Goal: Task Accomplishment & Management: Complete application form

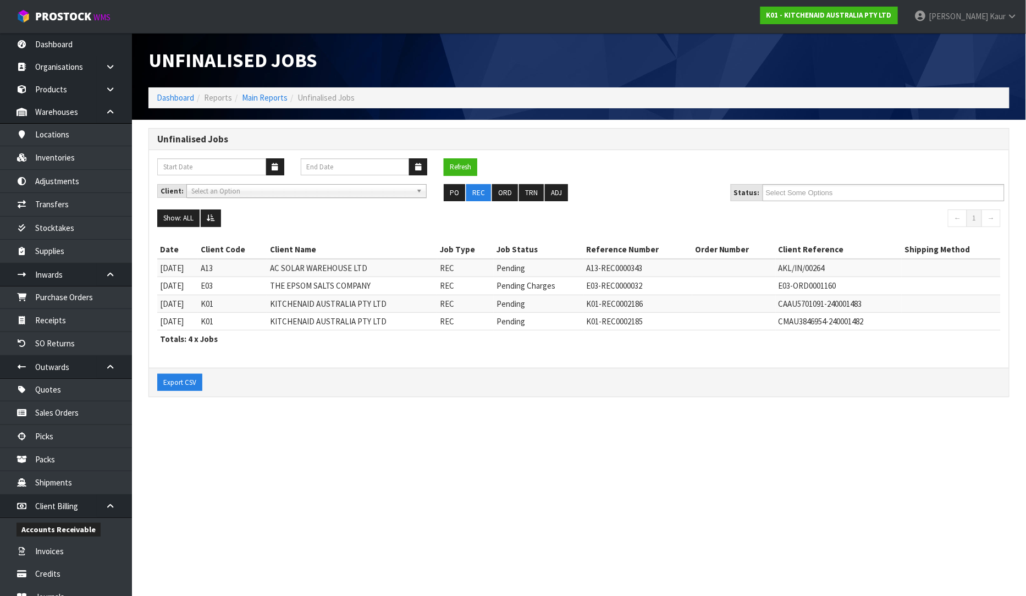
scroll to position [305, 0]
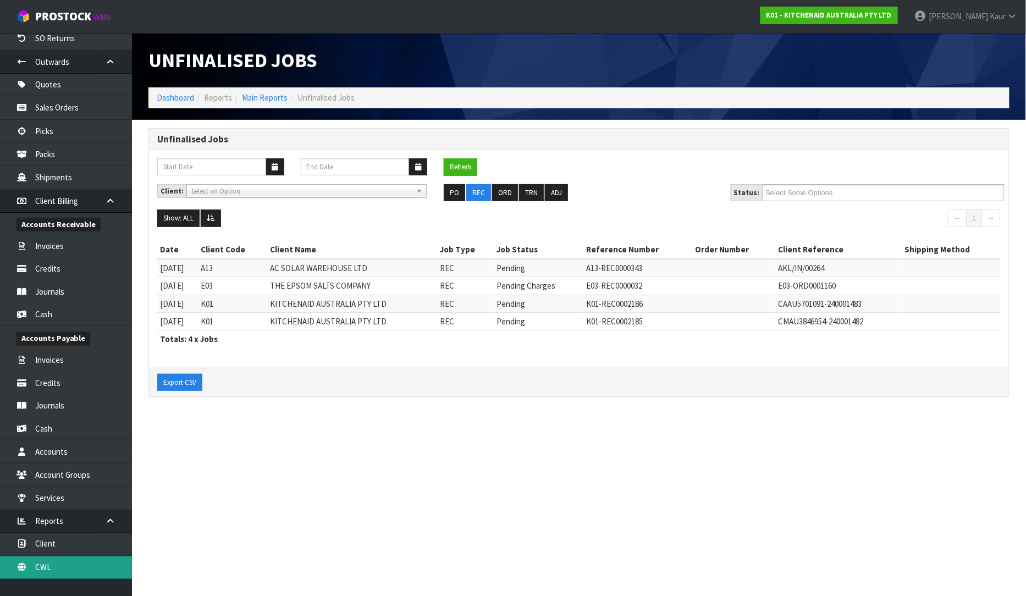
click at [87, 561] on link "CWL" at bounding box center [66, 567] width 132 height 23
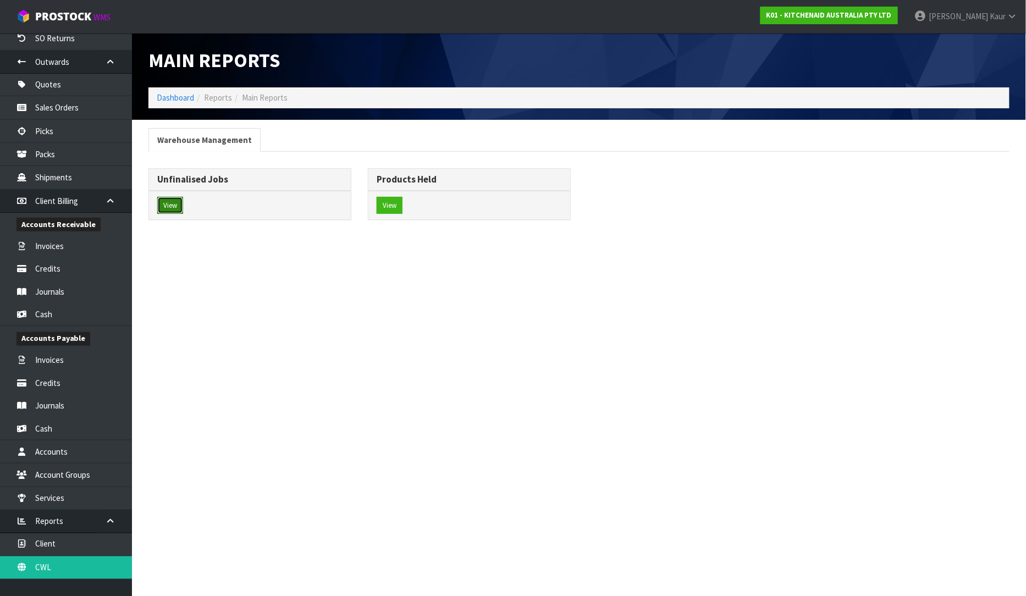
click at [165, 201] on button "View" at bounding box center [170, 206] width 26 height 18
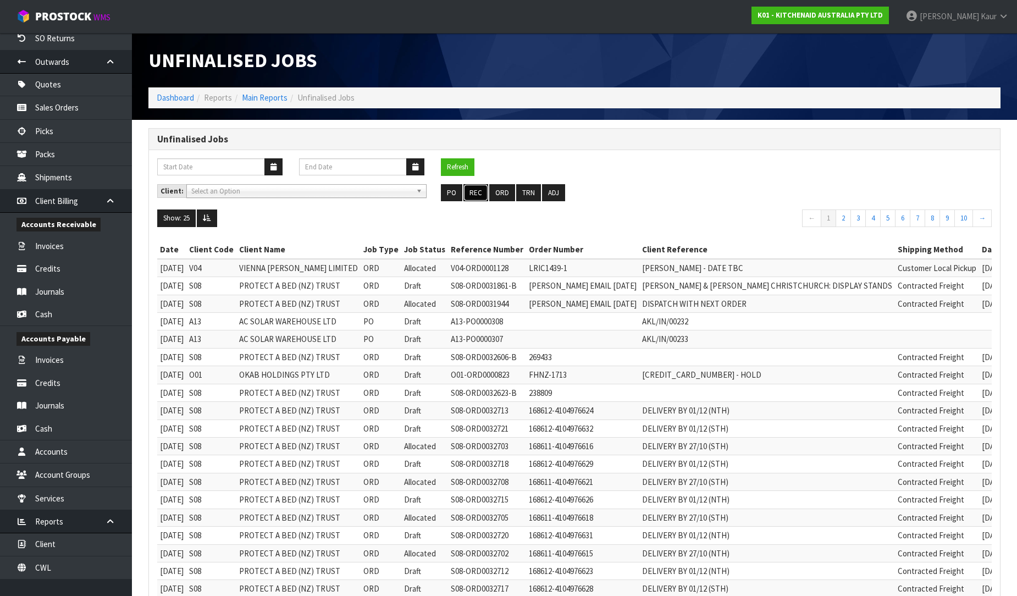
click at [474, 194] on button "REC" at bounding box center [475, 193] width 25 height 18
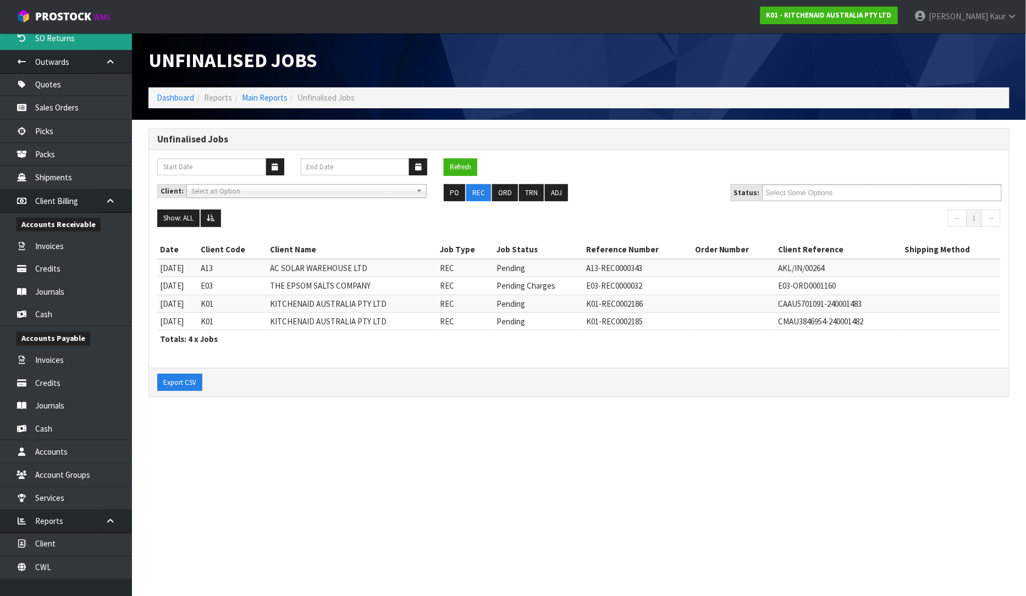
click at [89, 44] on link "SO Returns" at bounding box center [66, 38] width 132 height 23
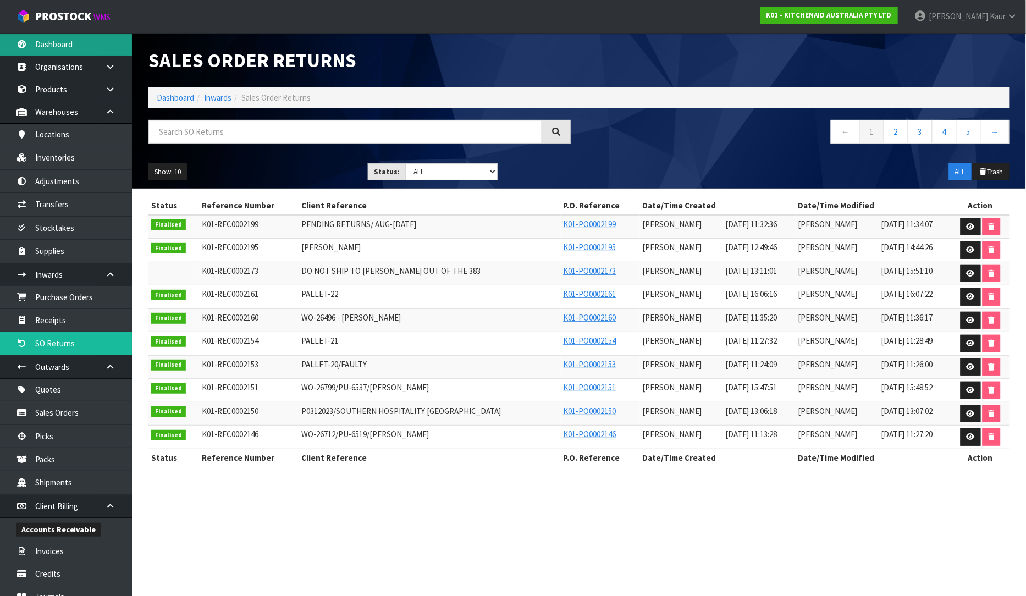
click at [85, 52] on link "Dashboard" at bounding box center [66, 44] width 132 height 23
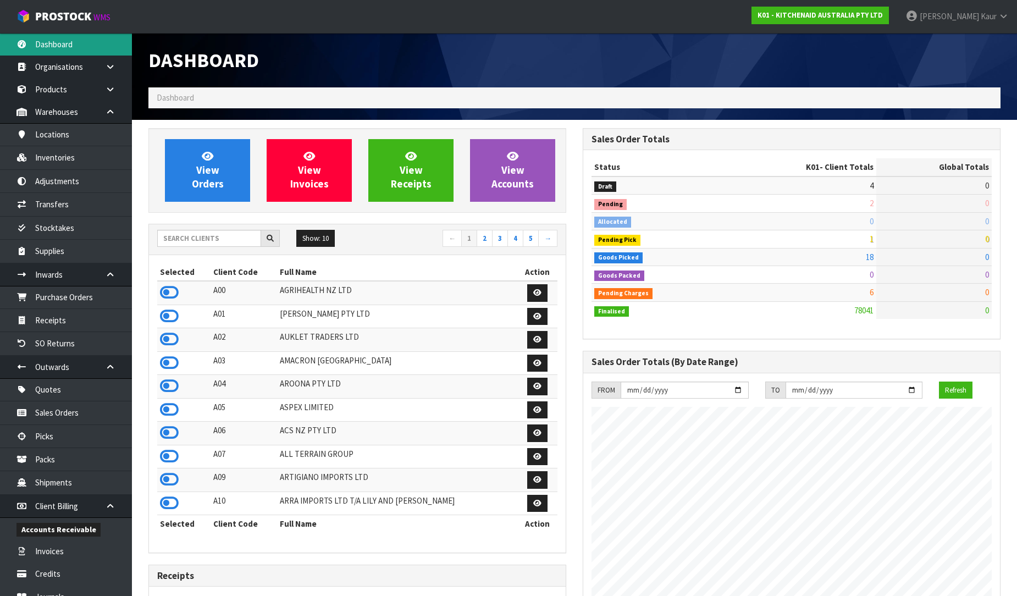
scroll to position [833, 434]
click at [200, 238] on input "text" at bounding box center [209, 238] width 104 height 17
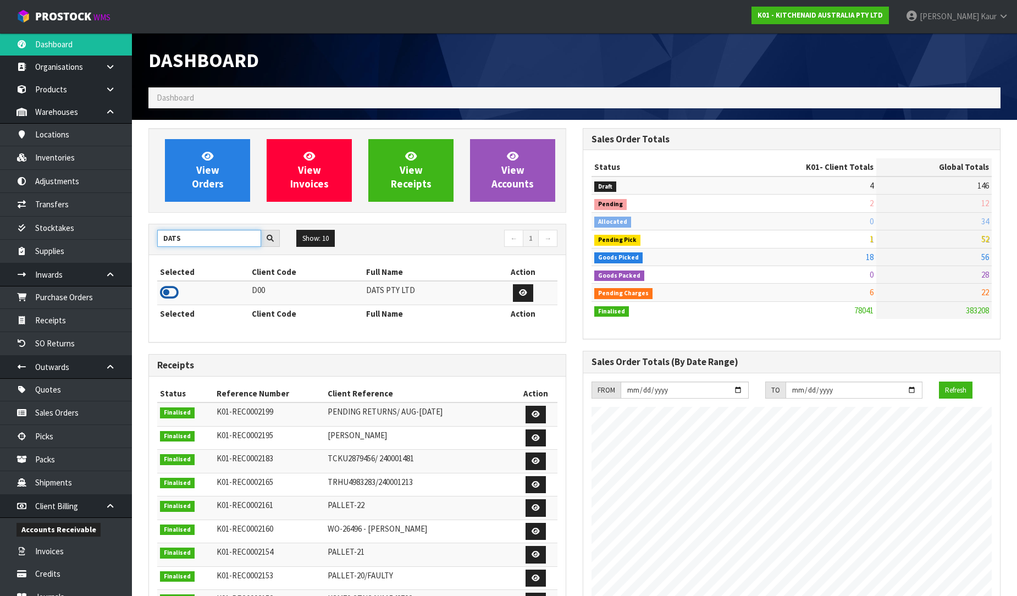
type input "DATS"
click at [172, 289] on icon at bounding box center [169, 292] width 19 height 16
drag, startPoint x: 191, startPoint y: 240, endPoint x: 140, endPoint y: 246, distance: 51.5
click at [140, 246] on div "View Orders View Invoices View Receipts View Accounts DATS Show: 10 5 10 25 50 ←" at bounding box center [357, 447] width 434 height 638
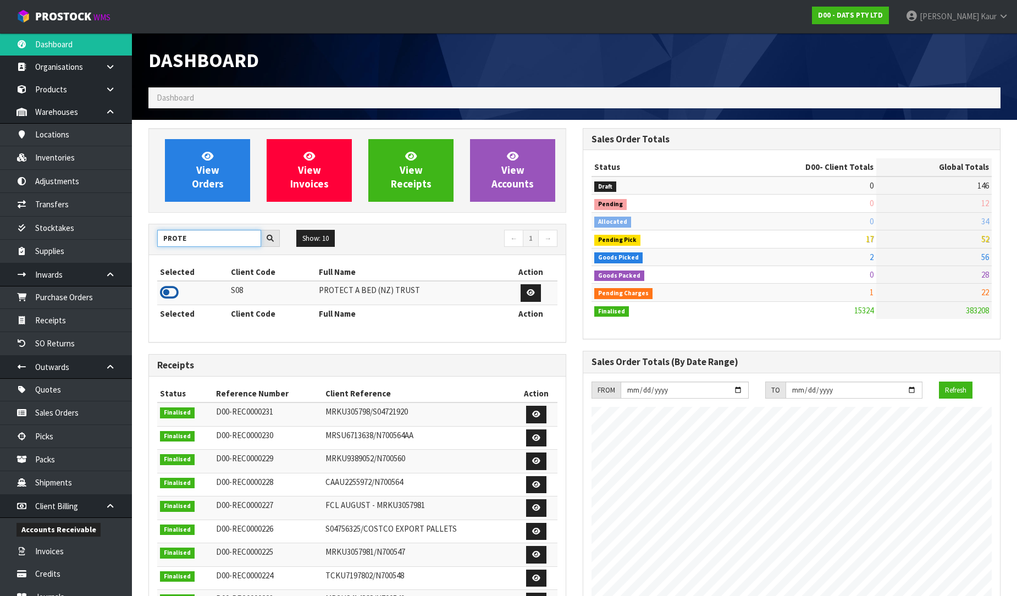
type input "PROTE"
click at [167, 290] on icon at bounding box center [169, 292] width 19 height 16
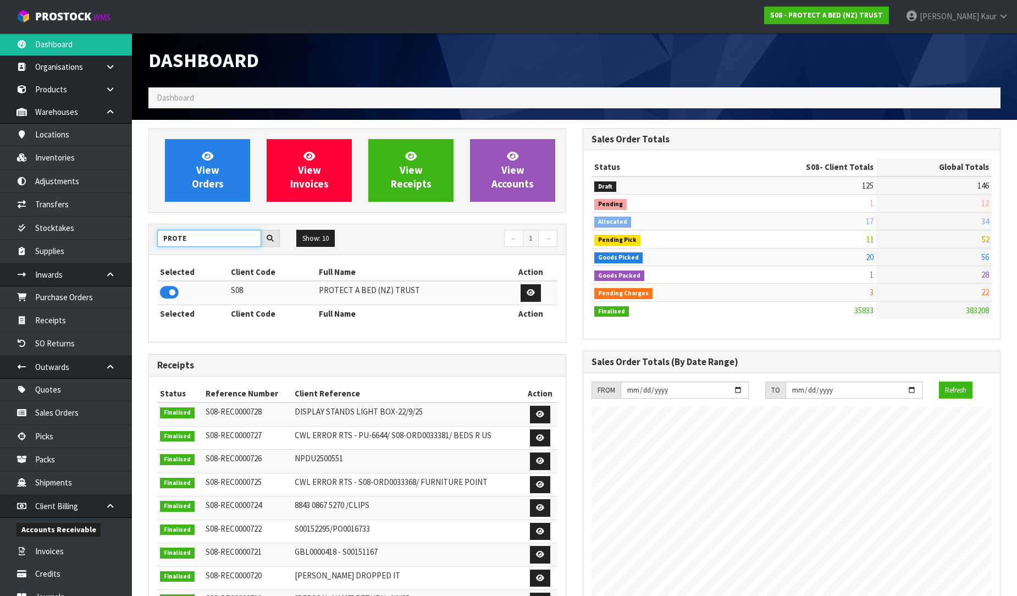
drag, startPoint x: 193, startPoint y: 240, endPoint x: 150, endPoint y: 245, distance: 43.2
click at [150, 245] on div "PROTE" at bounding box center [218, 239] width 139 height 18
type input "C11"
click at [173, 288] on icon at bounding box center [169, 292] width 19 height 16
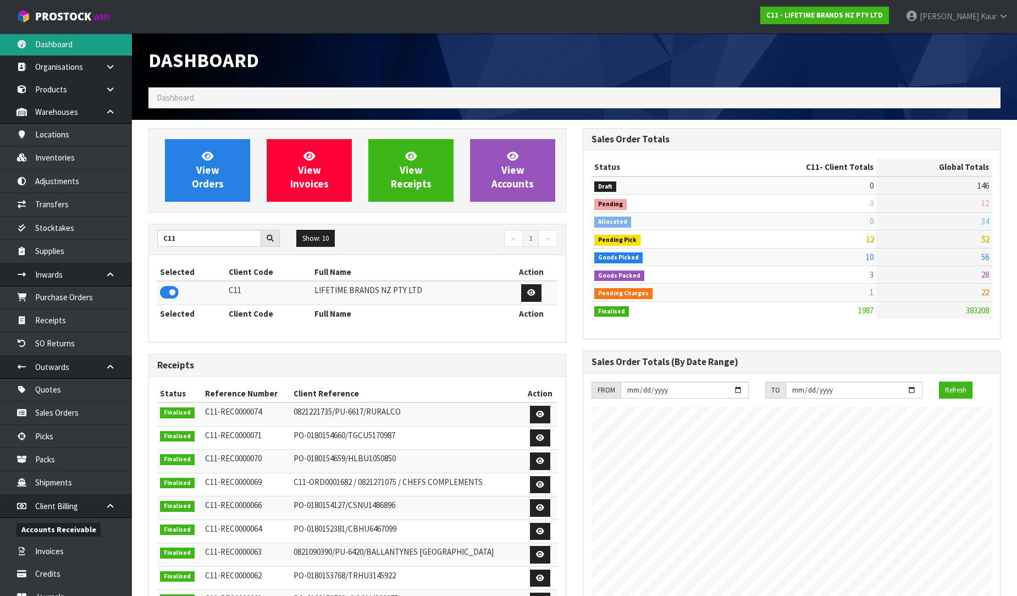
click at [89, 42] on link "Dashboard" at bounding box center [66, 44] width 132 height 23
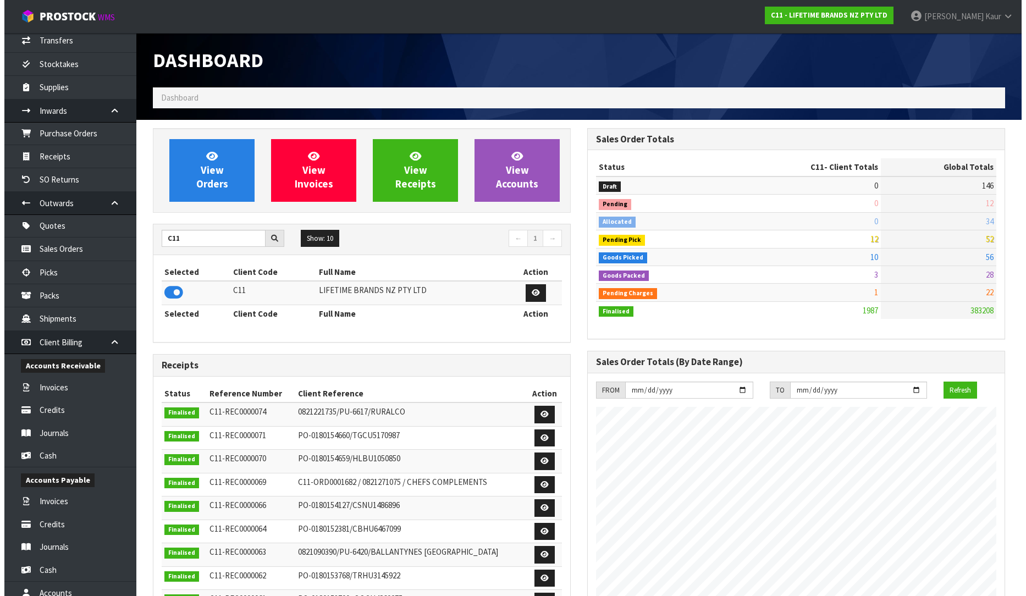
scroll to position [311, 0]
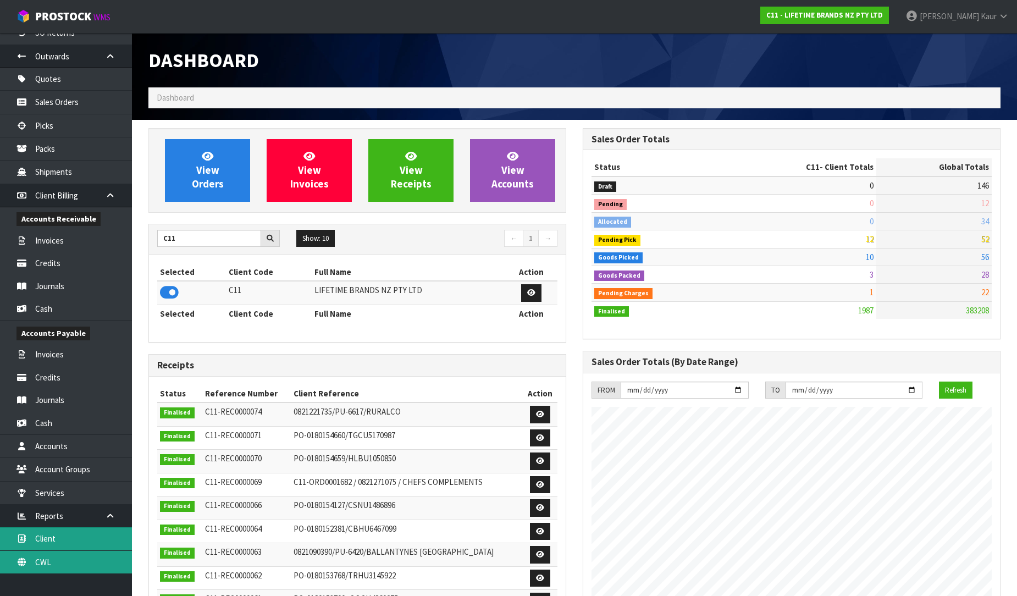
drag, startPoint x: 53, startPoint y: 568, endPoint x: 57, endPoint y: 550, distance: 18.5
click at [52, 568] on link "CWL" at bounding box center [66, 562] width 132 height 23
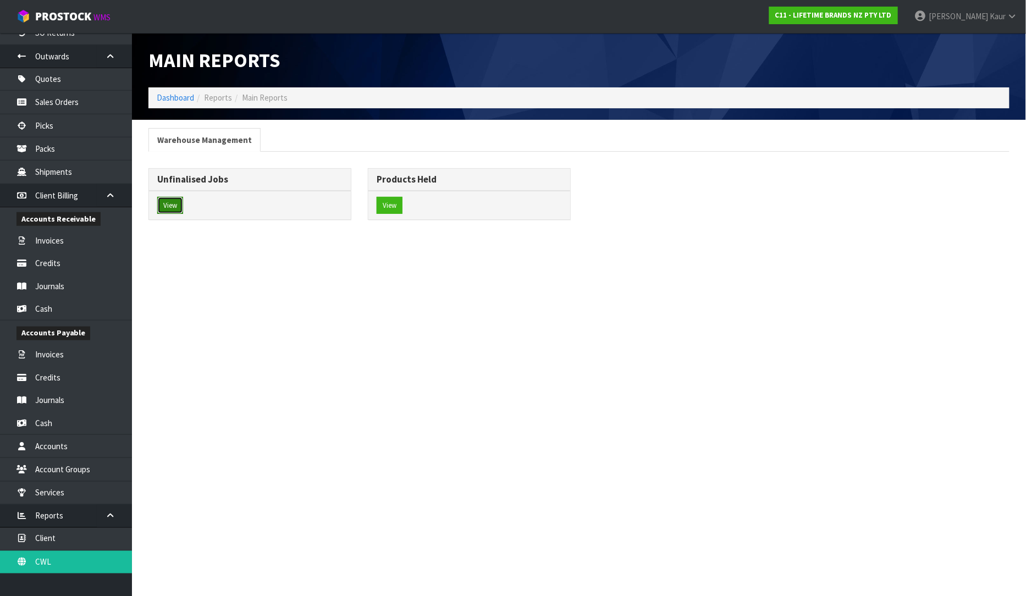
click at [163, 207] on button "View" at bounding box center [170, 206] width 26 height 18
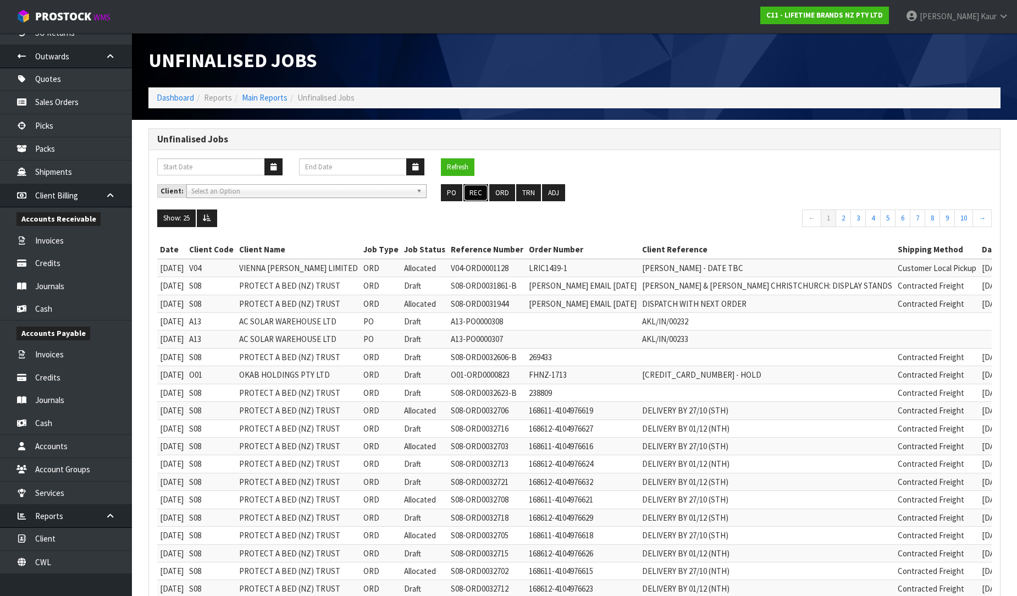
click at [479, 190] on button "REC" at bounding box center [475, 193] width 25 height 18
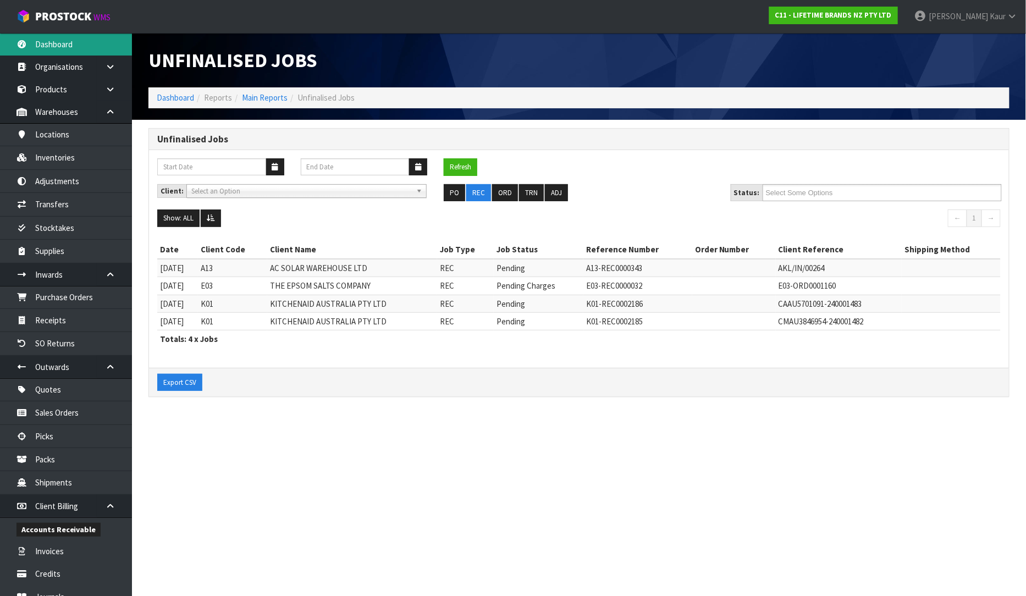
click at [56, 54] on link "Dashboard" at bounding box center [66, 44] width 132 height 23
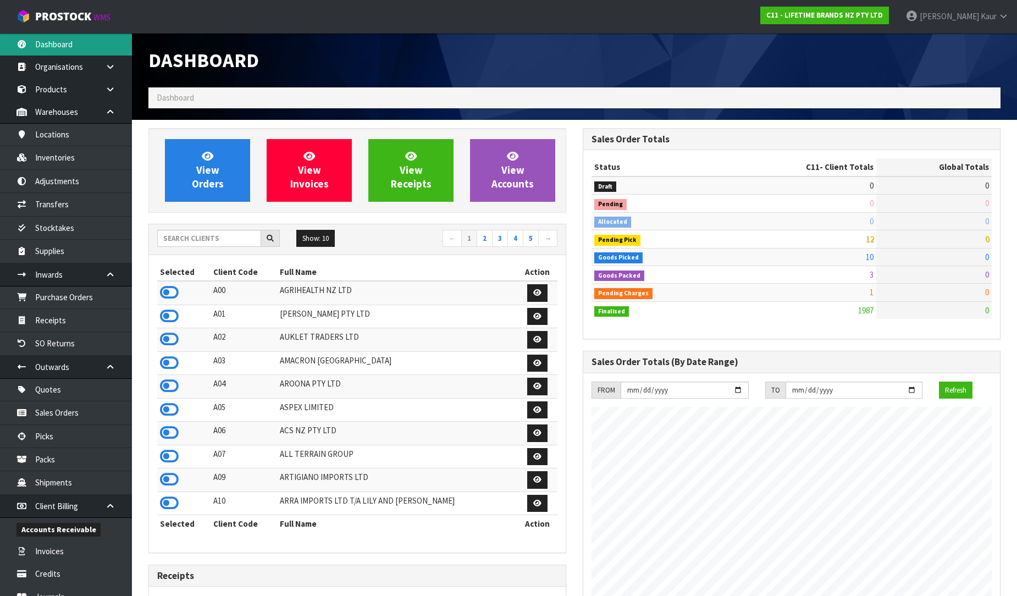
scroll to position [833, 434]
click at [213, 239] on input "text" at bounding box center [209, 238] width 104 height 17
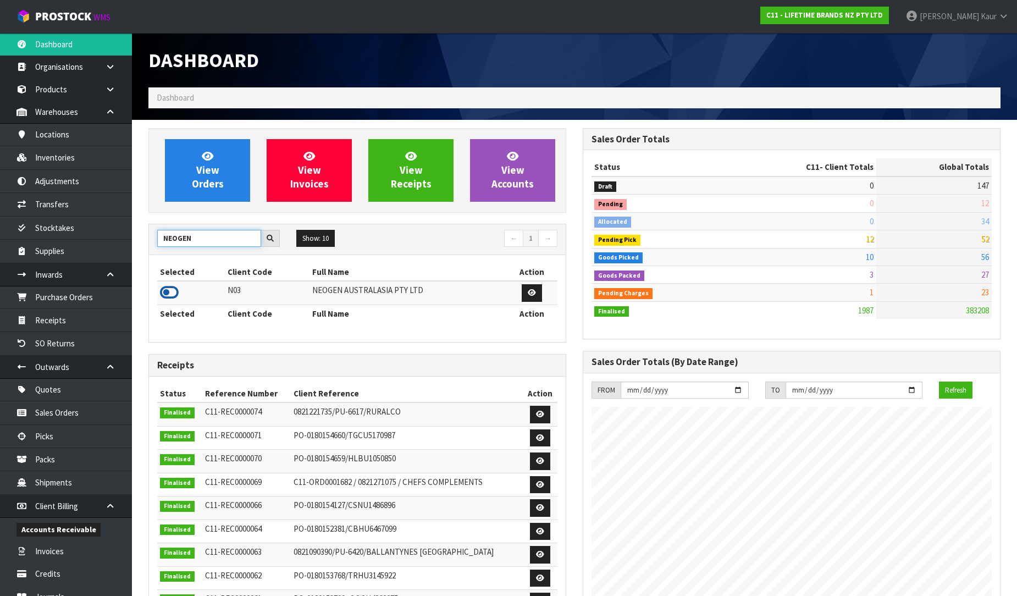
type input "NEOGEN"
click at [169, 294] on icon at bounding box center [169, 292] width 19 height 16
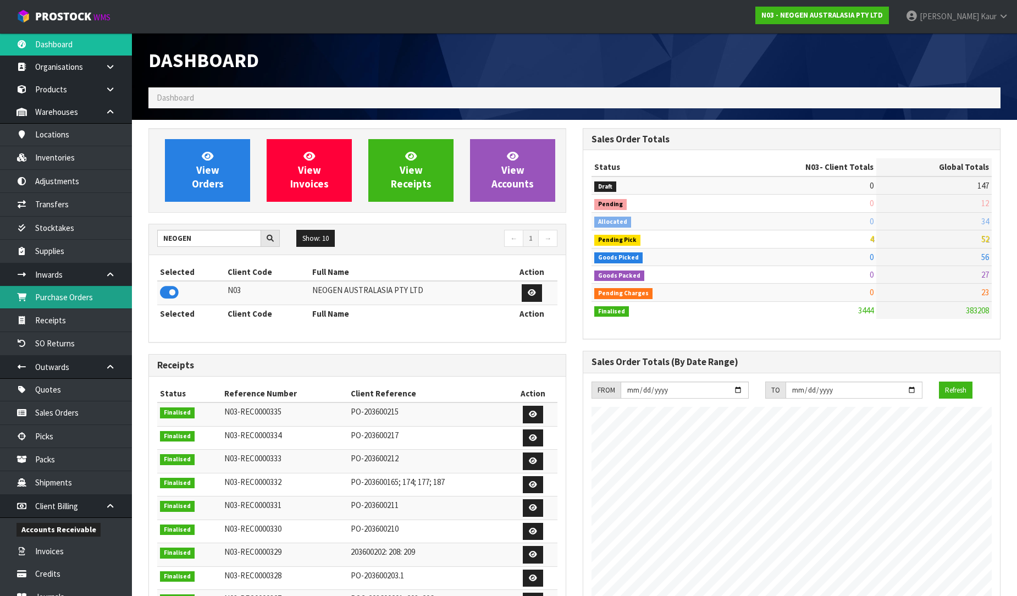
click at [69, 305] on link "Purchase Orders" at bounding box center [66, 297] width 132 height 23
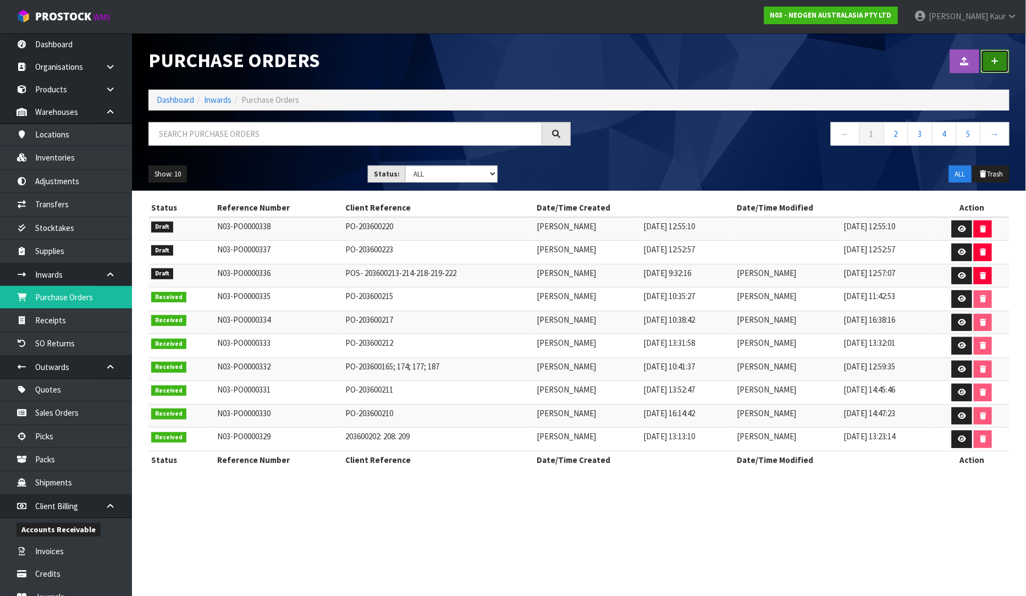
click at [999, 62] on link at bounding box center [995, 61] width 29 height 24
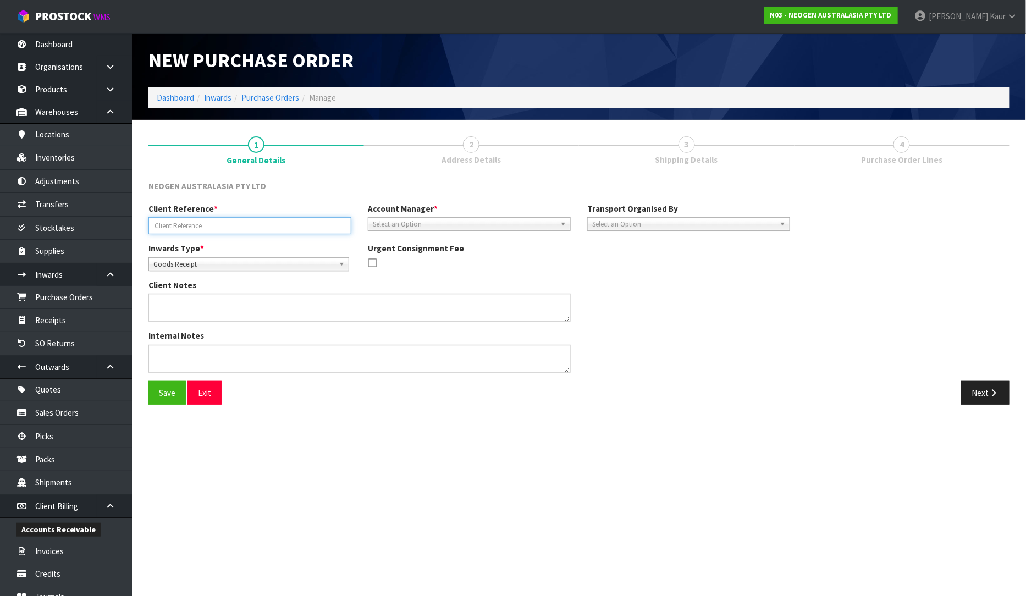
click at [245, 229] on input "text" at bounding box center [249, 225] width 203 height 17
paste input "PO-203600170"
type input "PO-203600170"
click at [394, 221] on span "Select an Option" at bounding box center [464, 224] width 183 height 13
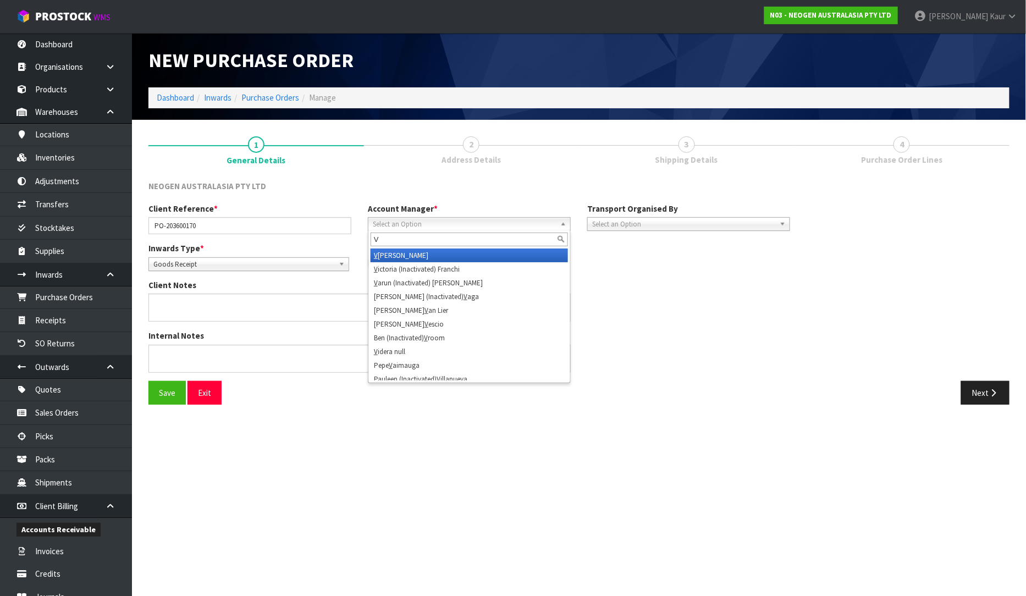
type input "V"
drag, startPoint x: 400, startPoint y: 257, endPoint x: 471, endPoint y: 252, distance: 70.6
click at [400, 258] on li "V [PERSON_NAME]" at bounding box center [469, 255] width 197 height 14
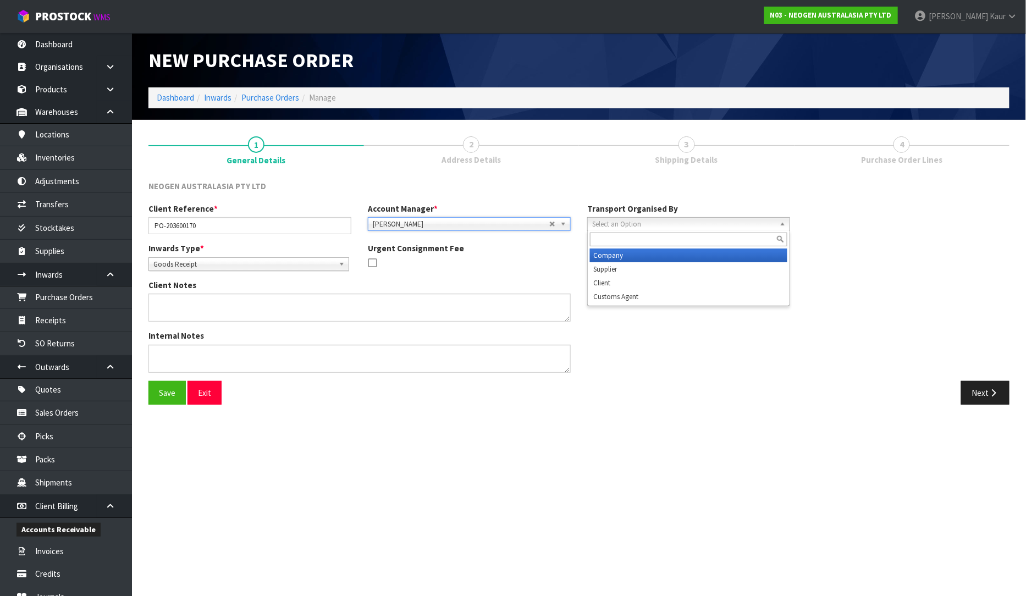
click at [639, 222] on span "Select an Option" at bounding box center [683, 224] width 183 height 13
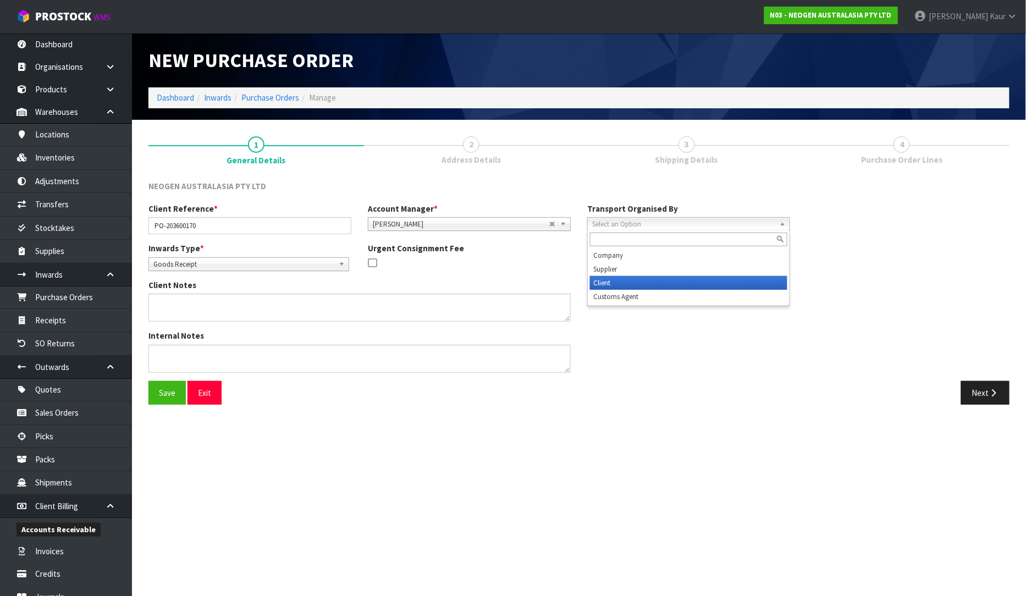
click at [647, 279] on li "Client" at bounding box center [688, 283] width 197 height 14
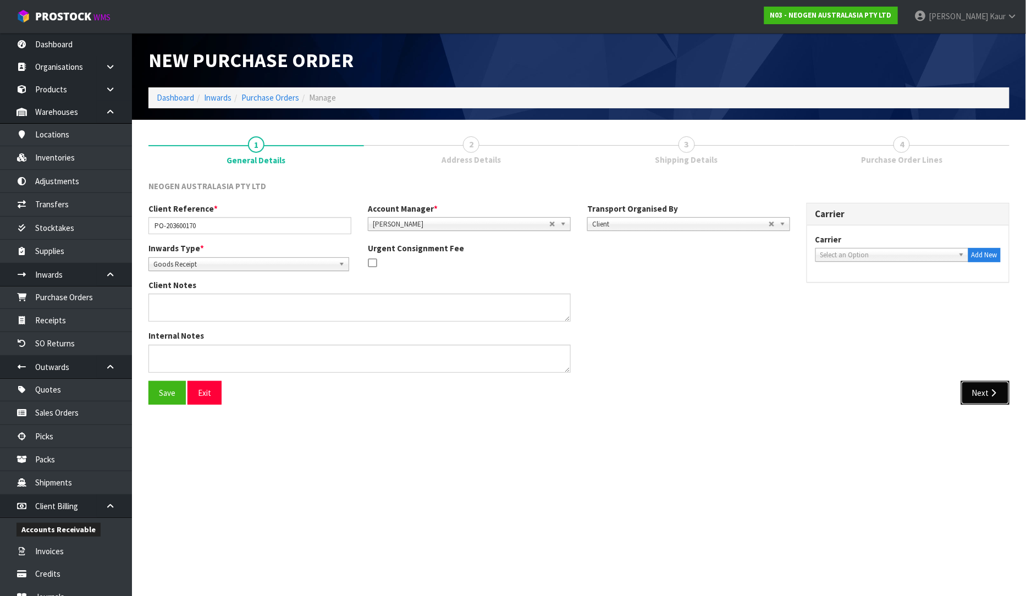
click at [964, 396] on button "Next" at bounding box center [985, 393] width 48 height 24
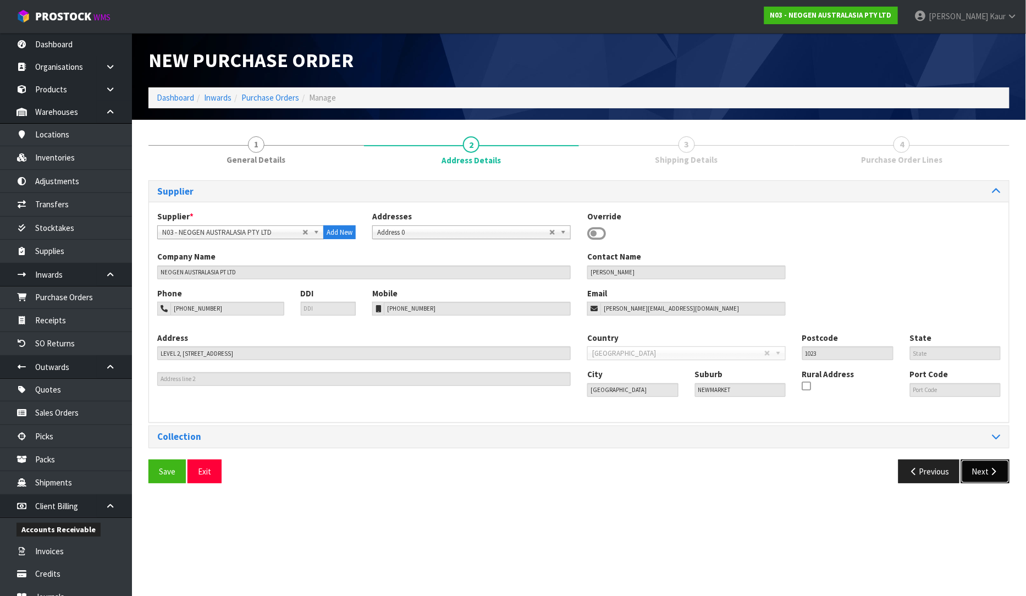
click at [980, 475] on button "Next" at bounding box center [985, 472] width 48 height 24
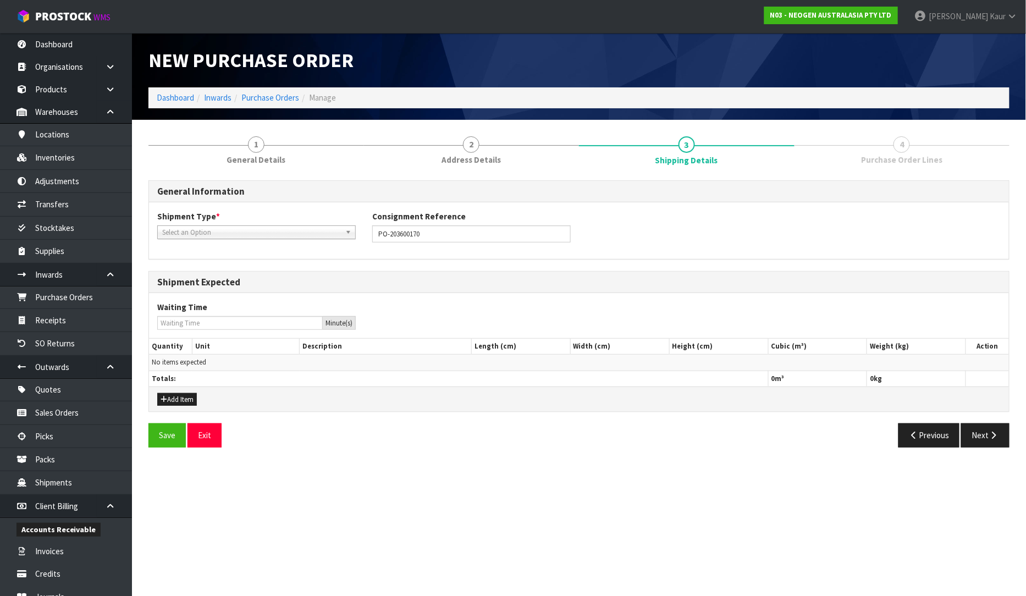
click at [185, 230] on span "Select an Option" at bounding box center [251, 232] width 179 height 13
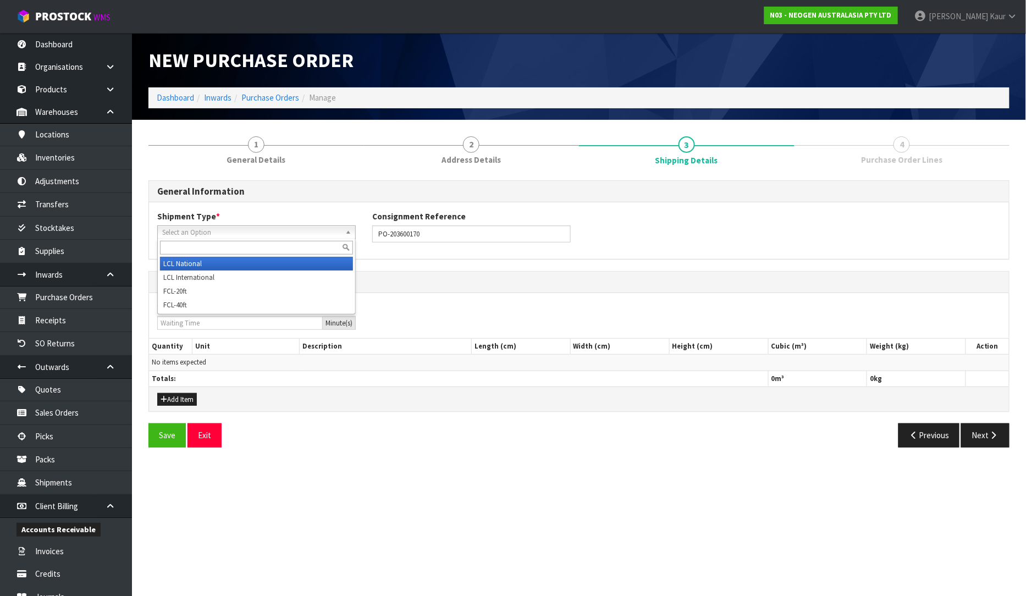
click at [184, 263] on li "LCL National" at bounding box center [256, 264] width 193 height 14
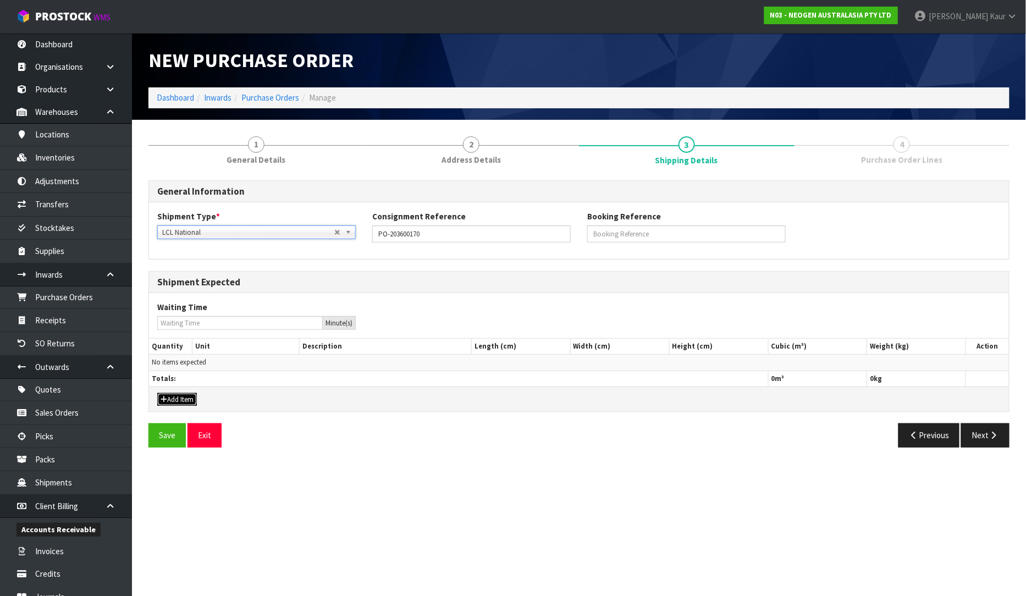
click at [173, 405] on button "Add Item" at bounding box center [177, 399] width 40 height 13
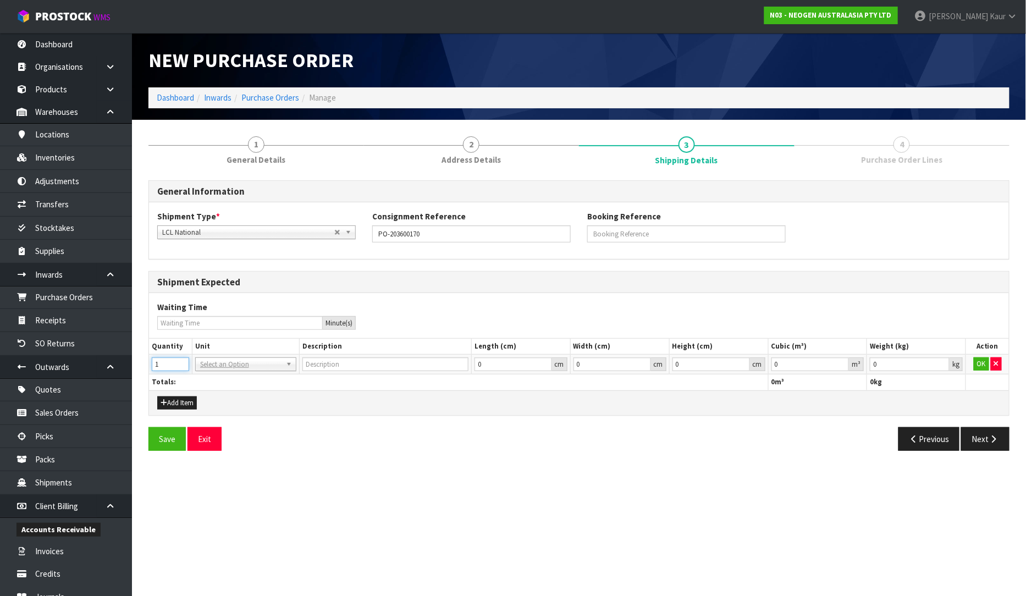
type input "1"
click at [179, 361] on input "1" at bounding box center [170, 364] width 37 height 14
click at [223, 382] on input "text" at bounding box center [246, 380] width 96 height 14
type input "CTN"
type input "CARTON"
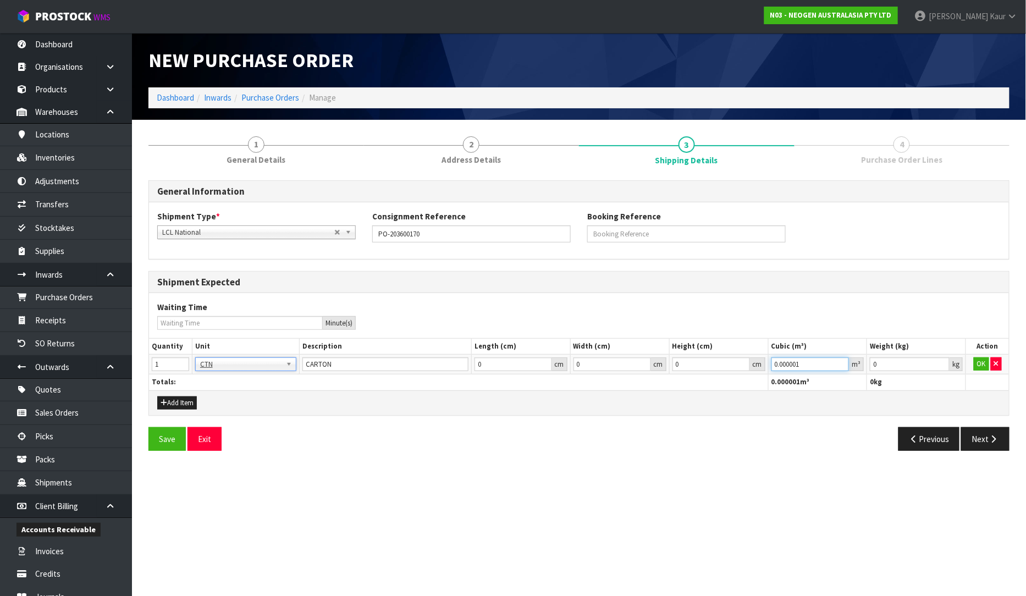
type input "0.000001"
click at [844, 364] on input "0.000001" at bounding box center [810, 364] width 78 height 14
type input "0.001"
click at [937, 361] on input "0.001" at bounding box center [910, 364] width 80 height 14
click at [974, 361] on button "OK" at bounding box center [981, 363] width 15 height 13
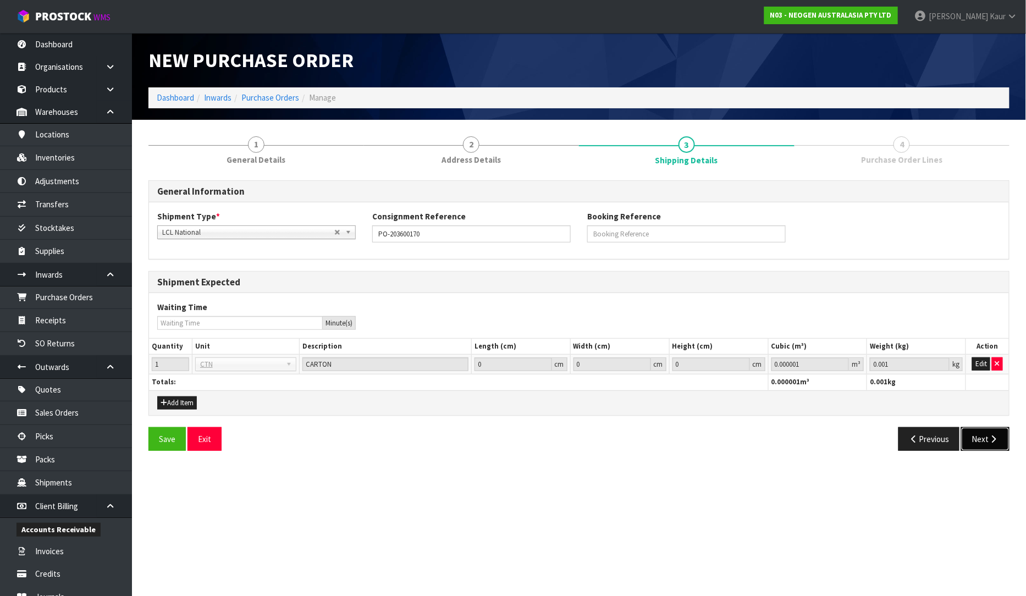
click at [979, 449] on button "Next" at bounding box center [985, 439] width 48 height 24
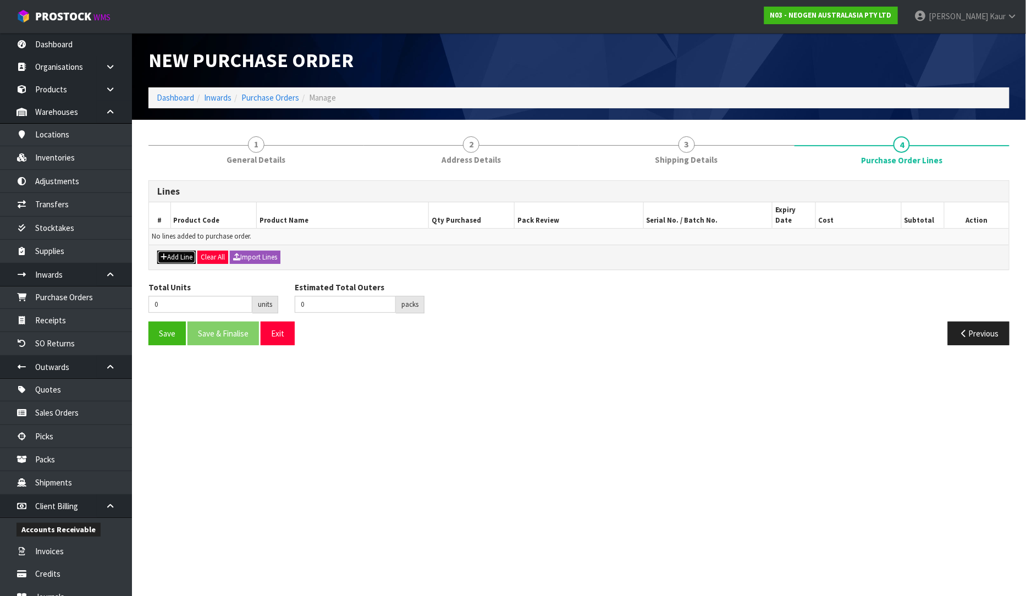
click at [184, 251] on button "Add Line" at bounding box center [176, 257] width 38 height 13
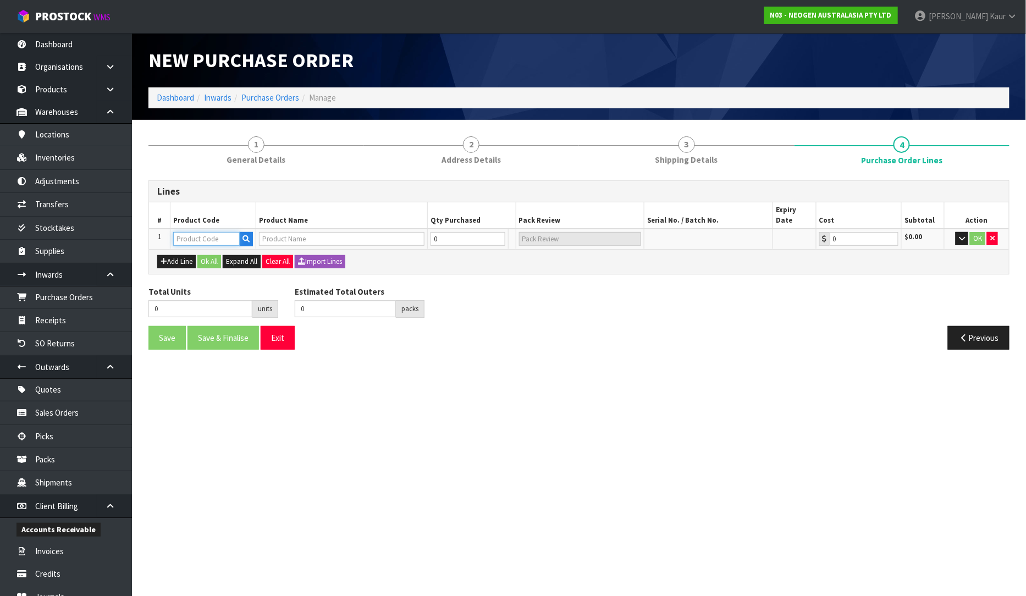
click at [202, 232] on input "text" at bounding box center [206, 239] width 67 height 14
paste input "700000005"
type input "700000005"
type input "7000043165 - BMLSCK MLS WEEKLY CLEANING KIT"
type input "0.00"
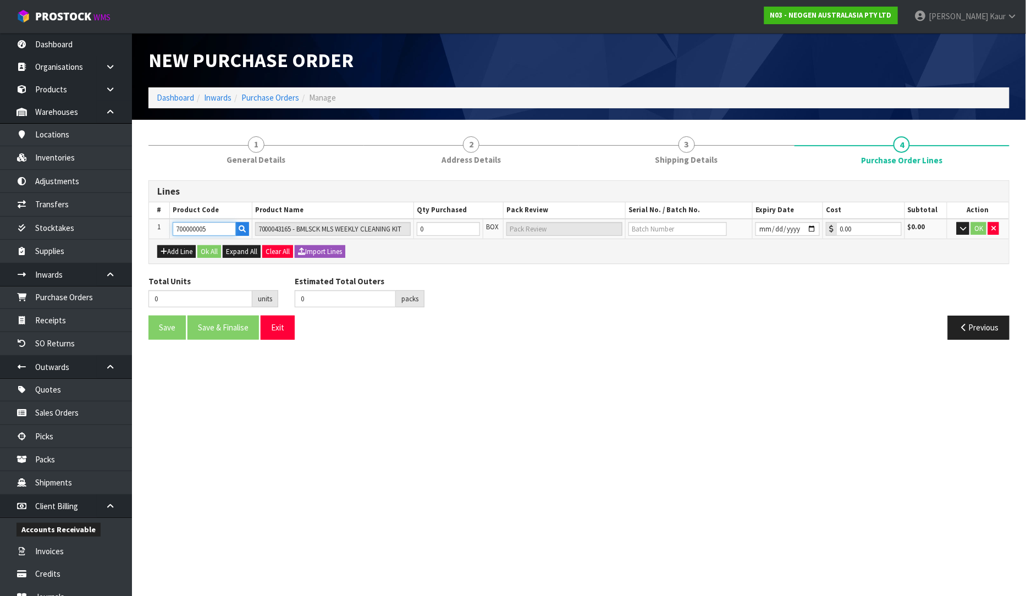
type input "700000005"
click at [460, 224] on input "0" at bounding box center [448, 229] width 63 height 14
type input "3"
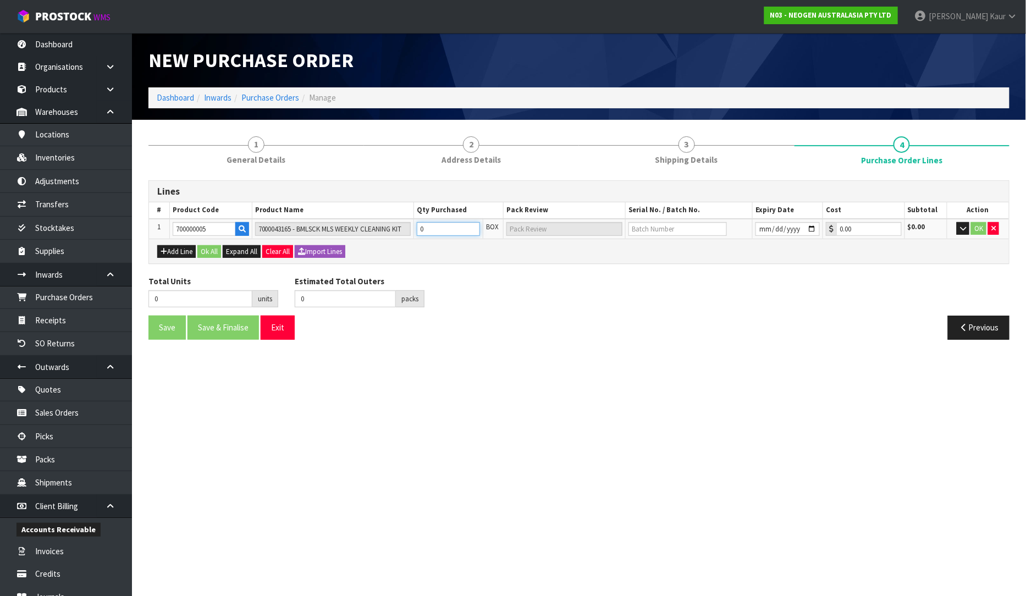
type input "3 CTN"
type input "3"
click at [671, 227] on input "text" at bounding box center [677, 229] width 98 height 14
paste input "3000026301"
type input "3000026301"
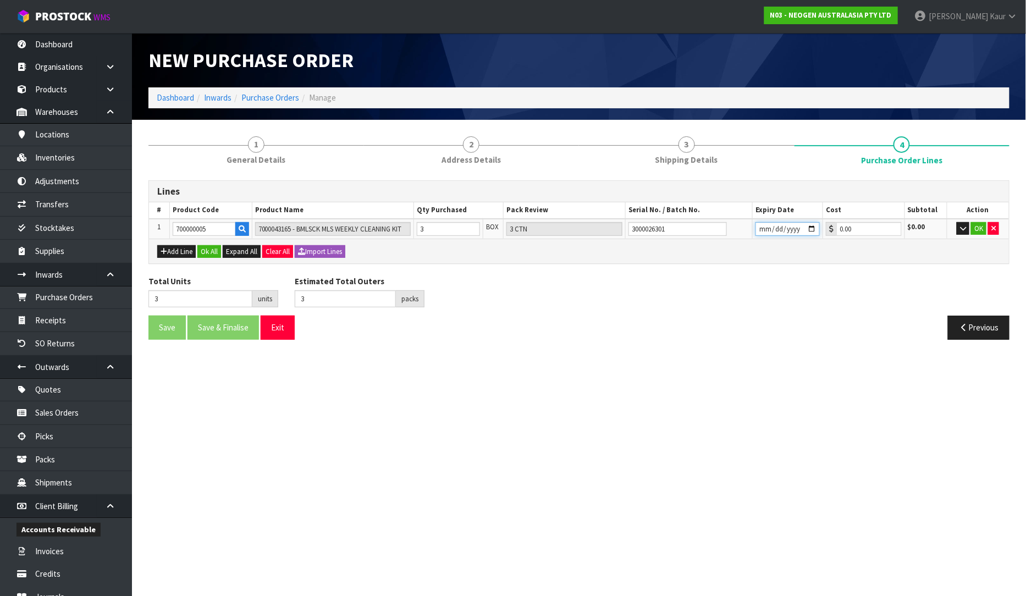
click at [763, 225] on input "date" at bounding box center [787, 229] width 64 height 14
type input "[DATE]"
click at [980, 223] on button "OK" at bounding box center [978, 228] width 15 height 13
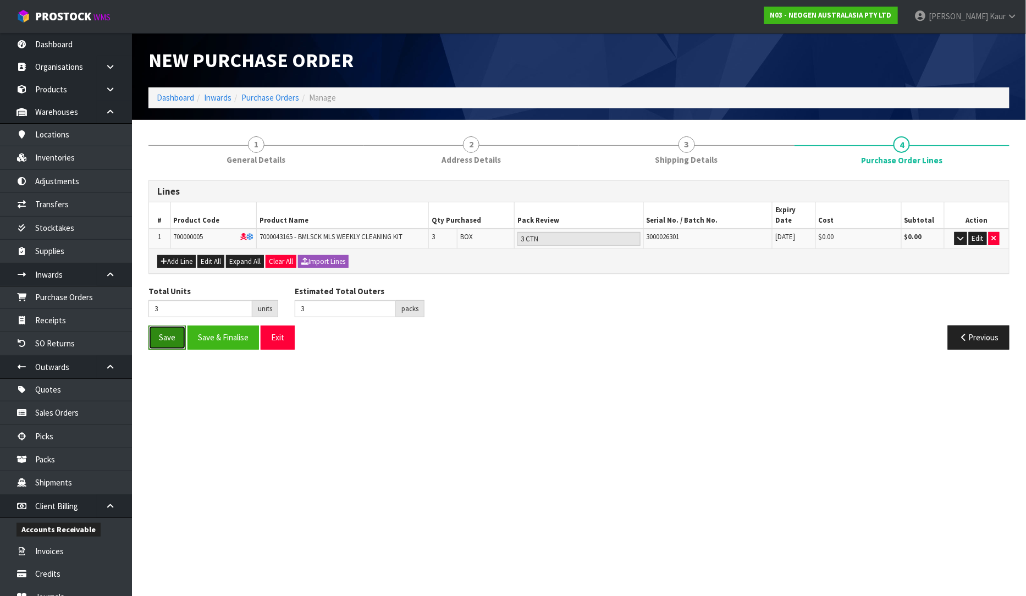
click at [162, 325] on button "Save" at bounding box center [166, 337] width 37 height 24
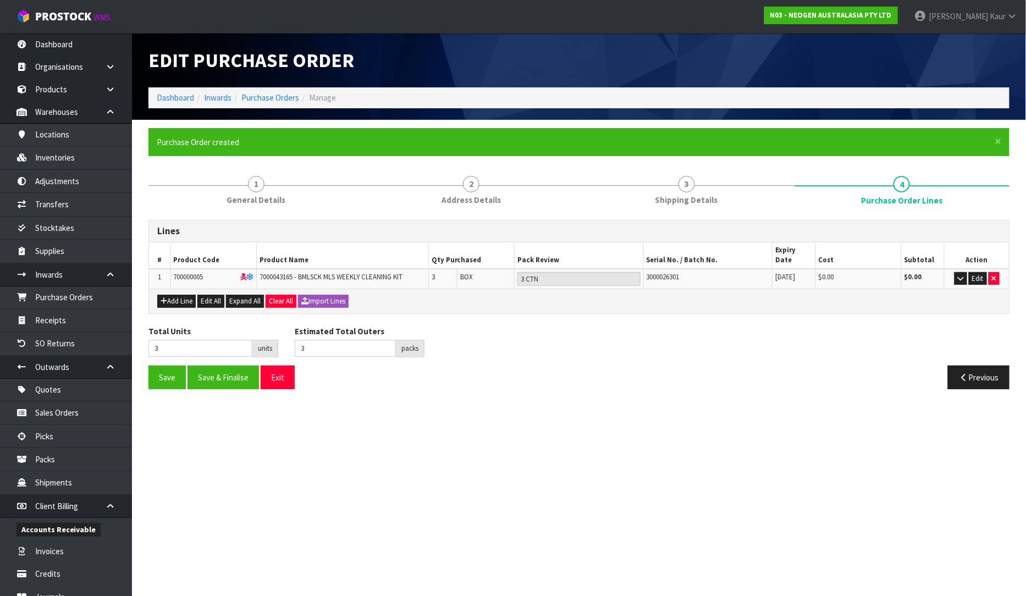
type input "0"
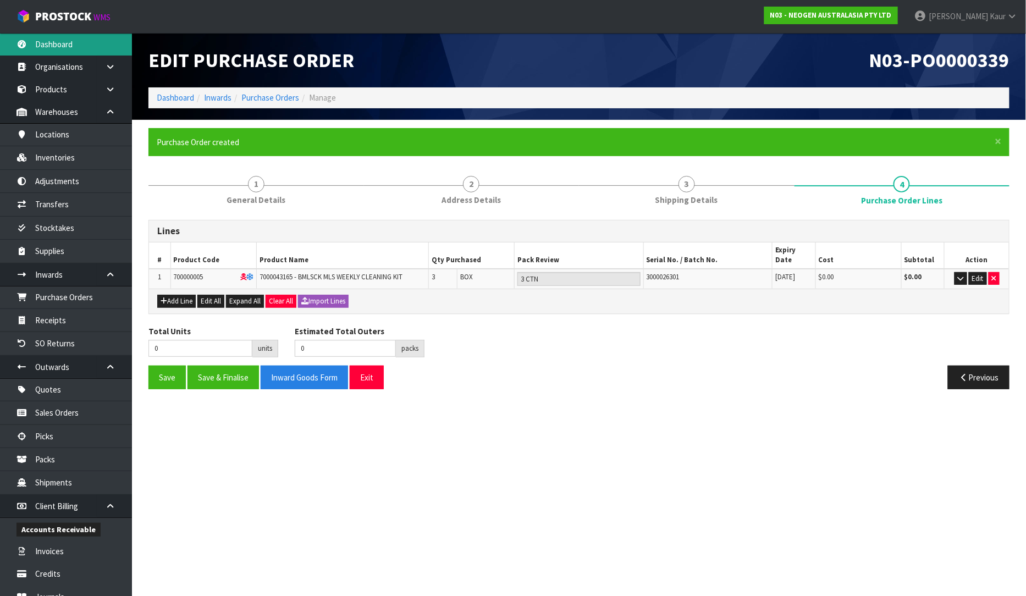
click at [52, 40] on link "Dashboard" at bounding box center [66, 44] width 132 height 23
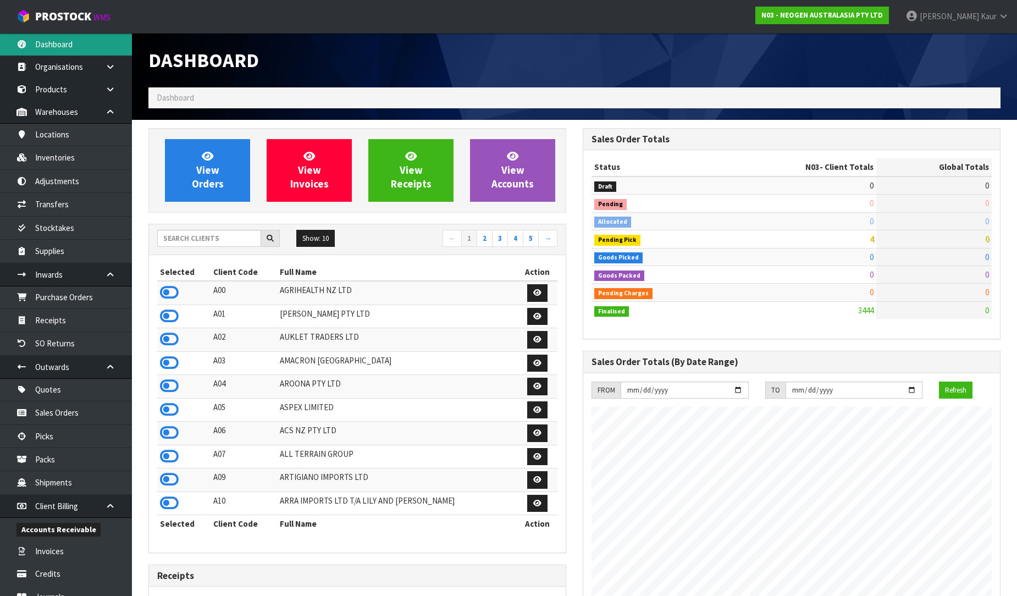
scroll to position [833, 434]
click at [212, 238] on input "text" at bounding box center [209, 238] width 104 height 17
click at [198, 243] on input "text" at bounding box center [209, 238] width 104 height 17
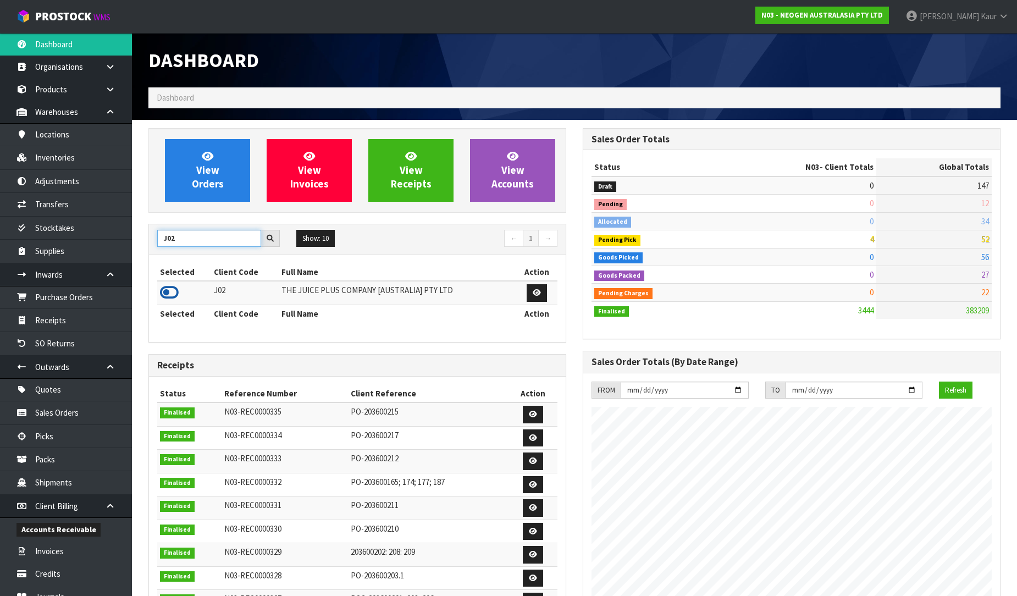
type input "J02"
click at [169, 294] on icon at bounding box center [169, 292] width 19 height 16
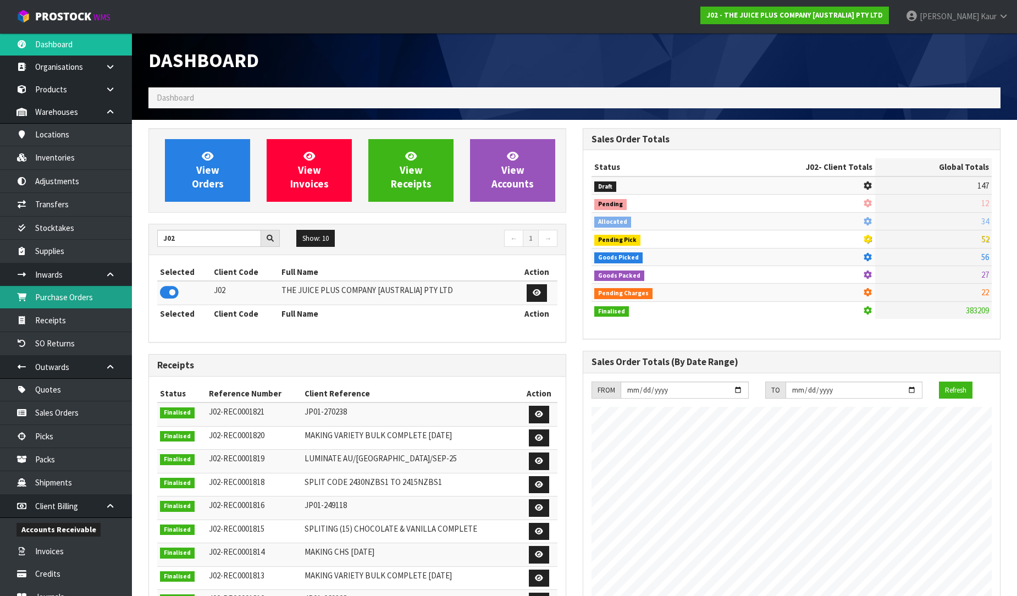
click at [86, 297] on link "Purchase Orders" at bounding box center [66, 297] width 132 height 23
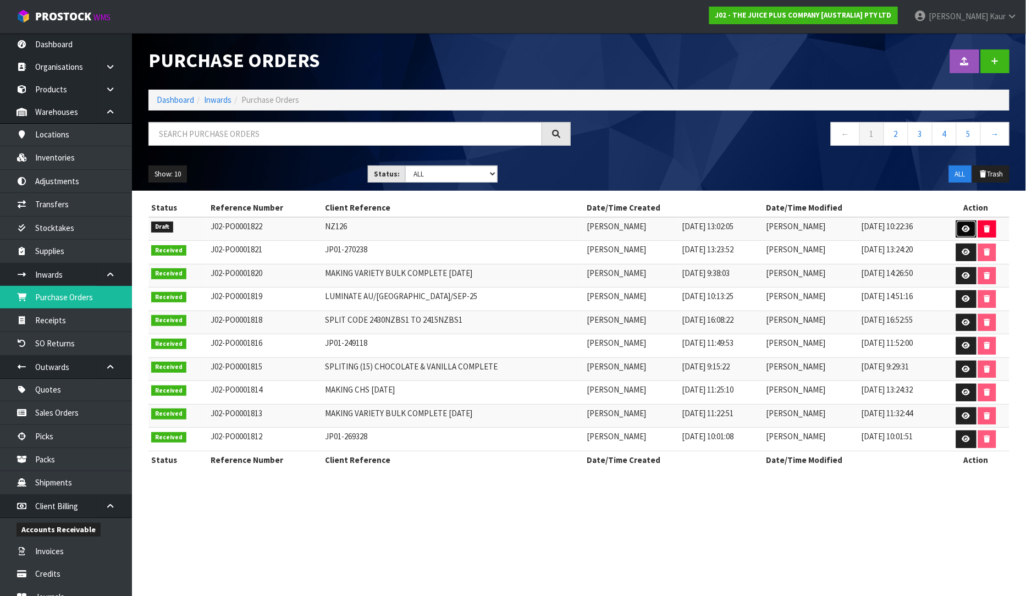
click at [964, 224] on link at bounding box center [966, 229] width 20 height 18
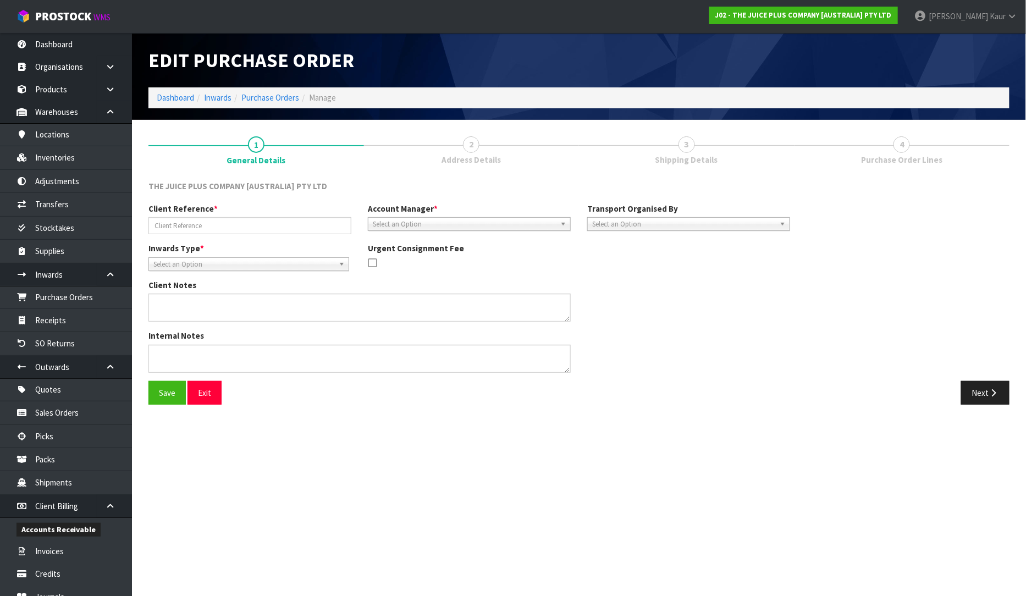
type input "NZ126"
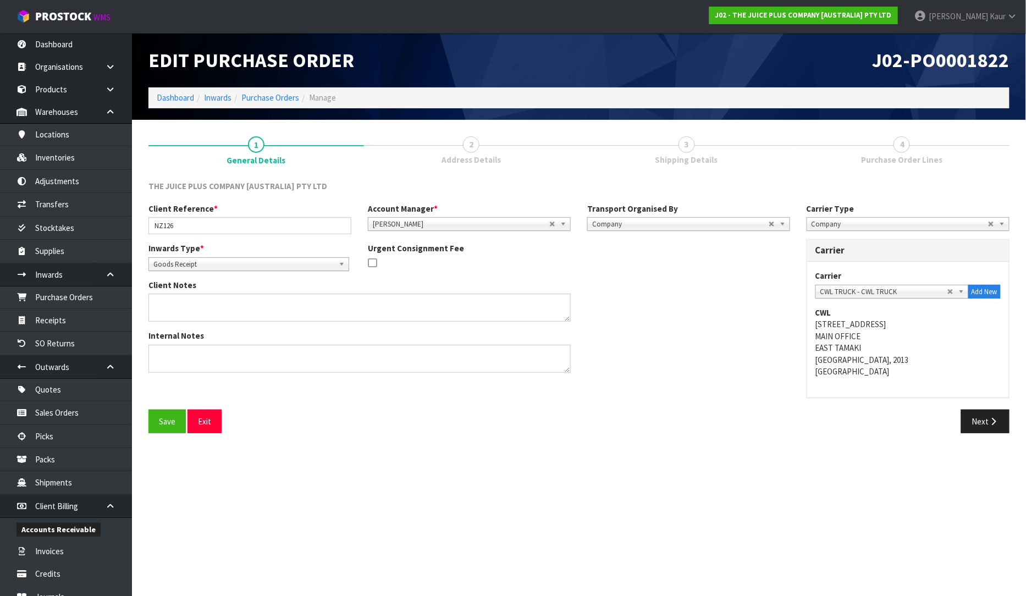
click at [986, 400] on div "Carrier Type Company Bulk Courier Company Carrier Carrier ACFS TRANSPORT - ACFS…" at bounding box center [907, 306] width 219 height 207
click at [987, 411] on button "Next" at bounding box center [985, 422] width 48 height 24
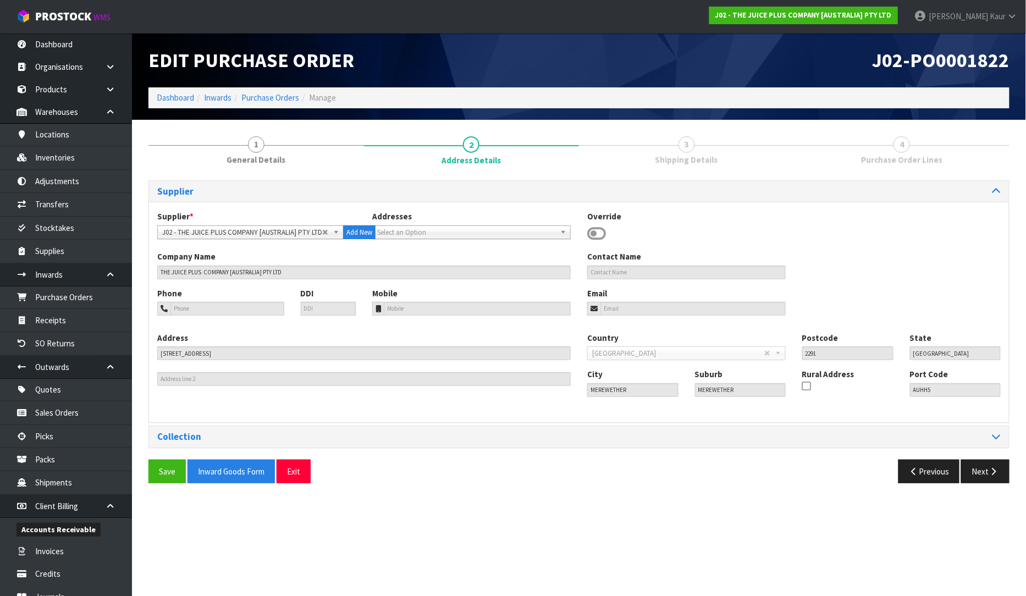
click at [975, 487] on div "Save Inward Goods Form Exit Previous Next" at bounding box center [578, 476] width 877 height 32
click at [986, 476] on button "Next" at bounding box center [985, 472] width 48 height 24
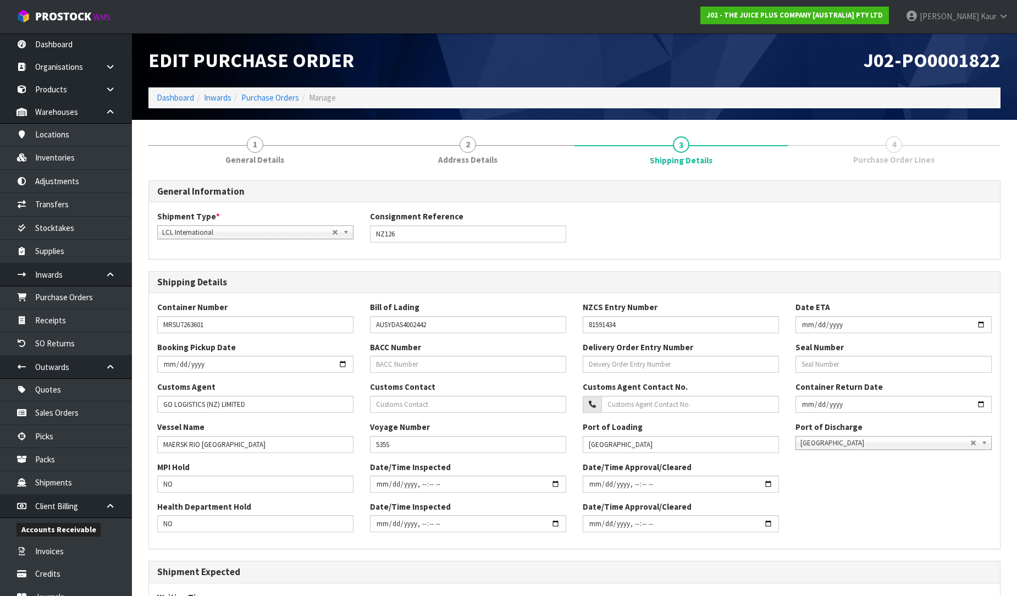
scroll to position [253, 0]
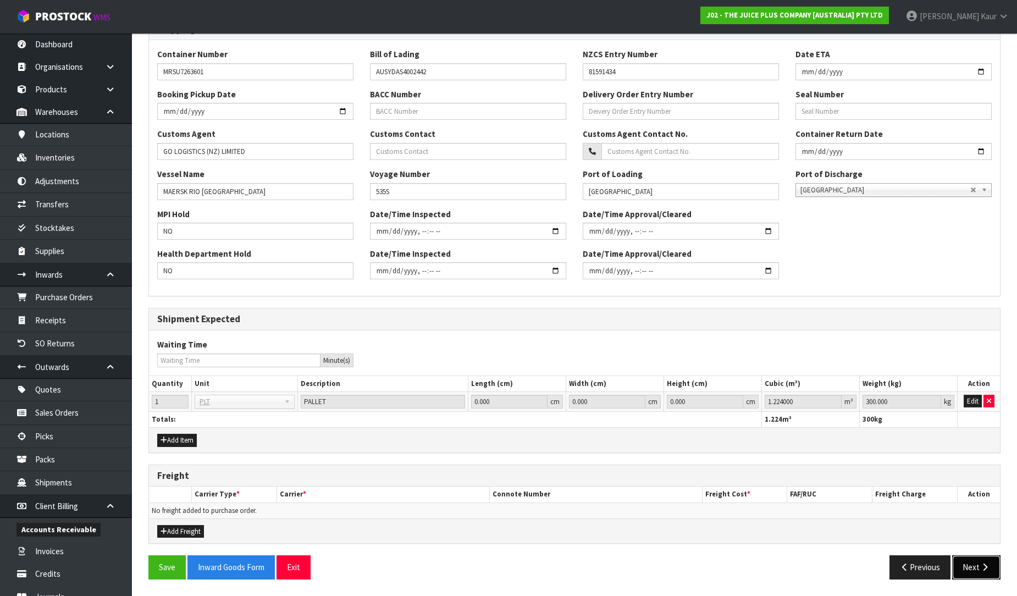
click at [977, 570] on button "Next" at bounding box center [976, 567] width 48 height 24
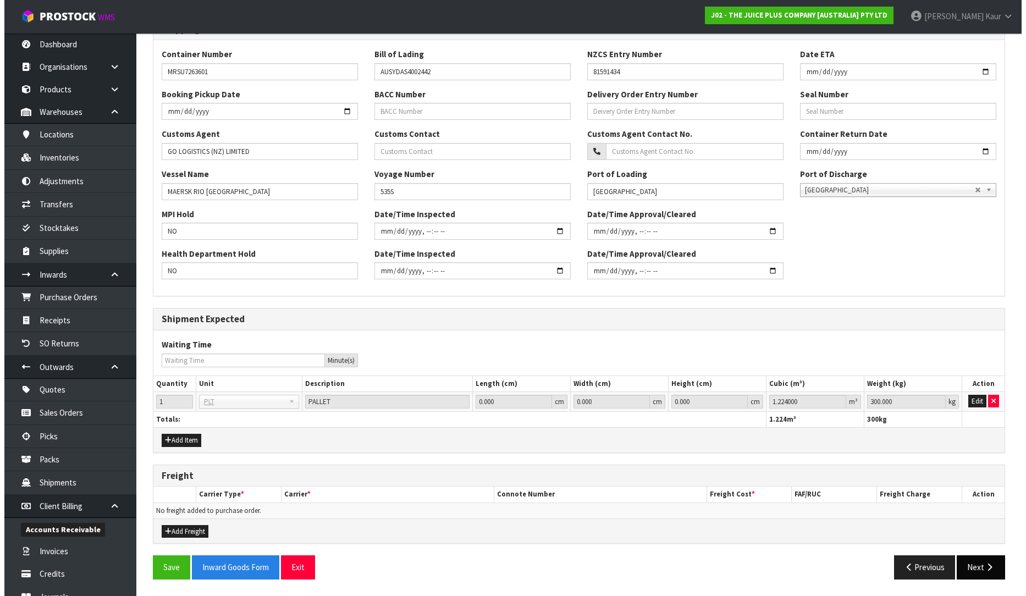
scroll to position [0, 0]
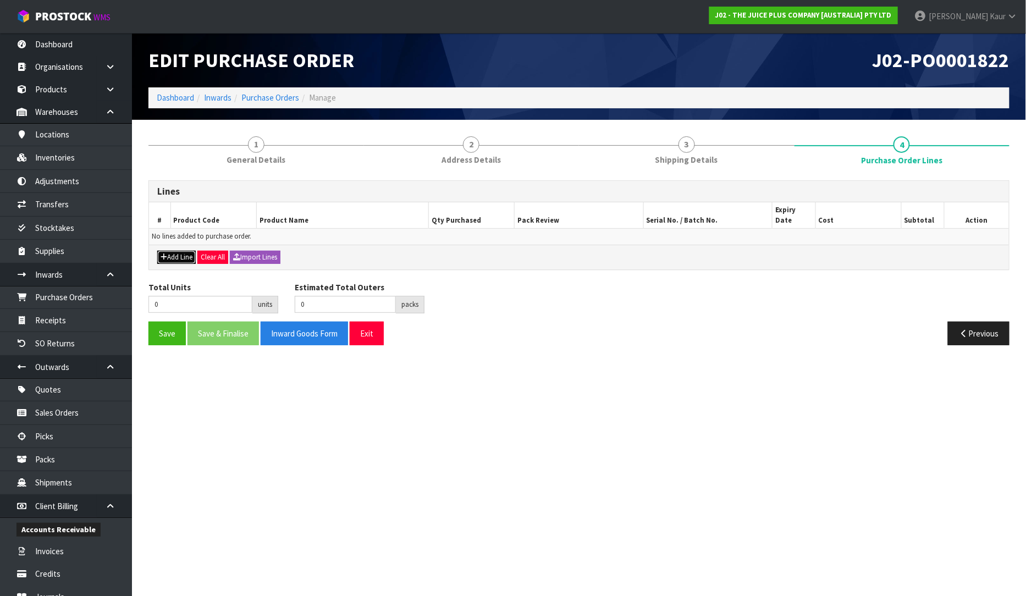
click at [170, 251] on button "Add Line" at bounding box center [176, 257] width 38 height 13
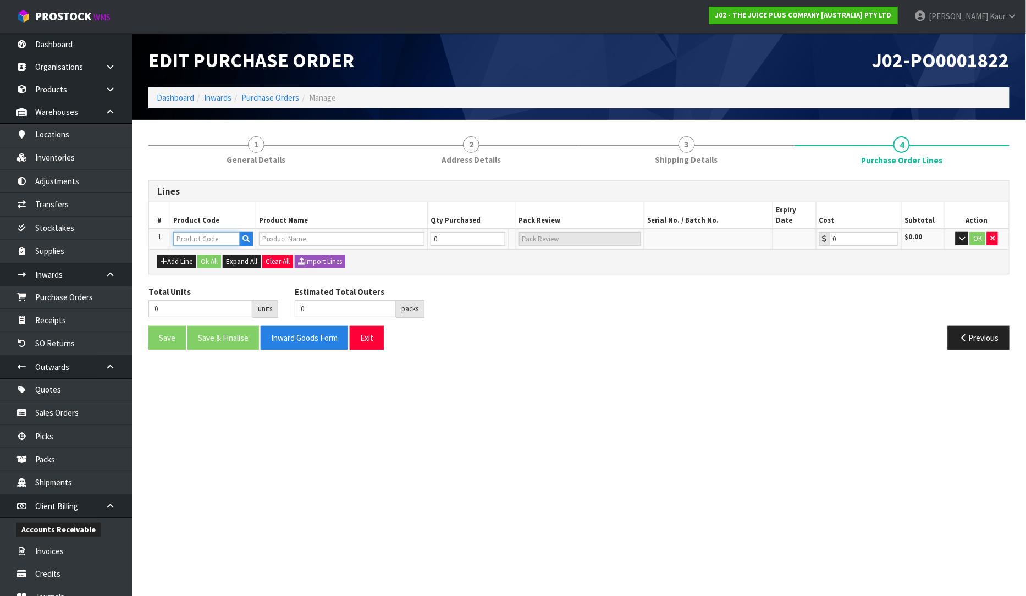
click at [200, 232] on input "text" at bounding box center [206, 239] width 67 height 14
paste input "2374NZBS1"
type input "2374NZBS1"
type input "(15) VANILLA COMPLETE"
type input "0.00"
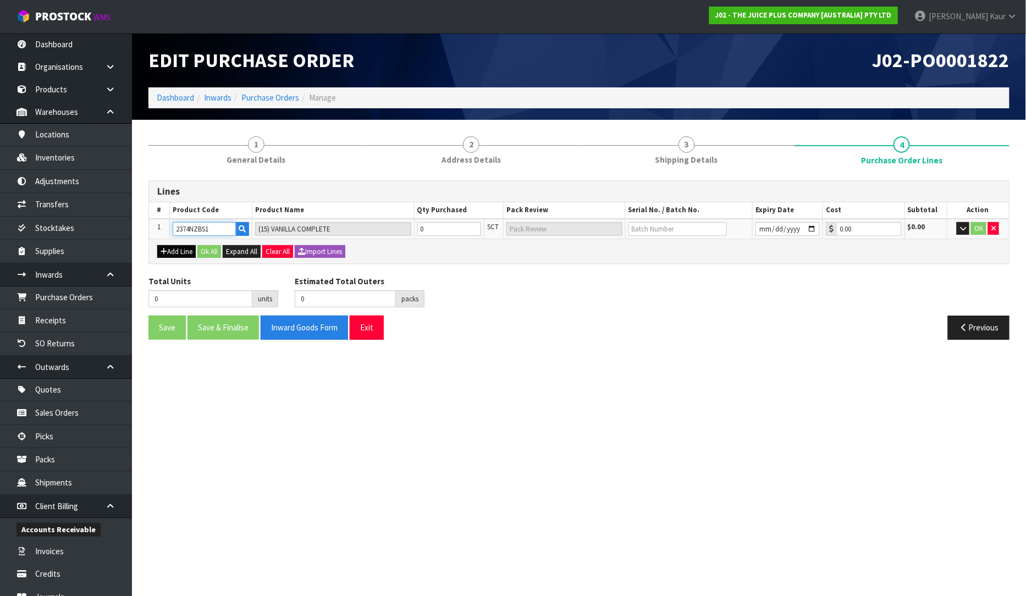
type input "2374NZBS1"
click at [175, 248] on button "Add Line" at bounding box center [176, 251] width 38 height 13
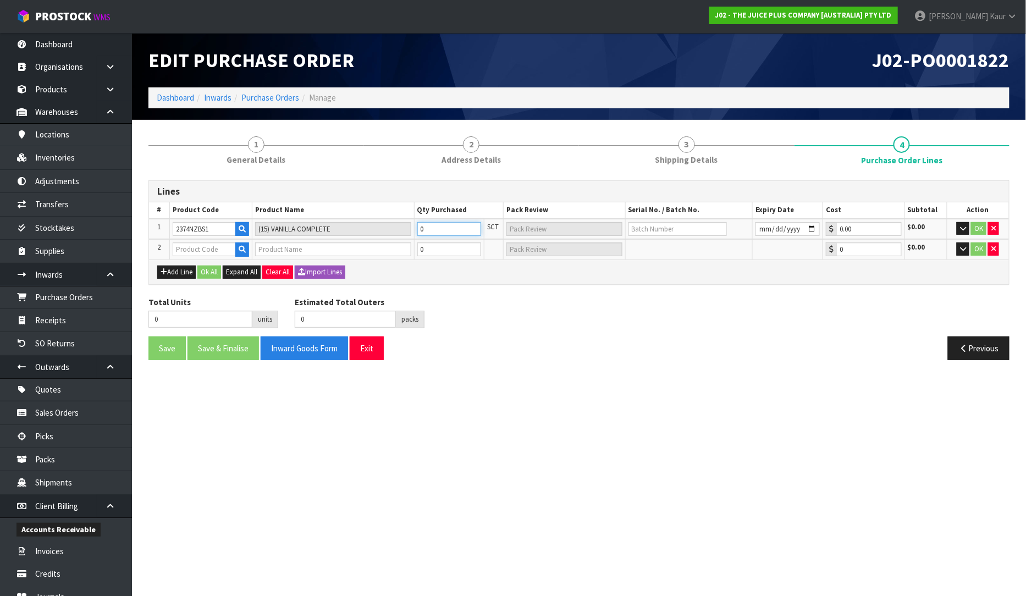
click at [433, 229] on input "0" at bounding box center [449, 229] width 64 height 14
type input "1"
type input "1 SCT"
type input "12"
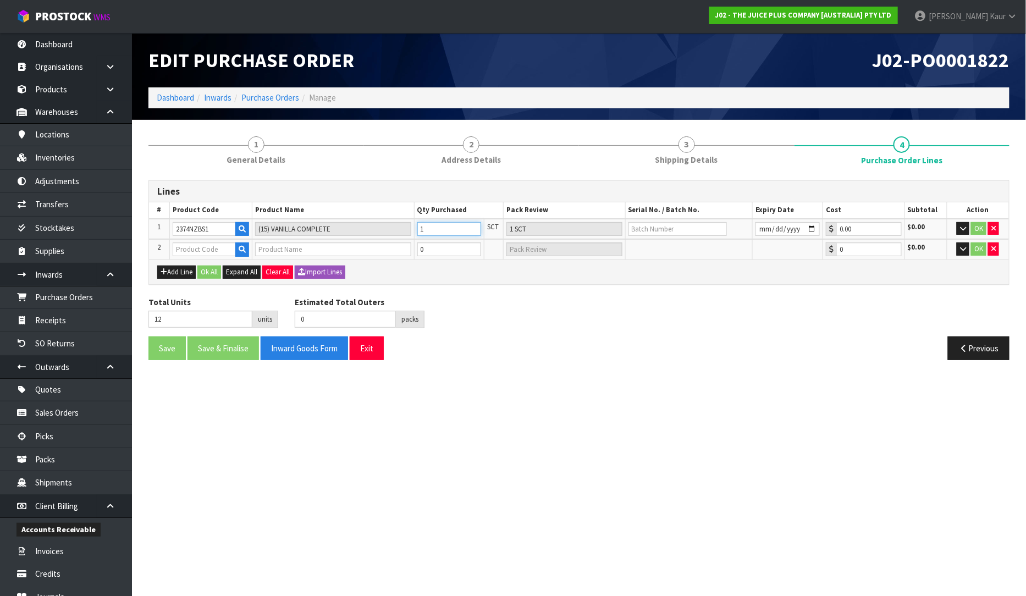
type input "6"
type input "12"
type input "6 CTN"
type input "120"
type input "60"
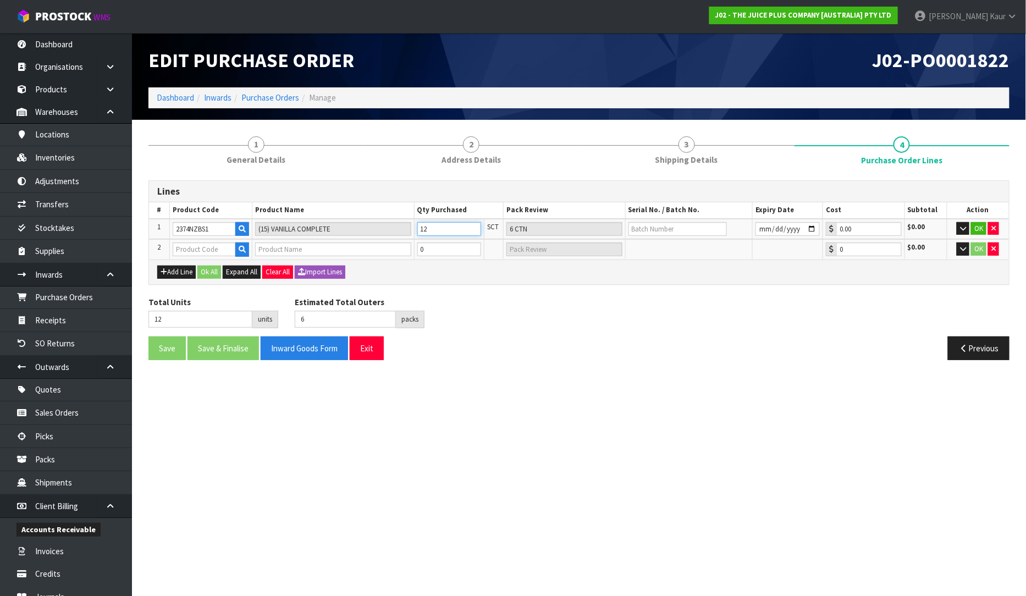
type input "120"
type input "60 CTN"
type input "120"
click at [205, 248] on input "text" at bounding box center [204, 249] width 63 height 14
paste input "2000NZBS1"
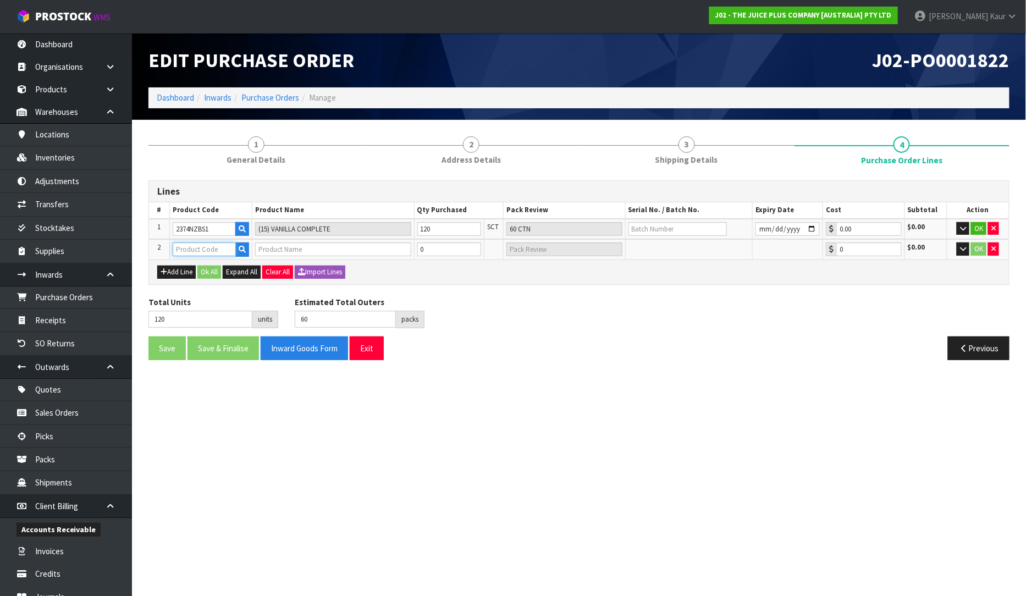
type input "2000NZBS1"
type input "JP+ FRUIT & VEG CAPSULES"
type input "0.00"
type input "2000NZBS1"
click at [427, 253] on input "0" at bounding box center [432, 249] width 46 height 14
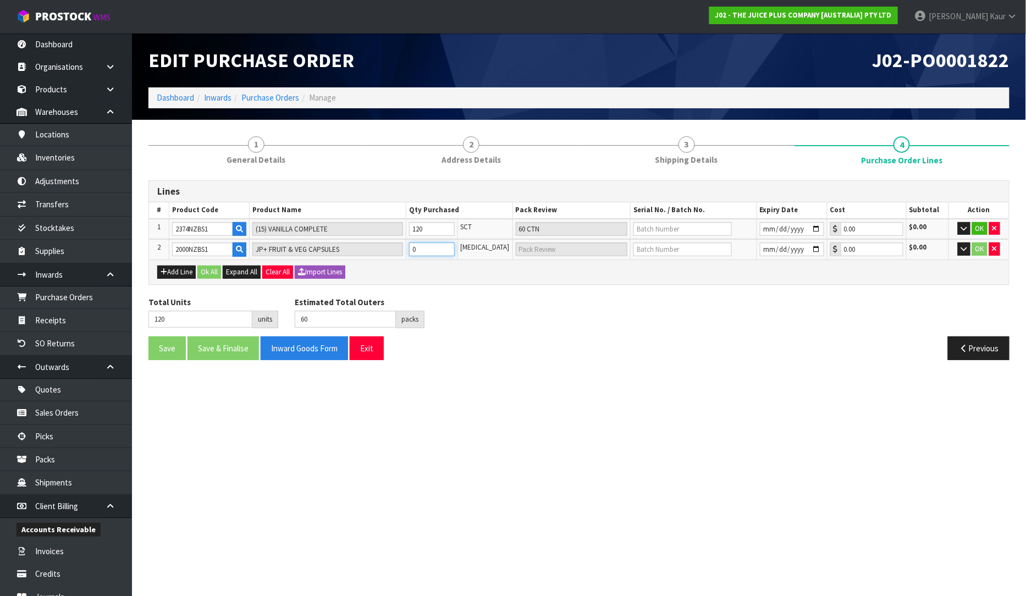
type input "122"
type input "62"
type input "2"
type input "2 CTN"
type input "144"
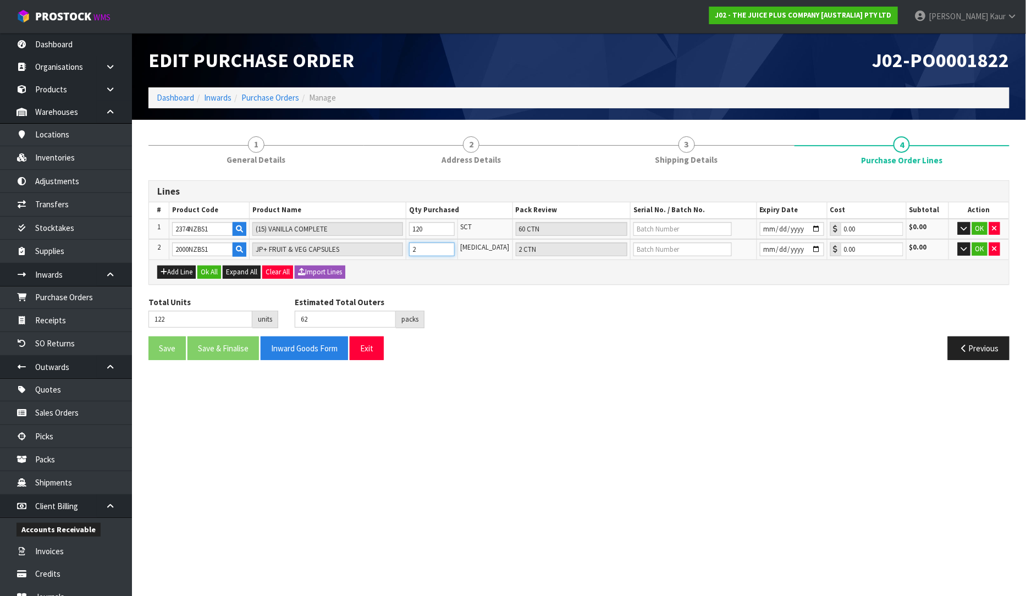
type input "84"
type input "24"
type input "24 CTN"
type input "360"
type input "300"
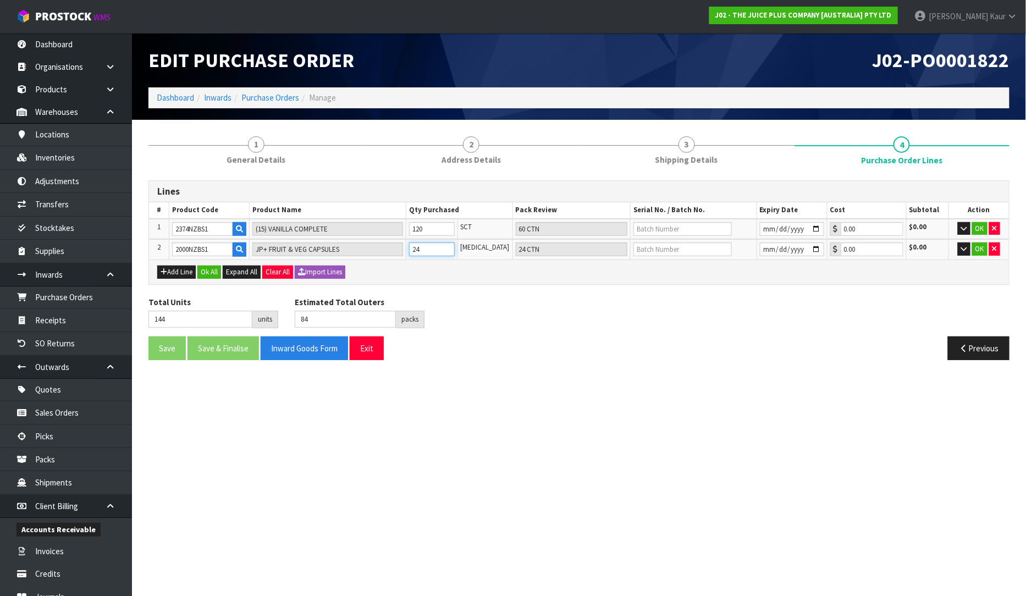
type input "240"
type input "240 CTN"
type input "240"
click at [185, 269] on button "Add Line" at bounding box center [176, 272] width 38 height 13
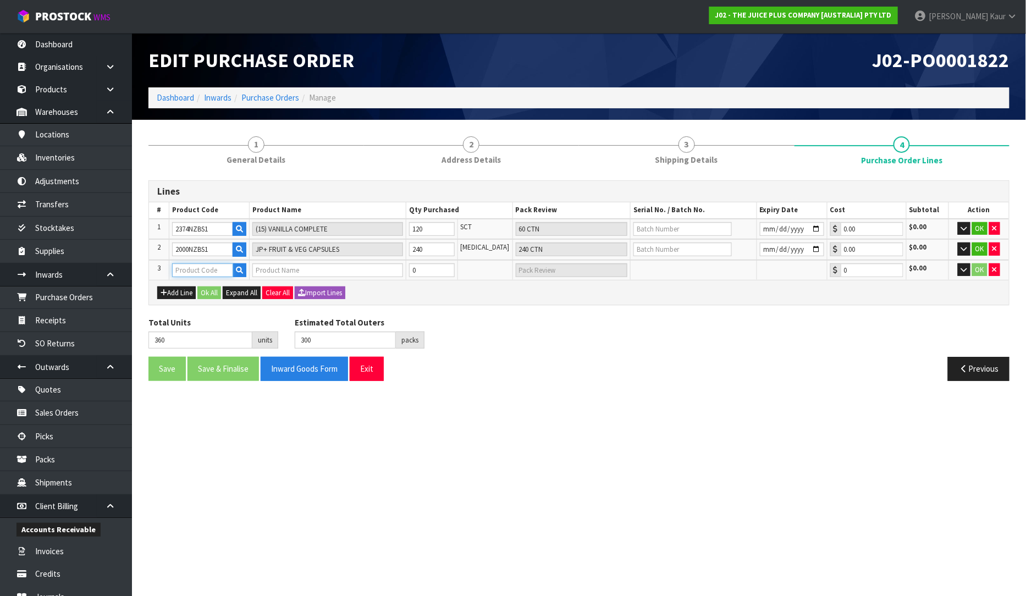
click at [186, 264] on input "text" at bounding box center [202, 270] width 61 height 14
paste input "2304NZBS1"
type input "2304NZBS1"
type input "JP+ [PERSON_NAME] BLEND CAPSULES - SINGLE SHIP"
type input "0.00"
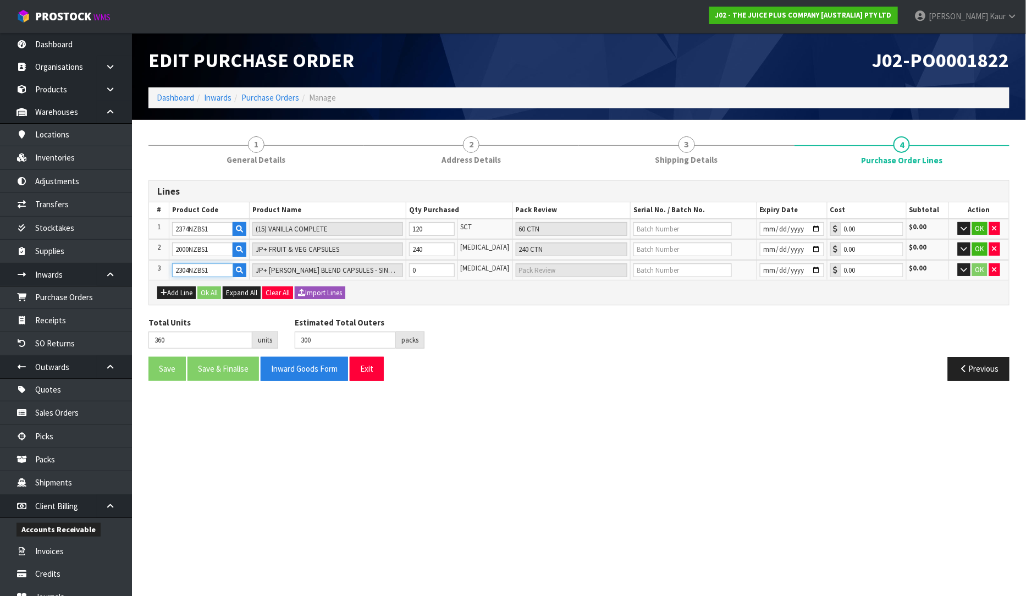
type input "2304NZBS1"
click at [426, 271] on input "0" at bounding box center [432, 270] width 46 height 14
type input "369"
type input "309"
type input "9"
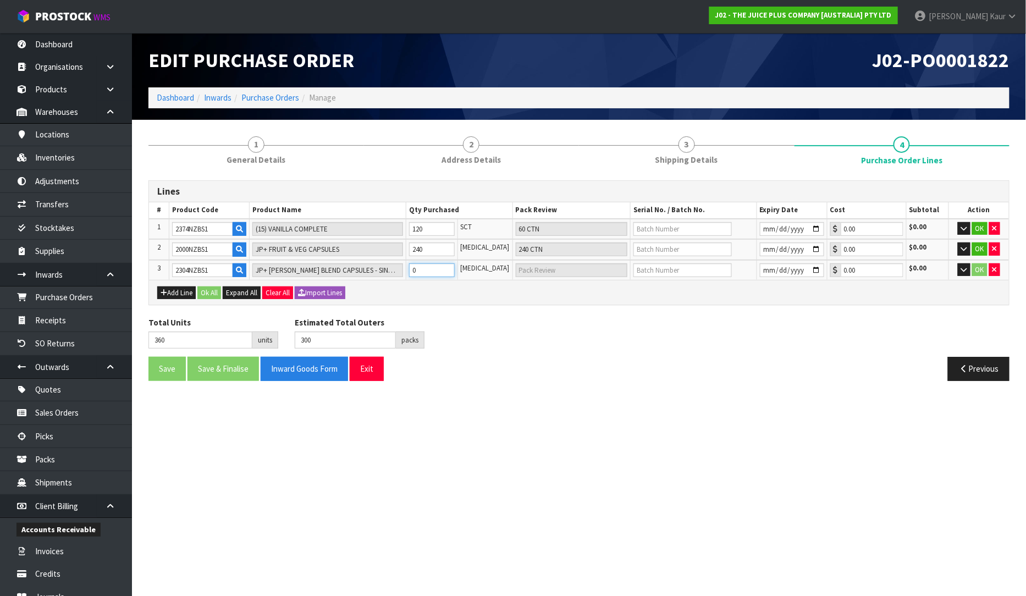
type input "9 CTN"
type input "456"
type input "396"
type input "96"
type input "96 CTN"
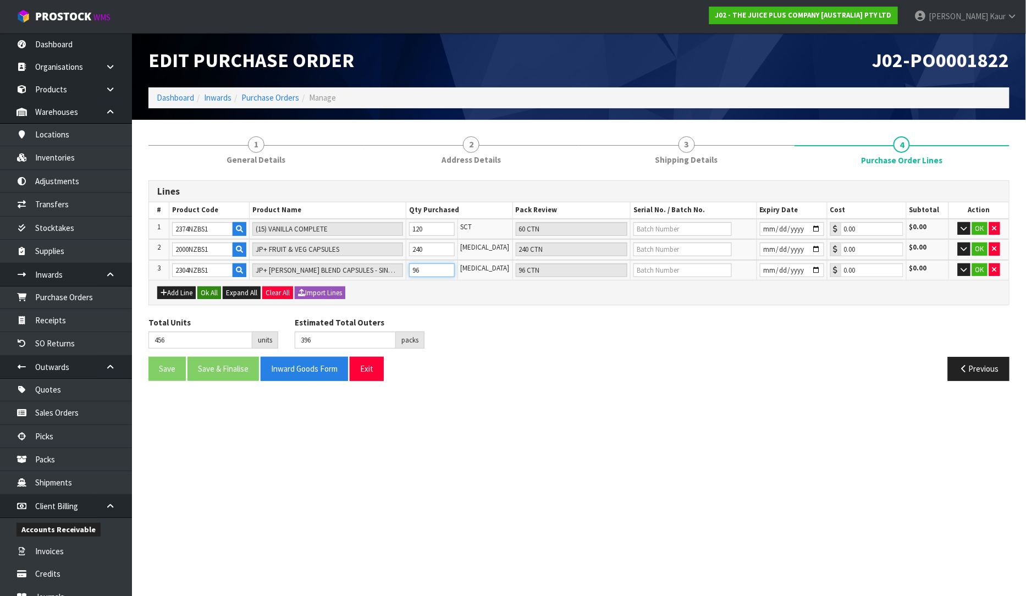
type input "96"
click at [209, 286] on button "Ok All" at bounding box center [209, 292] width 24 height 13
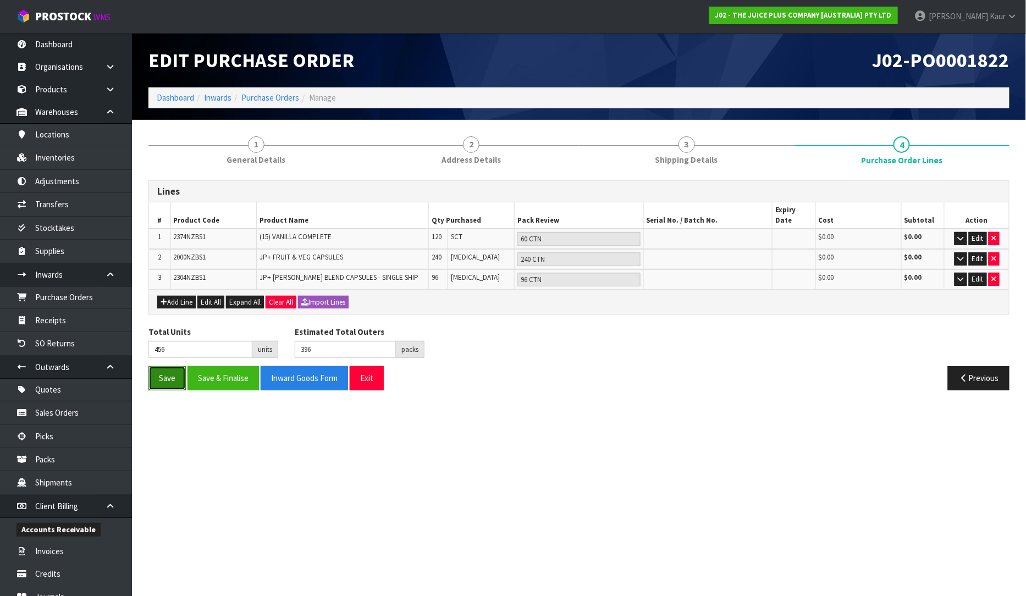
click at [161, 369] on button "Save" at bounding box center [166, 378] width 37 height 24
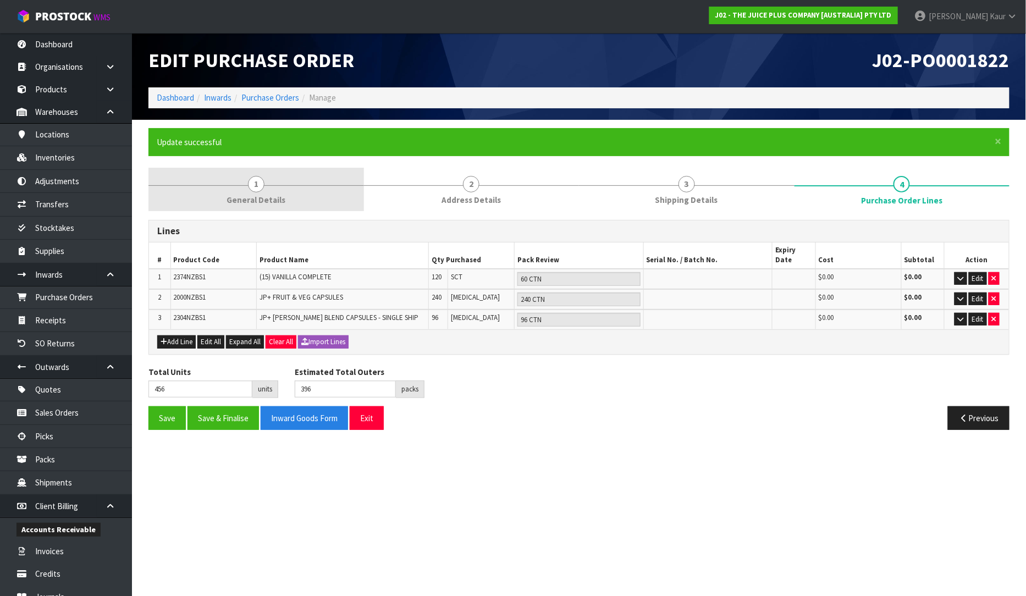
click at [255, 189] on span "1" at bounding box center [256, 184] width 16 height 16
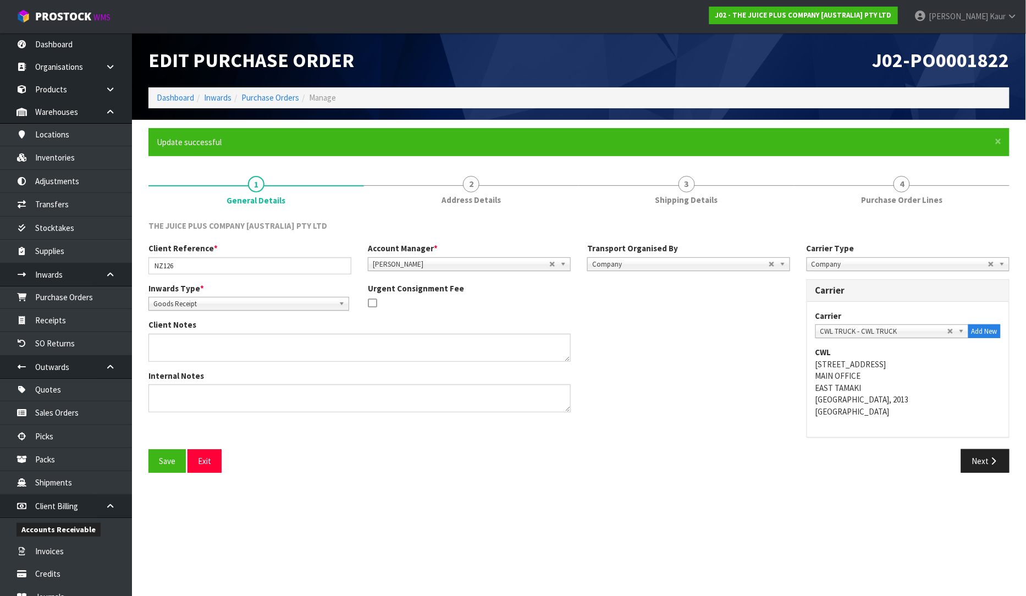
click at [511, 56] on h1 "Edit Purchase Order" at bounding box center [359, 59] width 422 height 21
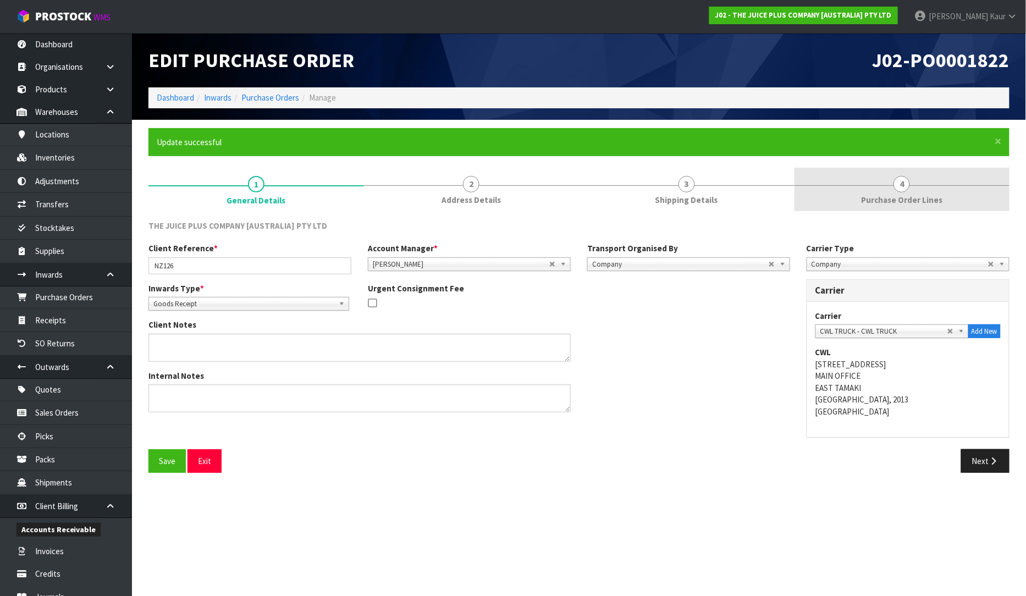
click at [915, 189] on link "4 Purchase Order Lines" at bounding box center [902, 189] width 216 height 43
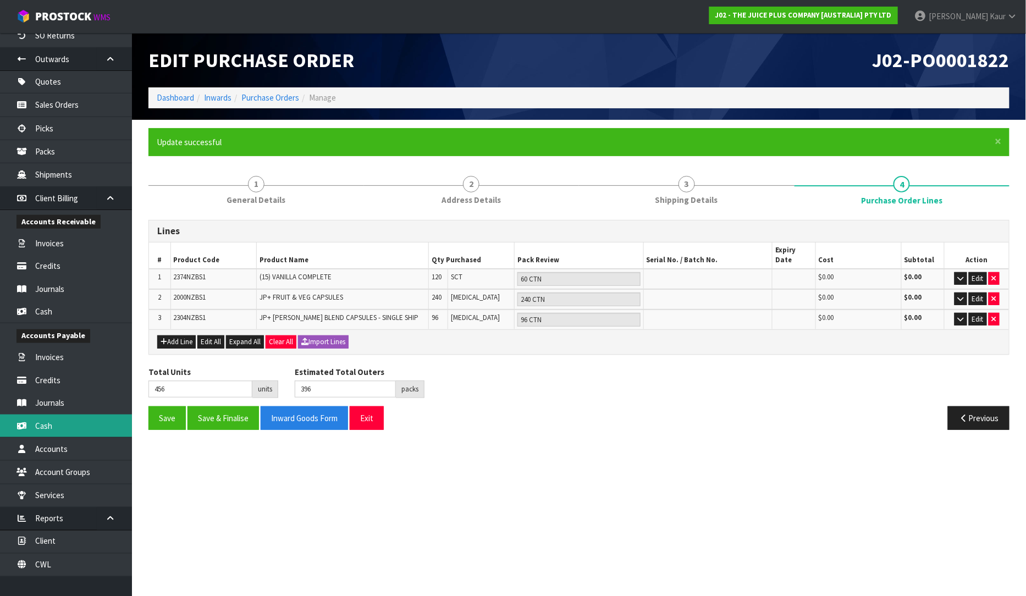
scroll to position [311, 0]
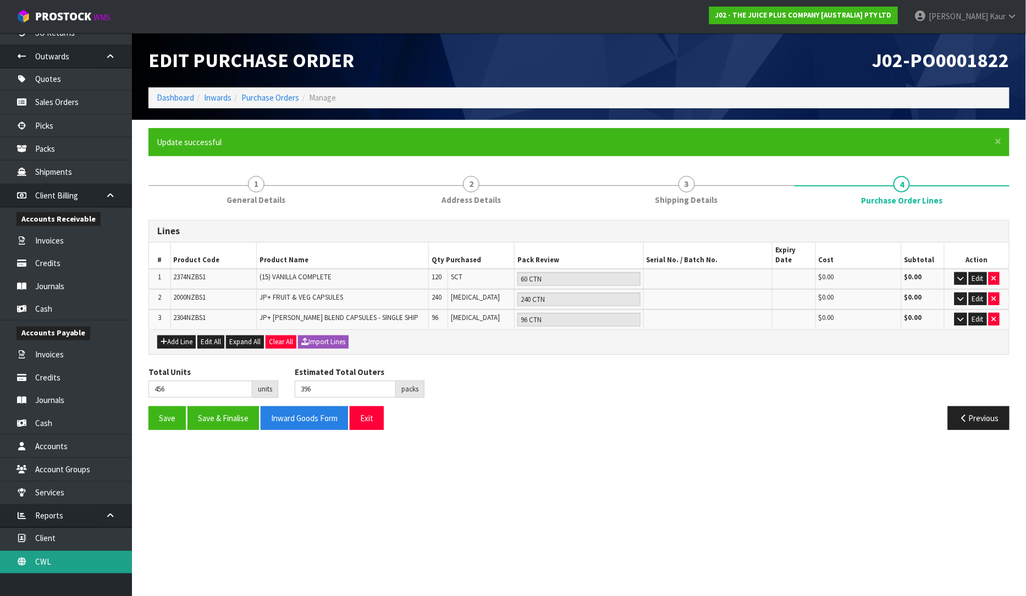
click at [66, 558] on link "CWL" at bounding box center [66, 562] width 132 height 23
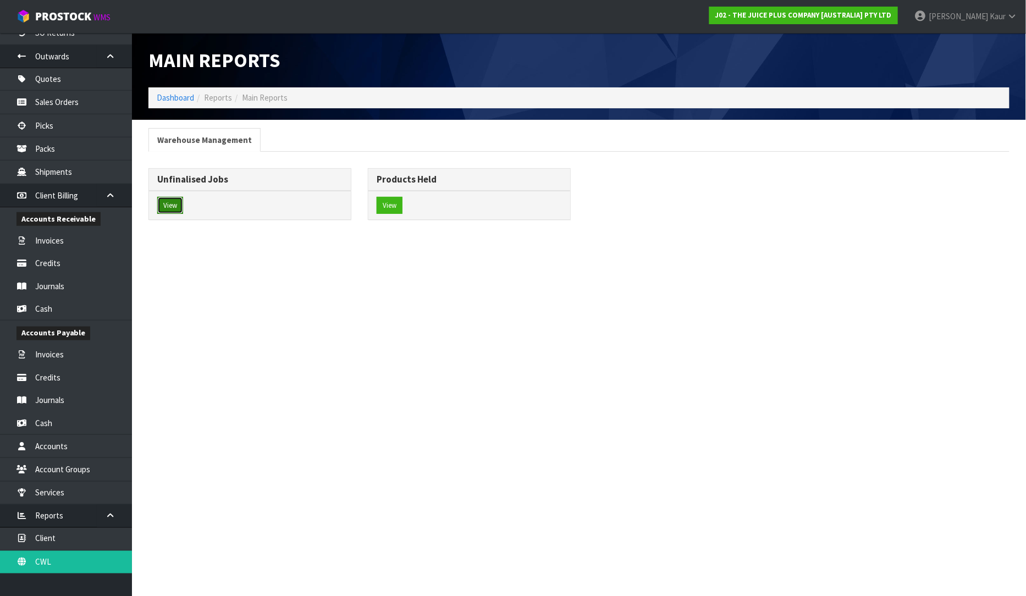
click at [169, 208] on button "View" at bounding box center [170, 206] width 26 height 18
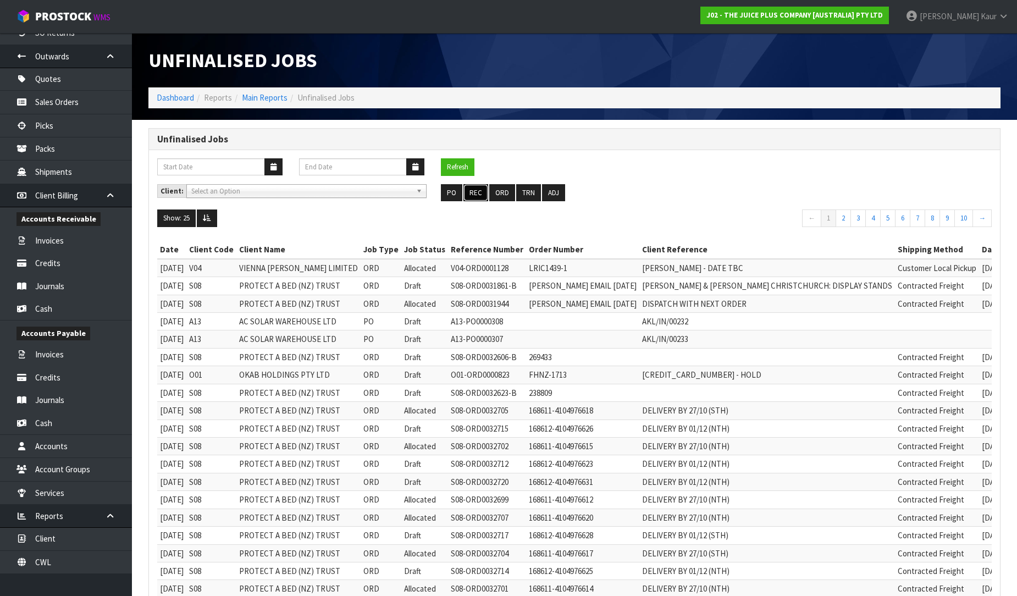
click at [470, 193] on button "REC" at bounding box center [475, 193] width 25 height 18
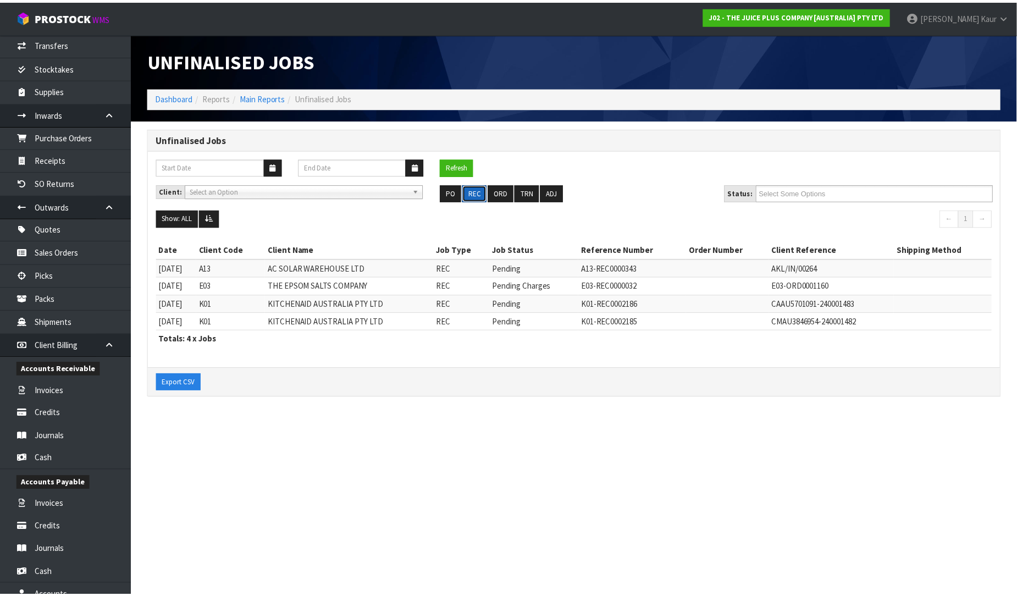
scroll to position [6, 0]
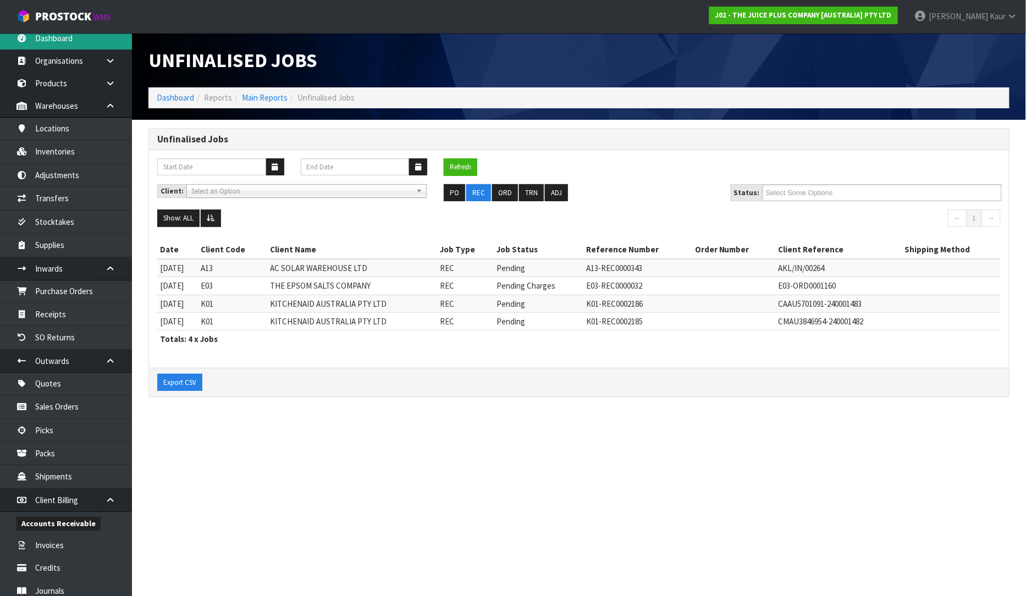
click at [57, 43] on link "Dashboard" at bounding box center [66, 38] width 132 height 23
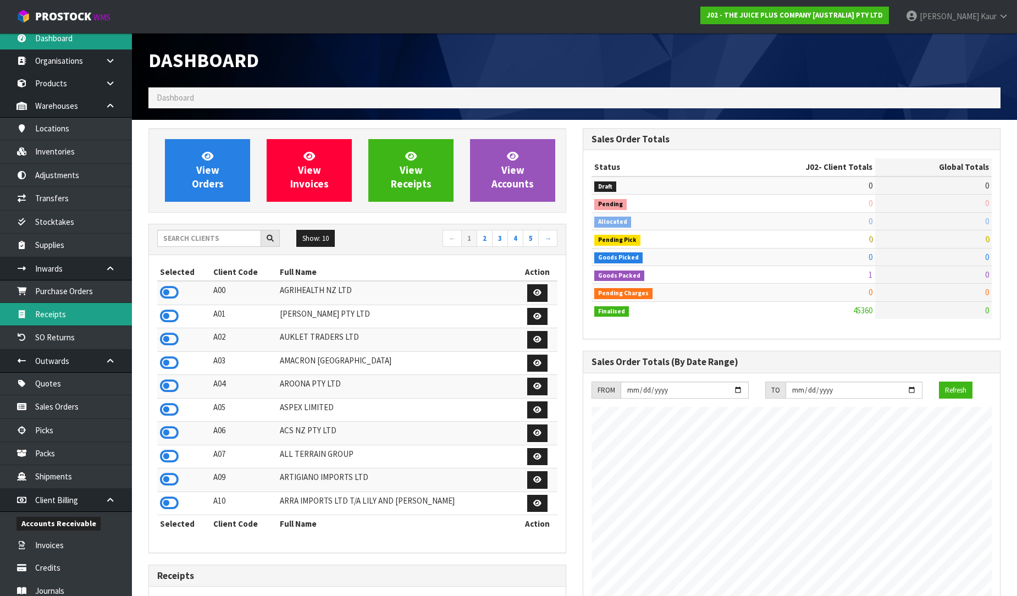
scroll to position [833, 434]
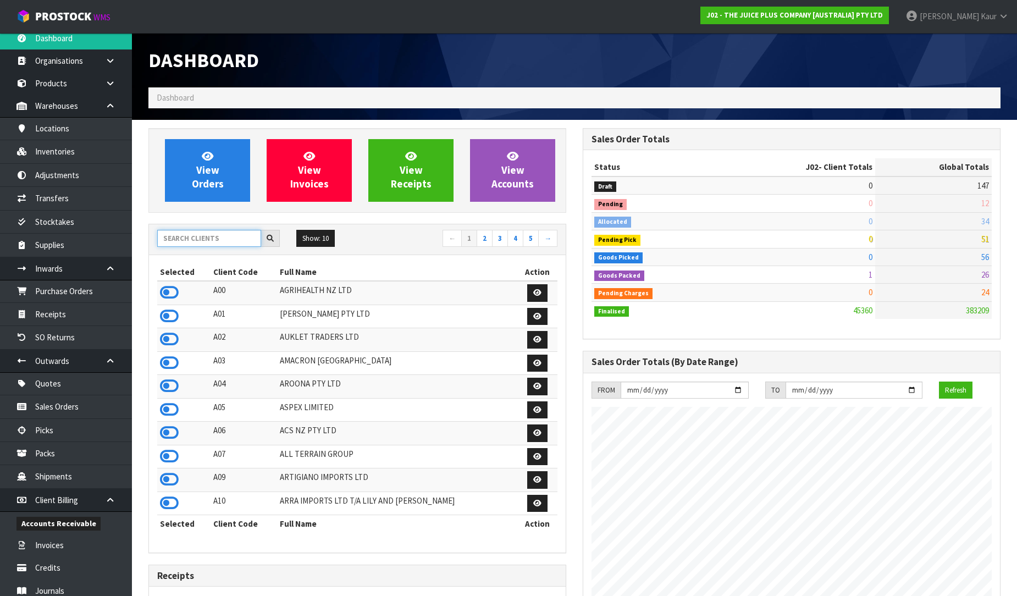
click at [170, 239] on input "text" at bounding box center [209, 238] width 104 height 17
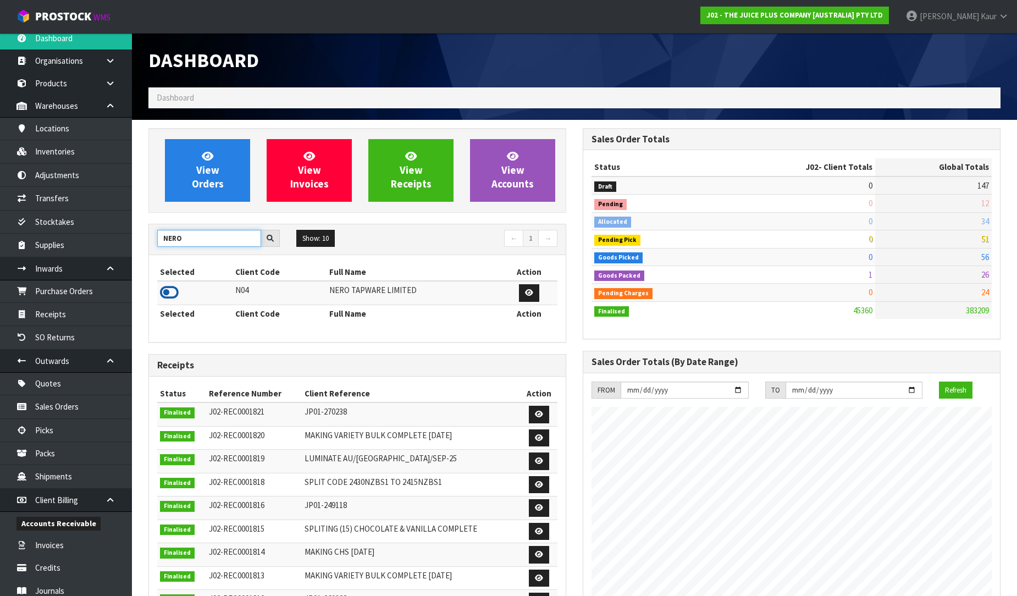
type input "NERO"
click at [169, 295] on icon at bounding box center [169, 292] width 19 height 16
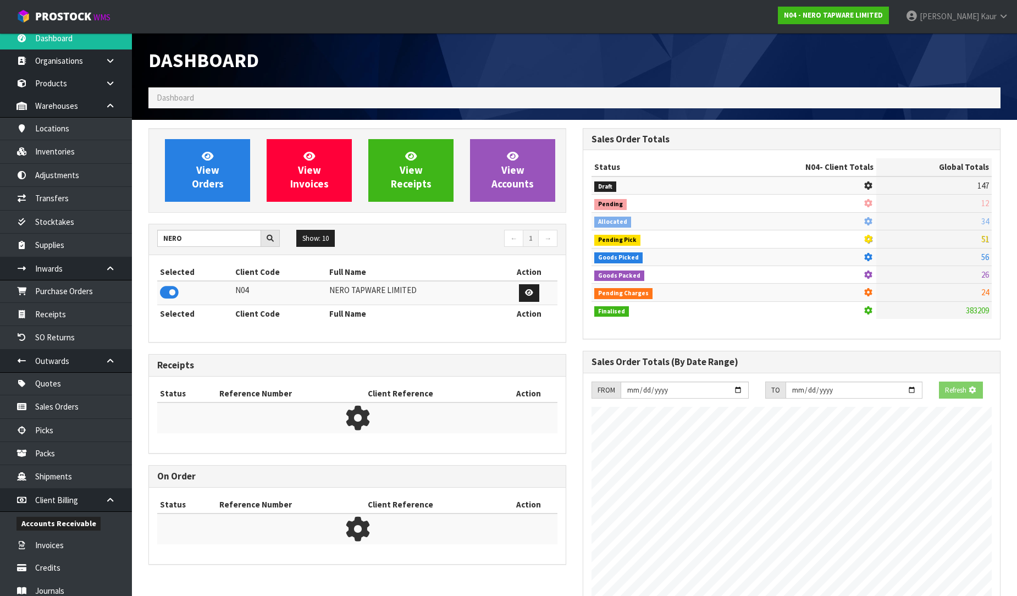
scroll to position [549092, 549343]
click at [99, 295] on link "Purchase Orders" at bounding box center [66, 291] width 132 height 23
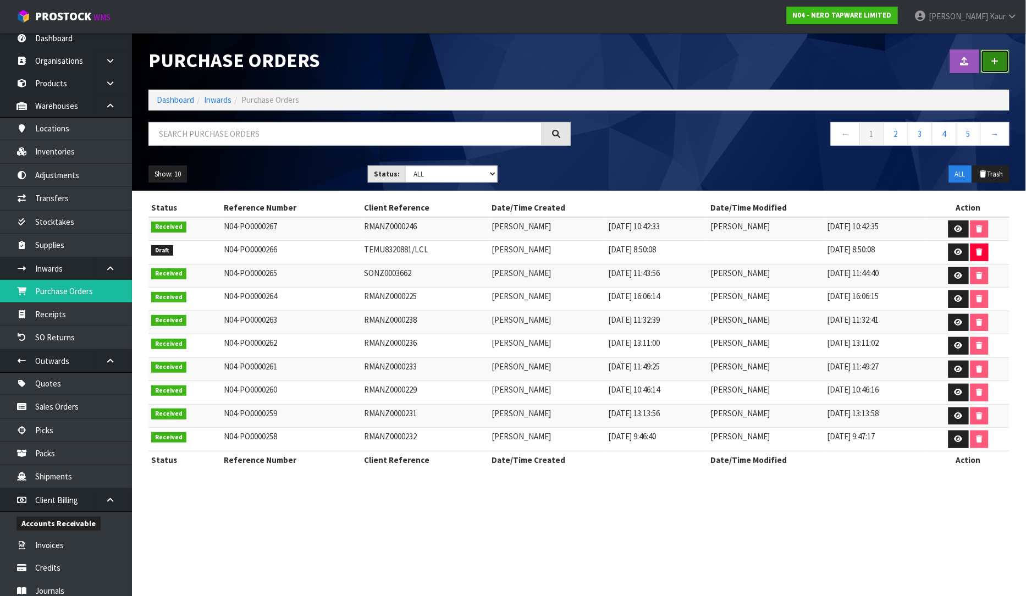
click at [996, 62] on icon at bounding box center [995, 61] width 8 height 8
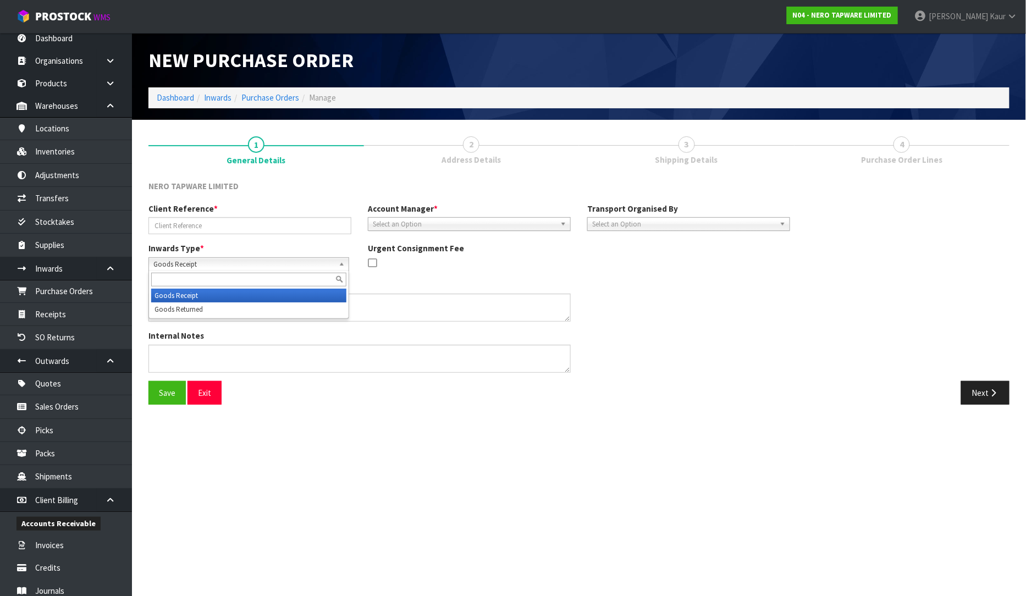
click at [203, 259] on span "Goods Receipt" at bounding box center [243, 264] width 181 height 13
click at [192, 304] on li "Goods Returned" at bounding box center [248, 309] width 195 height 14
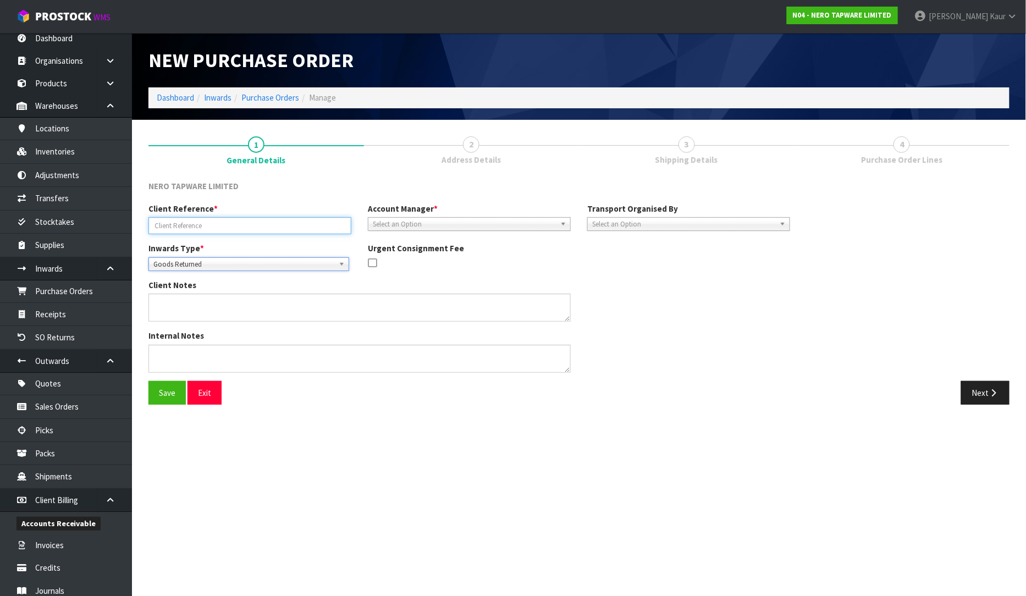
click at [191, 220] on input "text" at bounding box center [249, 225] width 203 height 17
type input "RMANZ0000237"
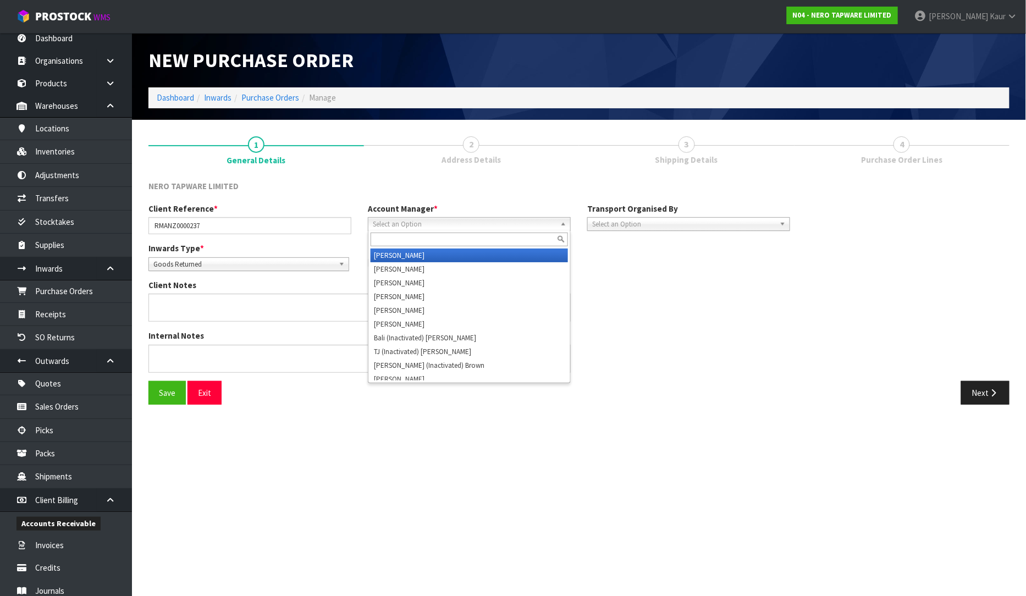
click at [482, 229] on span "Select an Option" at bounding box center [464, 224] width 183 height 13
type input "V"
click at [451, 255] on li "V [PERSON_NAME]" at bounding box center [469, 255] width 197 height 14
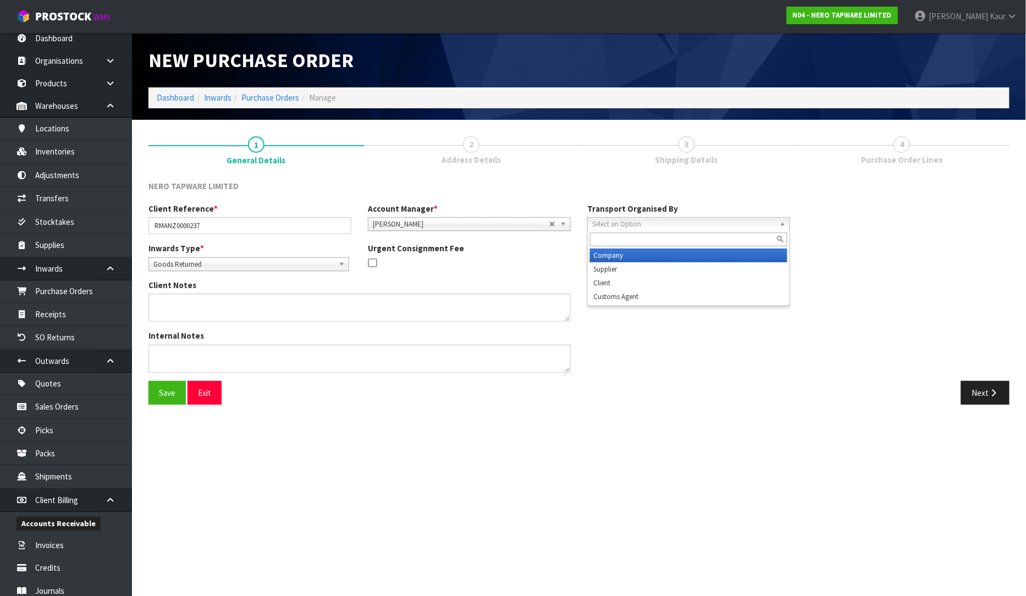
click at [623, 219] on span "Select an Option" at bounding box center [683, 224] width 183 height 13
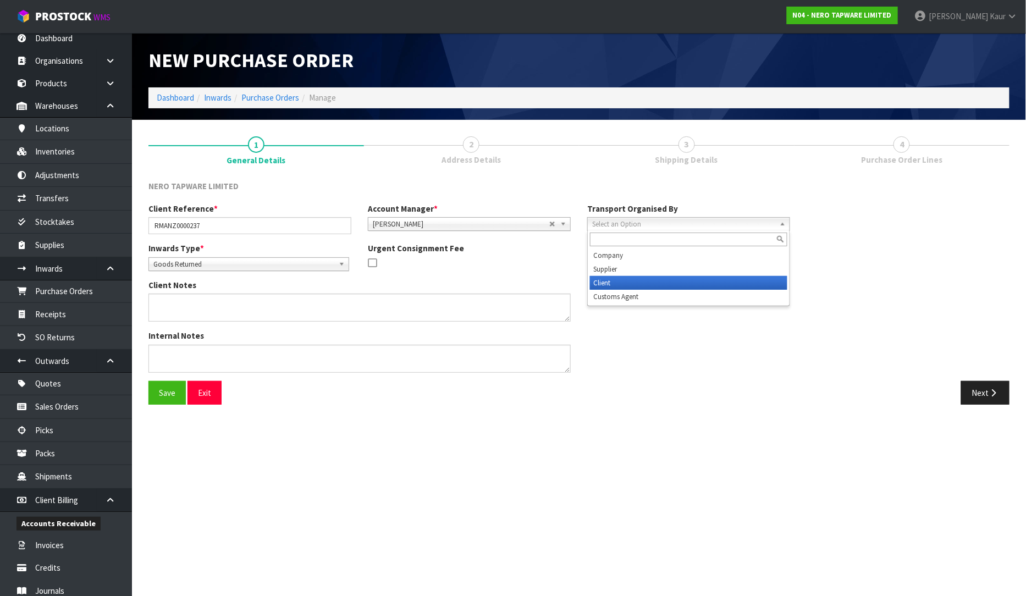
click at [628, 281] on li "Client" at bounding box center [688, 283] width 197 height 14
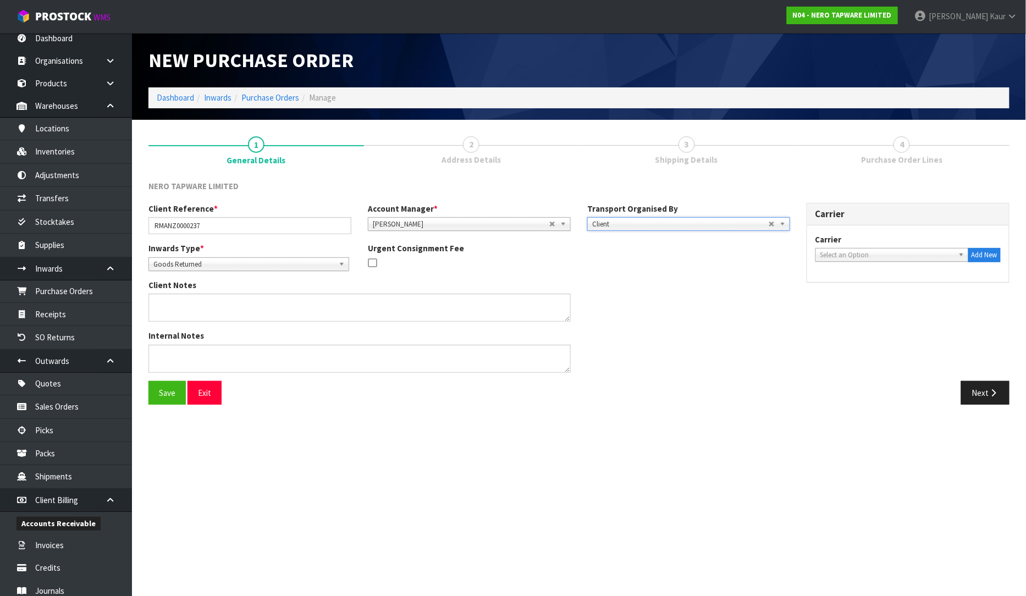
click at [859, 257] on span "Select an Option" at bounding box center [887, 254] width 134 height 13
type input "DROP"
click at [858, 288] on li "DROP OFF - DROP OFF" at bounding box center [892, 286] width 148 height 14
click at [974, 389] on button "Next" at bounding box center [985, 393] width 48 height 24
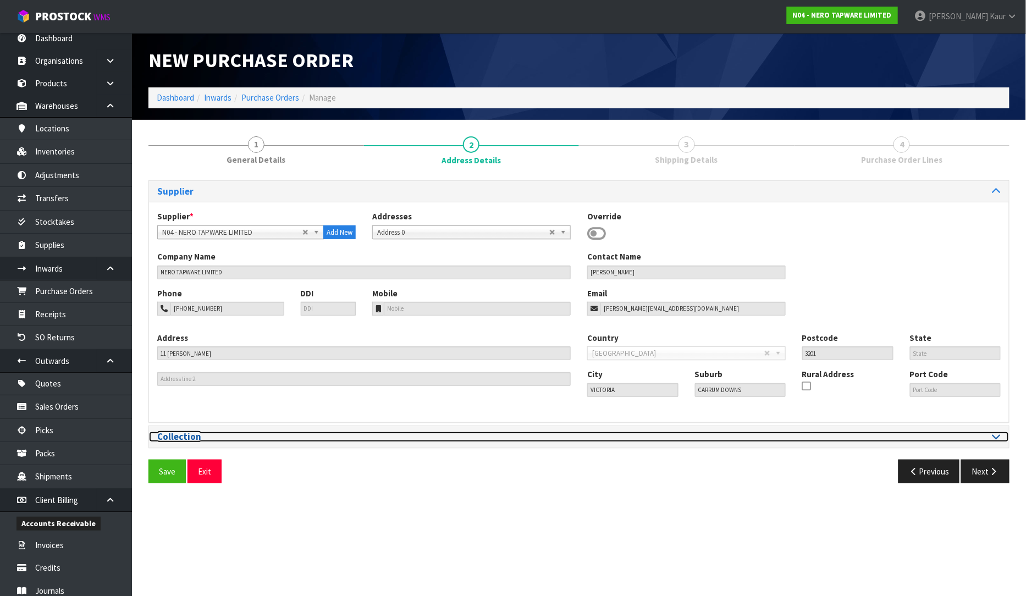
click at [999, 437] on icon at bounding box center [996, 436] width 8 height 9
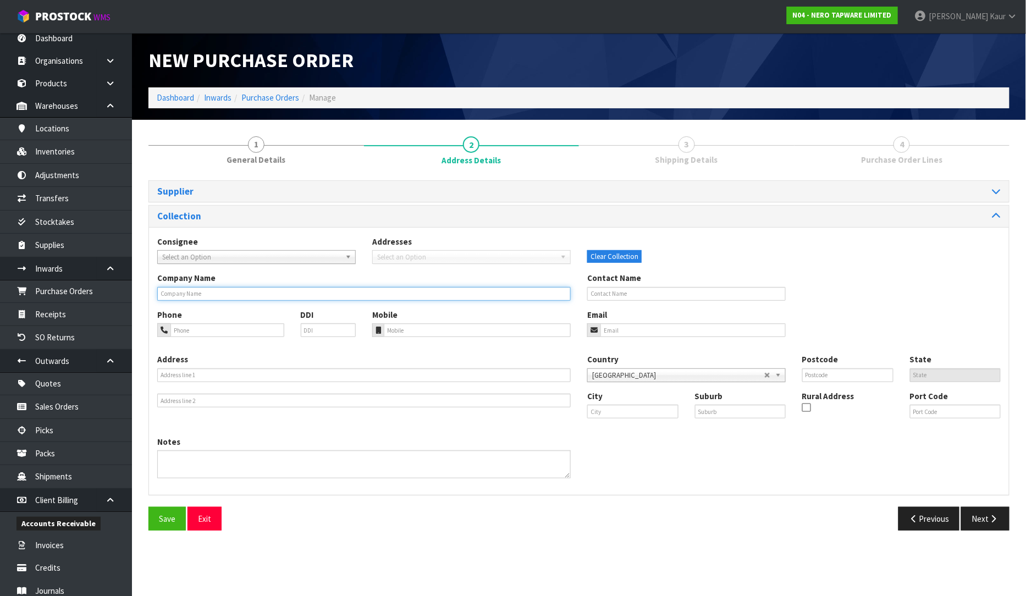
click at [179, 289] on input "text" at bounding box center [363, 294] width 413 height 14
type input "[PERSON_NAME] PLUMBING MANUKAU"
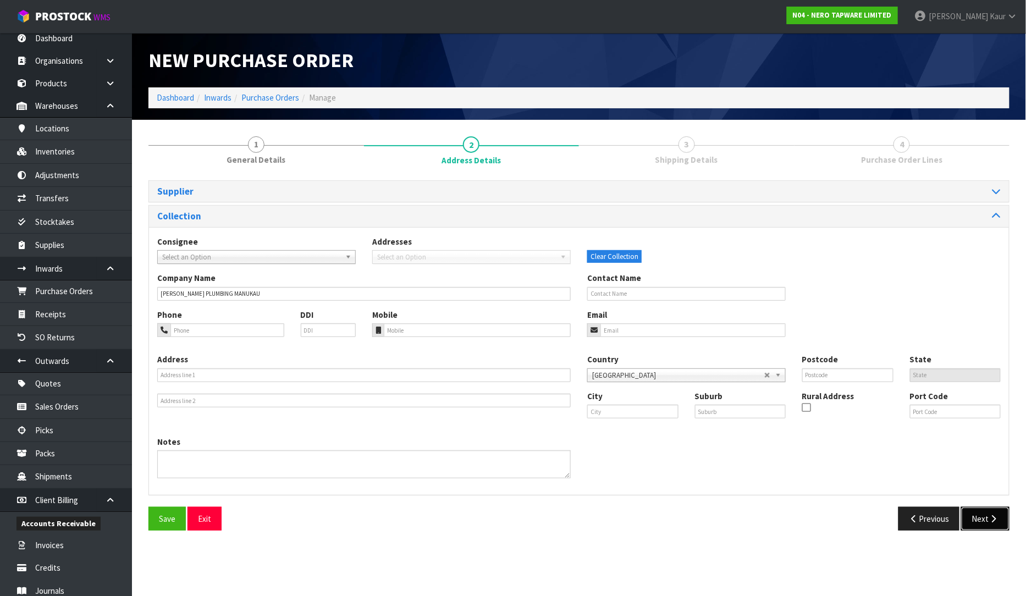
click at [981, 518] on button "Next" at bounding box center [985, 519] width 48 height 24
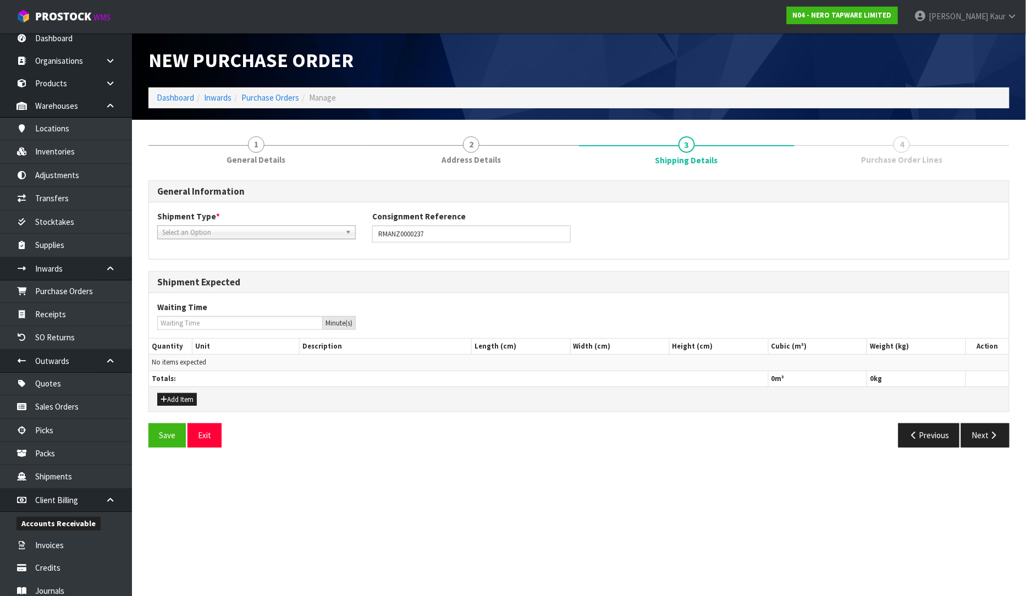
click at [223, 235] on span "Select an Option" at bounding box center [251, 232] width 179 height 13
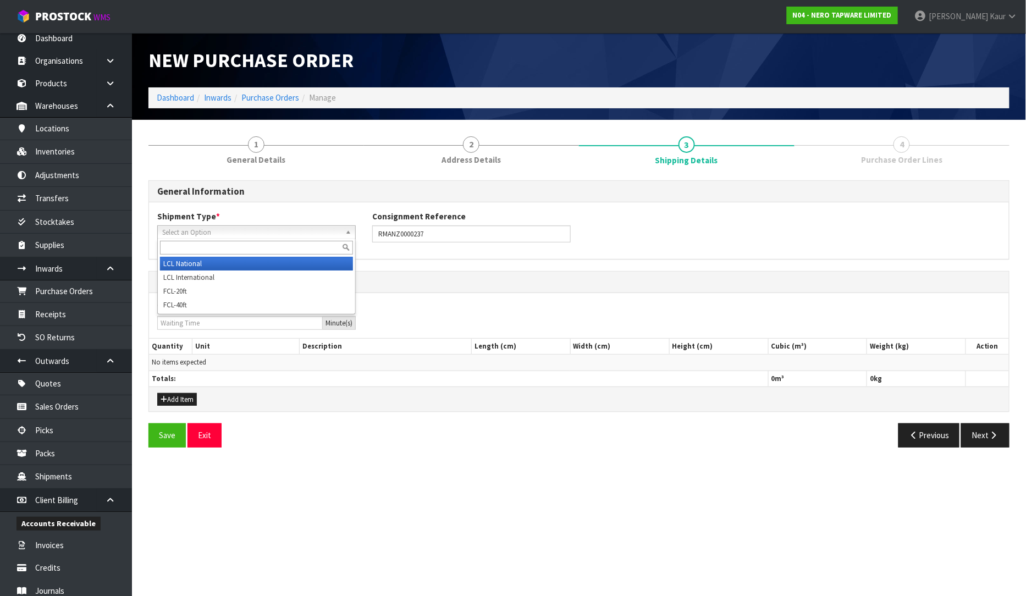
click at [201, 257] on li "LCL National" at bounding box center [256, 264] width 193 height 14
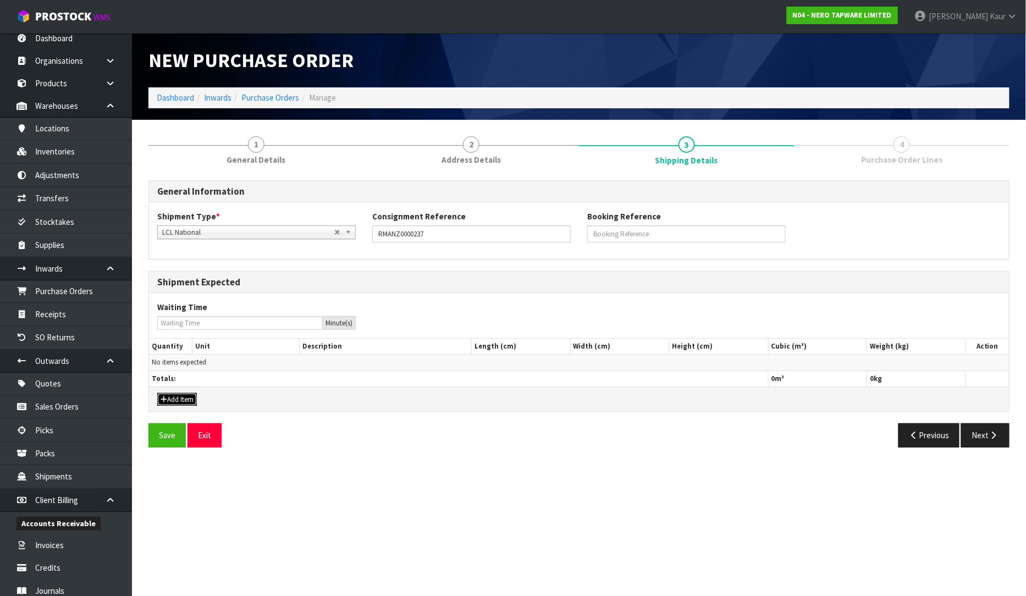
click at [178, 403] on button "Add Item" at bounding box center [177, 399] width 40 height 13
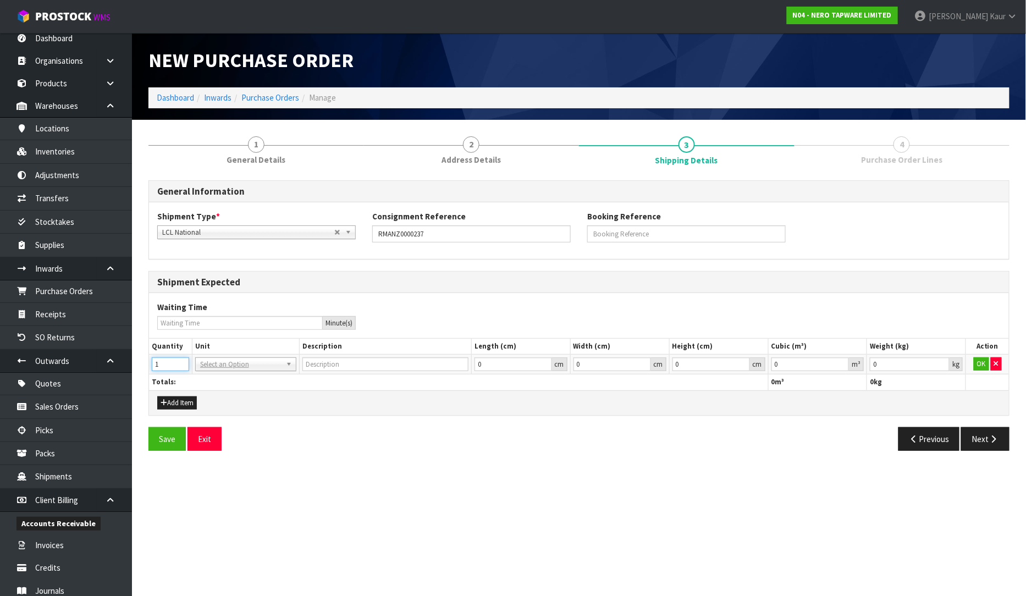
type input "1"
click at [183, 360] on input "1" at bounding box center [170, 364] width 37 height 14
click at [216, 385] on input "text" at bounding box center [246, 380] width 96 height 14
type input "CTN"
type input "CARTON"
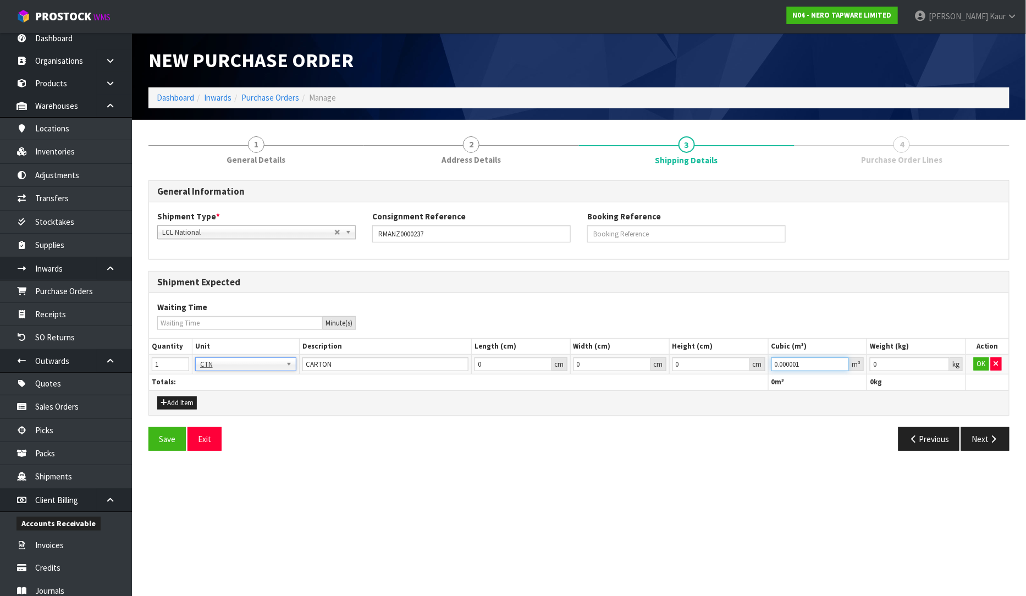
type input "0.000001"
click at [843, 360] on input "0.000001" at bounding box center [810, 364] width 78 height 14
type input "0.001"
click at [940, 364] on input "0.001" at bounding box center [910, 364] width 80 height 14
click at [976, 363] on button "OK" at bounding box center [981, 363] width 15 height 13
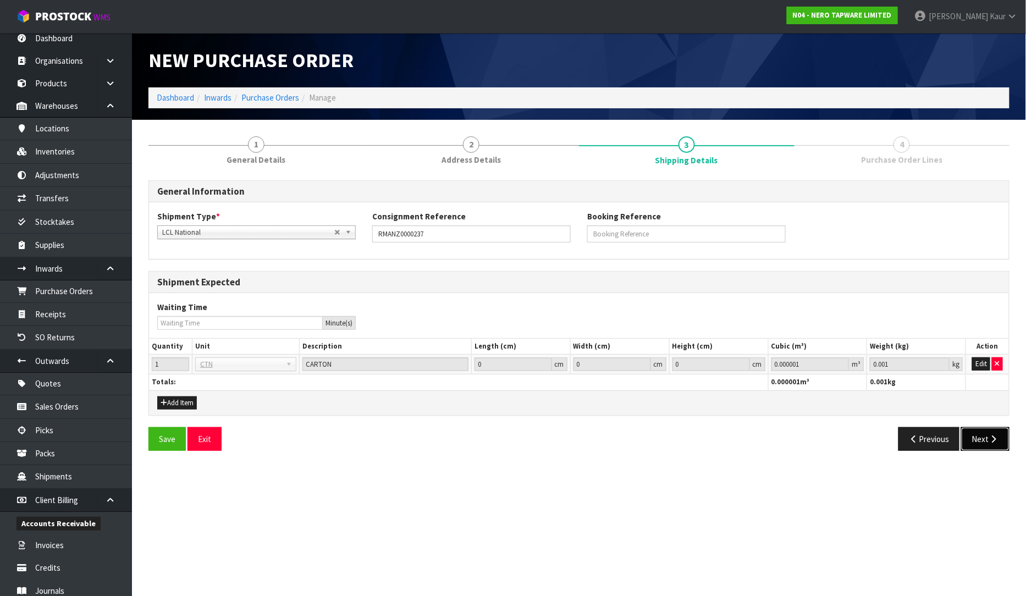
click at [990, 450] on button "Next" at bounding box center [985, 439] width 48 height 24
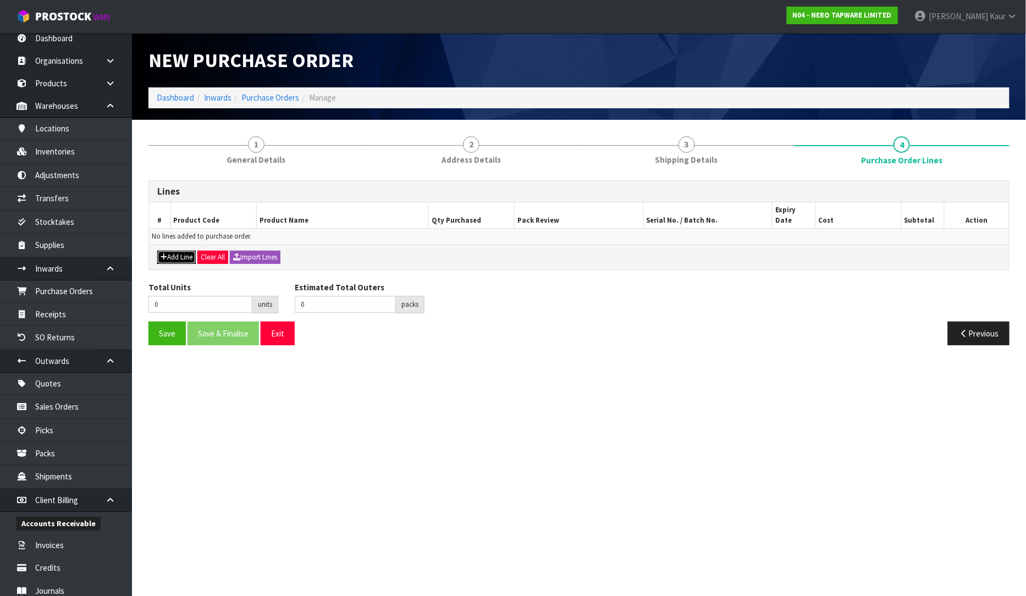
click at [179, 251] on button "Add Line" at bounding box center [176, 257] width 38 height 13
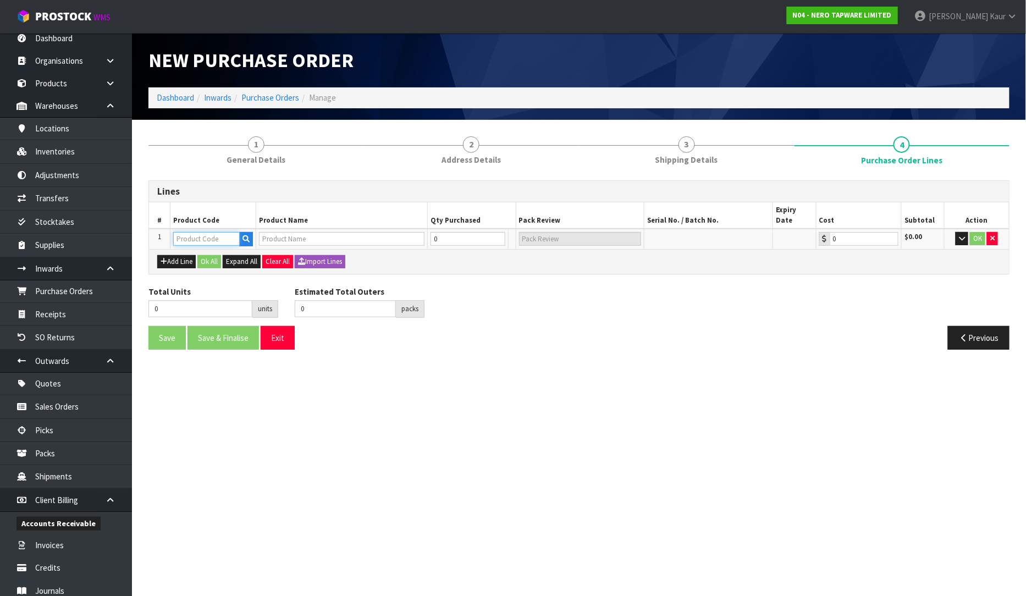
click at [207, 232] on input "text" at bounding box center [206, 239] width 67 height 14
click at [224, 232] on input "text" at bounding box center [206, 239] width 67 height 14
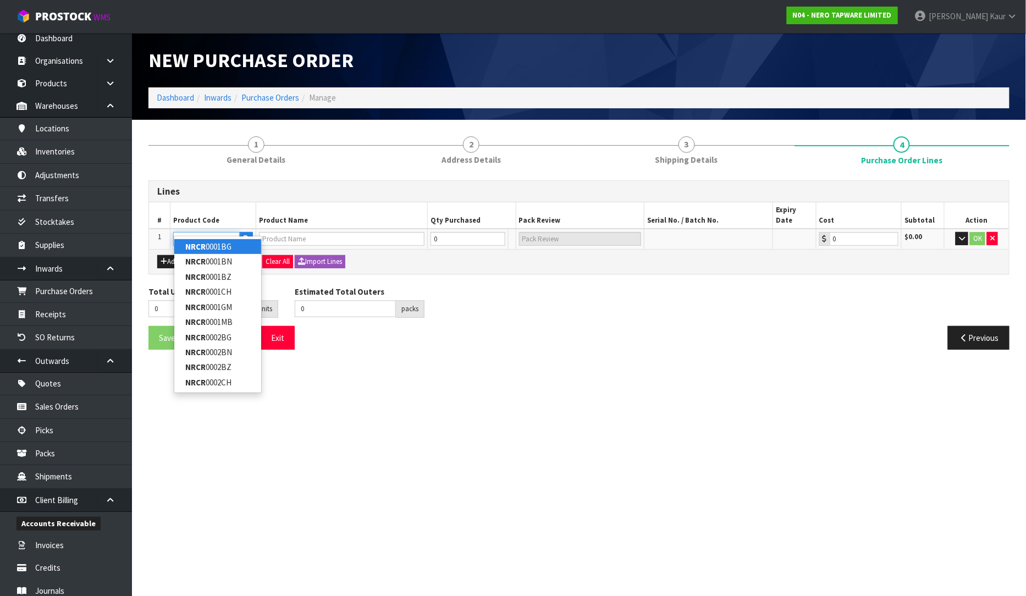
type input "NRCR2512CH"
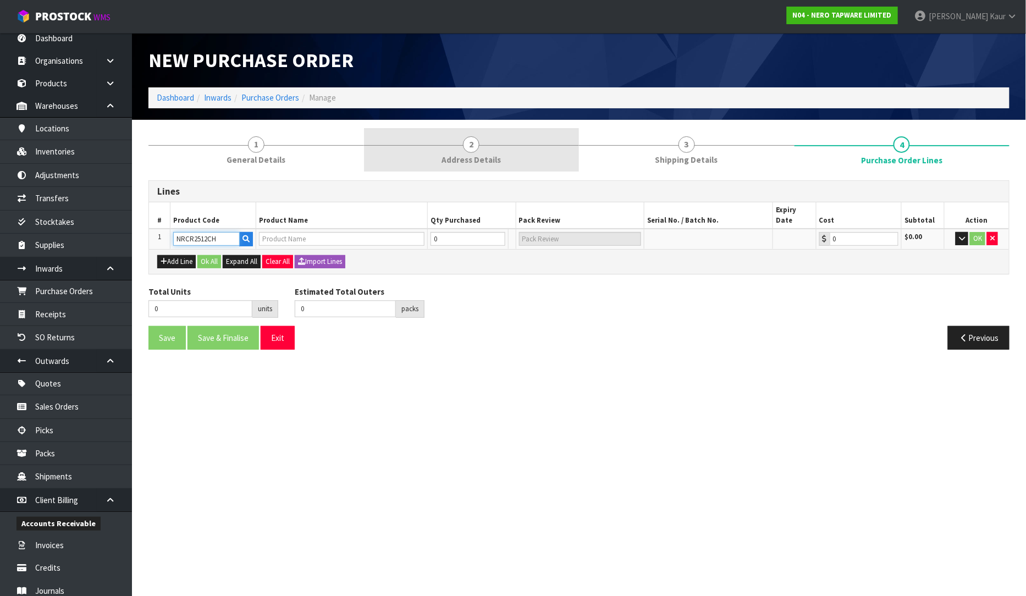
type input "MECCA CARE 25MM GRAB RAIL 300MM CHROME"
type input "0.00"
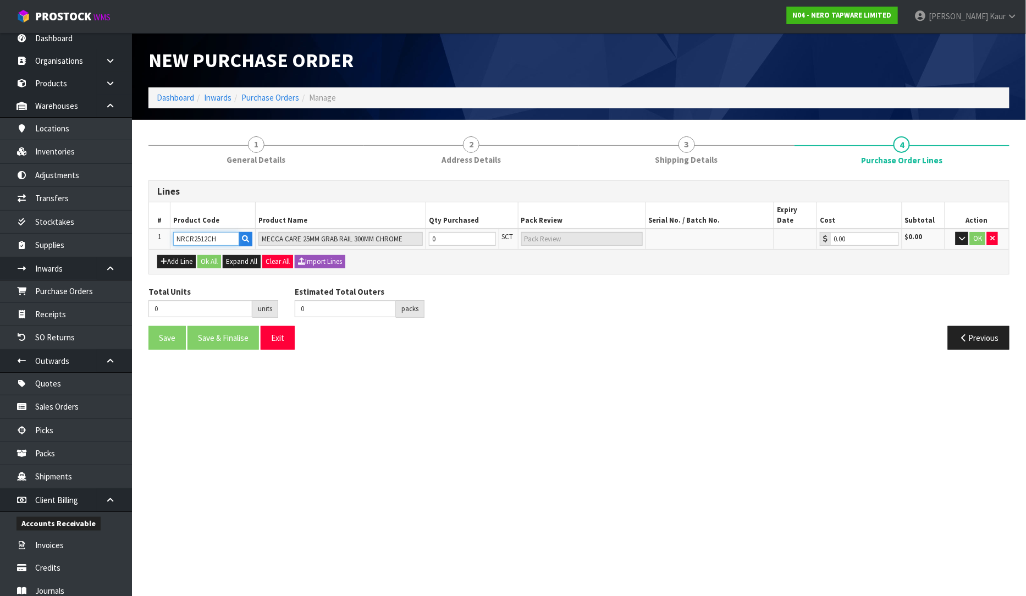
type input "NRCR2512CH"
click at [448, 232] on input "0" at bounding box center [462, 239] width 67 height 14
type input "2"
type input "2 SCT"
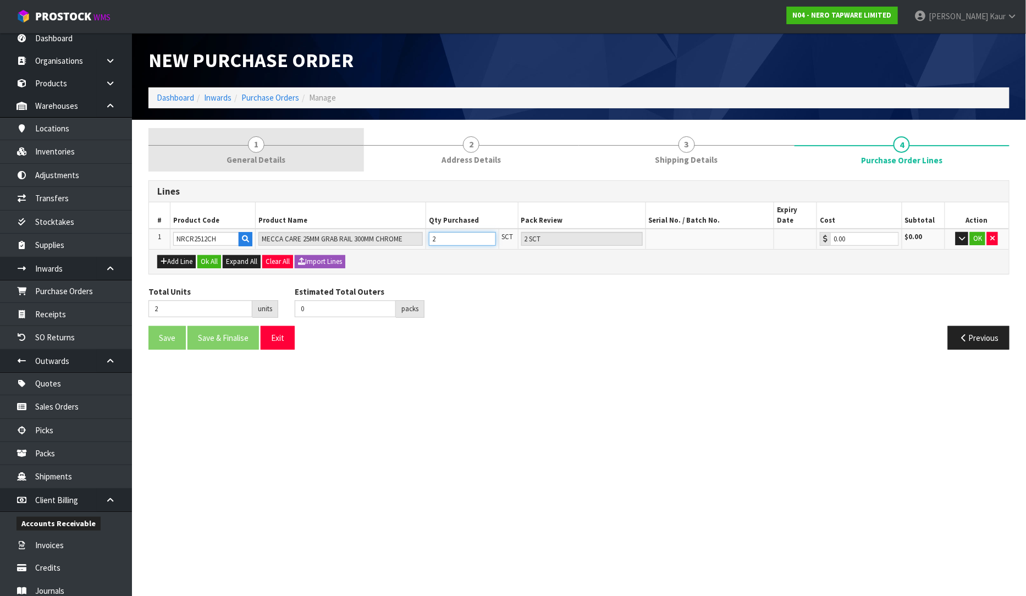
type input "2"
click at [260, 136] on span "1" at bounding box center [256, 144] width 16 height 16
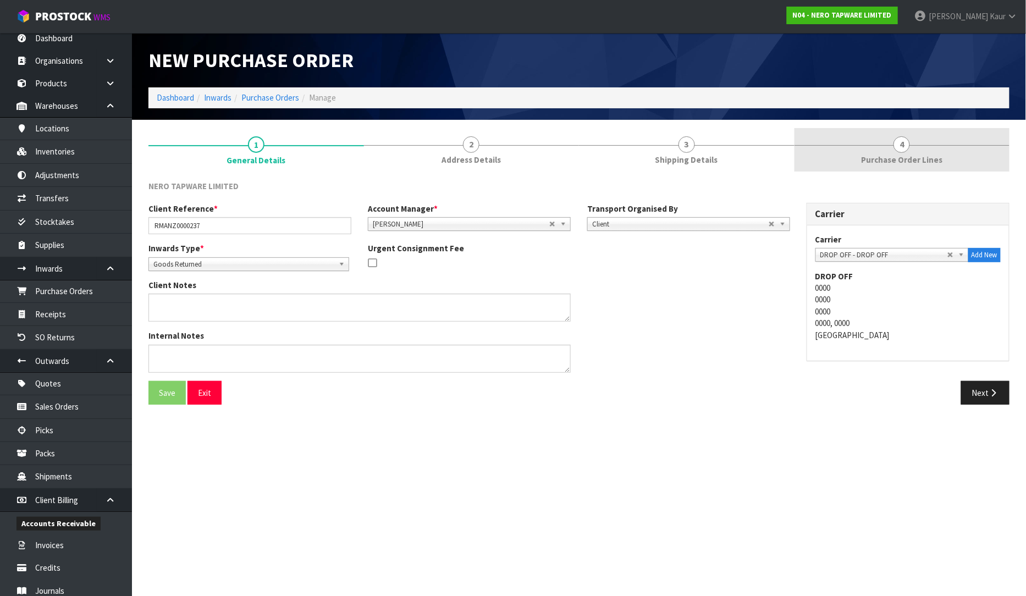
click at [915, 152] on link "4 Purchase Order Lines" at bounding box center [902, 149] width 216 height 43
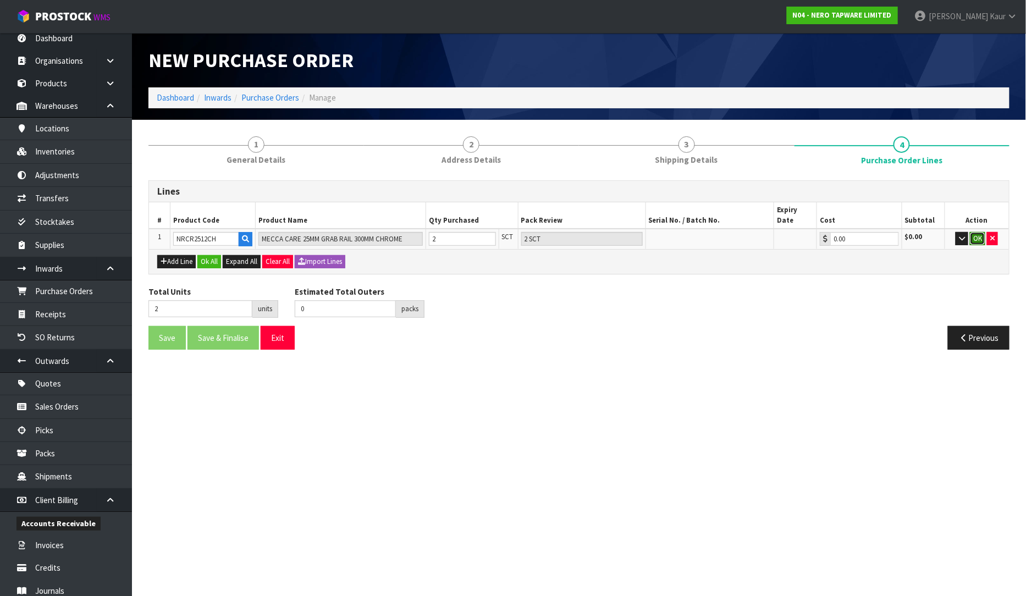
click at [979, 232] on button "OK" at bounding box center [977, 238] width 15 height 13
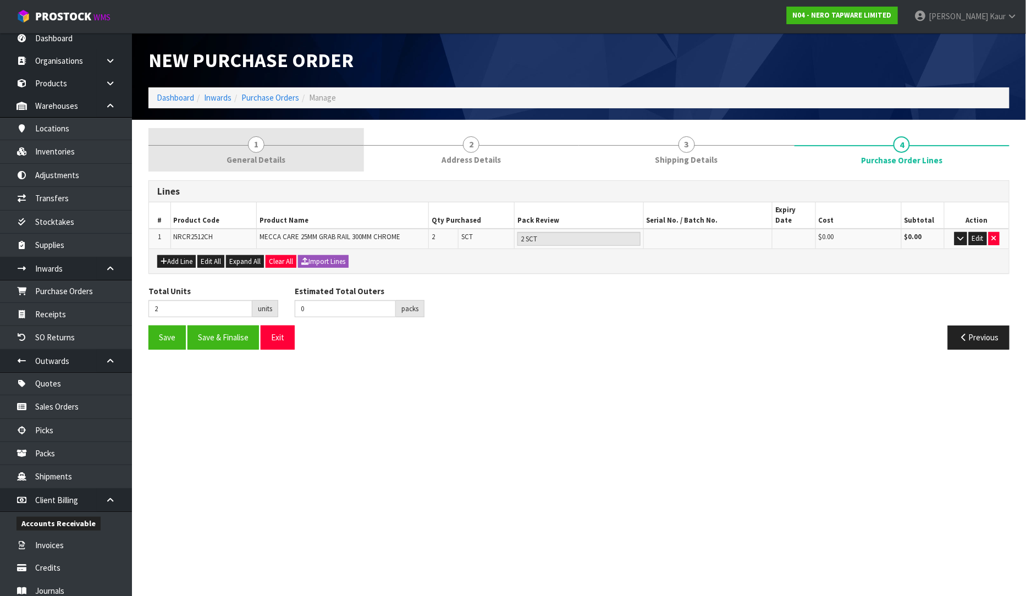
click at [274, 155] on span "General Details" at bounding box center [256, 160] width 59 height 12
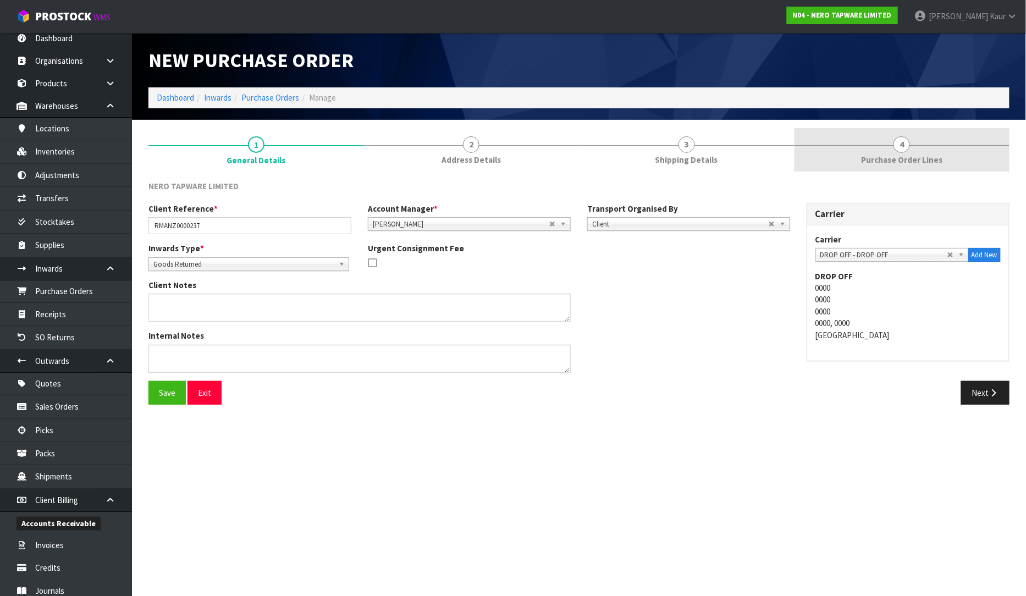
click at [902, 152] on link "4 Purchase Order Lines" at bounding box center [902, 149] width 216 height 43
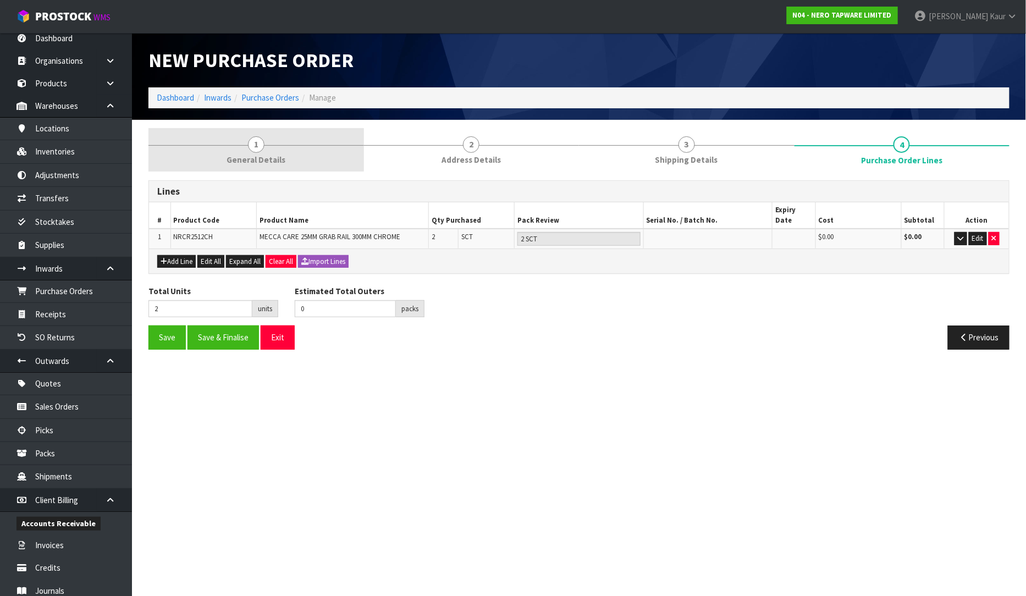
click at [259, 138] on span "1" at bounding box center [256, 144] width 16 height 16
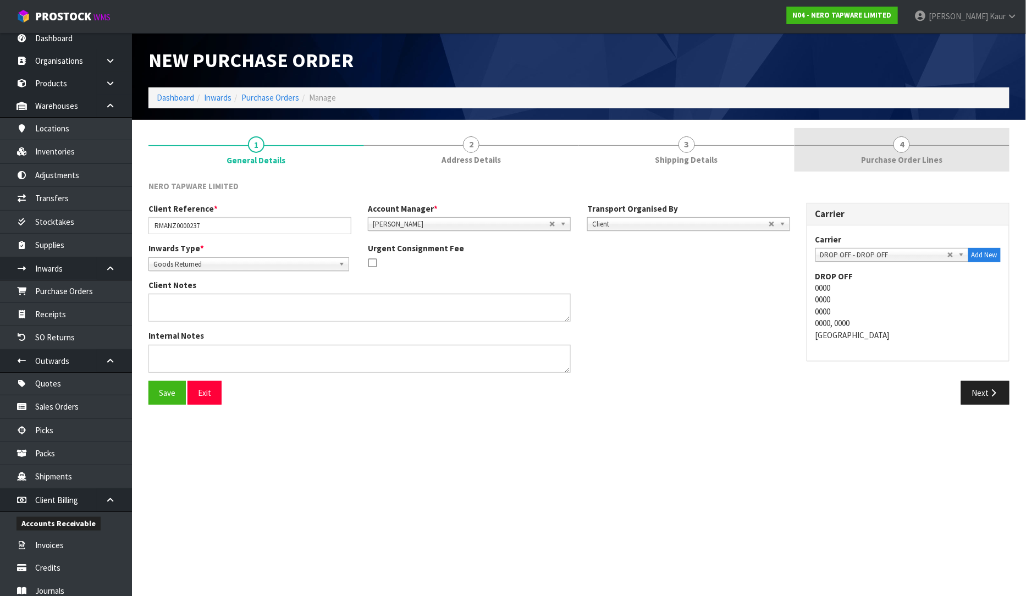
click at [892, 152] on link "4 Purchase Order Lines" at bounding box center [902, 149] width 216 height 43
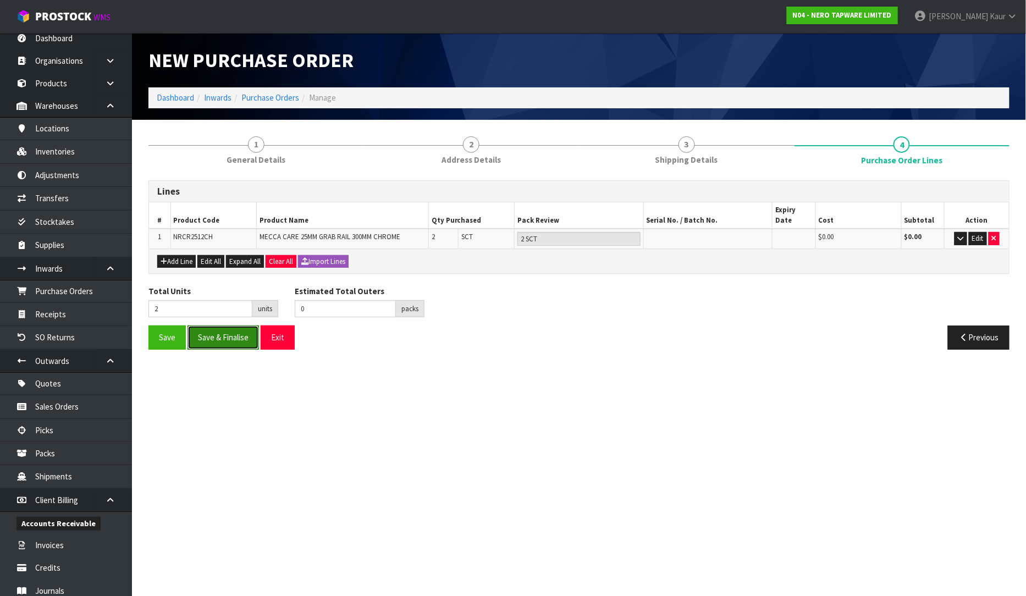
click at [234, 333] on button "Save & Finalise" at bounding box center [222, 337] width 71 height 24
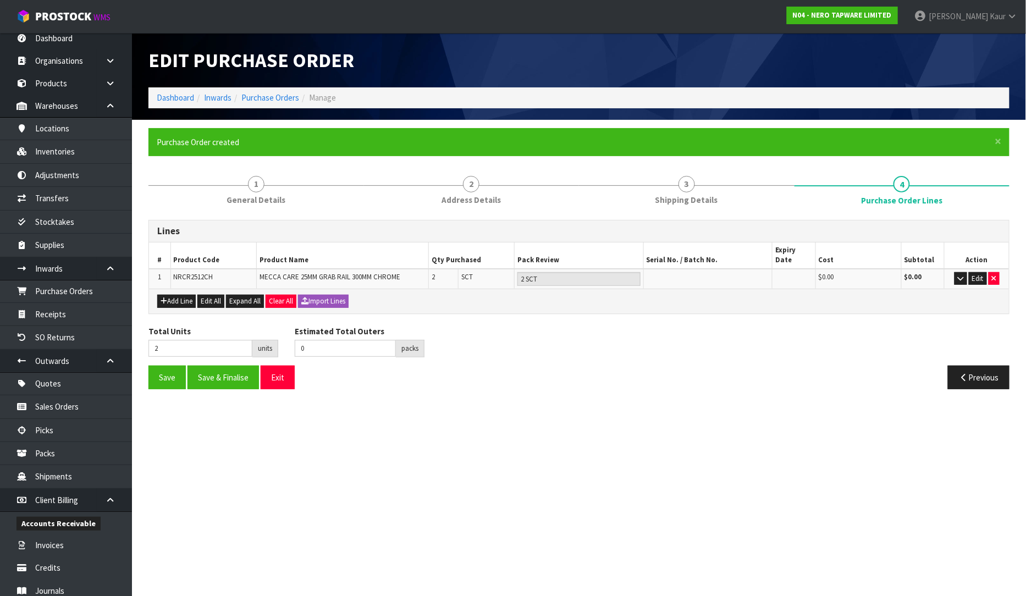
type input "0"
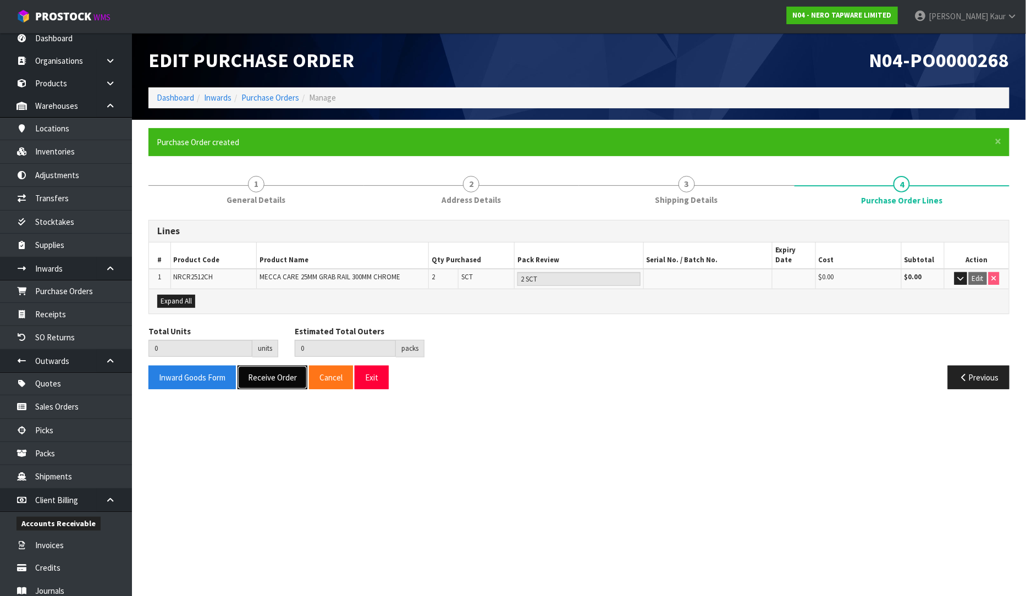
click at [262, 366] on button "Receive Order" at bounding box center [273, 378] width 70 height 24
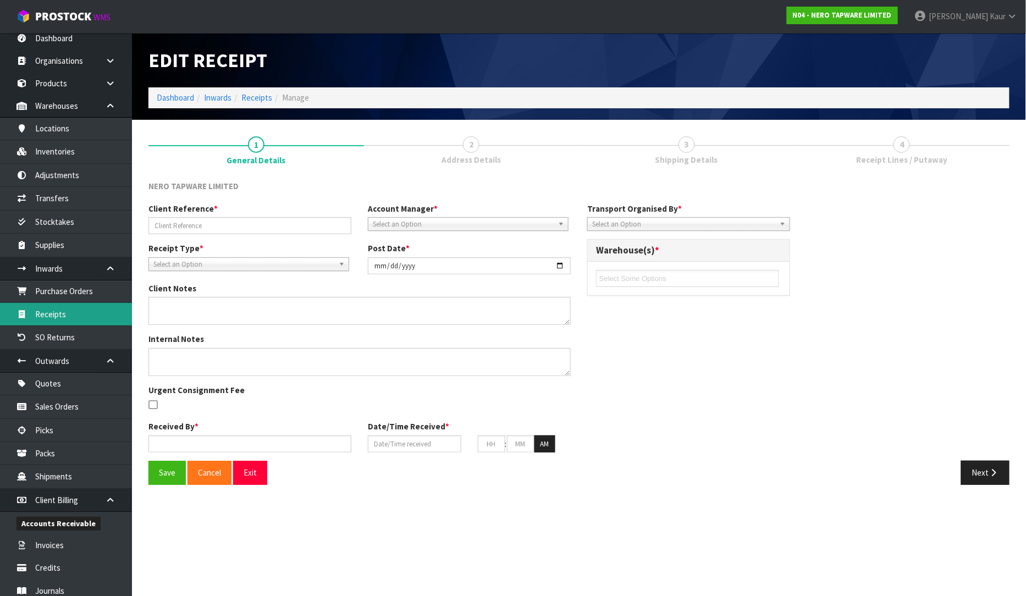
click at [52, 308] on div "Edit Receipt Dashboard Inwards Receipts Manage 1 General Details 2 Address Deta…" at bounding box center [513, 250] width 1026 height 501
type input "RMANZ0000237"
type input "[DATE]"
type input "[PERSON_NAME]"
type input "[DATE]"
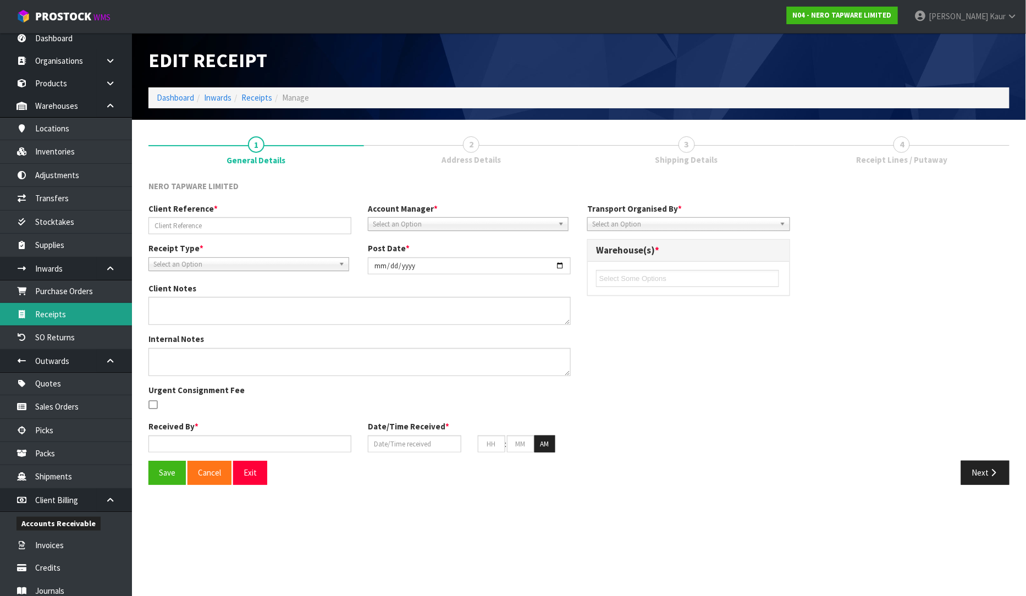
type input "03"
type input "37"
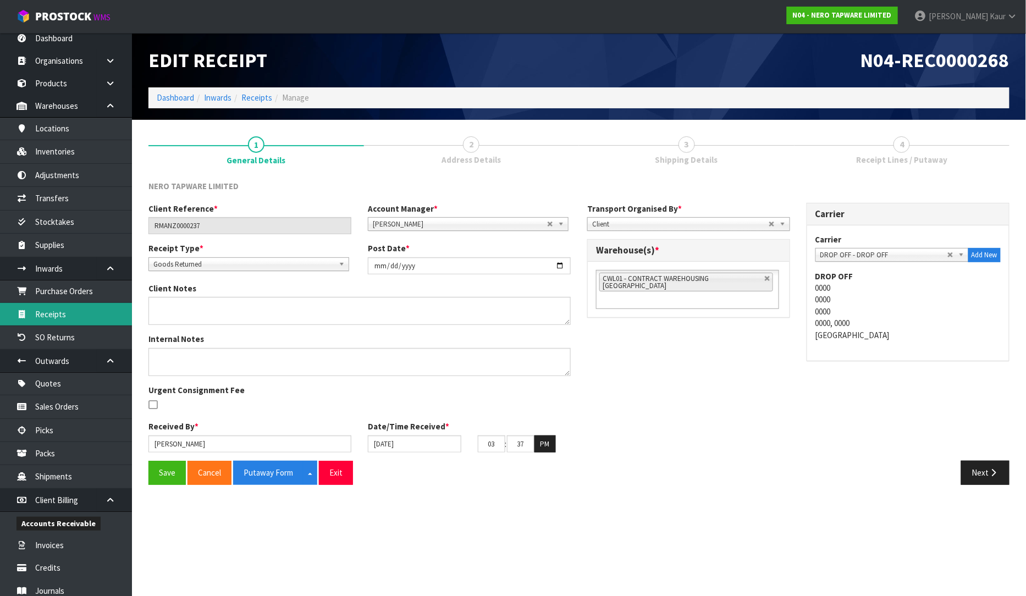
click at [52, 308] on link "Receipts" at bounding box center [66, 314] width 132 height 23
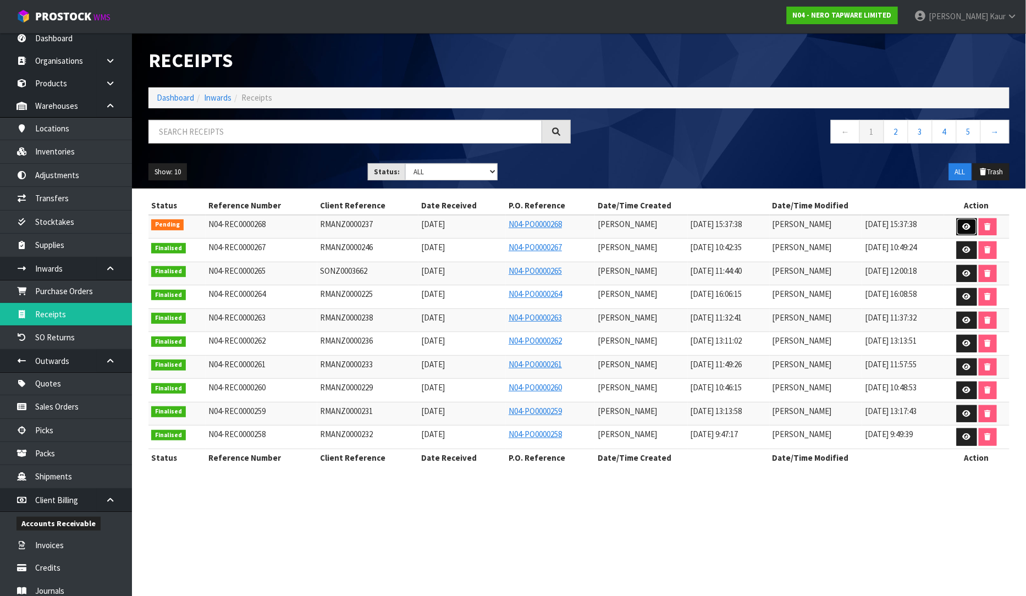
click at [970, 229] on icon at bounding box center [967, 226] width 8 height 7
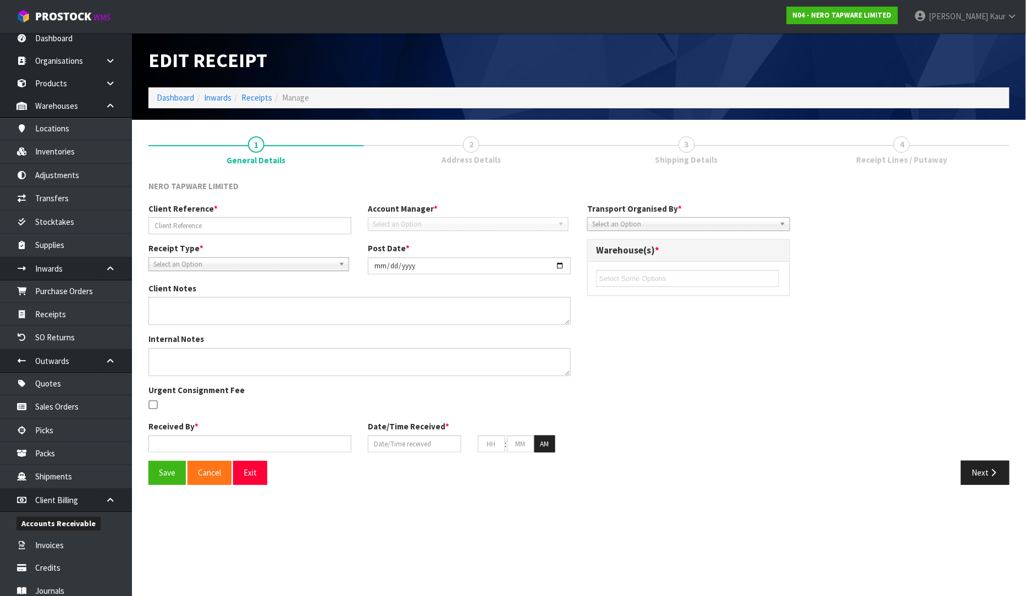
type input "RMANZ0000237"
type input "[DATE]"
type input "[PERSON_NAME]"
type input "[DATE]"
type input "03"
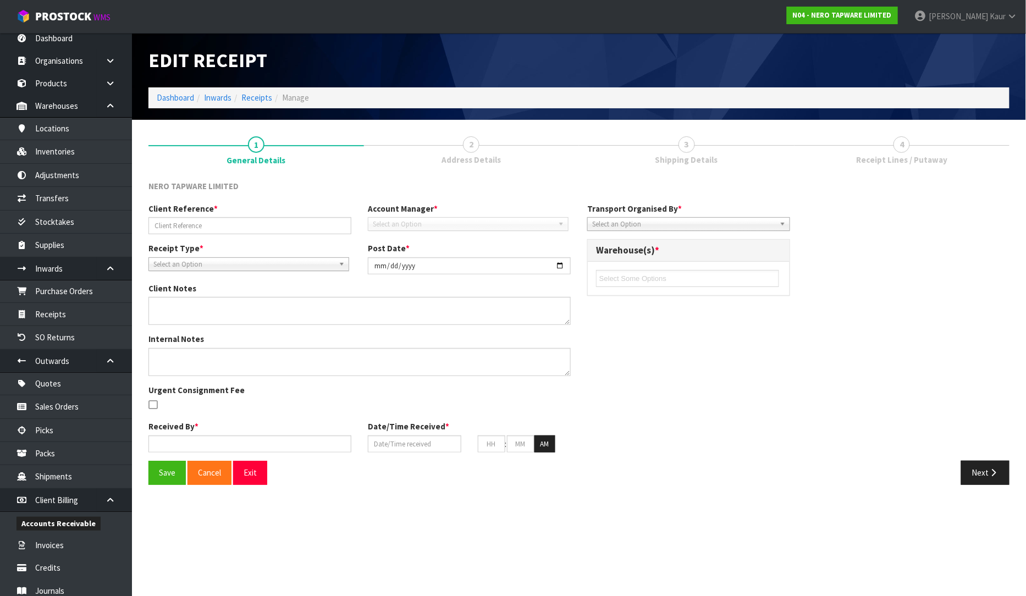
type input "37"
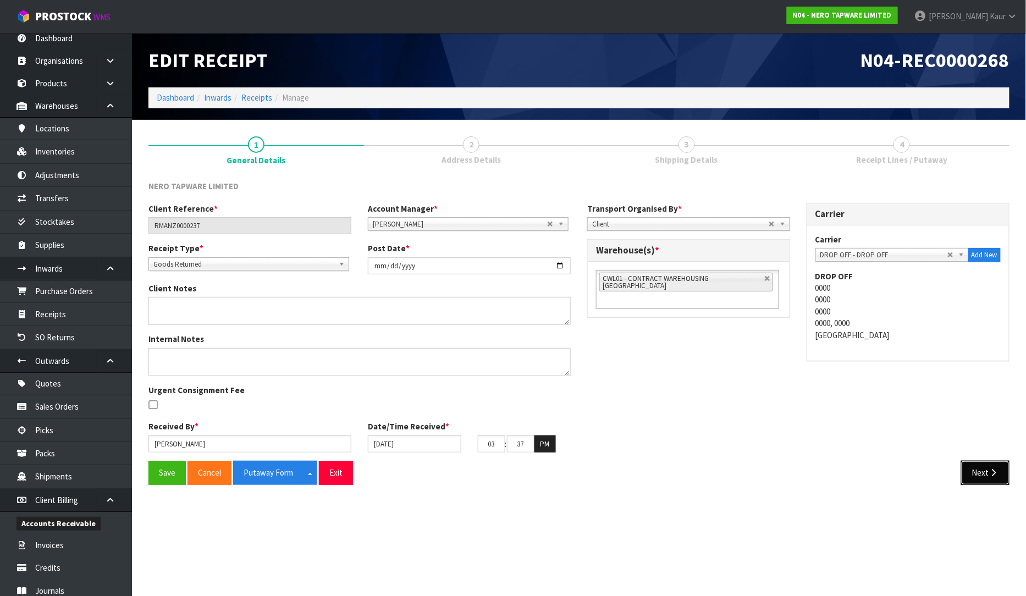
click at [990, 465] on button "Next" at bounding box center [985, 473] width 48 height 24
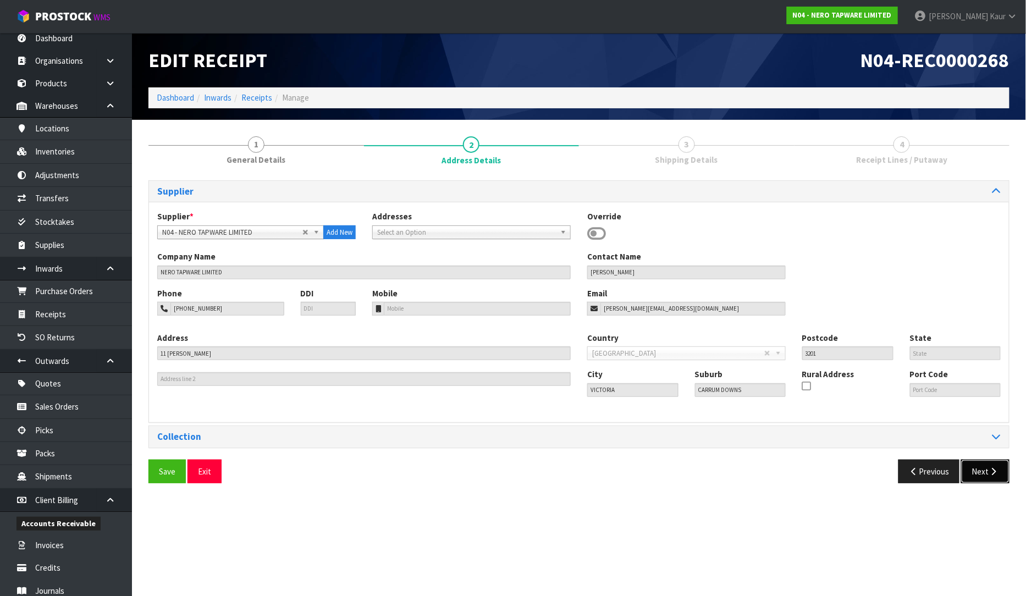
click at [988, 465] on button "Next" at bounding box center [985, 472] width 48 height 24
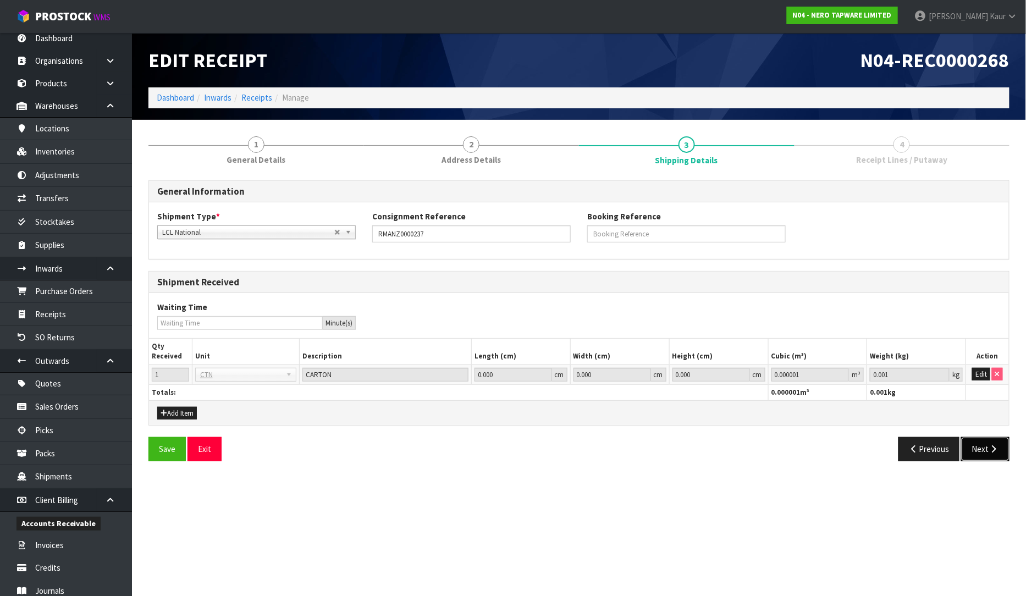
click at [991, 457] on button "Next" at bounding box center [985, 449] width 48 height 24
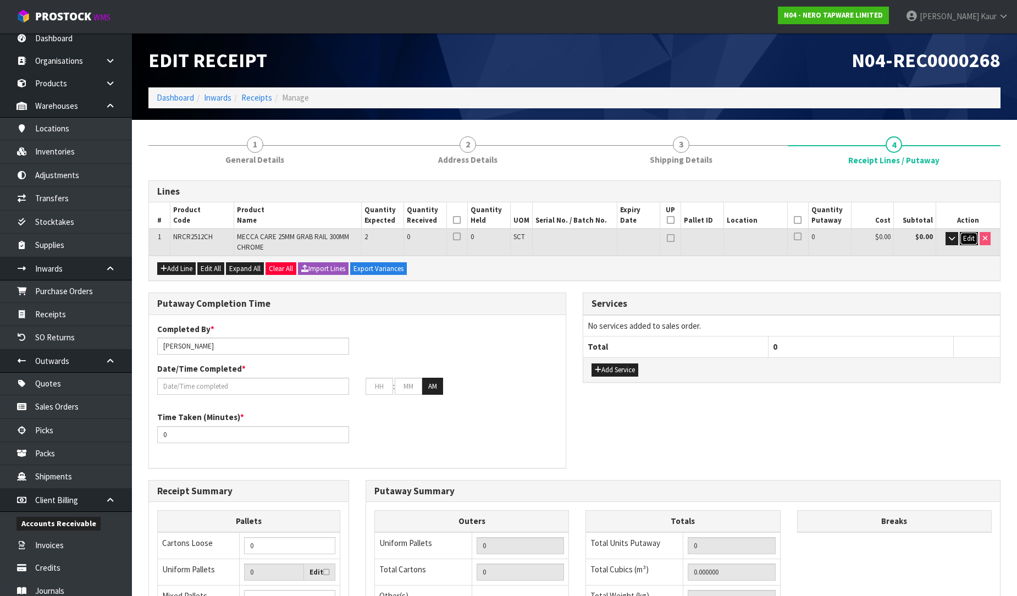
click at [966, 240] on span "Edit" at bounding box center [969, 238] width 12 height 9
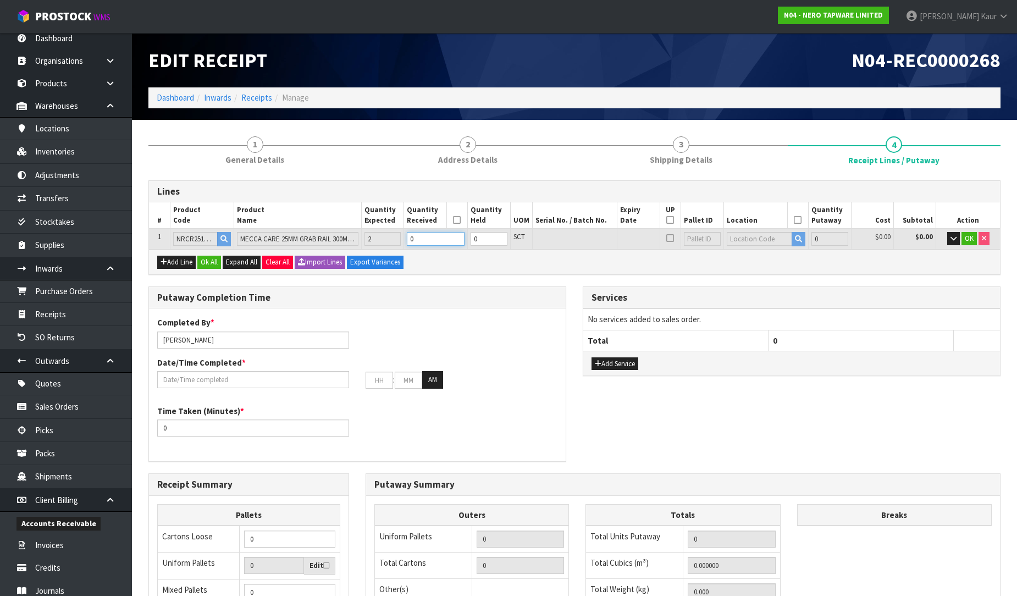
click at [415, 242] on input "0" at bounding box center [436, 239] width 58 height 14
type input "0.005016"
type input "2.8"
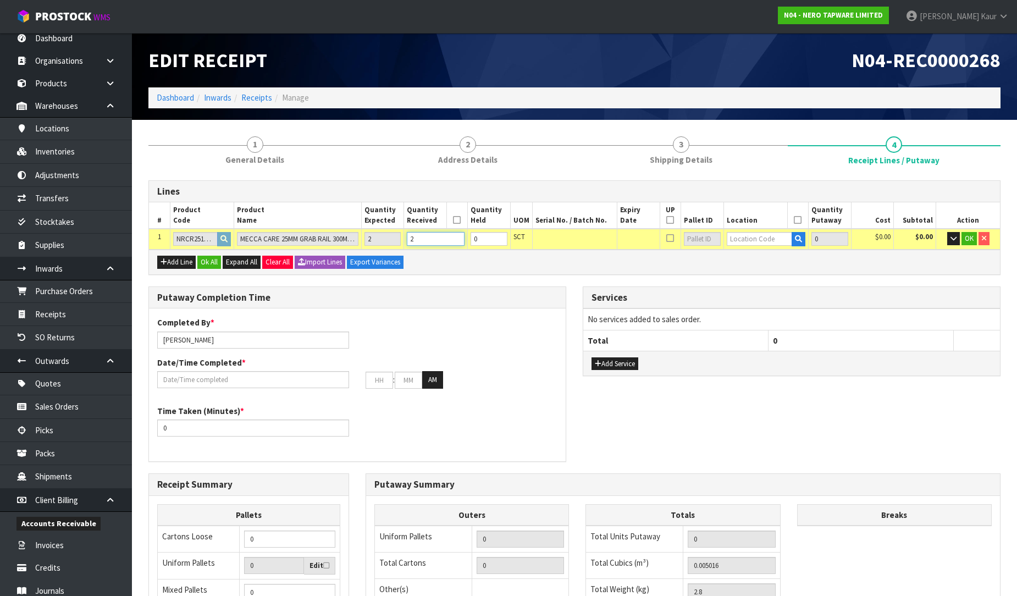
type input "2"
click at [753, 234] on input "text" at bounding box center [760, 239] width 66 height 14
type input "32-24-2"
click at [759, 257] on strong "32-24-2" at bounding box center [752, 257] width 29 height 10
type input "2"
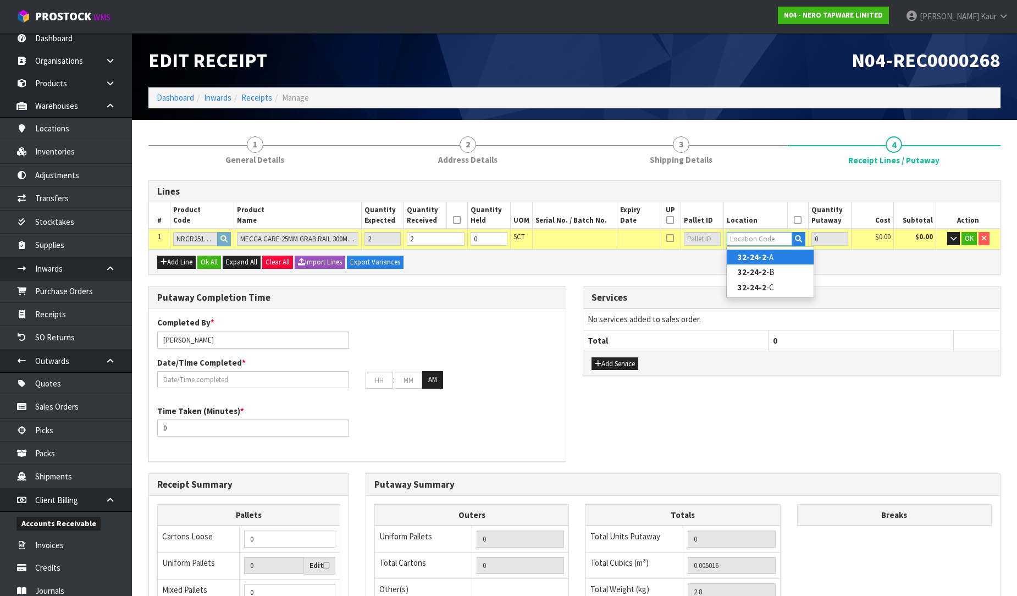
type input "32-24-2-A"
type input "2"
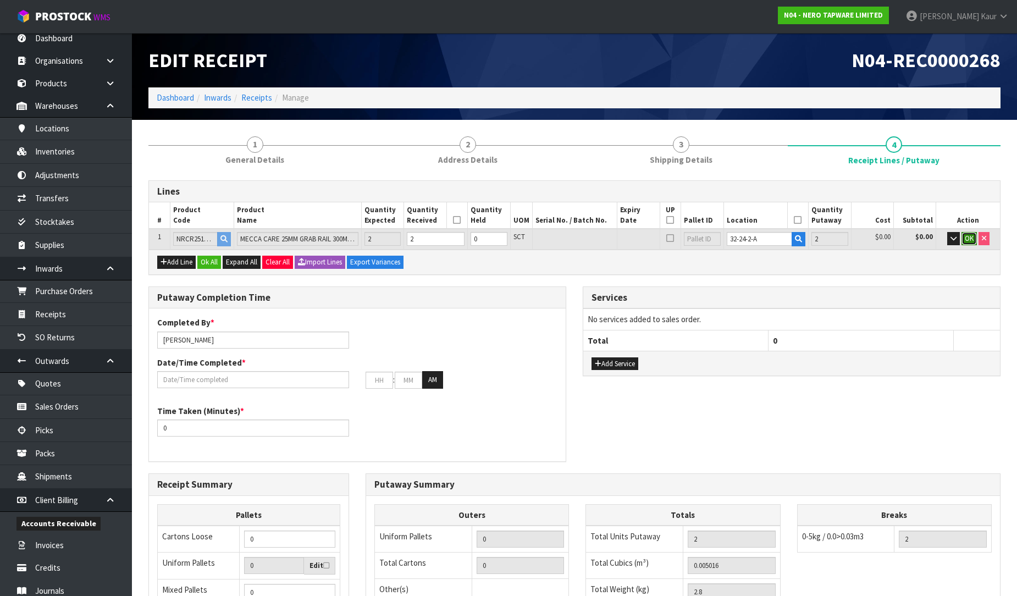
click at [969, 232] on button "OK" at bounding box center [969, 238] width 15 height 13
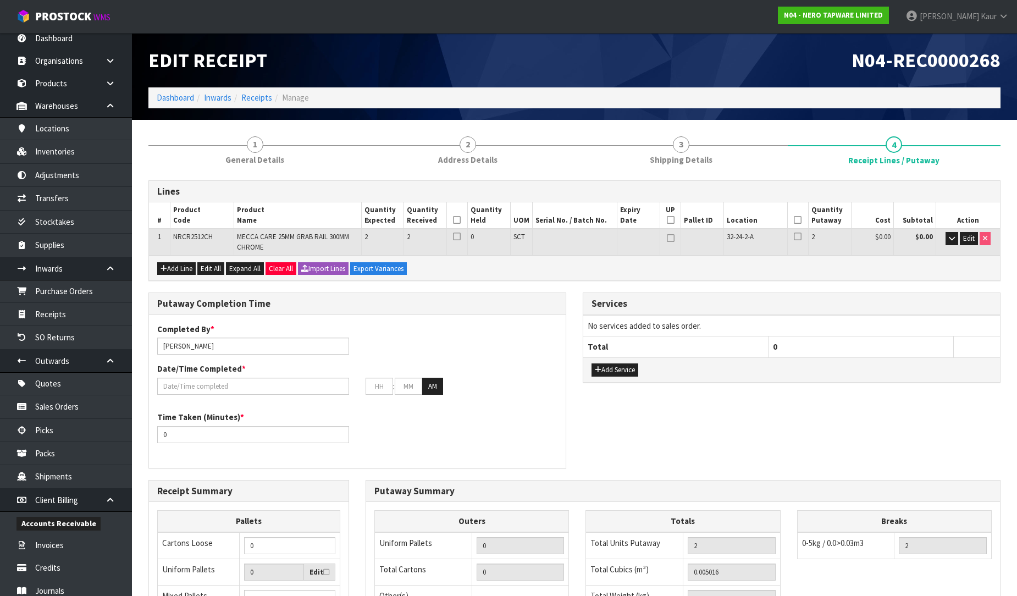
click at [457, 220] on icon at bounding box center [457, 220] width 8 height 1
click at [796, 220] on icon at bounding box center [798, 220] width 8 height 1
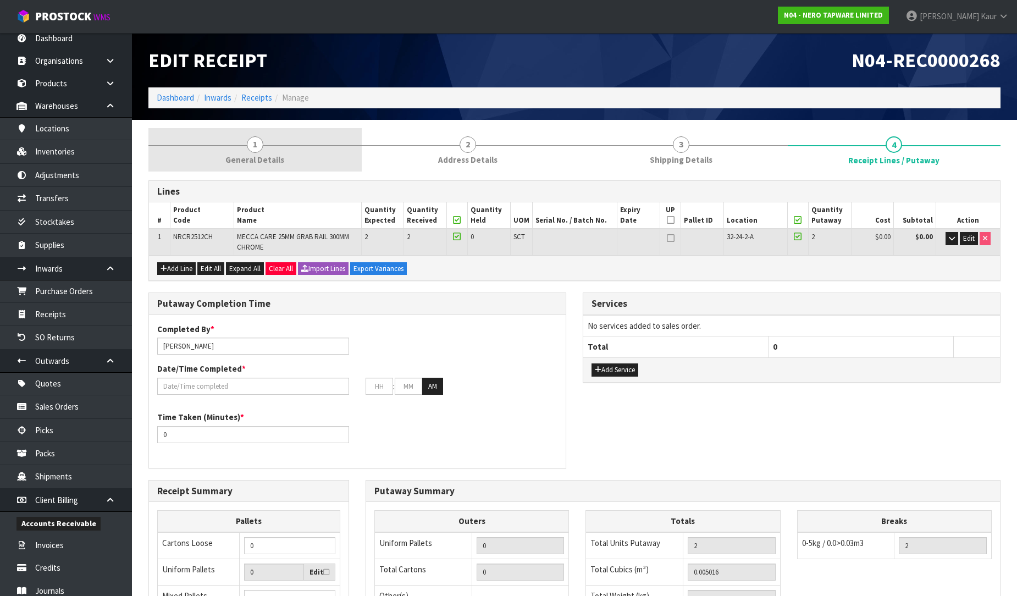
click at [238, 144] on link "1 General Details" at bounding box center [254, 149] width 213 height 43
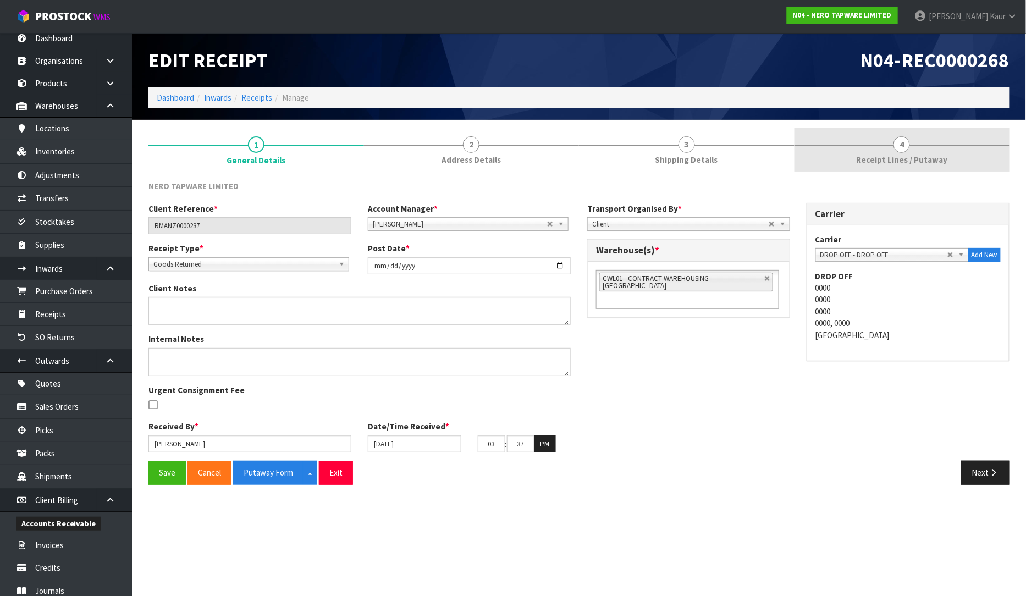
click at [904, 155] on span "Receipt Lines / Putaway" at bounding box center [901, 160] width 91 height 12
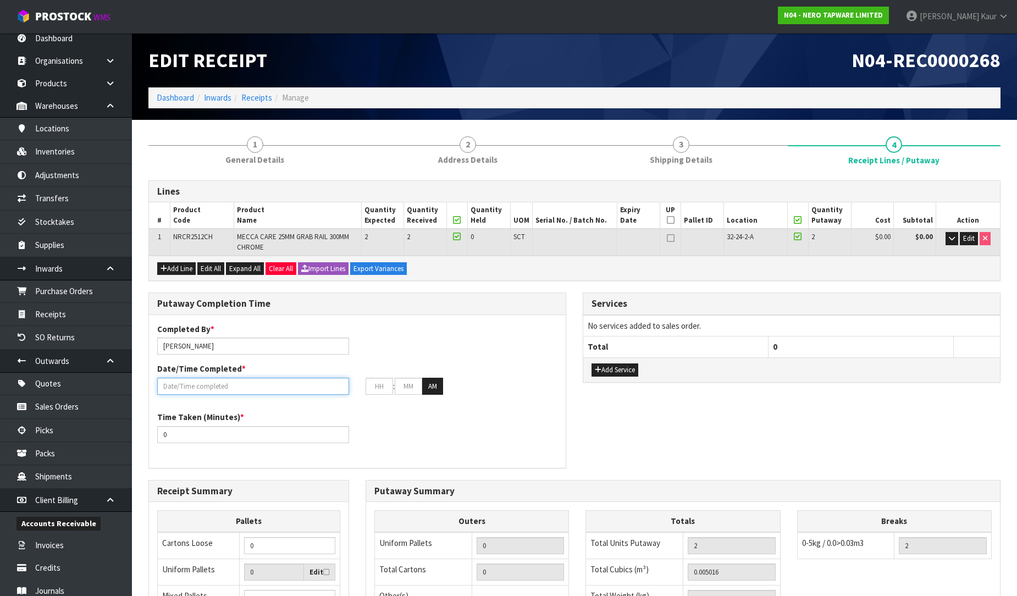
click at [177, 387] on input "text" at bounding box center [253, 386] width 192 height 17
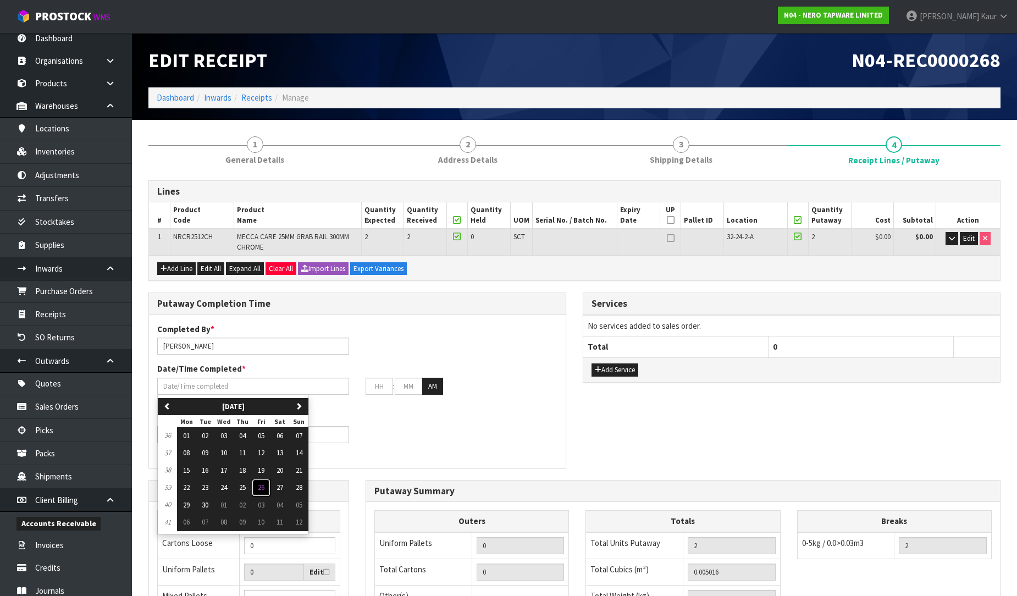
click at [264, 490] on span "26" at bounding box center [261, 487] width 7 height 9
type input "[DATE]"
type input "12"
type input "00"
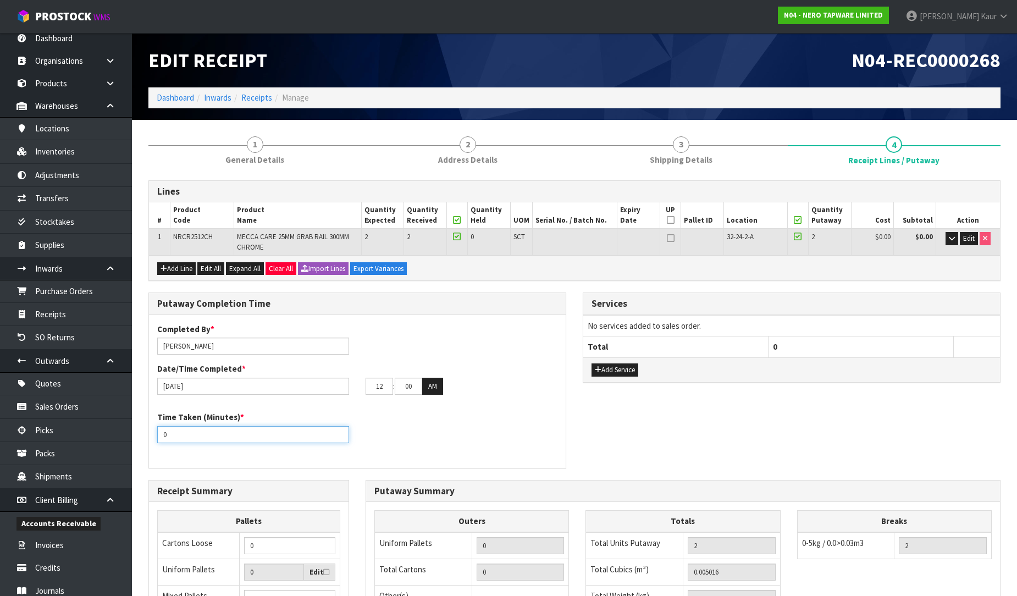
drag, startPoint x: 170, startPoint y: 431, endPoint x: 148, endPoint y: 427, distance: 22.4
click at [148, 427] on div "Putaway Completion Time Completed By * [PERSON_NAME] Date/Time Completed * [DAT…" at bounding box center [357, 379] width 418 height 175
type input "15"
drag, startPoint x: 383, startPoint y: 388, endPoint x: 363, endPoint y: 386, distance: 20.4
click at [363, 386] on div "12 : 00 : 00 AM" at bounding box center [461, 387] width 208 height 18
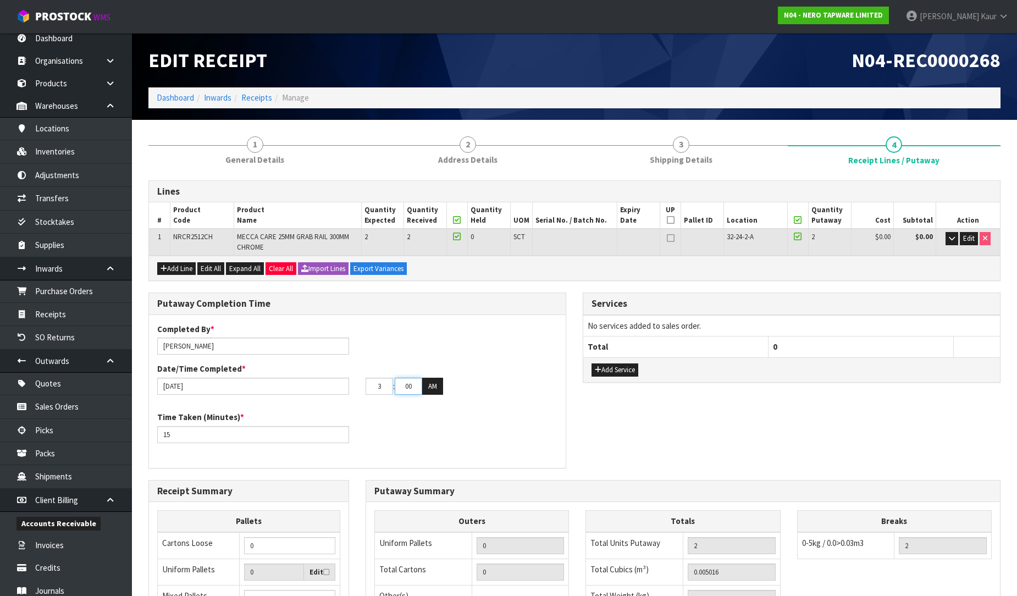
type input "03"
drag, startPoint x: 413, startPoint y: 385, endPoint x: 397, endPoint y: 385, distance: 16.0
click at [397, 385] on input "00" at bounding box center [408, 386] width 27 height 17
type input "40"
click at [437, 391] on button "AM" at bounding box center [432, 387] width 21 height 18
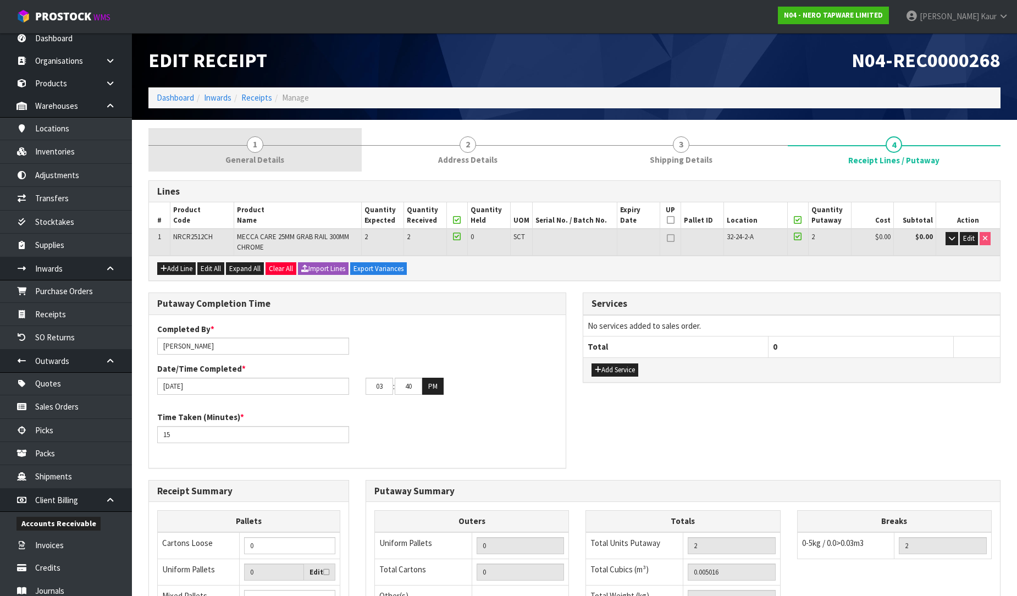
click at [235, 144] on link "1 General Details" at bounding box center [254, 149] width 213 height 43
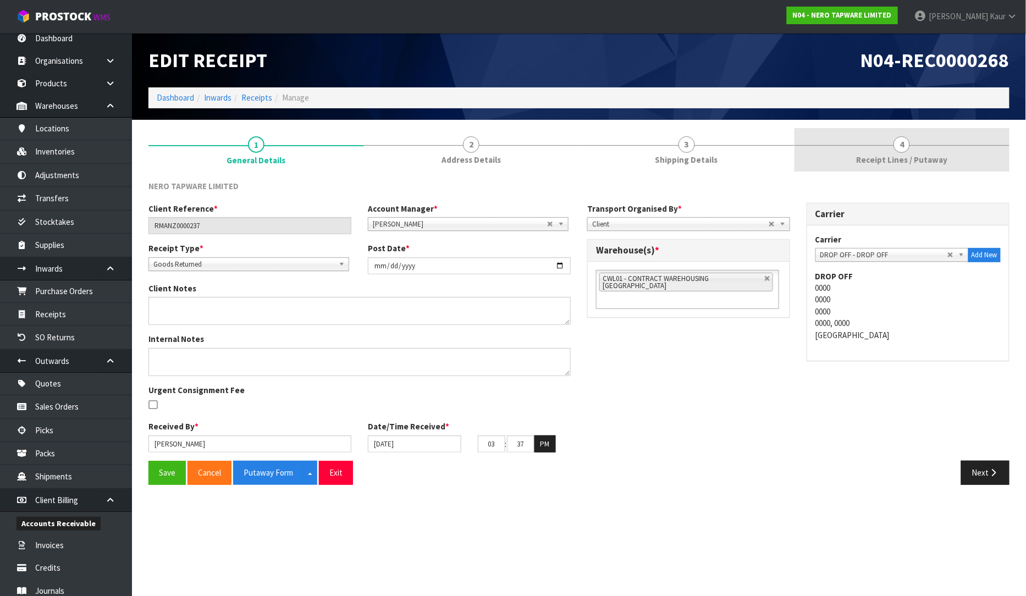
click at [897, 152] on link "4 Receipt Lines / Putaway" at bounding box center [902, 149] width 216 height 43
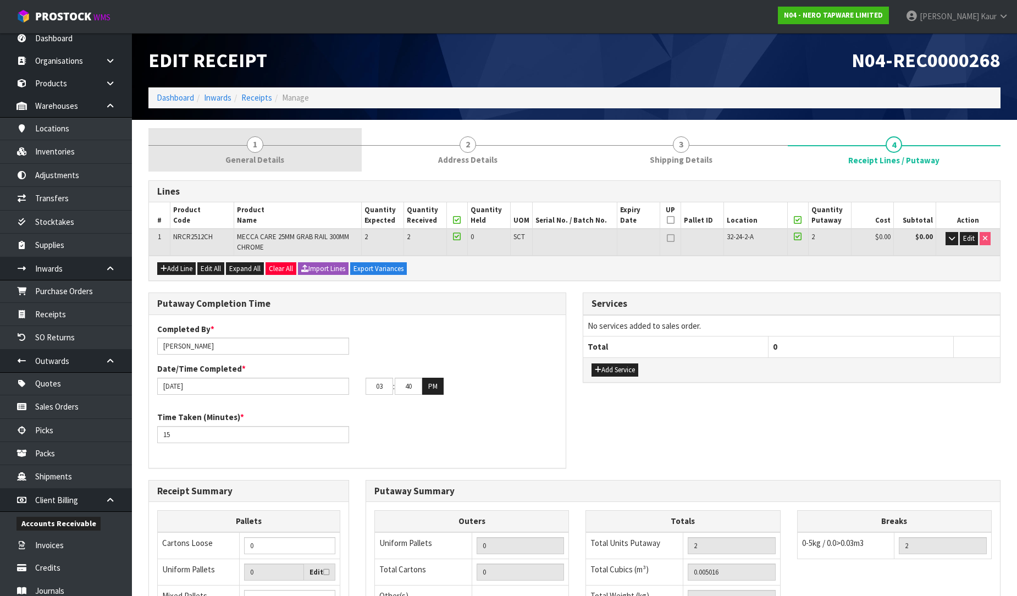
click at [250, 151] on link "1 General Details" at bounding box center [254, 149] width 213 height 43
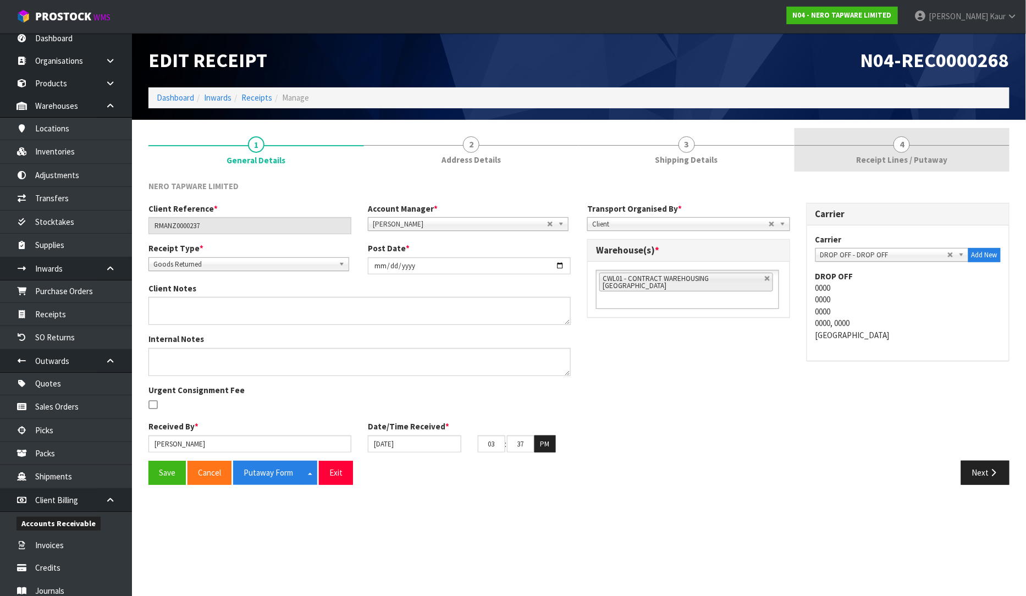
click at [894, 152] on link "4 Receipt Lines / Putaway" at bounding box center [902, 149] width 216 height 43
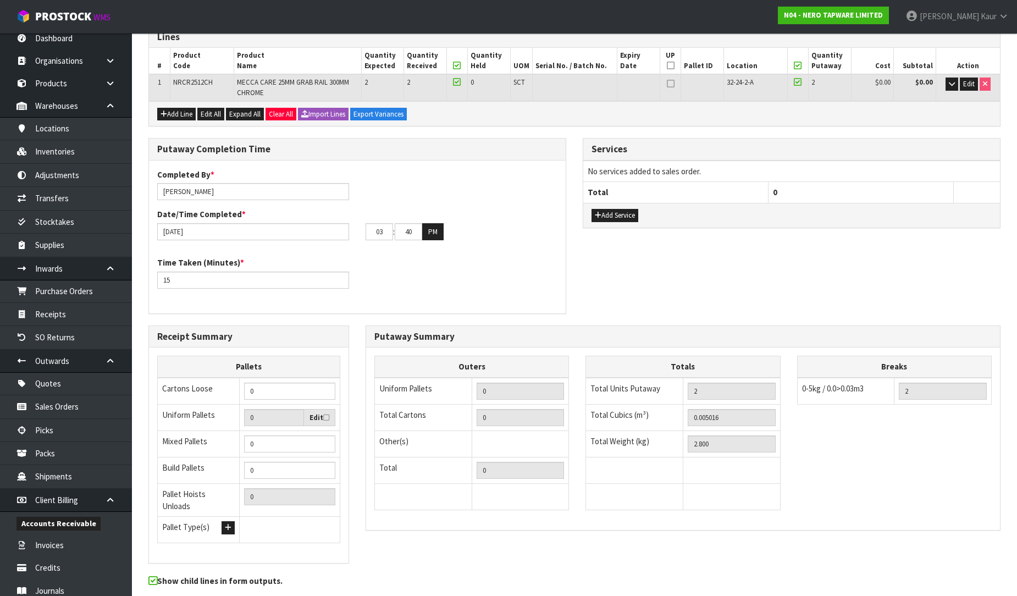
scroll to position [192, 0]
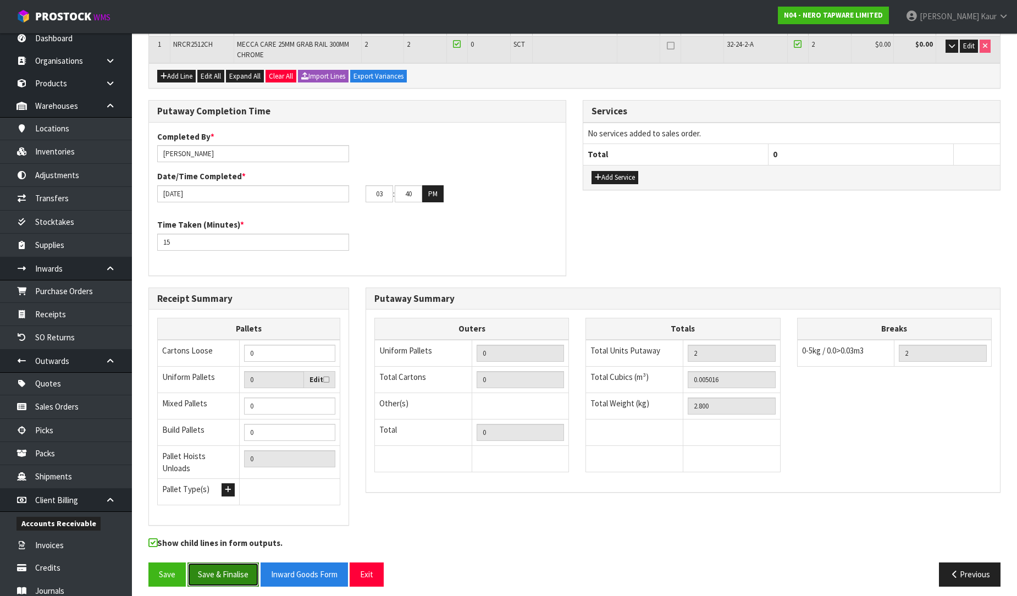
click at [227, 564] on button "Save & Finalise" at bounding box center [222, 574] width 71 height 24
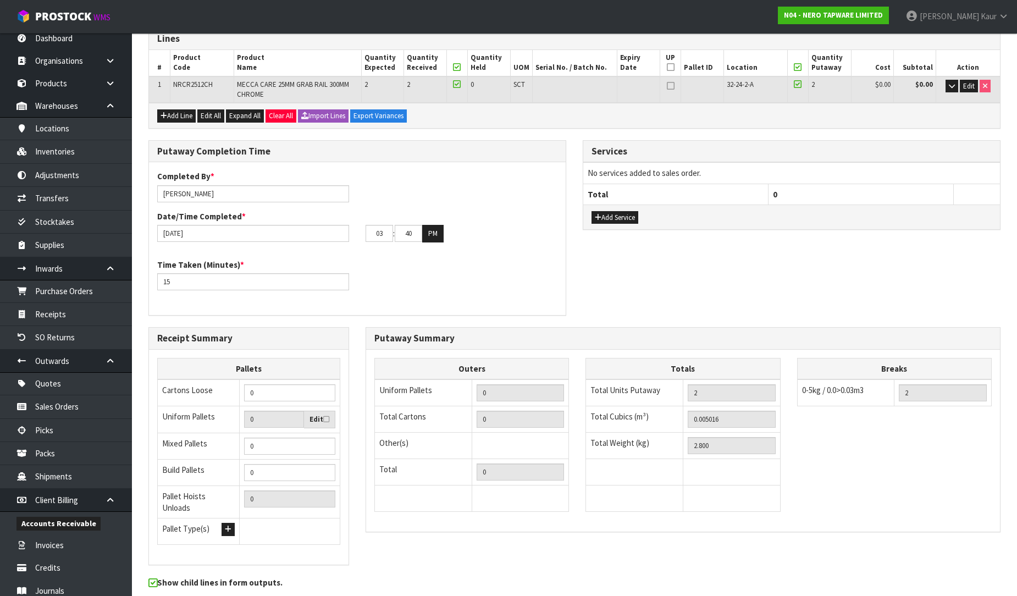
scroll to position [0, 0]
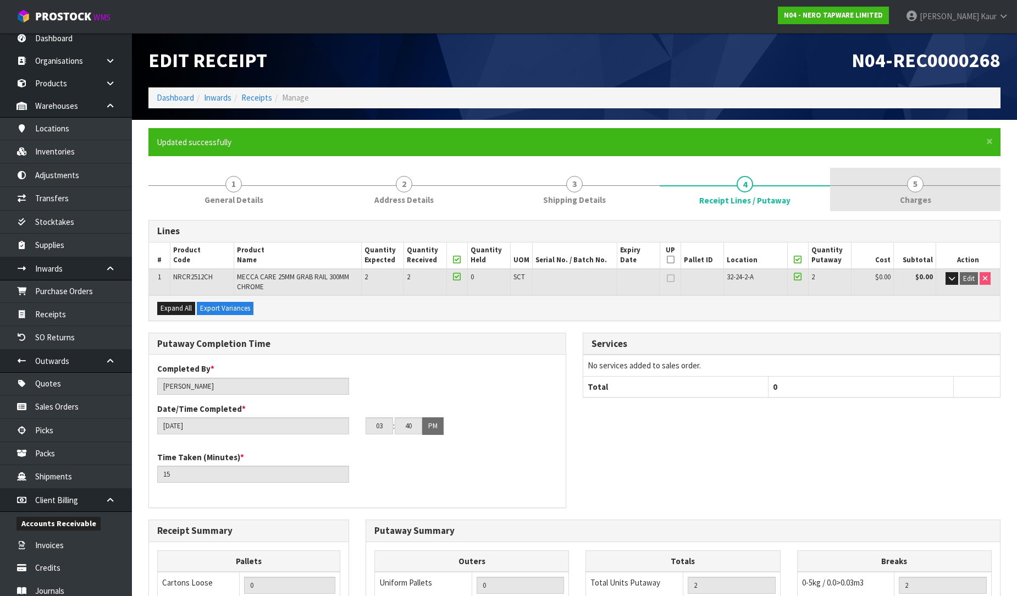
click at [913, 185] on span "5" at bounding box center [915, 184] width 16 height 16
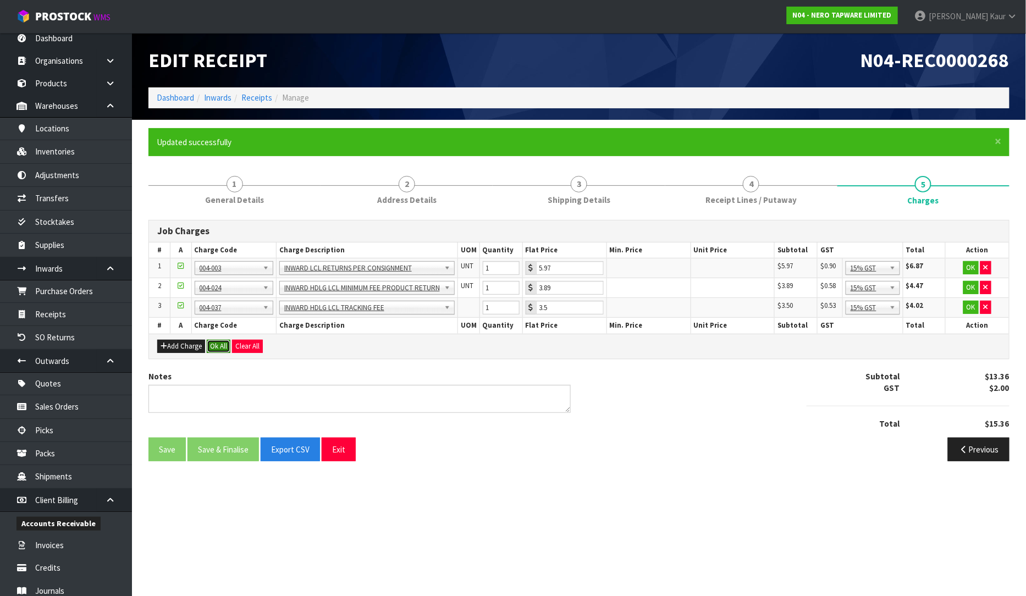
click at [224, 344] on button "Ok All" at bounding box center [219, 346] width 24 height 13
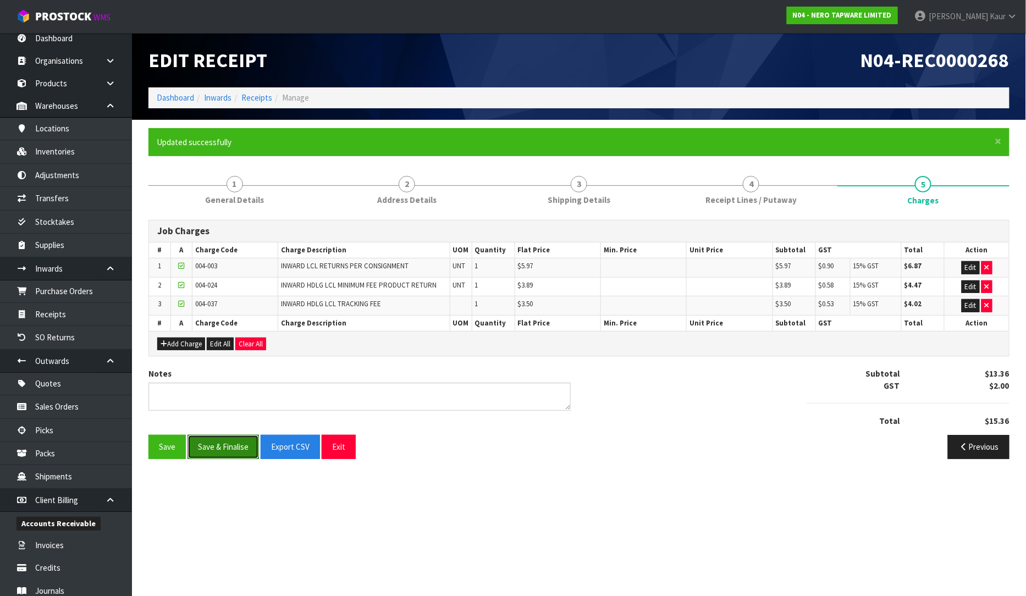
click at [207, 443] on button "Save & Finalise" at bounding box center [222, 447] width 71 height 24
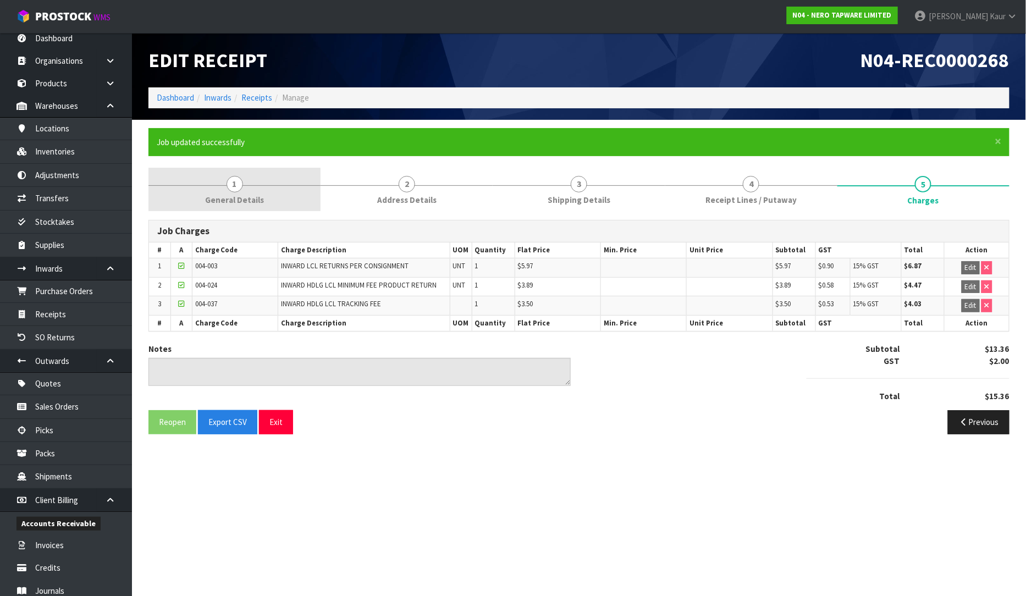
click at [237, 178] on span "1" at bounding box center [235, 184] width 16 height 16
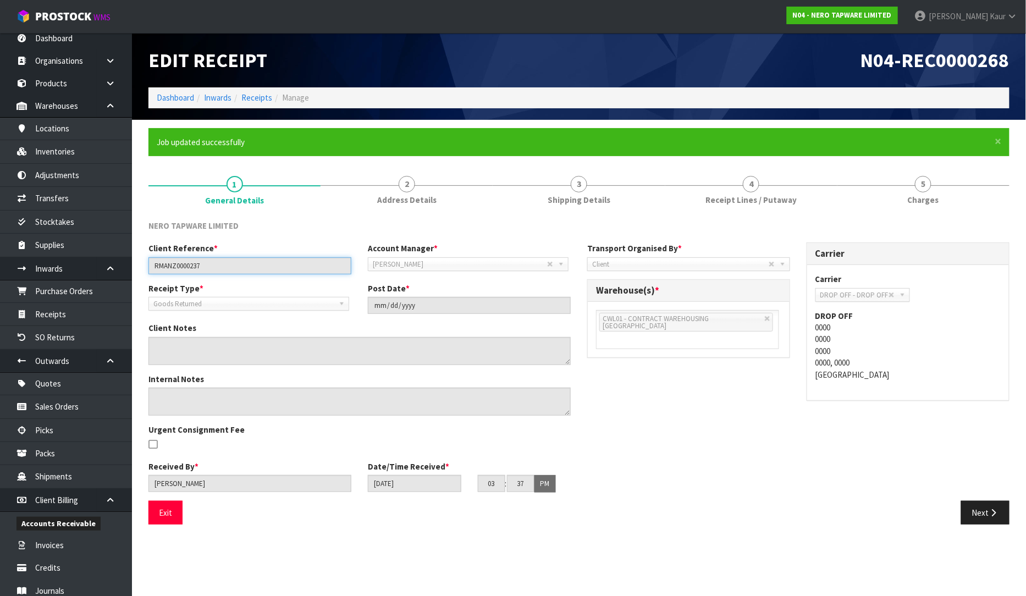
drag, startPoint x: 223, startPoint y: 270, endPoint x: 143, endPoint y: 268, distance: 79.7
click at [143, 268] on div "Client Reference * RMANZ0000237" at bounding box center [249, 257] width 219 height 31
click at [645, 67] on h1 "N04-REC0000268" at bounding box center [798, 59] width 422 height 21
click at [750, 191] on span "4" at bounding box center [751, 184] width 16 height 16
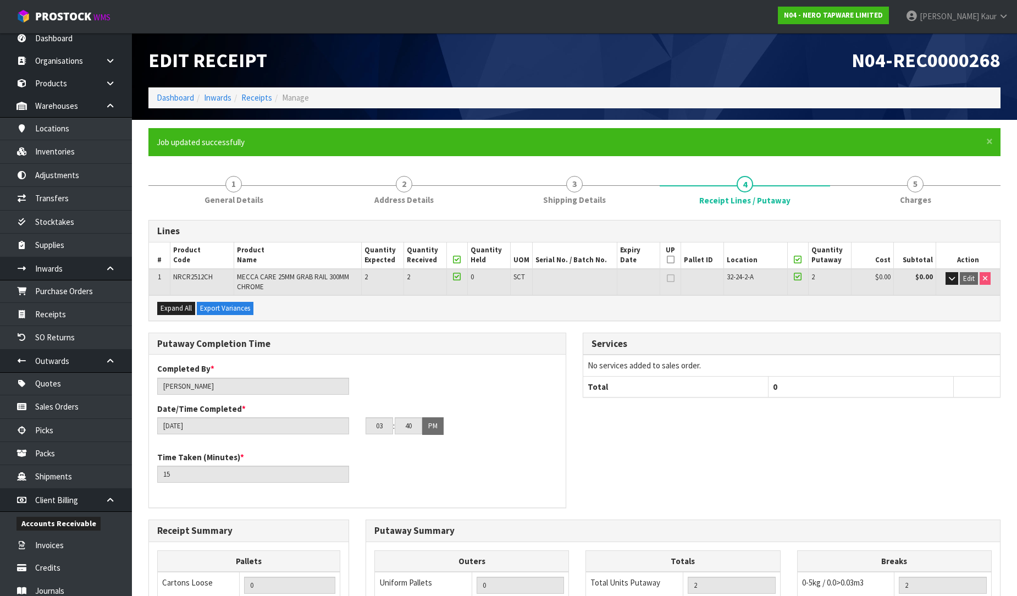
scroll to position [232, 0]
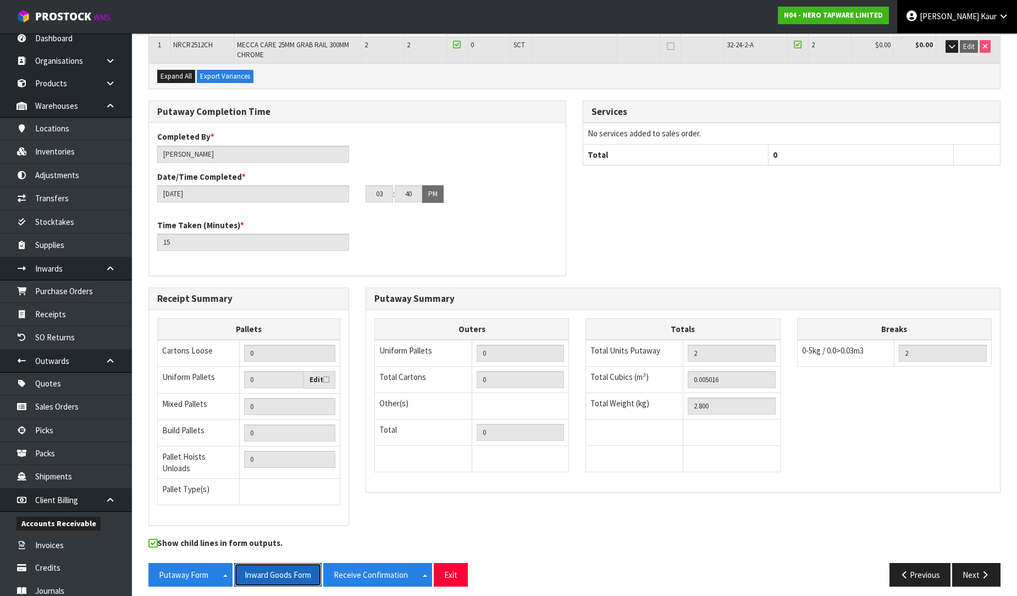
drag, startPoint x: 273, startPoint y: 565, endPoint x: 937, endPoint y: 8, distance: 867.5
click at [273, 566] on button "Inward Goods Form" at bounding box center [277, 575] width 87 height 24
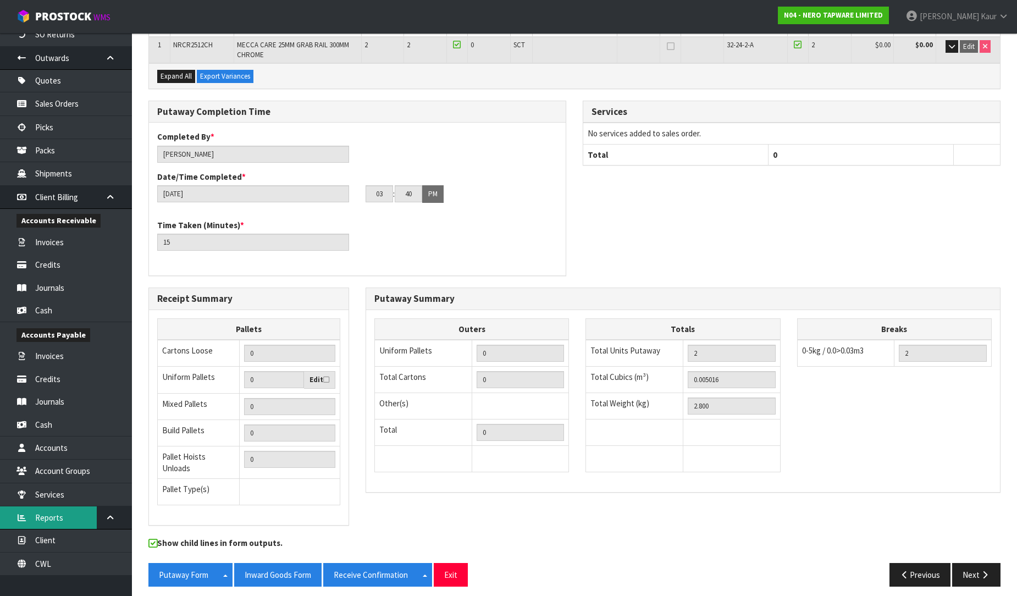
scroll to position [311, 0]
click at [77, 562] on link "CWL" at bounding box center [66, 562] width 132 height 23
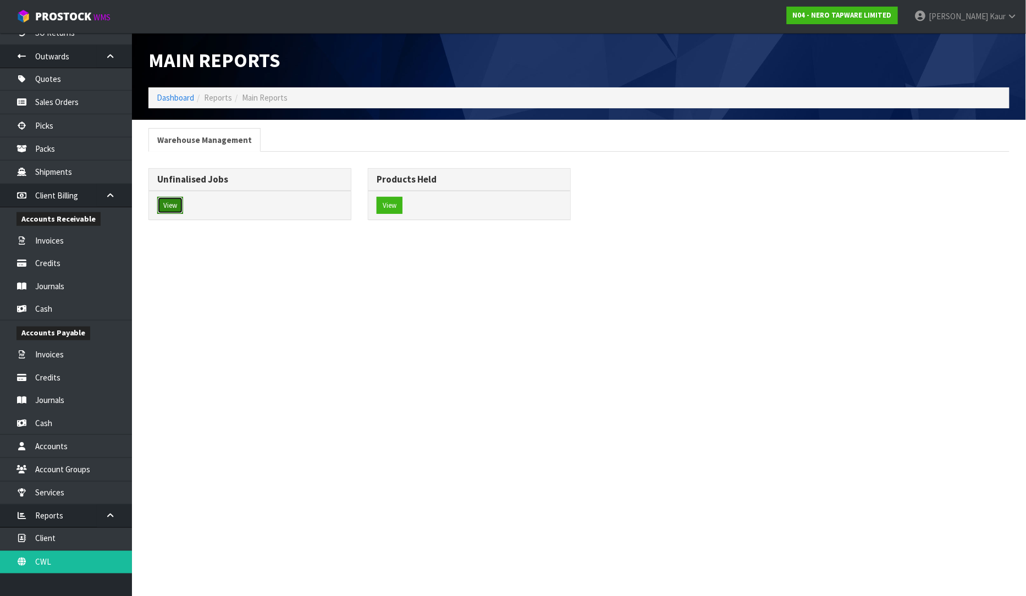
click at [165, 204] on button "View" at bounding box center [170, 206] width 26 height 18
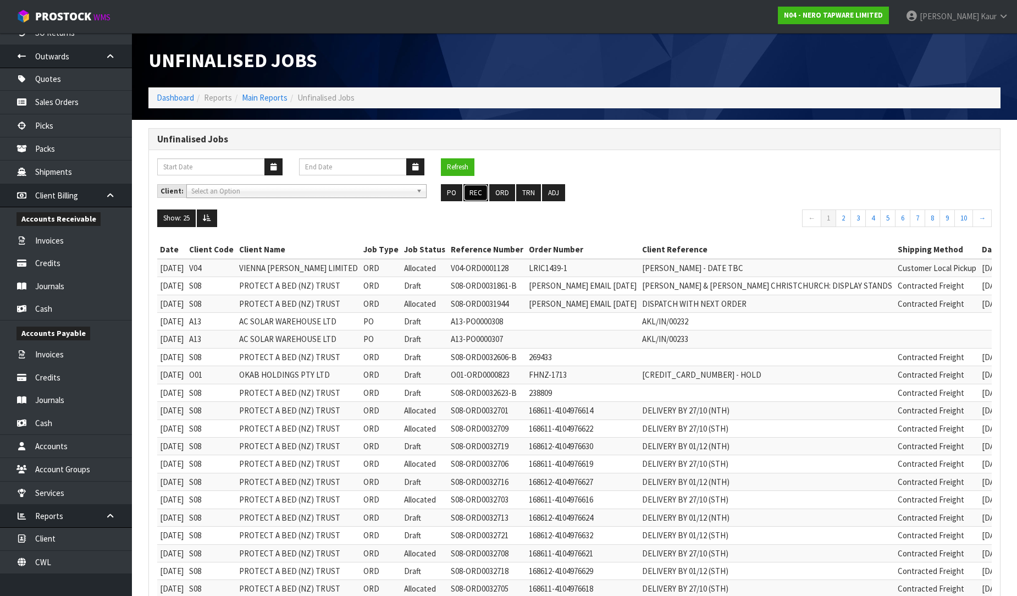
click at [482, 189] on button "REC" at bounding box center [475, 193] width 25 height 18
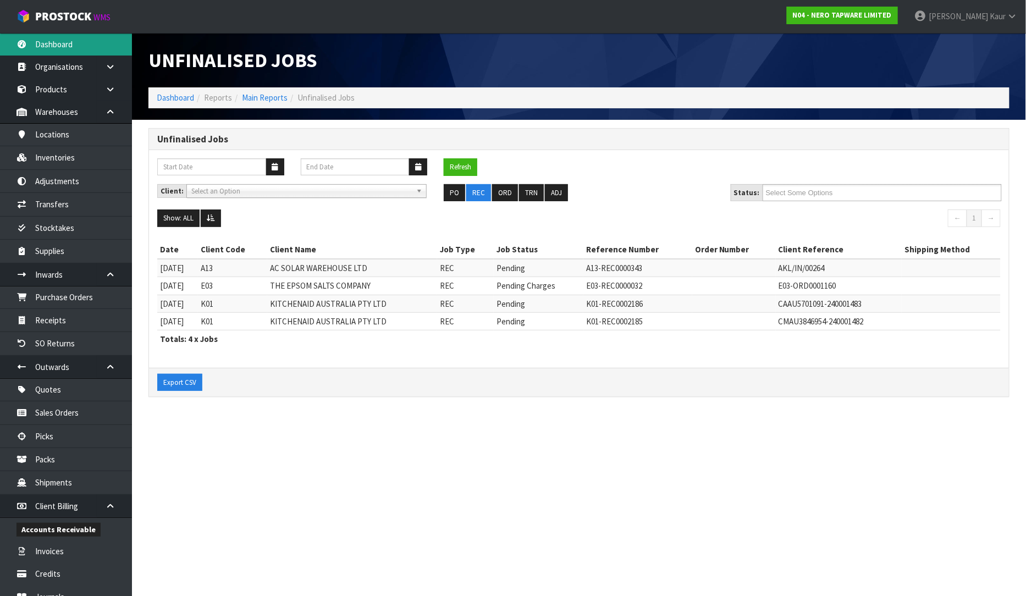
click at [79, 40] on link "Dashboard" at bounding box center [66, 44] width 132 height 23
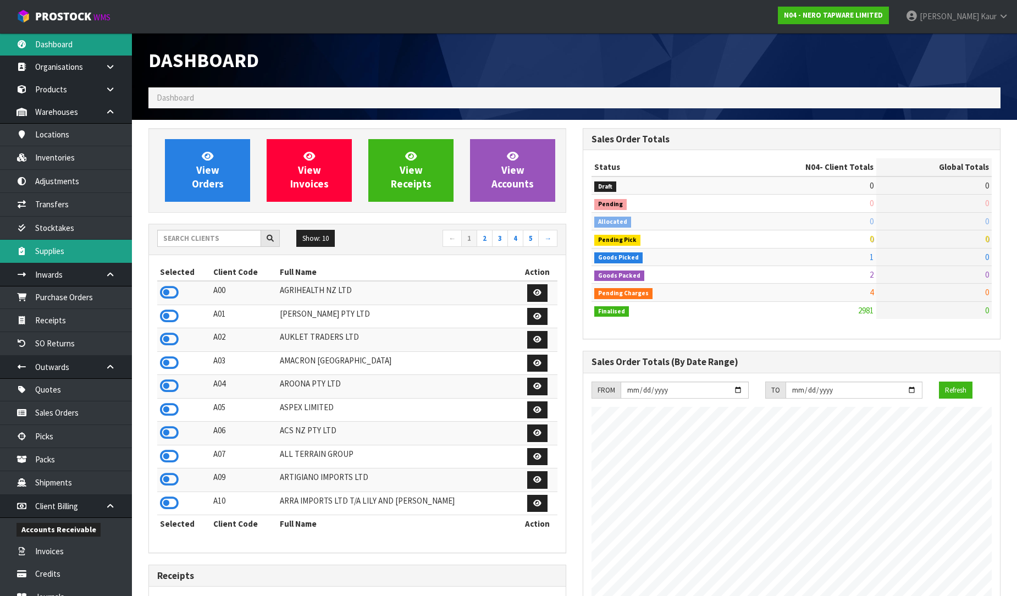
scroll to position [869, 434]
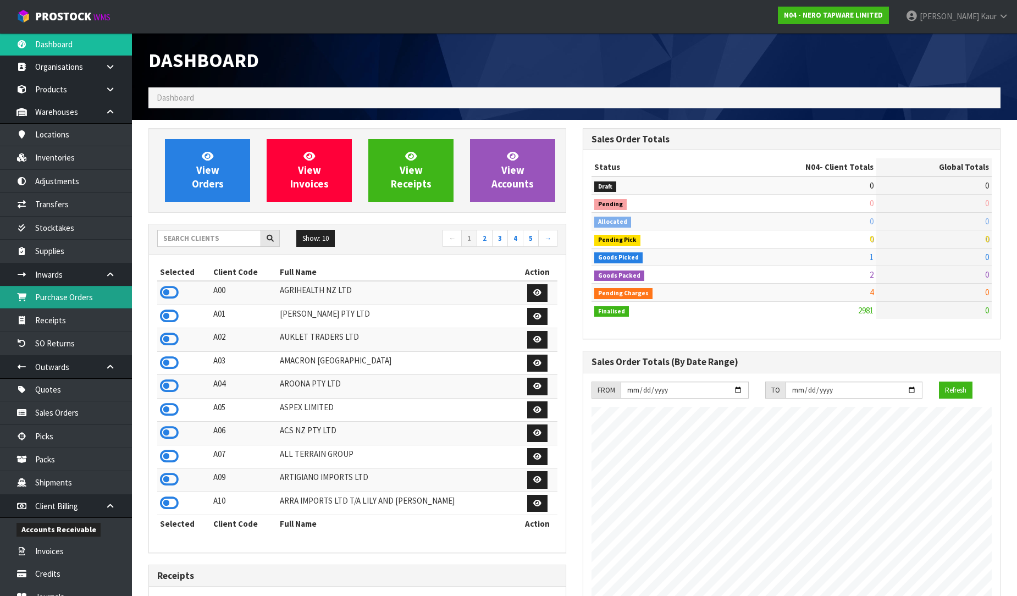
click at [63, 299] on link "Purchase Orders" at bounding box center [66, 297] width 132 height 23
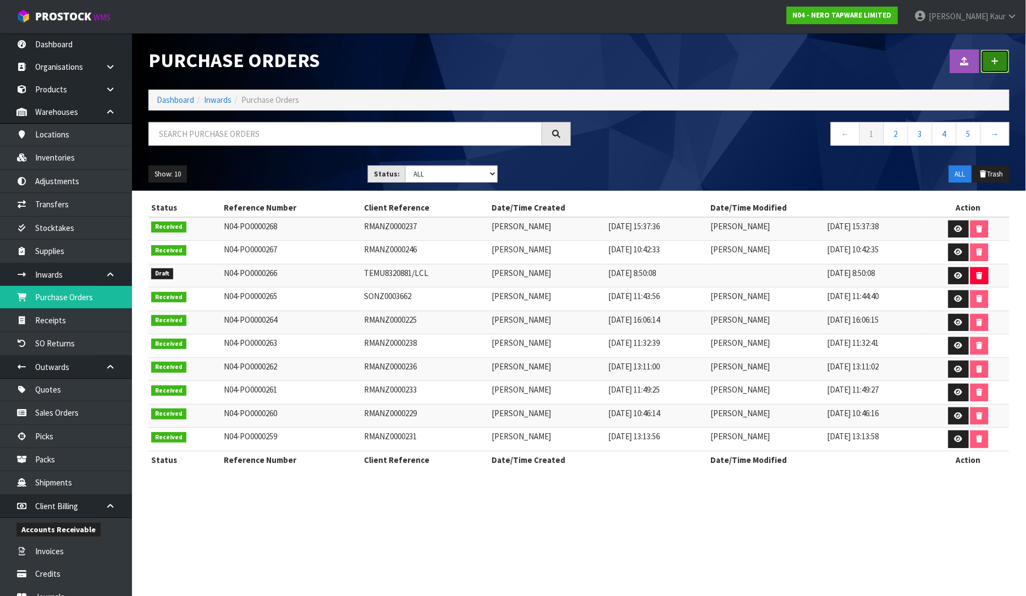
click at [992, 68] on link at bounding box center [995, 61] width 29 height 24
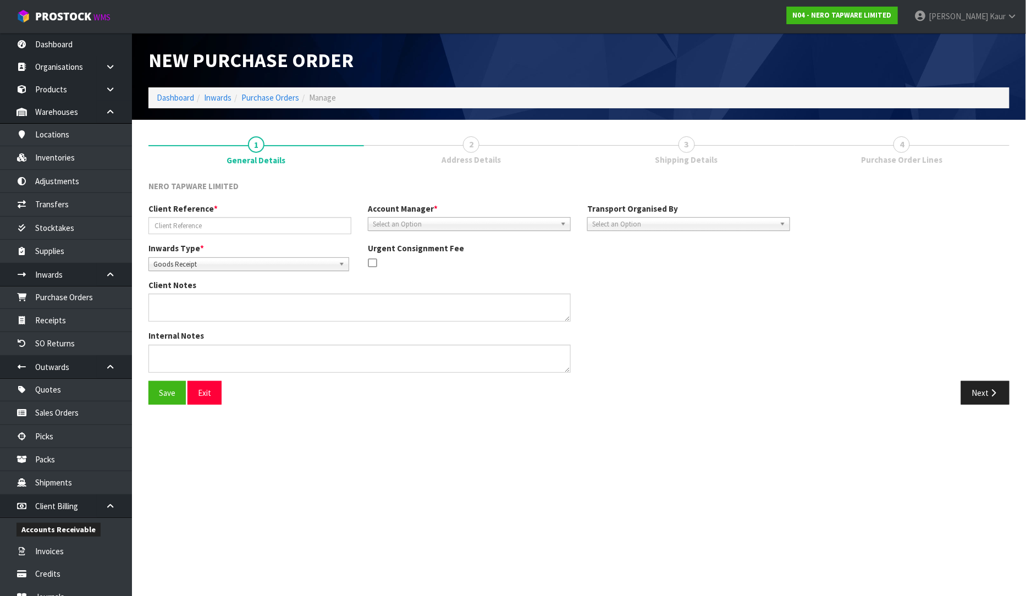
click at [210, 266] on span "Goods Receipt" at bounding box center [243, 264] width 181 height 13
click at [189, 303] on li "Goods Returned" at bounding box center [248, 309] width 195 height 14
click at [218, 228] on input "text" at bounding box center [249, 225] width 203 height 17
type input "RMANZ0000223"
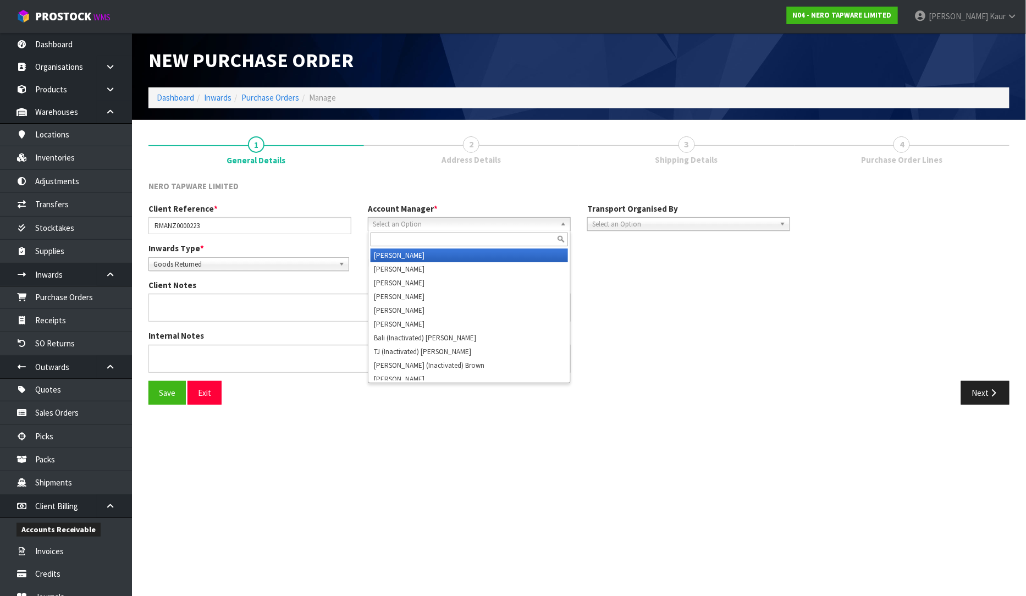
click at [438, 223] on span "Select an Option" at bounding box center [464, 224] width 183 height 13
type input "V"
click at [414, 253] on li "V [PERSON_NAME]" at bounding box center [469, 255] width 197 height 14
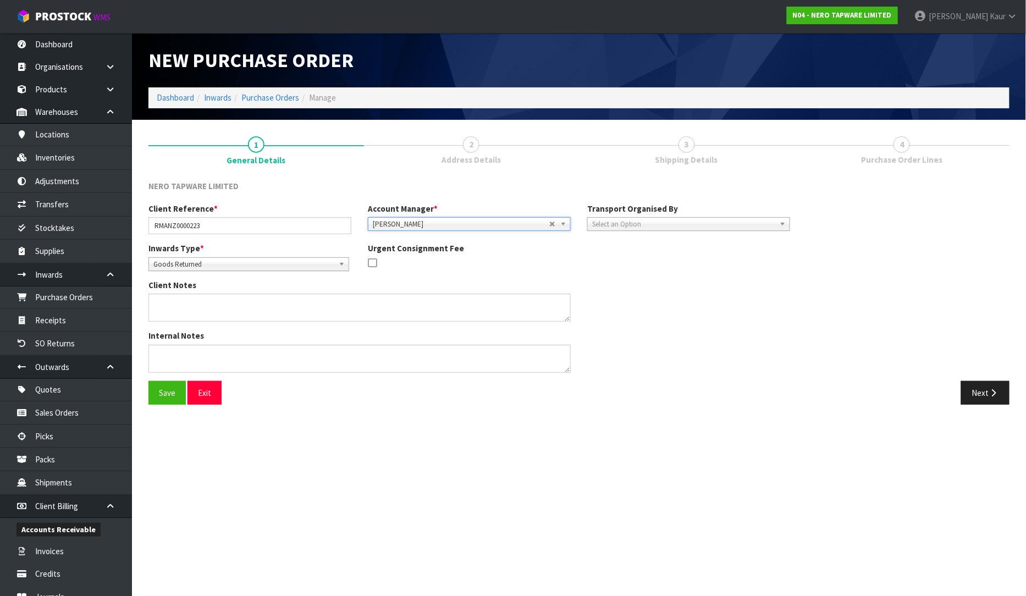
click at [637, 229] on div "Select an Option" at bounding box center [688, 224] width 203 height 14
click at [615, 281] on li "Client" at bounding box center [688, 283] width 197 height 14
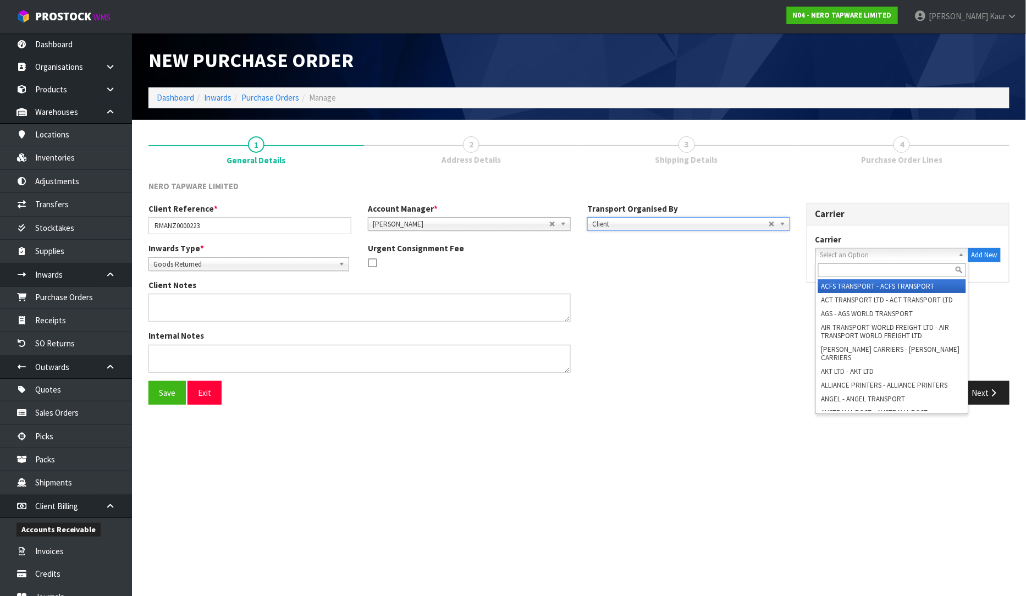
click at [830, 257] on span "Select an Option" at bounding box center [887, 254] width 134 height 13
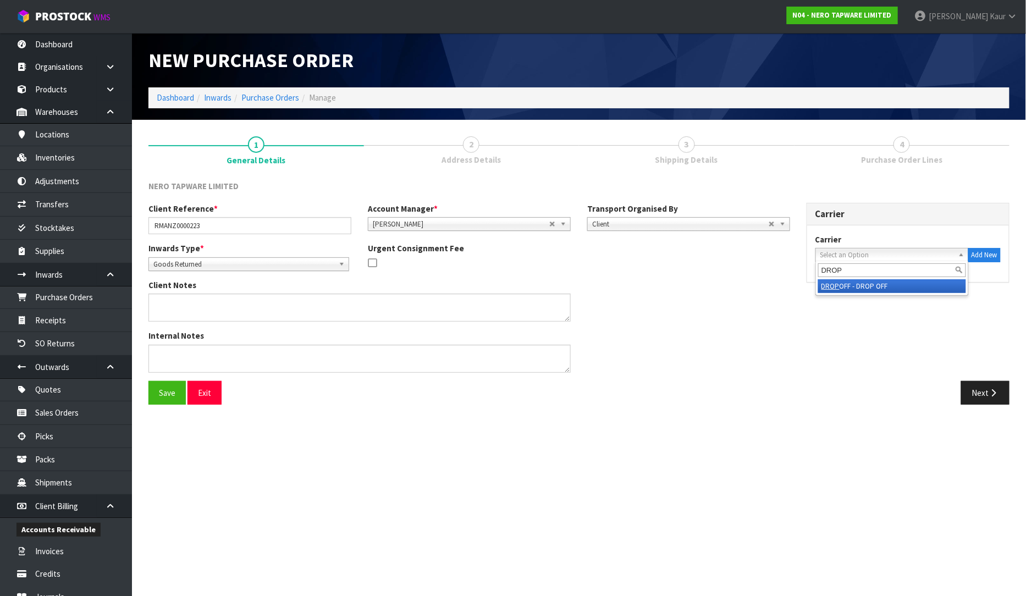
type input "DROP"
click at [847, 291] on li "DROP OFF - DROP OFF" at bounding box center [892, 286] width 148 height 14
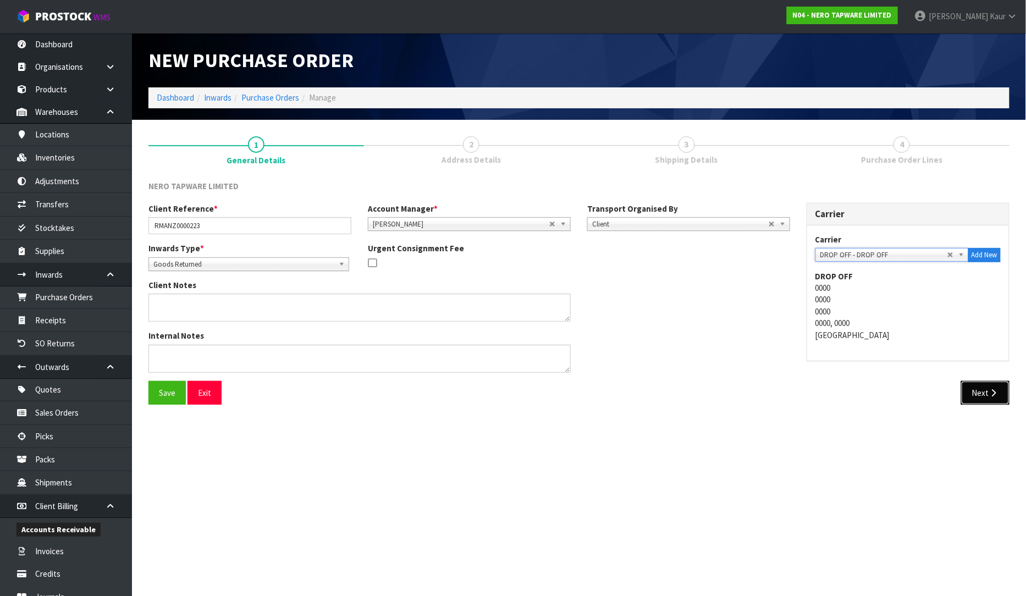
click at [1002, 400] on button "Next" at bounding box center [985, 393] width 48 height 24
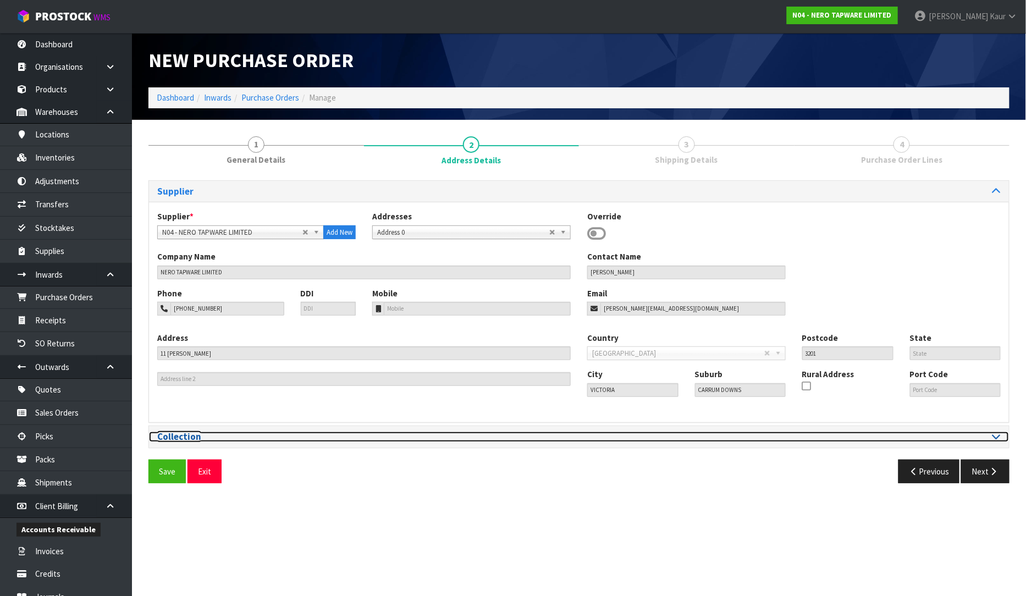
click at [993, 437] on icon at bounding box center [996, 436] width 8 height 9
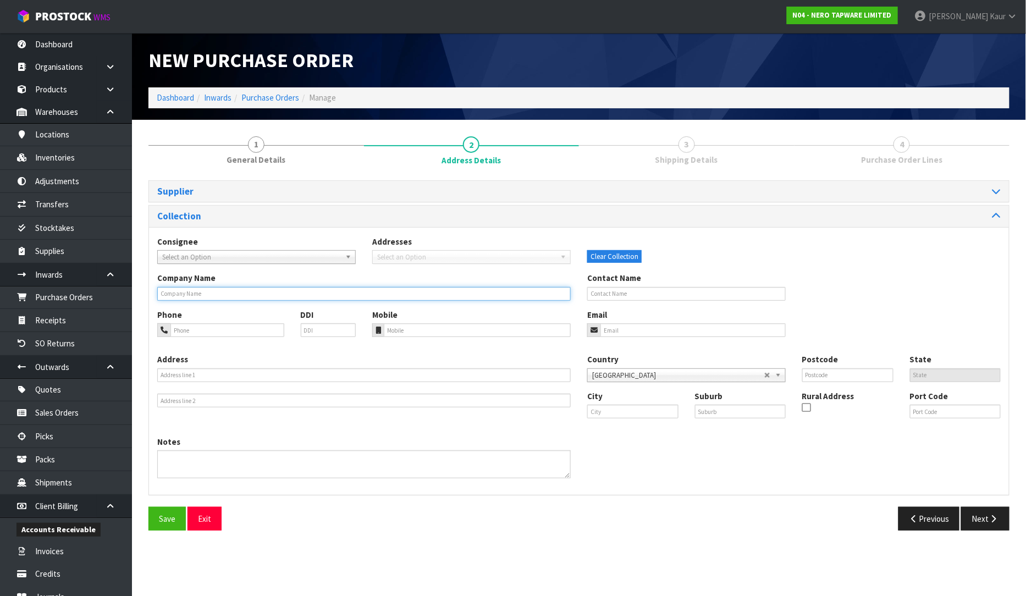
click at [210, 294] on input "text" at bounding box center [363, 294] width 413 height 14
type input "PLACEMAKERS [GEOGRAPHIC_DATA][PERSON_NAME]"
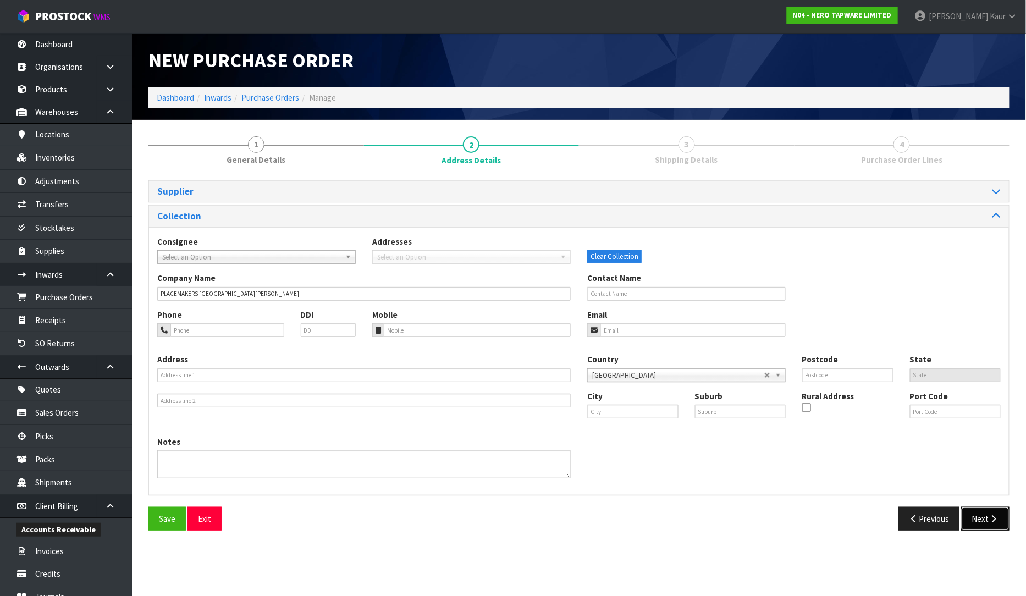
click at [1002, 526] on button "Next" at bounding box center [985, 519] width 48 height 24
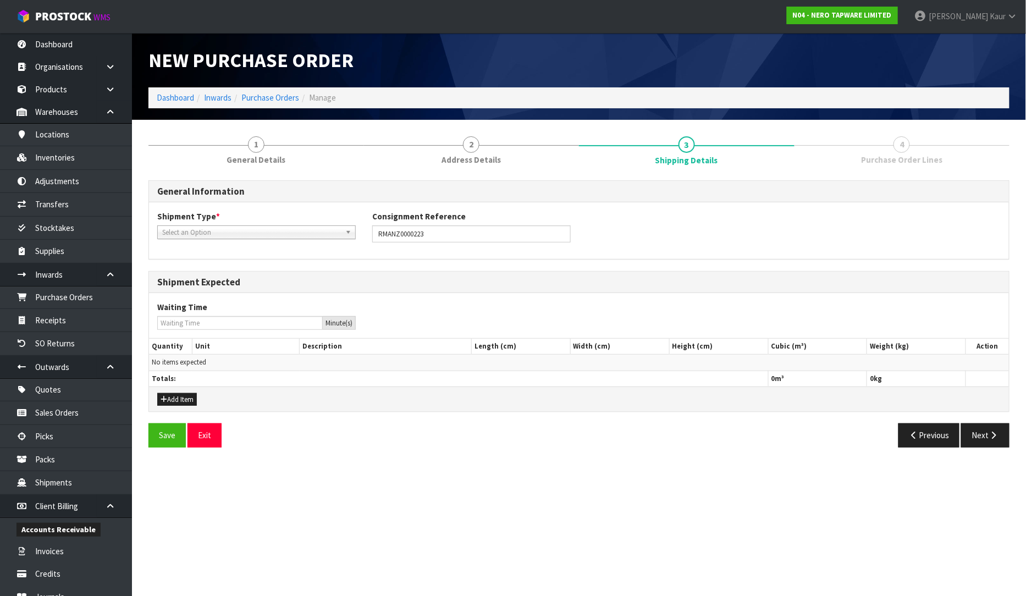
click at [228, 234] on span "Select an Option" at bounding box center [251, 232] width 179 height 13
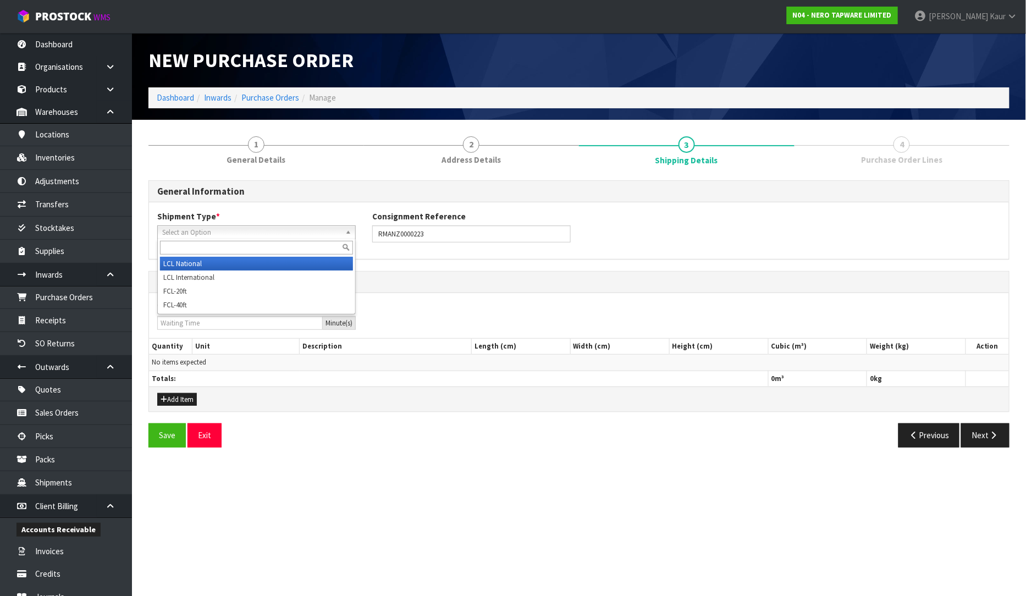
click at [205, 264] on li "LCL National" at bounding box center [256, 264] width 193 height 14
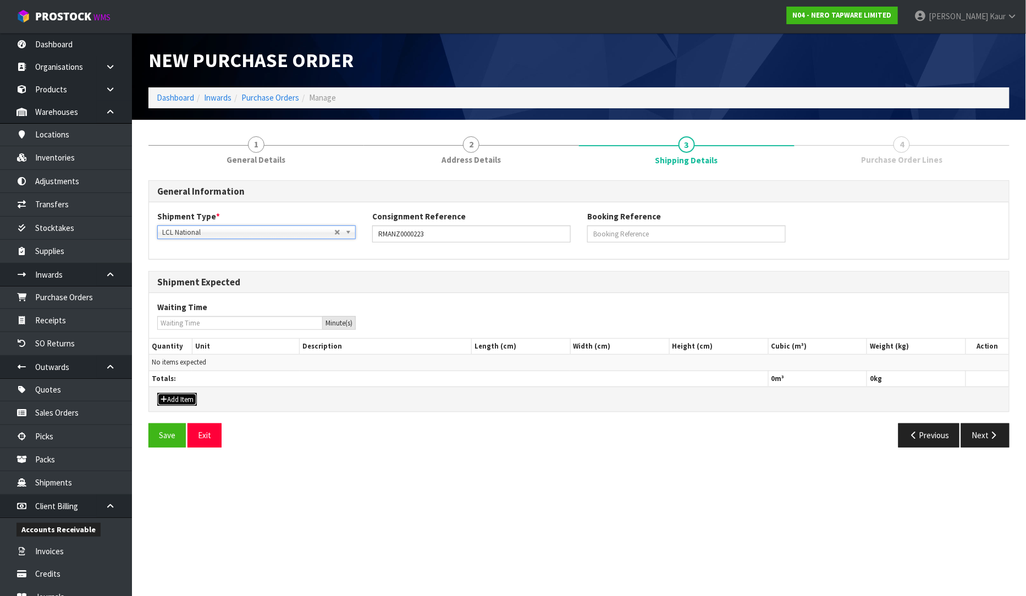
click at [177, 396] on button "Add Item" at bounding box center [177, 399] width 40 height 13
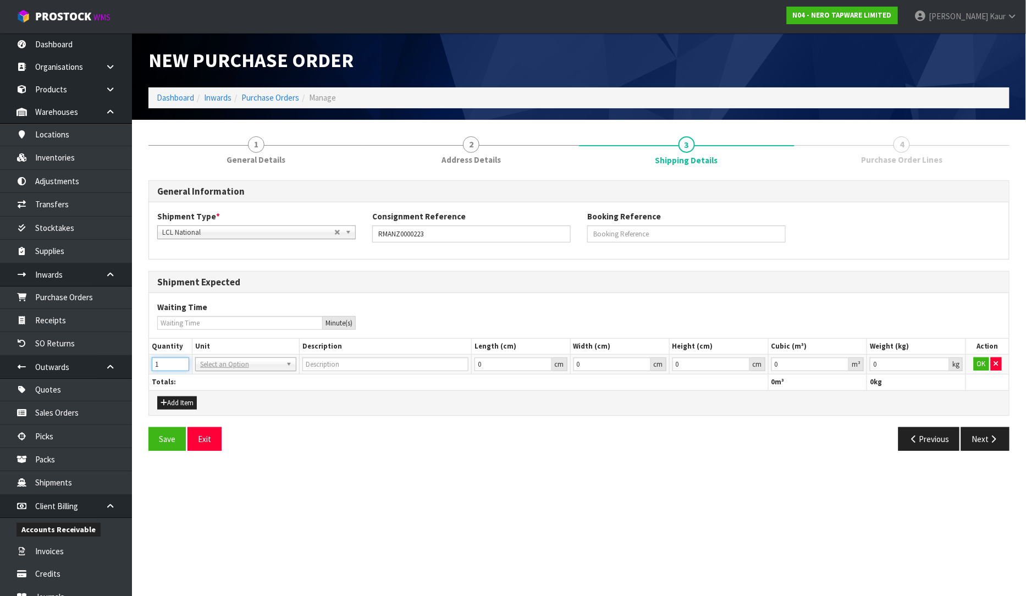
type input "1"
click at [179, 360] on input "1" at bounding box center [170, 364] width 37 height 14
click at [211, 377] on input "text" at bounding box center [246, 380] width 96 height 14
type input "CTN"
type input "CARTON"
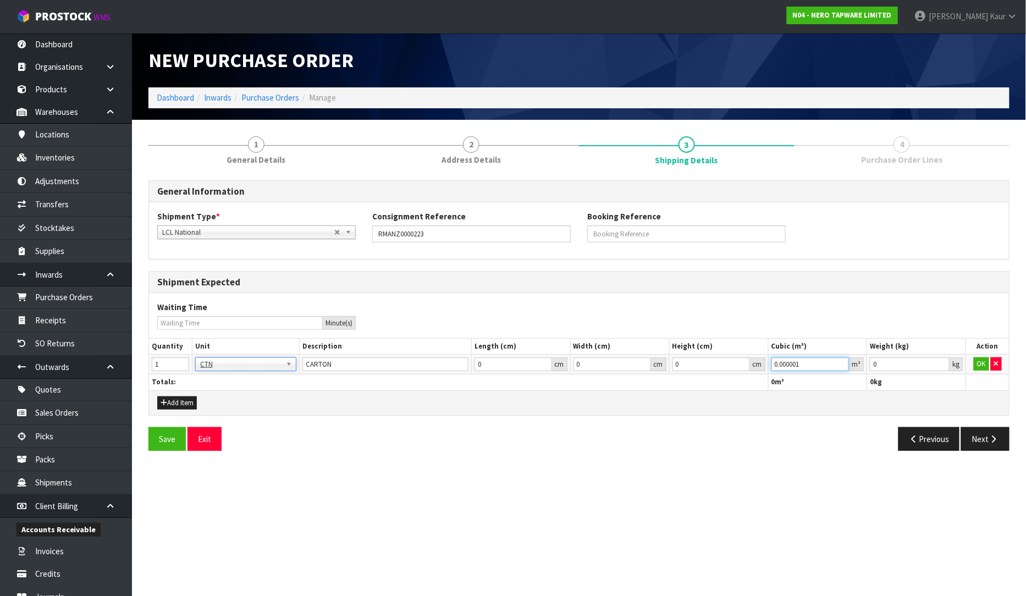
type input "0.000001"
click at [842, 361] on input "0.000001" at bounding box center [810, 364] width 78 height 14
type input "0.001"
click at [944, 360] on input "0.001" at bounding box center [910, 364] width 80 height 14
click at [976, 359] on button "OK" at bounding box center [981, 363] width 15 height 13
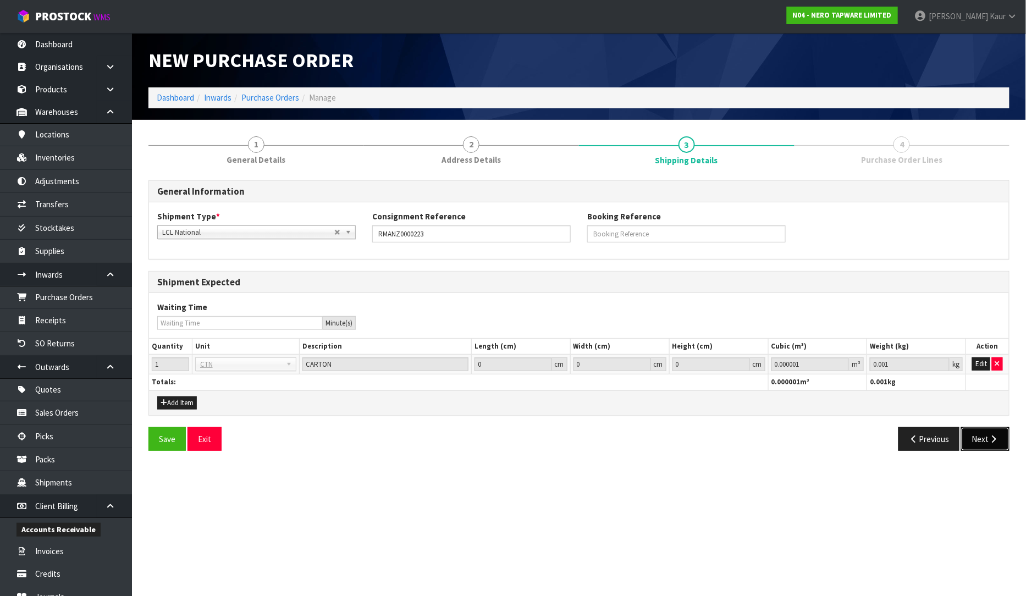
click at [988, 445] on button "Next" at bounding box center [985, 439] width 48 height 24
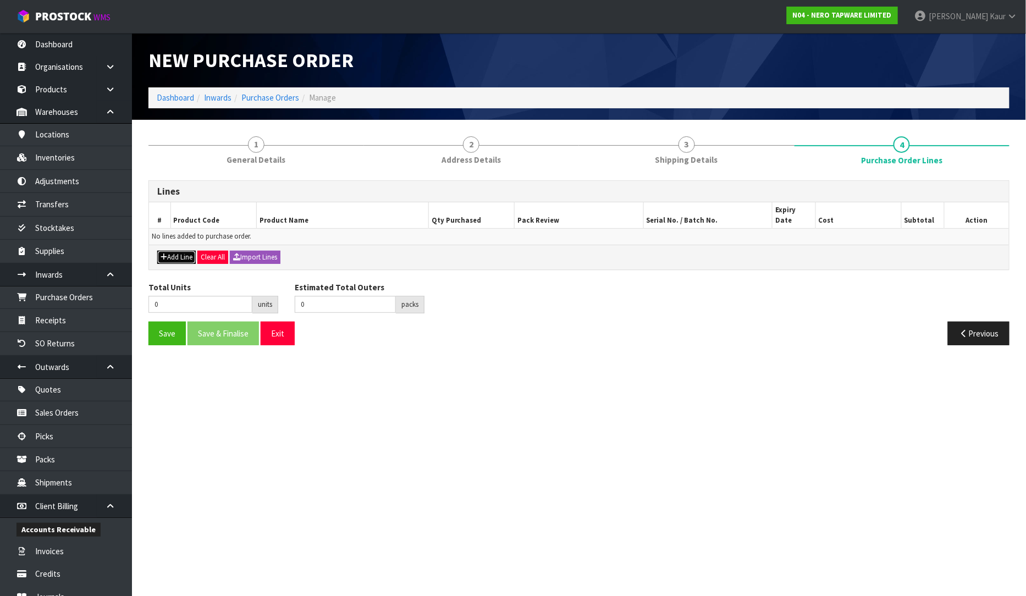
click at [180, 251] on button "Add Line" at bounding box center [176, 257] width 38 height 13
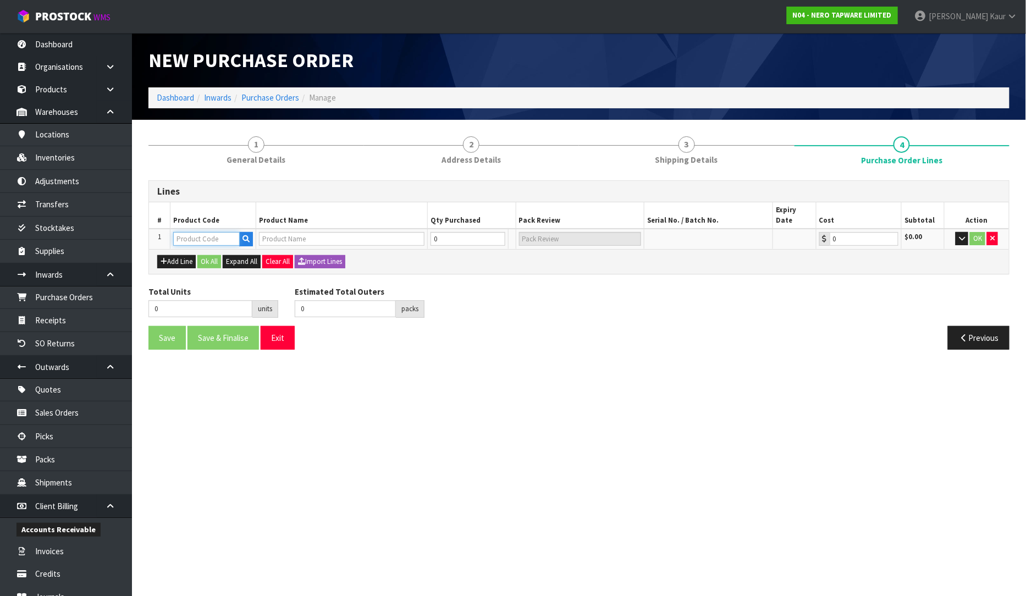
click at [198, 232] on input "text" at bounding box center [206, 239] width 67 height 14
type input "NR251908GR"
type input "OPAL PULL OUT SINK MIXER WITH VEGIE SPRAY FUNCTION GRAPHITE"
type input "0.00"
type input "NR251908GR"
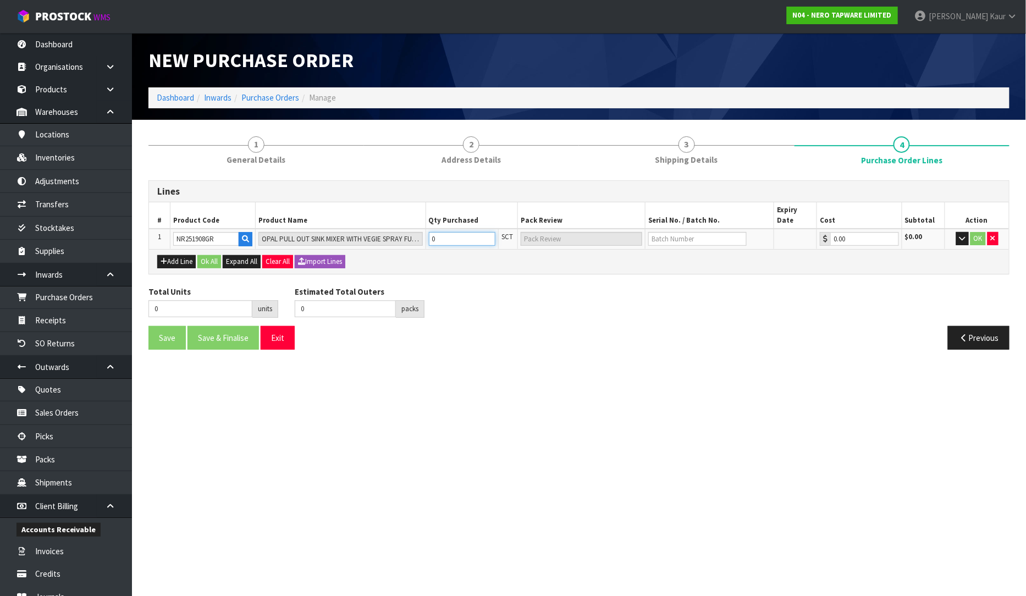
click at [463, 232] on input "0" at bounding box center [462, 239] width 67 height 14
type input "2"
type input "2 SCT"
type input "2"
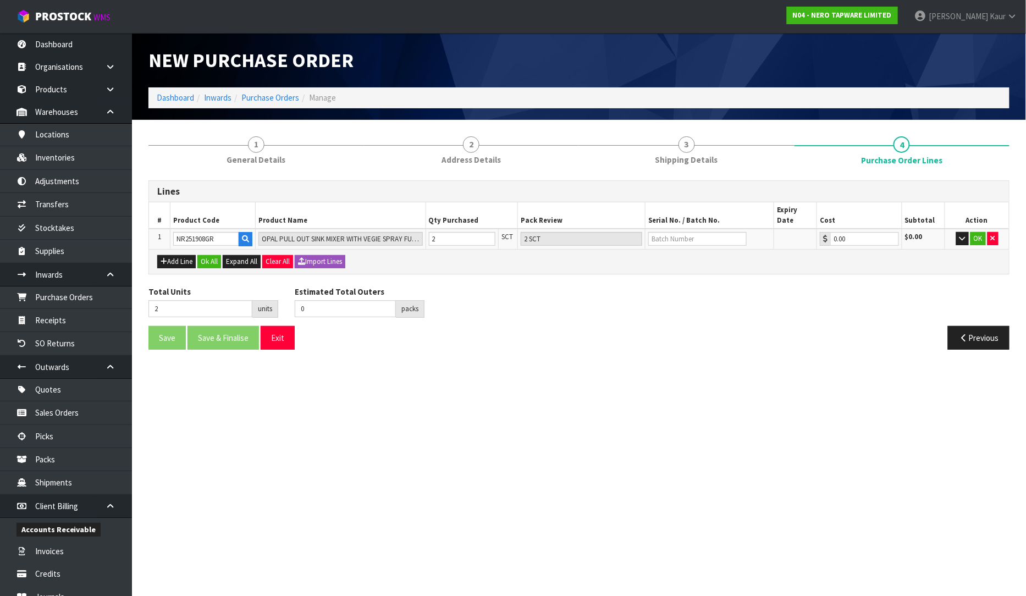
click at [472, 286] on div "Total Units 2 units Estimated Total Outers 0 packs Estimated Total Pallets pall…" at bounding box center [578, 306] width 877 height 40
click at [679, 232] on input "text" at bounding box center [697, 239] width 98 height 14
click at [213, 255] on button "Ok All" at bounding box center [209, 261] width 24 height 13
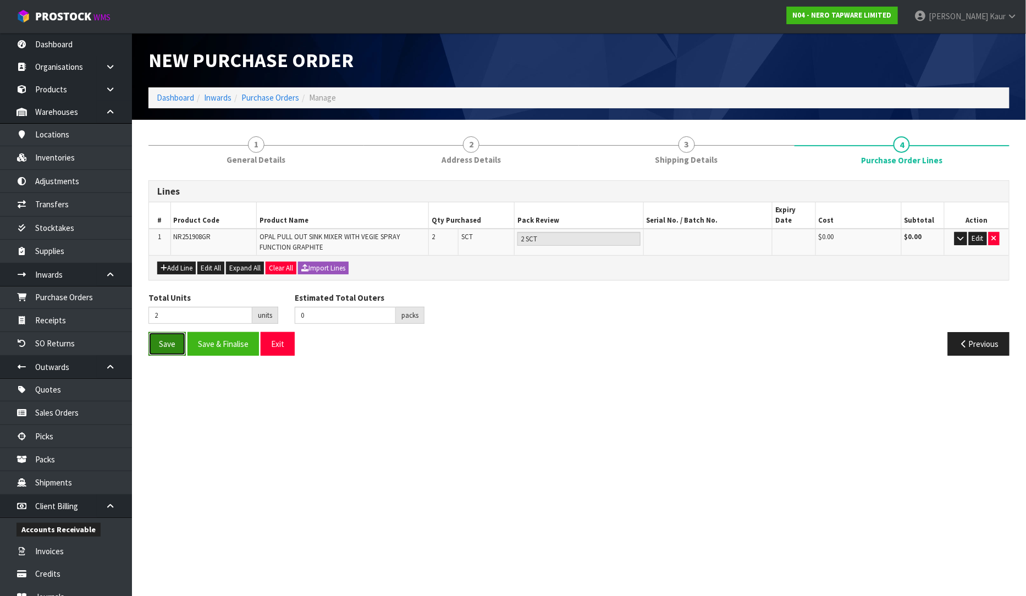
click at [170, 332] on button "Save" at bounding box center [166, 344] width 37 height 24
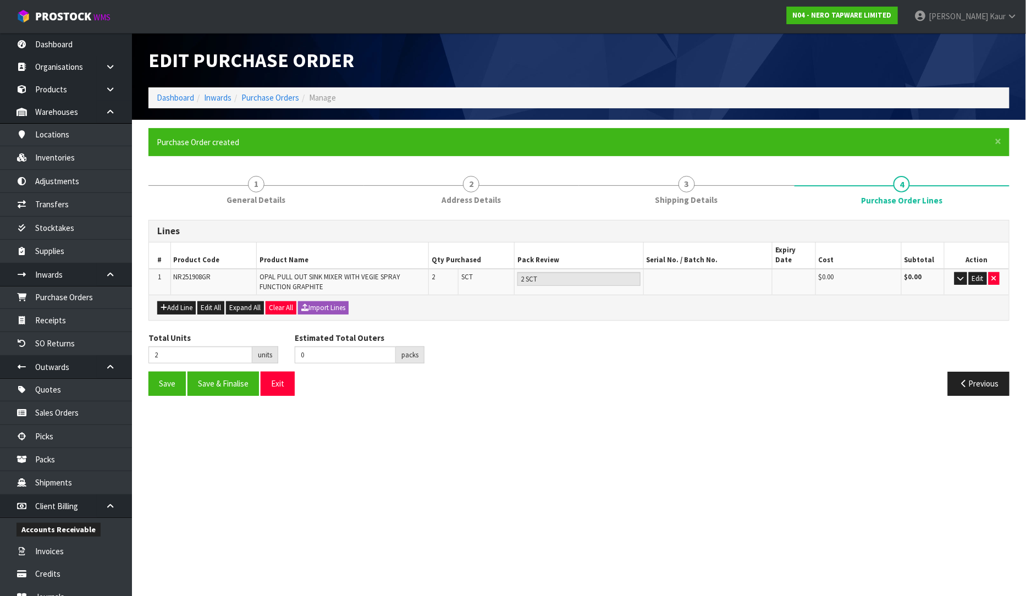
type input "0"
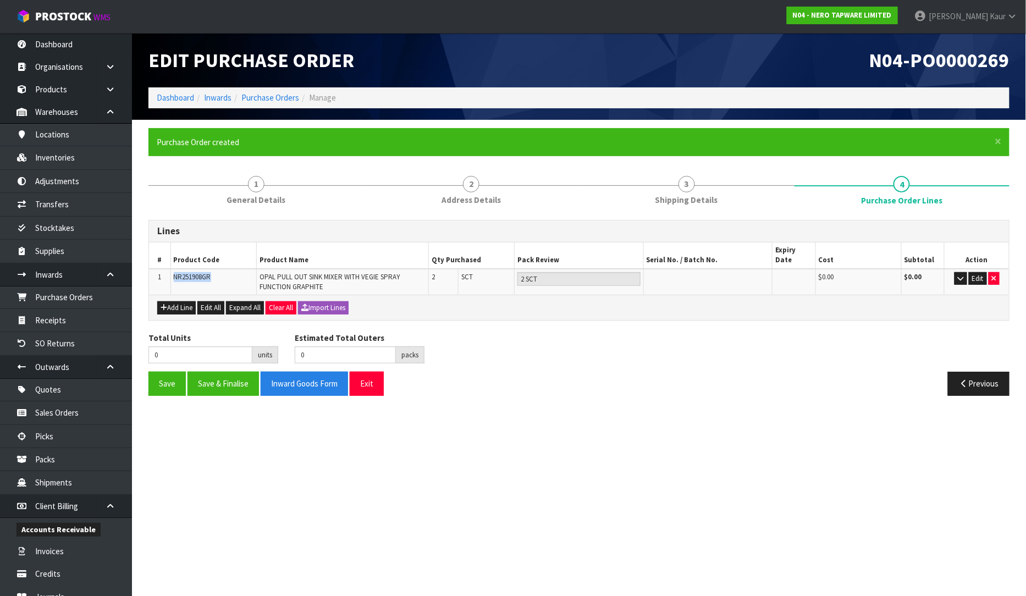
drag, startPoint x: 216, startPoint y: 263, endPoint x: 168, endPoint y: 268, distance: 48.6
click at [168, 269] on tr "1 NR251908GR OPAL PULL OUT SINK MIXER WITH VEGIE SPRAY FUNCTION GRAPHITE 2 SCT …" at bounding box center [579, 282] width 860 height 26
copy tr "NR251908GR"
click at [79, 152] on link "Inventories" at bounding box center [66, 157] width 132 height 23
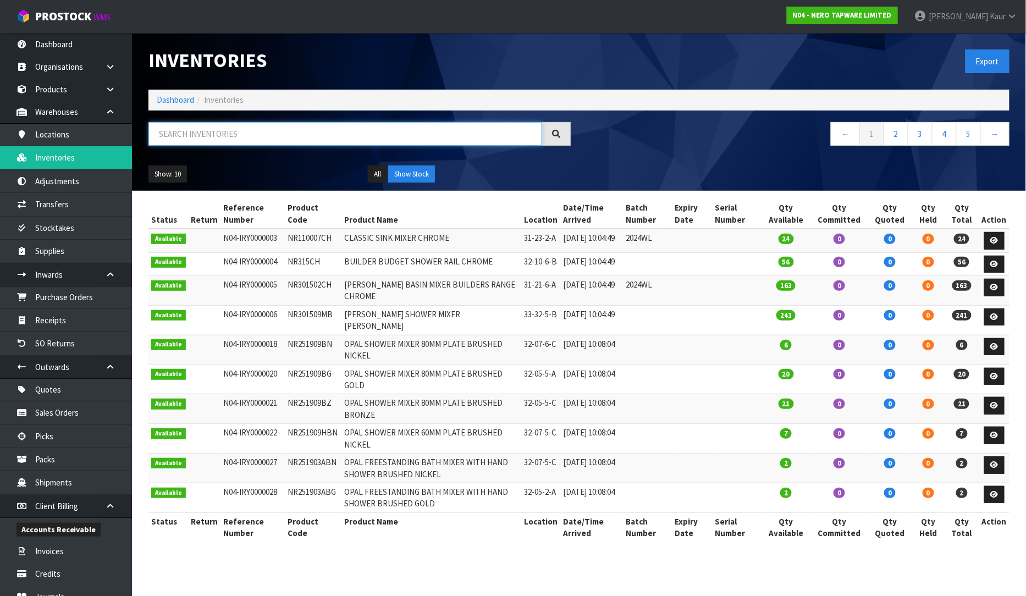
click at [206, 129] on input "text" at bounding box center [345, 134] width 394 height 24
paste input "NR251908GR"
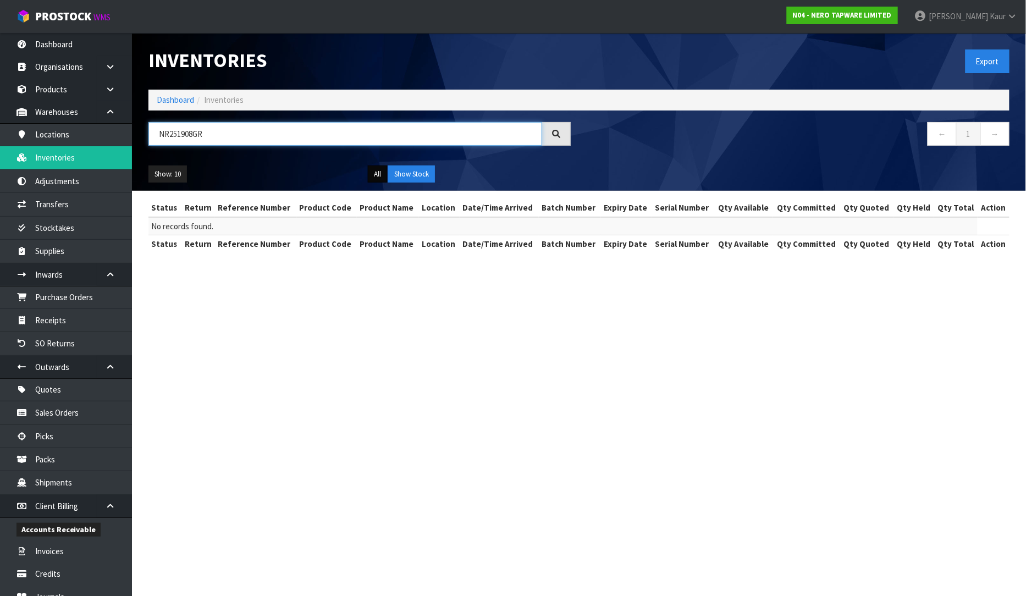
type input "NR251908GR"
click at [378, 173] on button "All" at bounding box center [377, 174] width 19 height 18
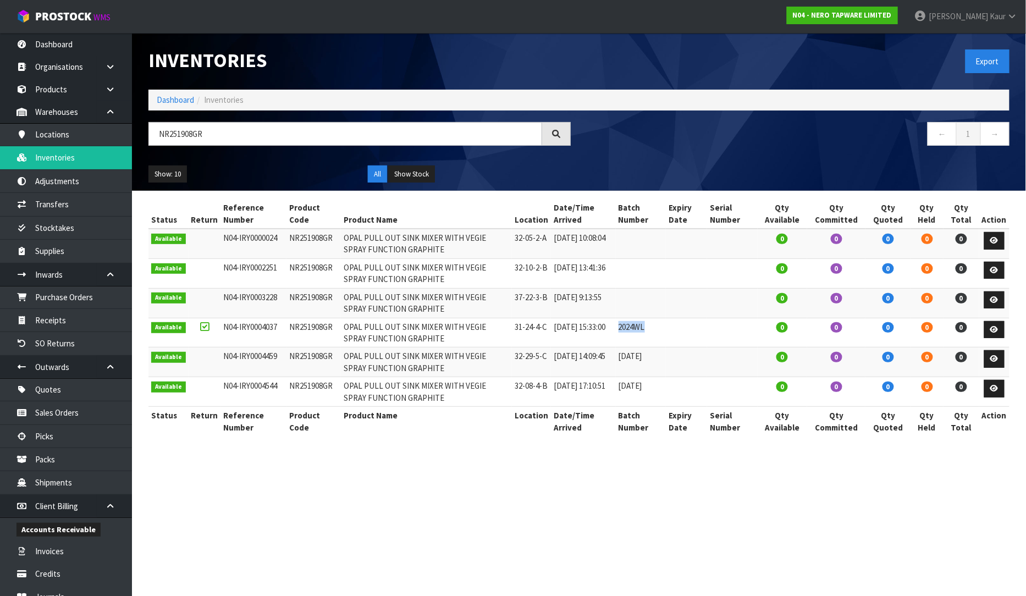
drag, startPoint x: 658, startPoint y: 328, endPoint x: 627, endPoint y: 322, distance: 31.9
click at [627, 322] on td "2024WL" at bounding box center [641, 333] width 51 height 30
copy td "2024WL"
click at [80, 299] on link "Purchase Orders" at bounding box center [66, 297] width 132 height 23
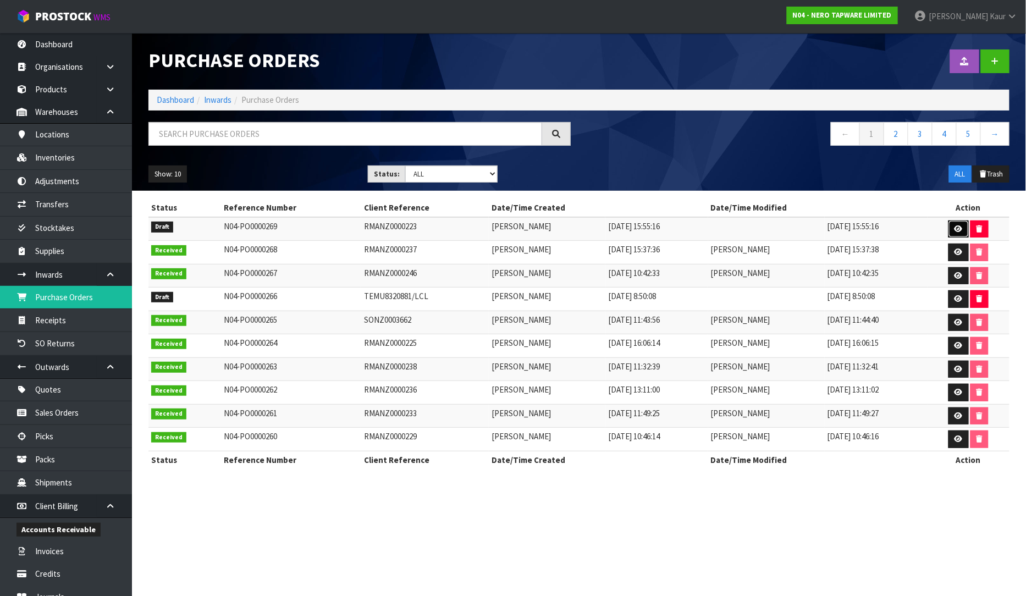
click at [957, 226] on icon at bounding box center [958, 228] width 8 height 7
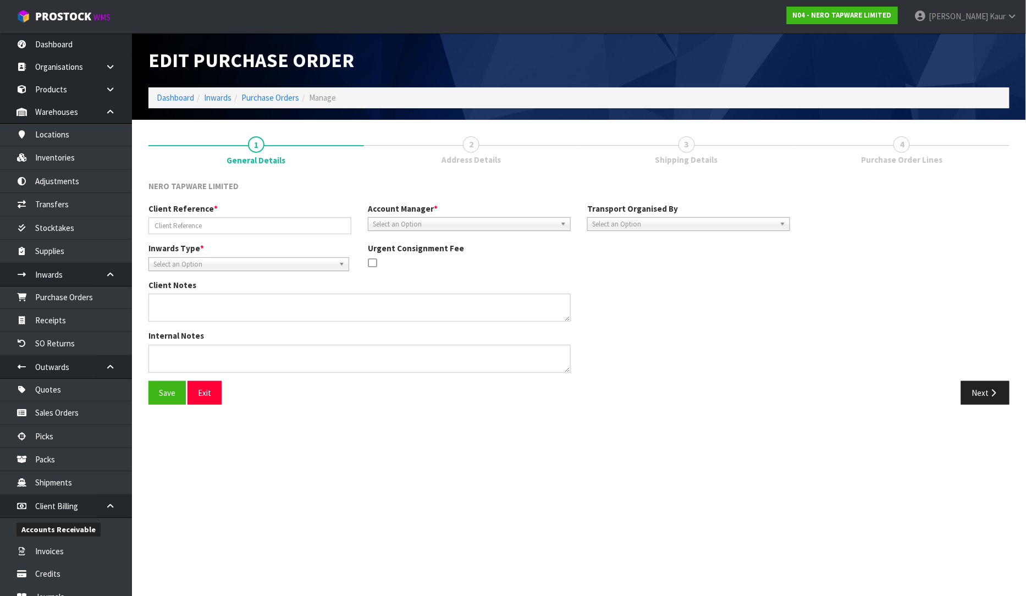
type input "RMANZ0000223"
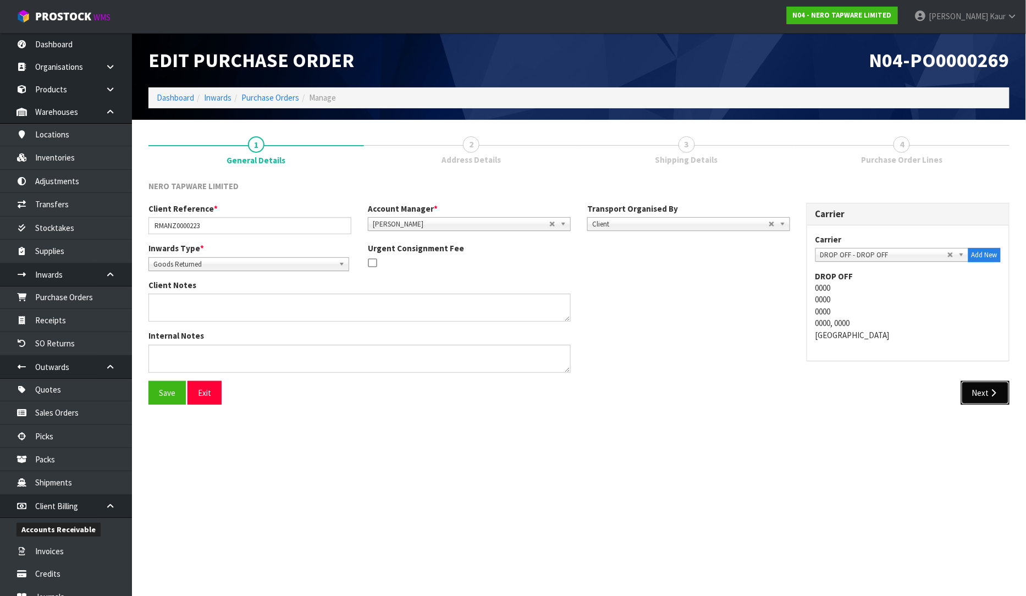
click at [963, 386] on button "Next" at bounding box center [985, 393] width 48 height 24
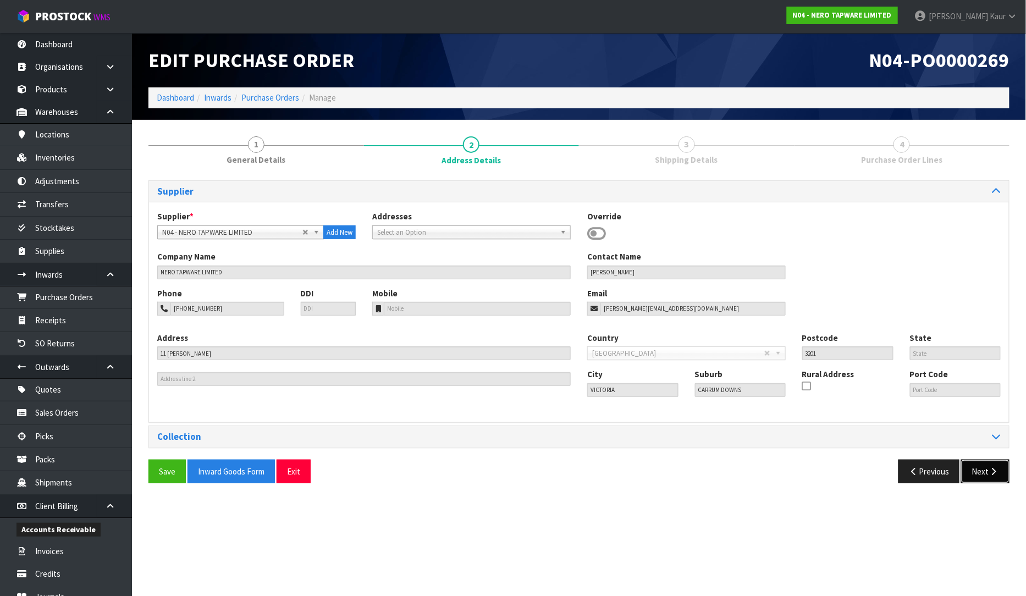
click at [982, 463] on button "Next" at bounding box center [985, 472] width 48 height 24
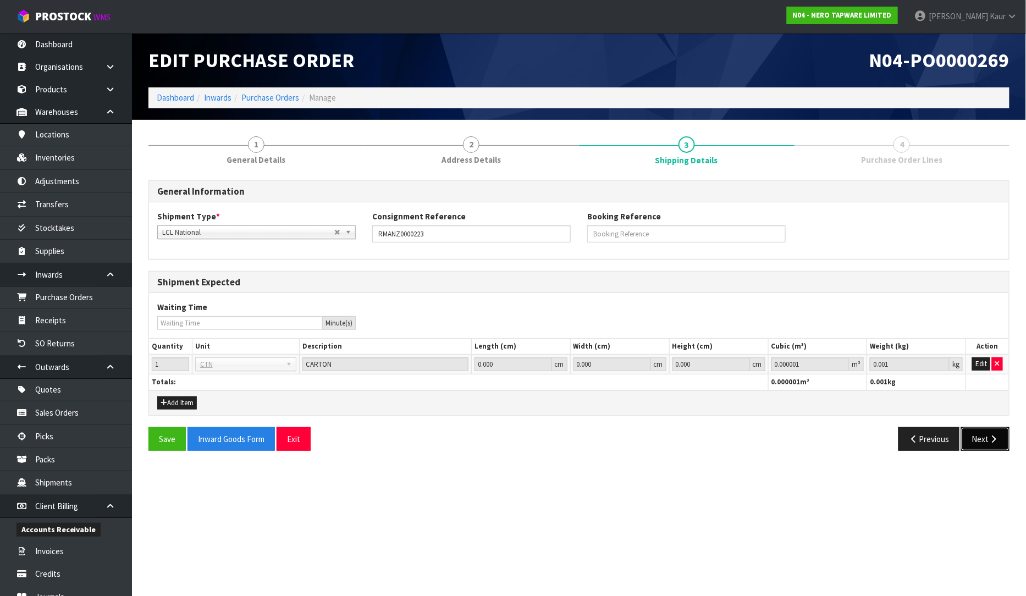
click at [988, 442] on icon "button" at bounding box center [993, 439] width 10 height 8
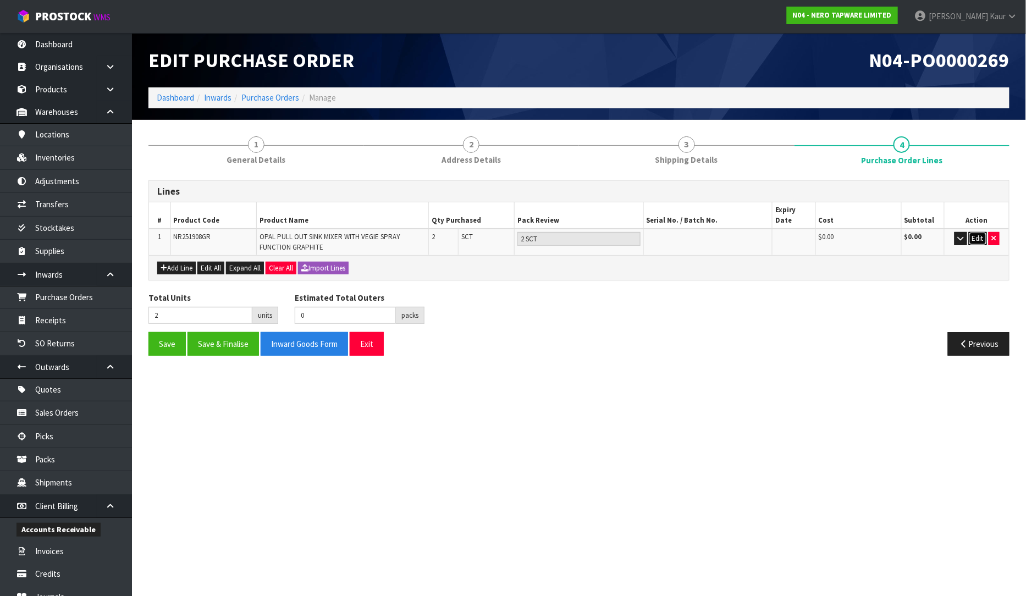
drag, startPoint x: 981, startPoint y: 232, endPoint x: 924, endPoint y: 243, distance: 58.2
click at [981, 232] on button "Edit" at bounding box center [978, 238] width 18 height 13
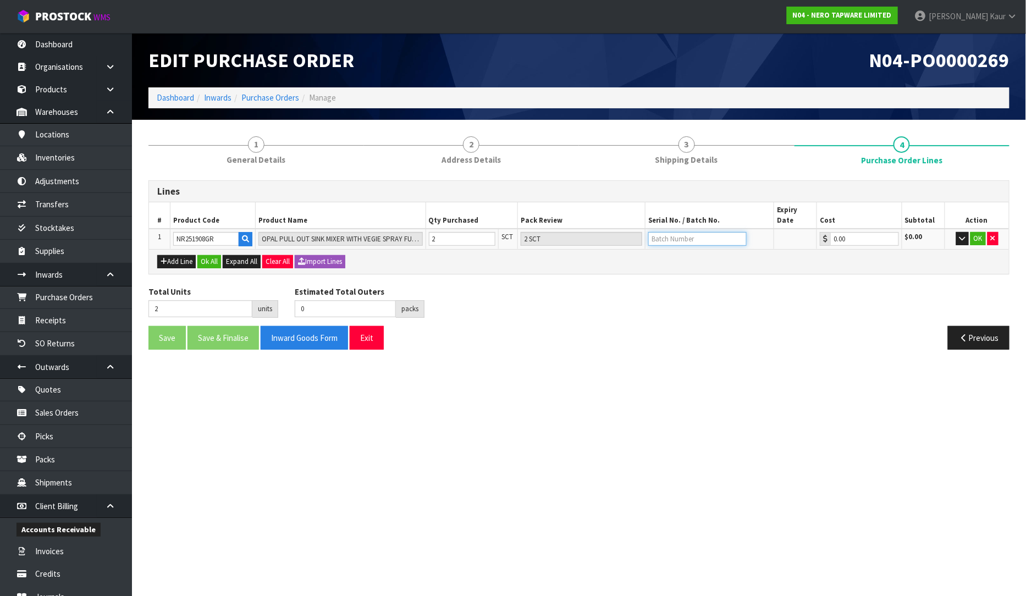
click at [674, 232] on input "text" at bounding box center [697, 239] width 98 height 14
paste input "2024WL"
type input "2024WL"
click at [979, 232] on button "OK" at bounding box center [977, 238] width 15 height 13
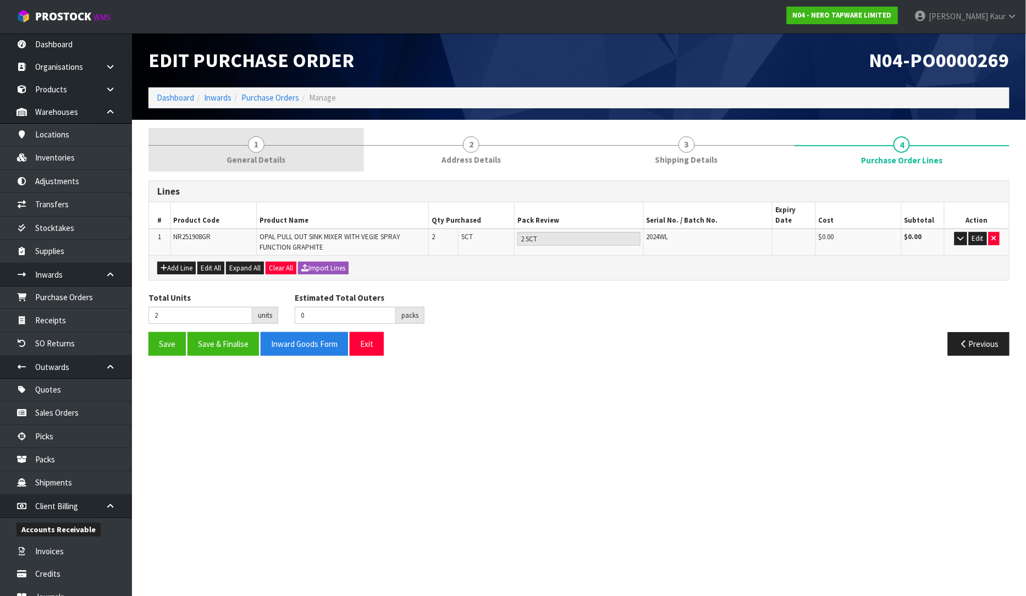
click at [273, 167] on link "1 General Details" at bounding box center [256, 149] width 216 height 43
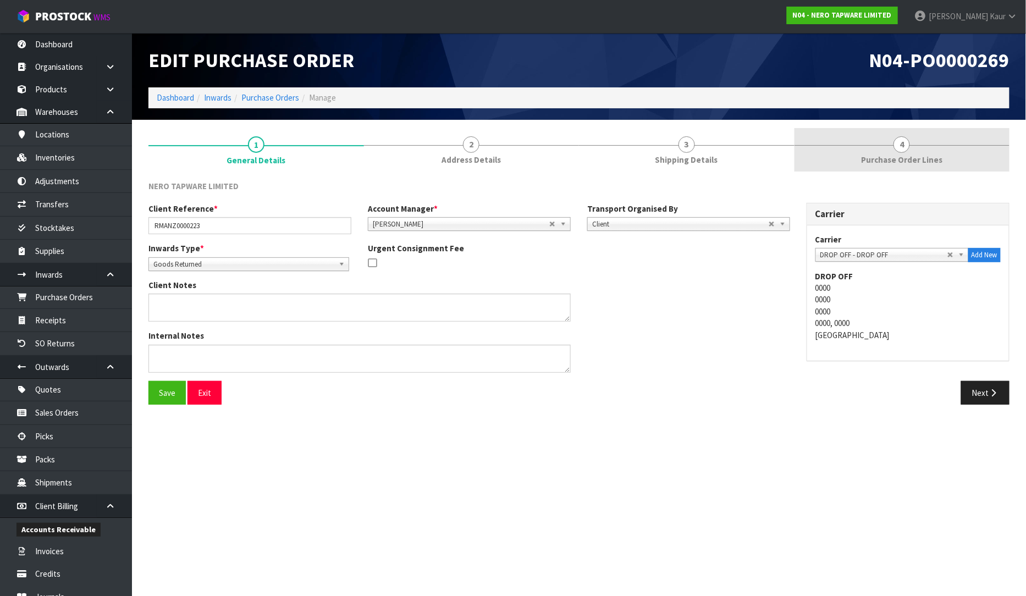
click at [930, 167] on link "4 Purchase Order Lines" at bounding box center [902, 149] width 216 height 43
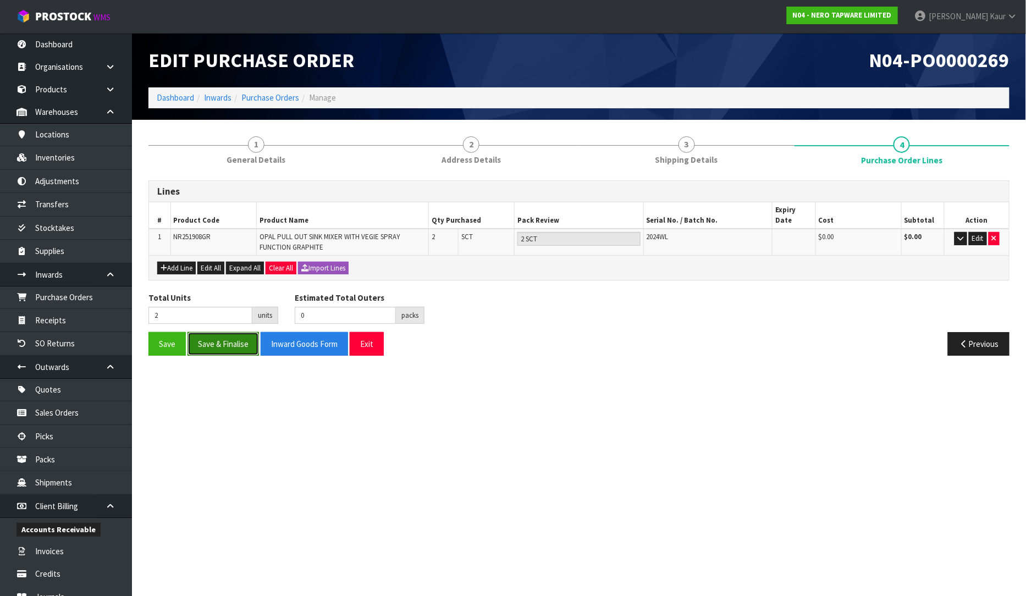
click at [223, 333] on button "Save & Finalise" at bounding box center [222, 344] width 71 height 24
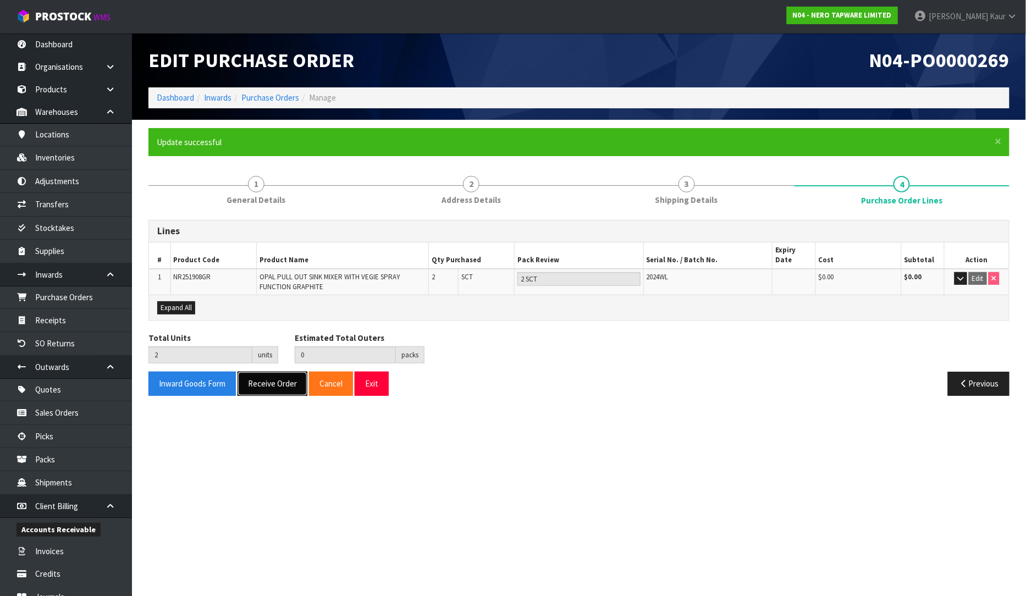
click at [261, 380] on button "Receive Order" at bounding box center [273, 384] width 70 height 24
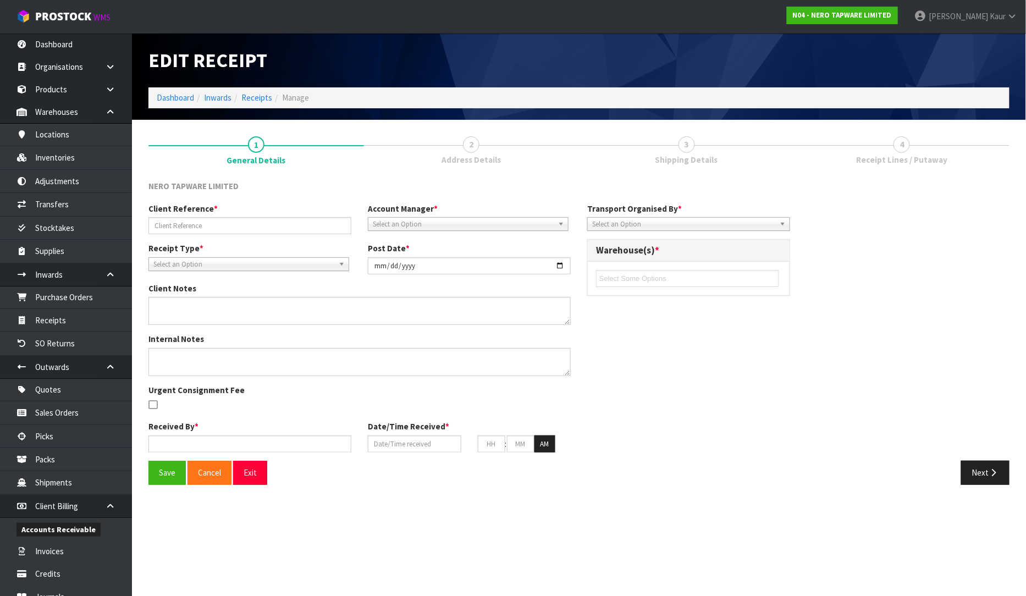
type input "RMANZ0000223"
type input "[DATE]"
type input "[PERSON_NAME]"
type input "[DATE]"
type input "03"
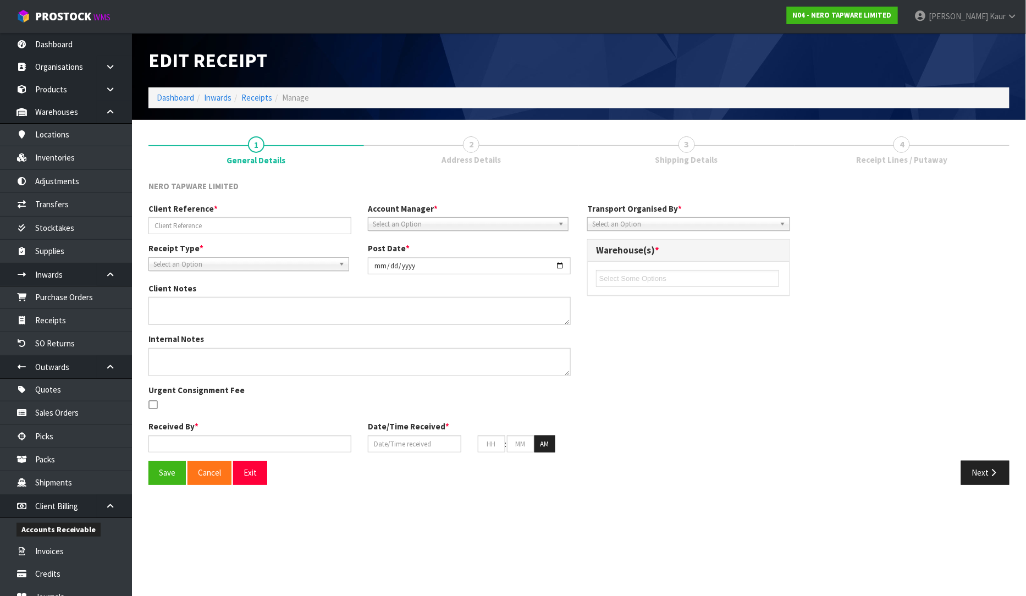
type input "55"
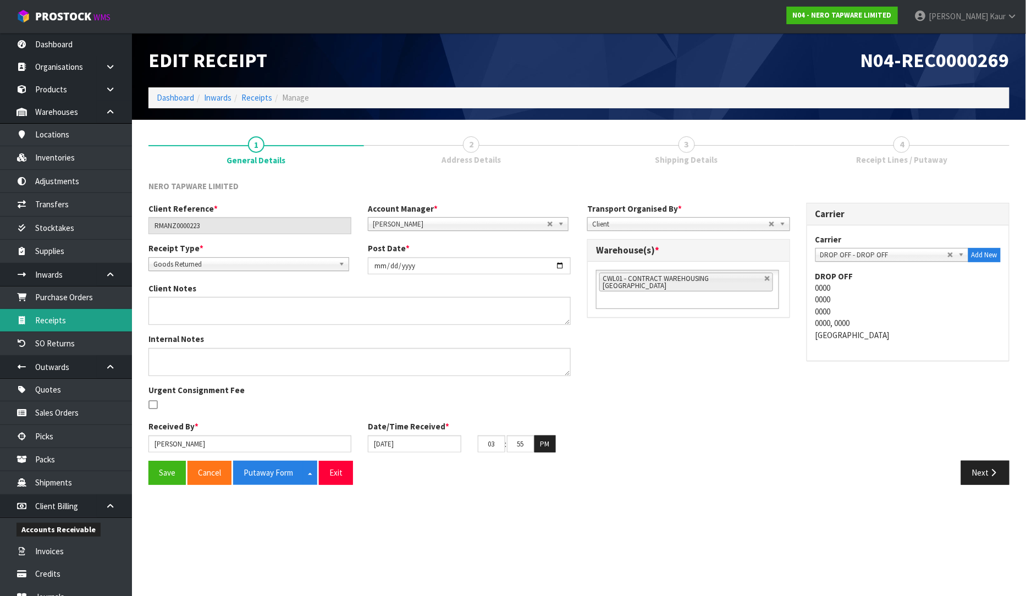
click at [38, 323] on link "Receipts" at bounding box center [66, 320] width 132 height 23
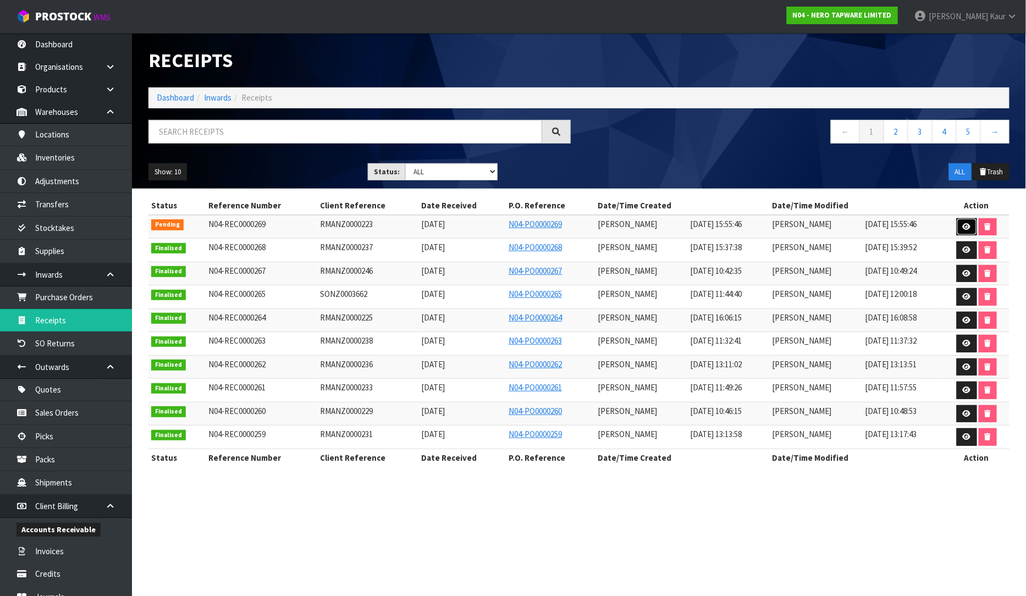
click at [959, 227] on link at bounding box center [967, 227] width 20 height 18
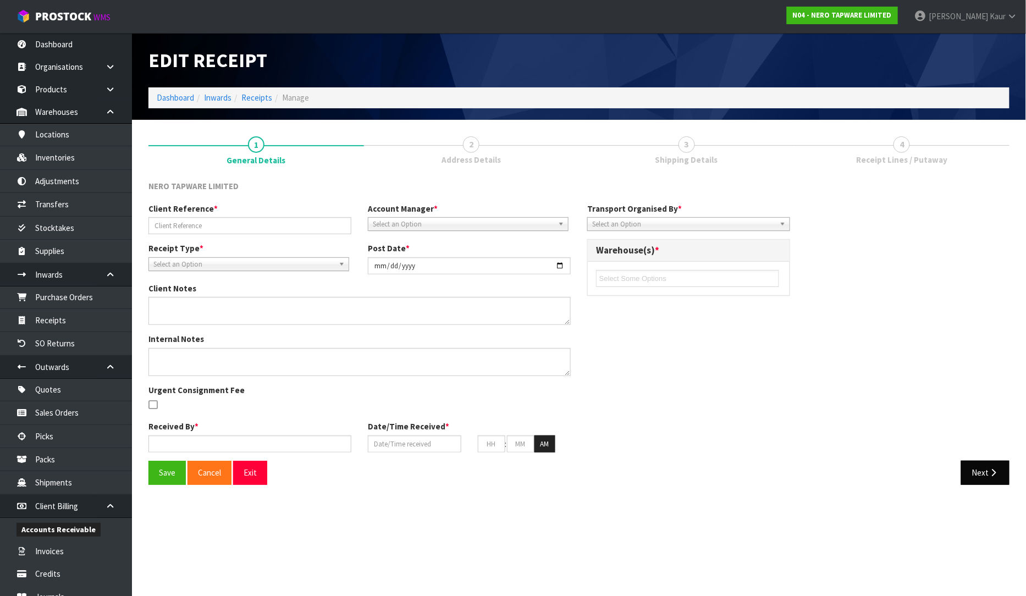
type input "RMANZ0000223"
type input "[DATE]"
type input "[PERSON_NAME]"
type input "[DATE]"
type input "03"
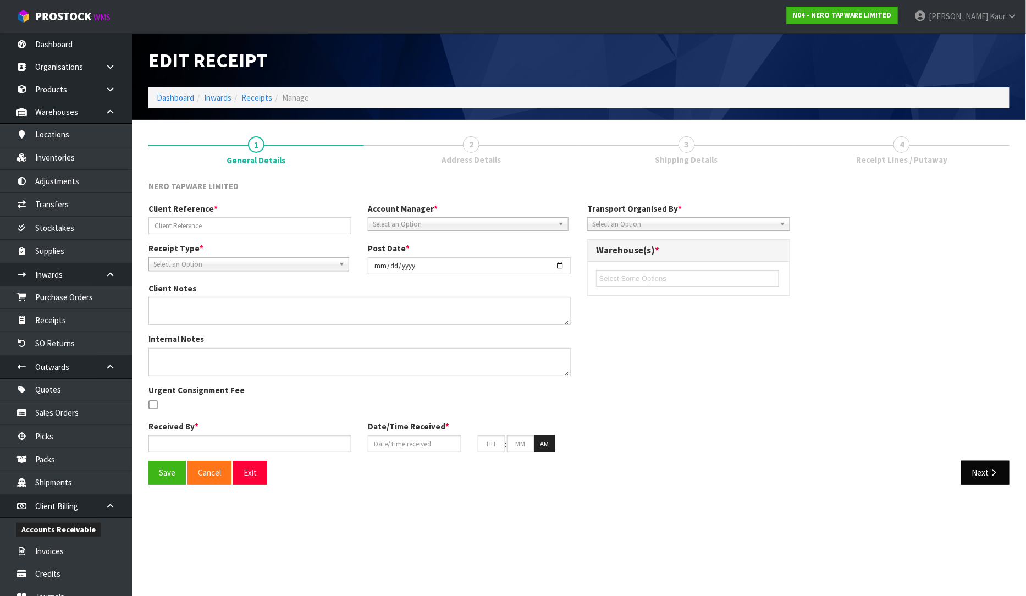
type input "55"
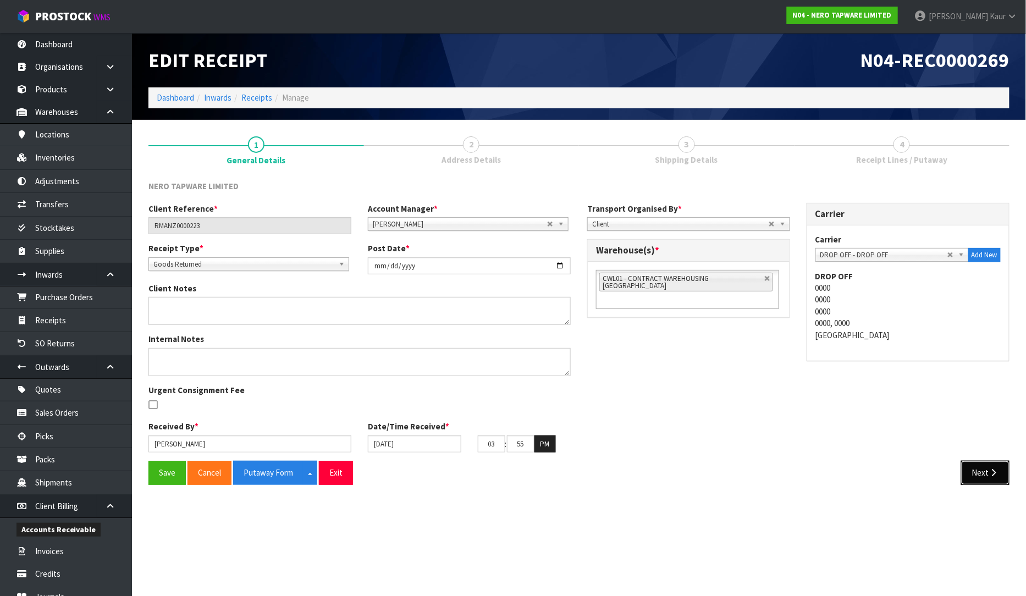
click at [984, 472] on button "Next" at bounding box center [985, 473] width 48 height 24
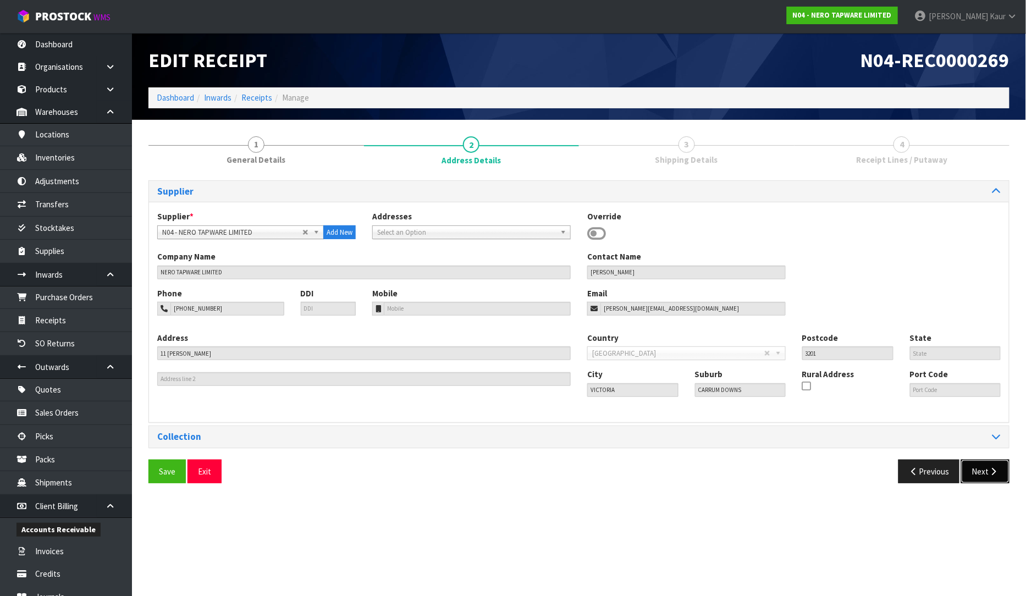
click at [984, 472] on button "Next" at bounding box center [985, 472] width 48 height 24
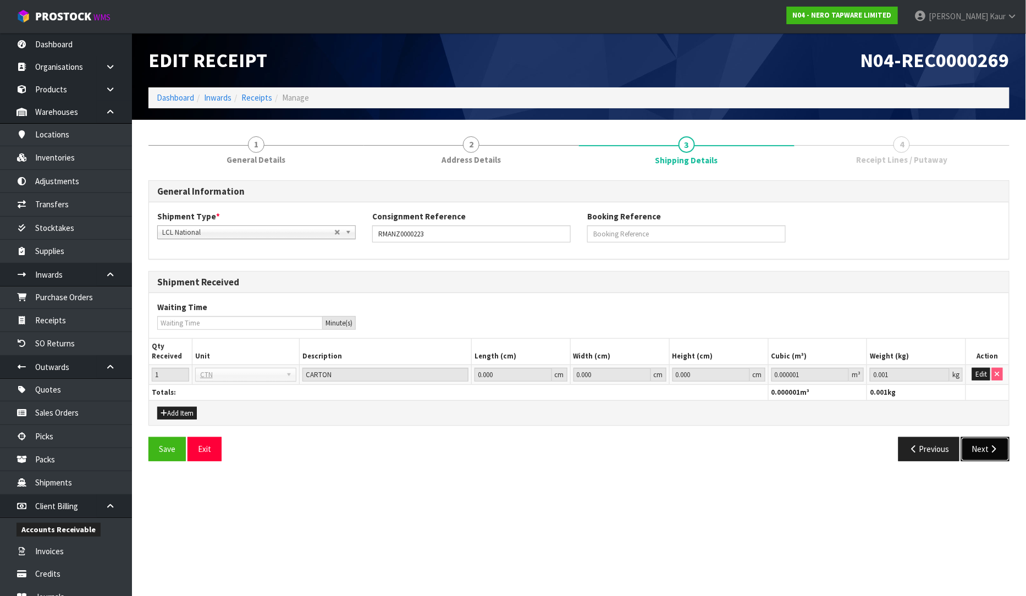
click at [988, 448] on icon "button" at bounding box center [993, 449] width 10 height 8
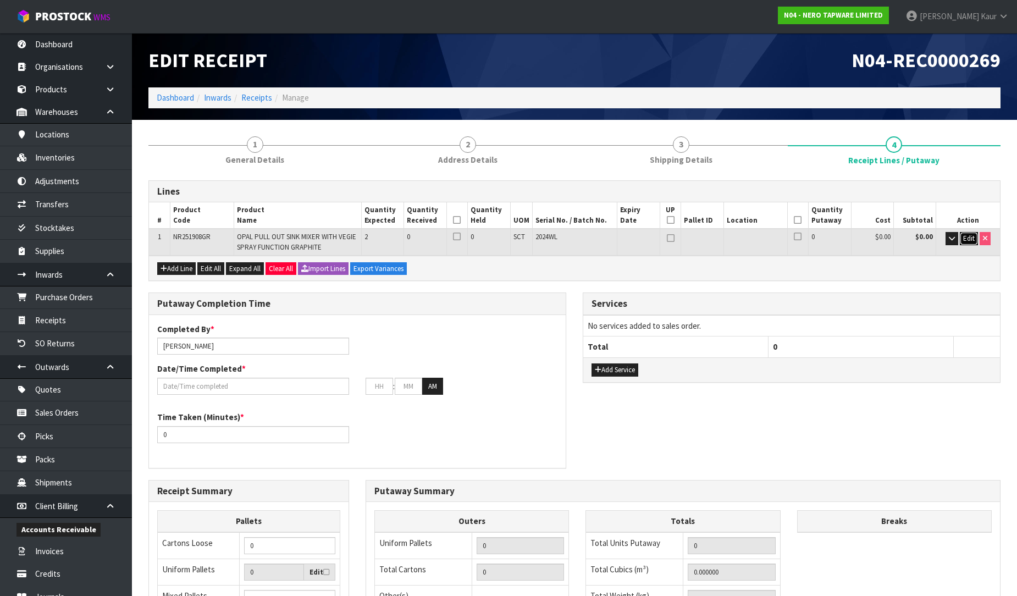
click at [976, 233] on button "Edit" at bounding box center [969, 238] width 18 height 13
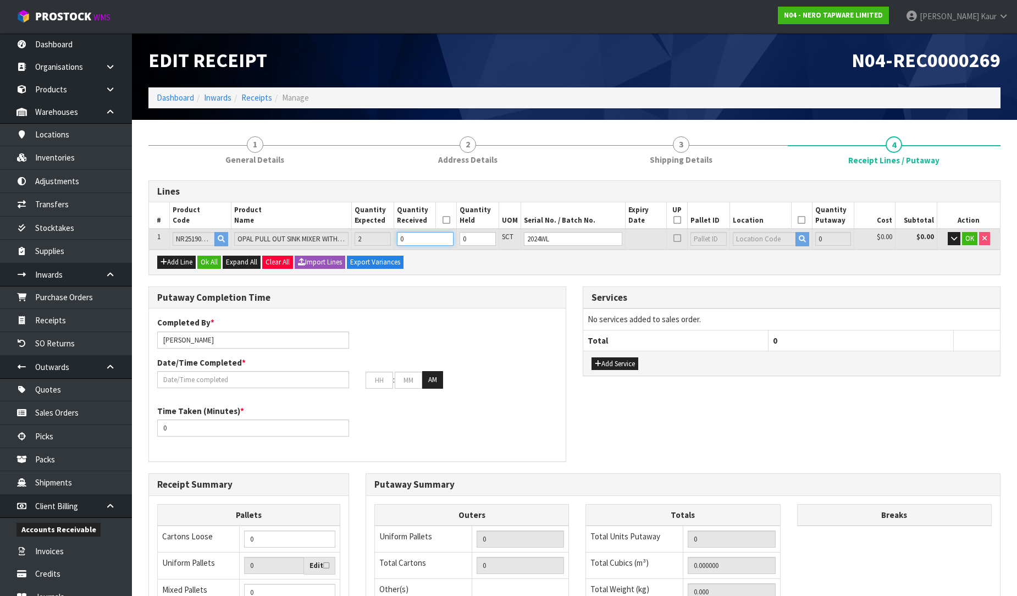
click at [428, 232] on input "0" at bounding box center [425, 239] width 57 height 14
type input "0.038624"
type input "6.8"
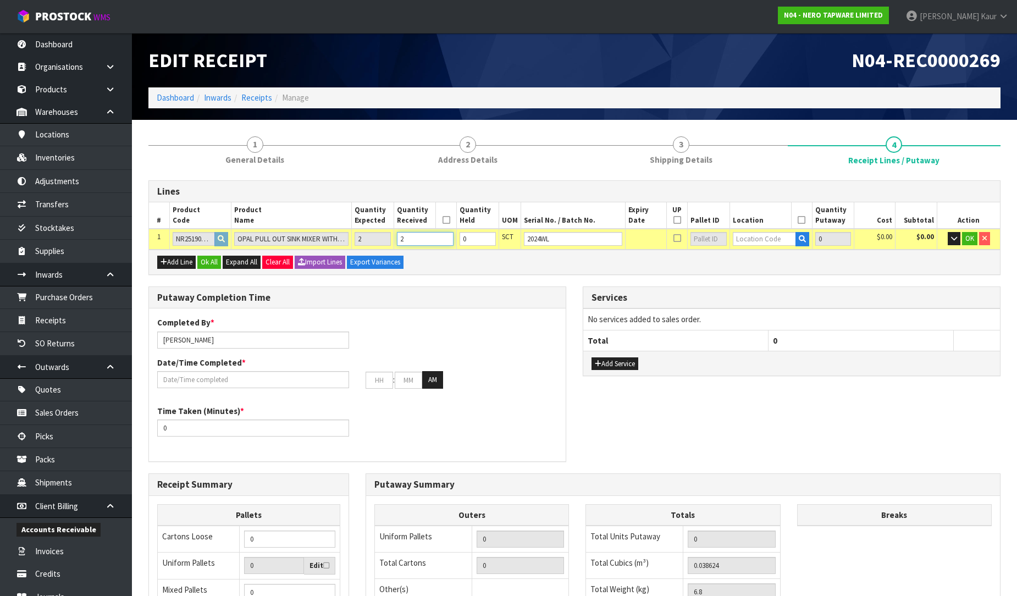
type input "2"
click at [736, 237] on input "text" at bounding box center [764, 239] width 63 height 14
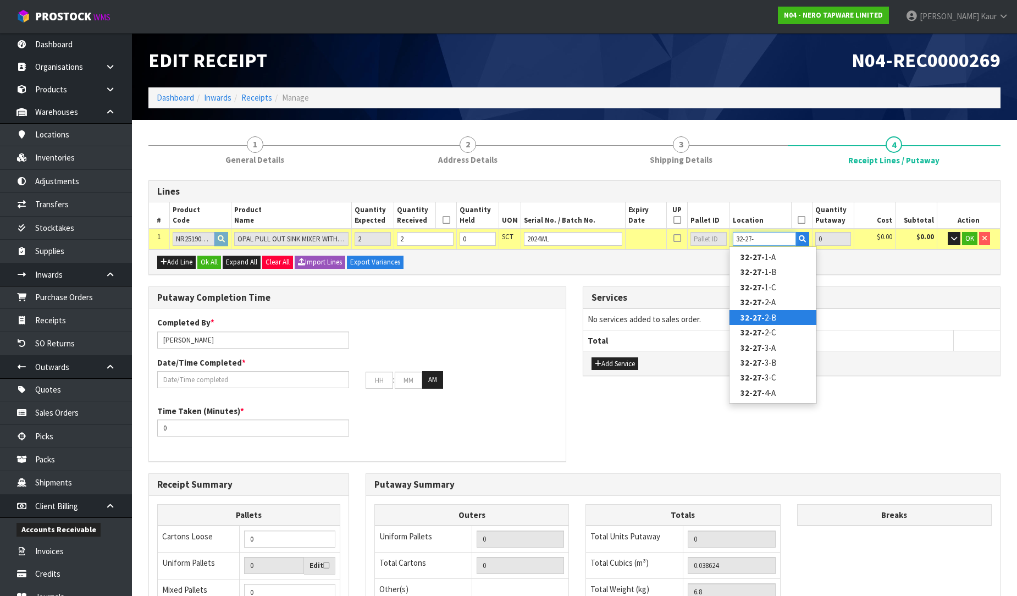
type input "32-27-"
click at [759, 319] on strong "32-27-" at bounding box center [753, 317] width 24 height 10
type input "2"
type input "32-27-2-B"
type input "2"
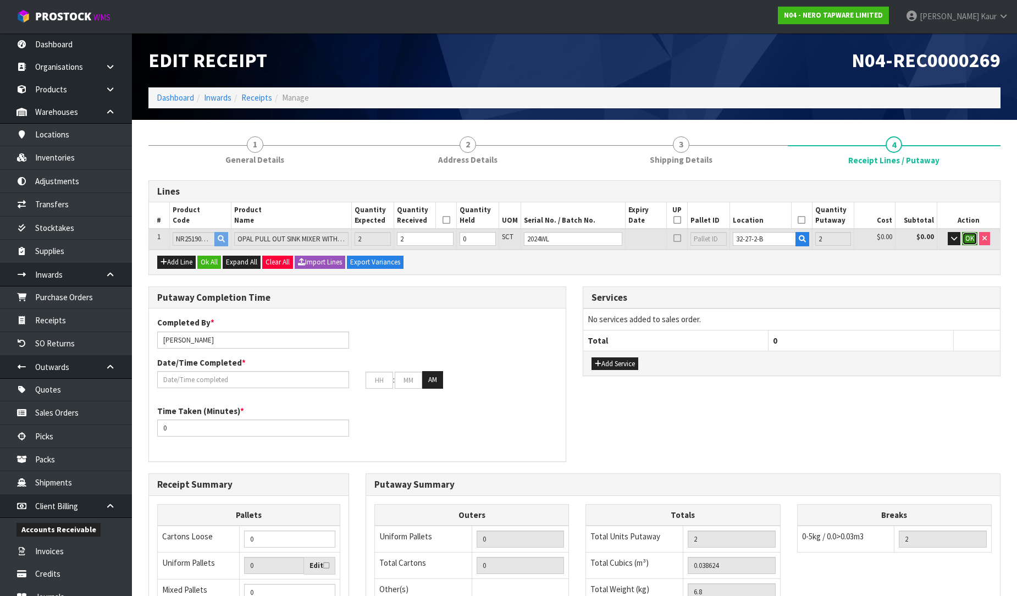
click at [969, 237] on span "OK" at bounding box center [969, 238] width 9 height 9
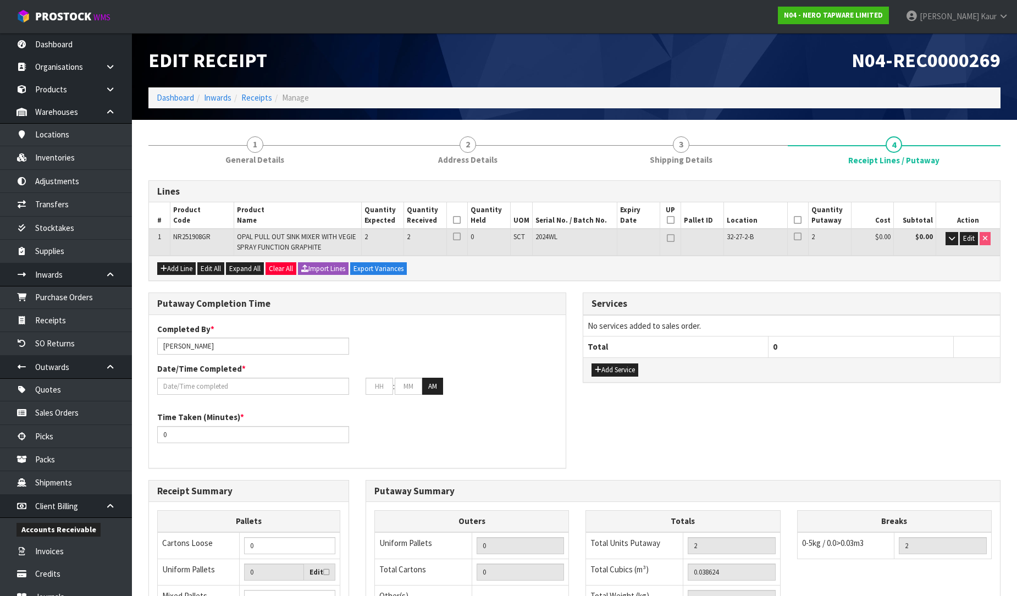
click at [455, 220] on icon at bounding box center [457, 220] width 8 height 1
click at [801, 220] on th at bounding box center [797, 215] width 21 height 26
click at [798, 220] on icon at bounding box center [798, 220] width 8 height 1
click at [238, 383] on input "text" at bounding box center [253, 386] width 192 height 17
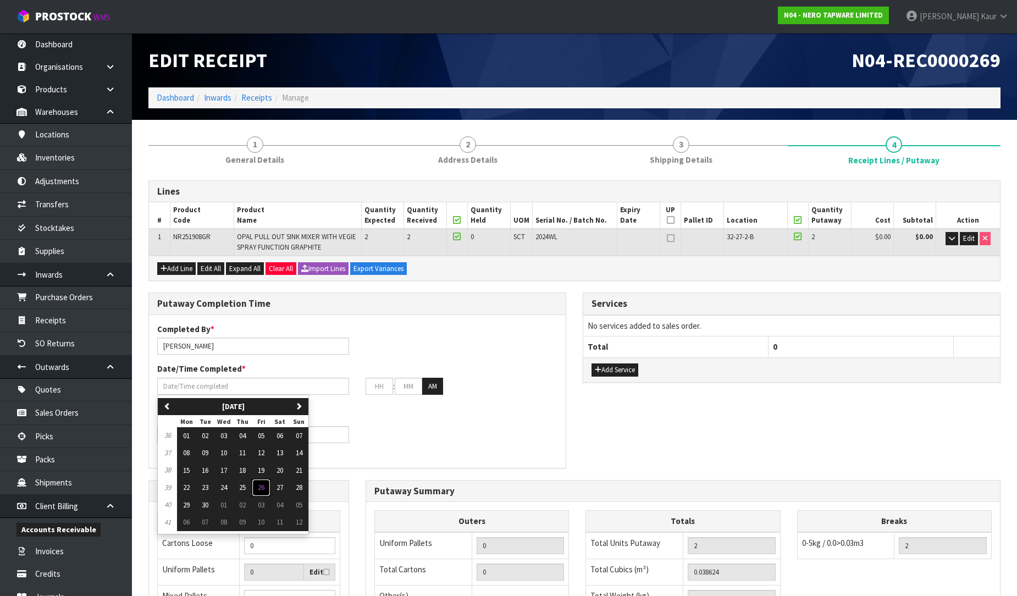
drag, startPoint x: 266, startPoint y: 490, endPoint x: 235, endPoint y: 465, distance: 40.2
click at [264, 490] on span "26" at bounding box center [261, 487] width 7 height 9
type input "[DATE]"
type input "12"
type input "00"
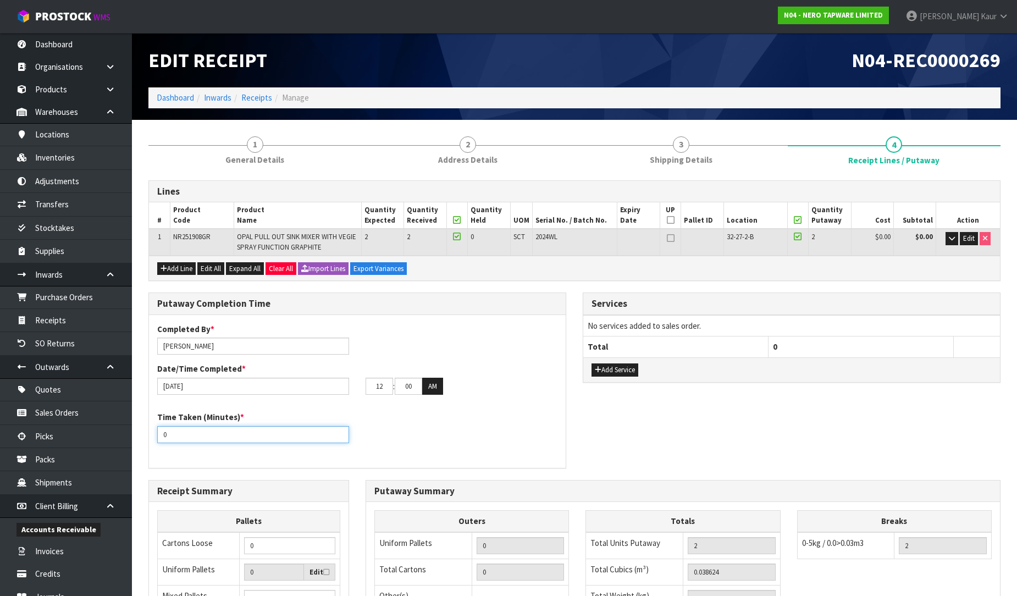
drag, startPoint x: 189, startPoint y: 440, endPoint x: 152, endPoint y: 441, distance: 37.4
click at [152, 441] on div "Time Taken (Minutes) * 0" at bounding box center [253, 426] width 208 height 31
type input "15"
drag, startPoint x: 386, startPoint y: 388, endPoint x: 362, endPoint y: 388, distance: 24.2
click at [362, 388] on div "12 : 00 : 00 AM" at bounding box center [461, 387] width 208 height 18
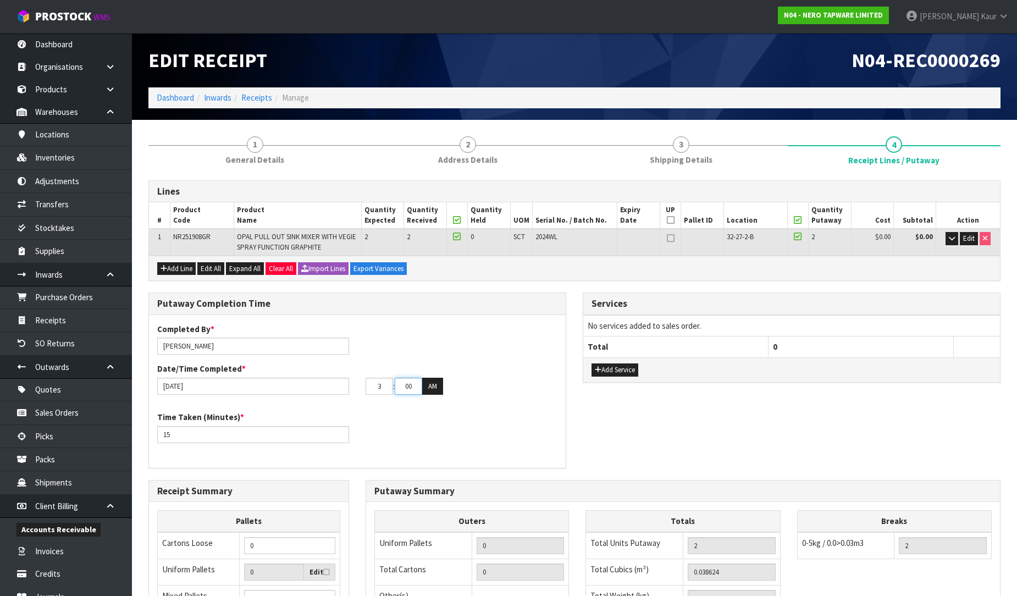
type input "03"
drag, startPoint x: 416, startPoint y: 386, endPoint x: 384, endPoint y: 388, distance: 32.5
click at [384, 388] on tr "03 : 00 : 00 AM" at bounding box center [405, 387] width 78 height 18
type input "57"
click at [432, 384] on button "AM" at bounding box center [432, 387] width 21 height 18
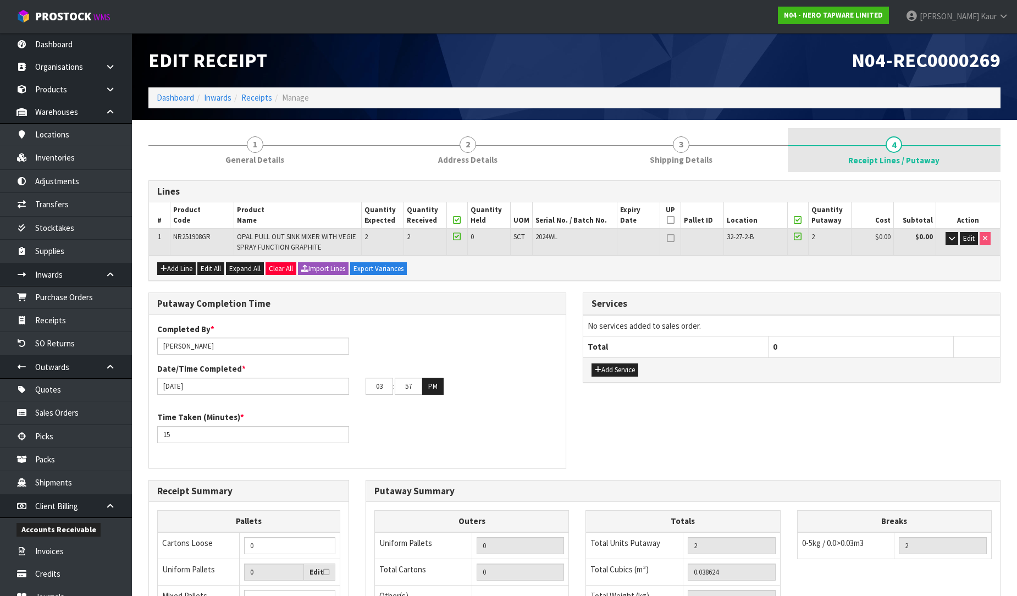
drag, startPoint x: 248, startPoint y: 161, endPoint x: 835, endPoint y: 145, distance: 586.8
click at [247, 160] on span "General Details" at bounding box center [254, 160] width 59 height 12
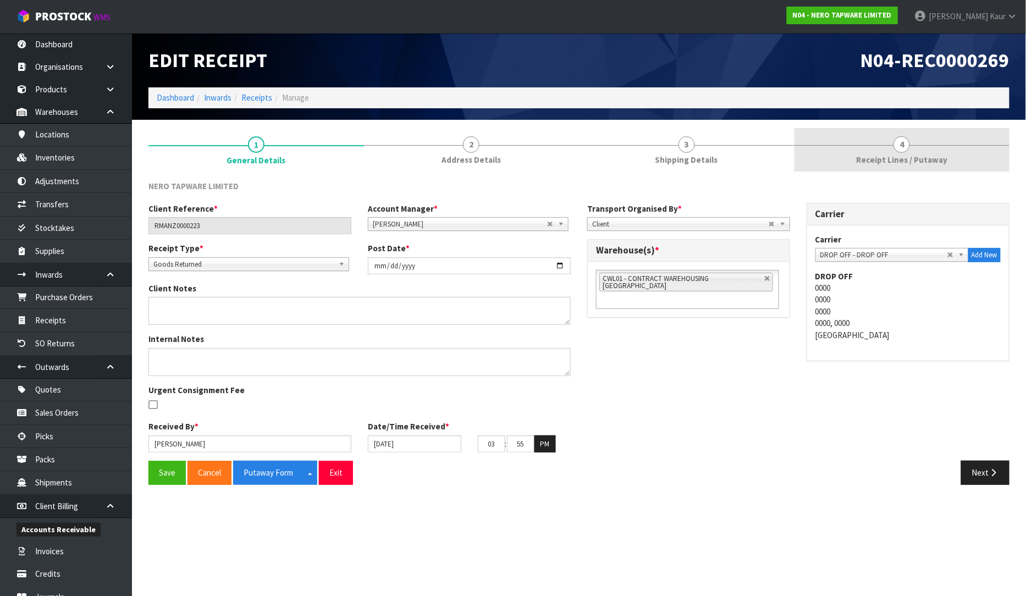
click at [898, 159] on span "Receipt Lines / Putaway" at bounding box center [901, 160] width 91 height 12
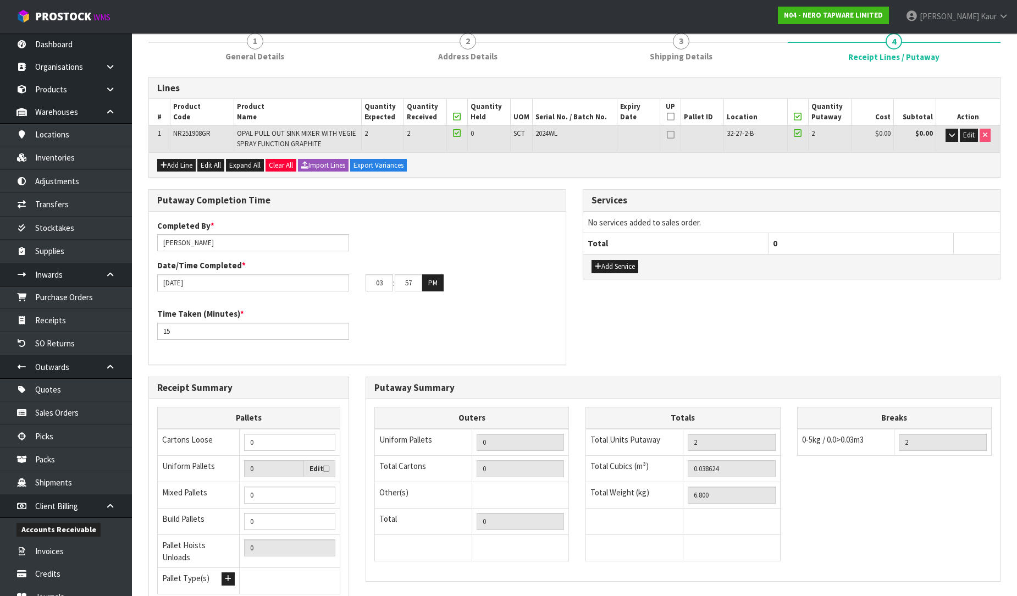
scroll to position [192, 0]
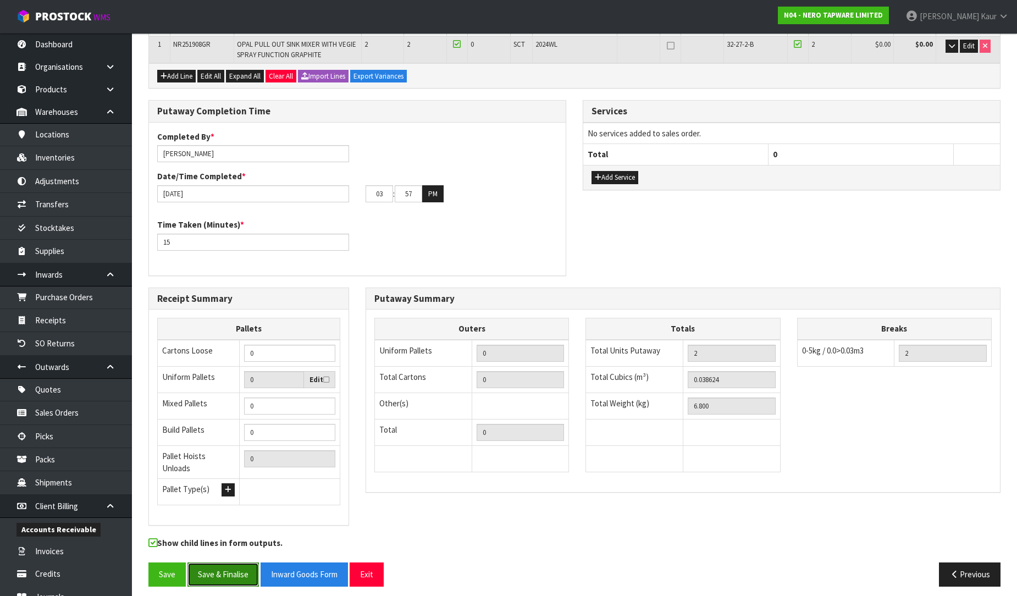
click at [218, 566] on button "Save & Finalise" at bounding box center [222, 574] width 71 height 24
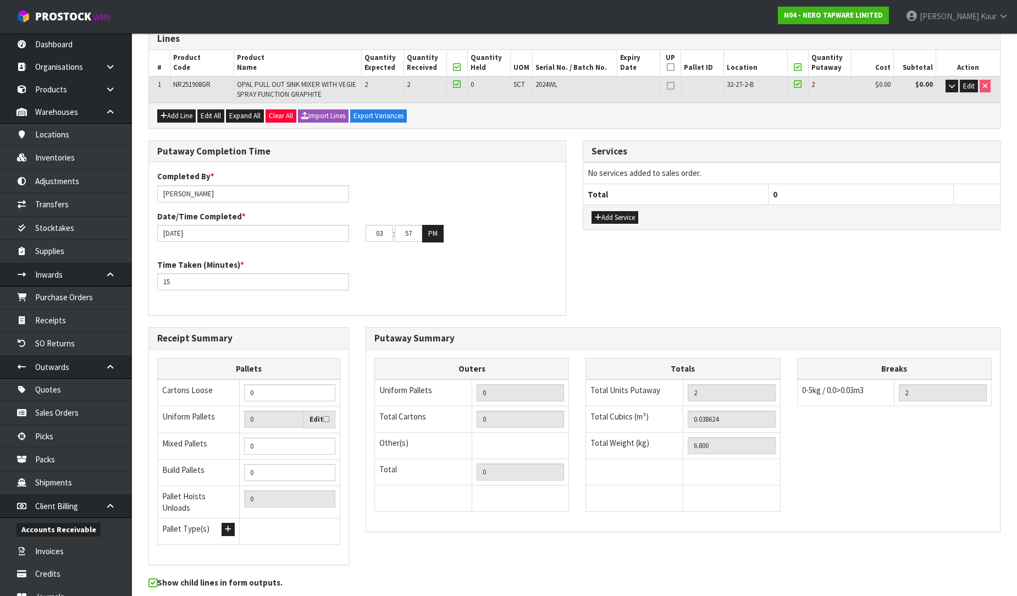
scroll to position [0, 0]
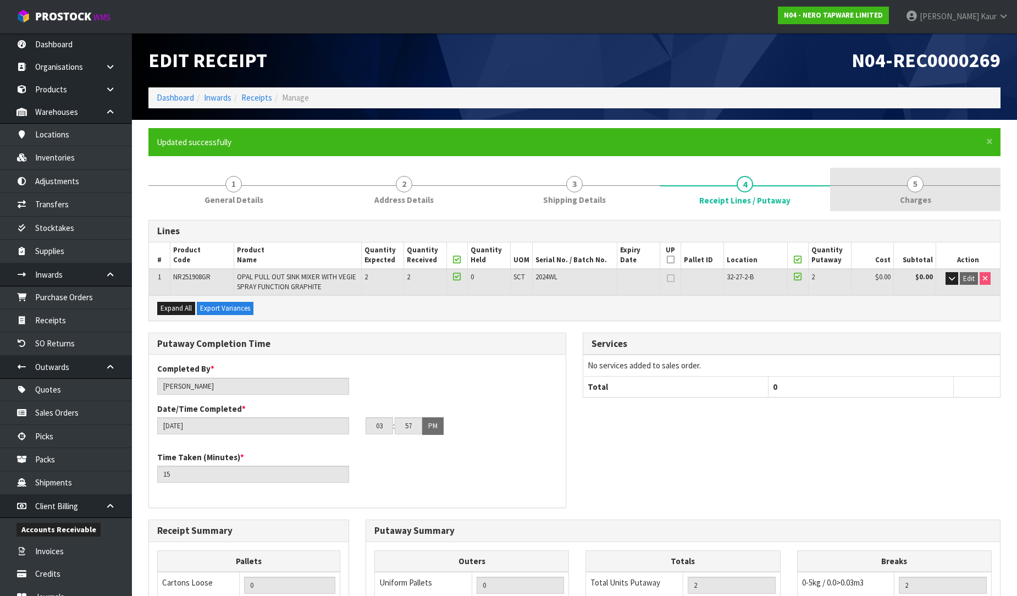
click at [916, 200] on span "Charges" at bounding box center [915, 200] width 31 height 12
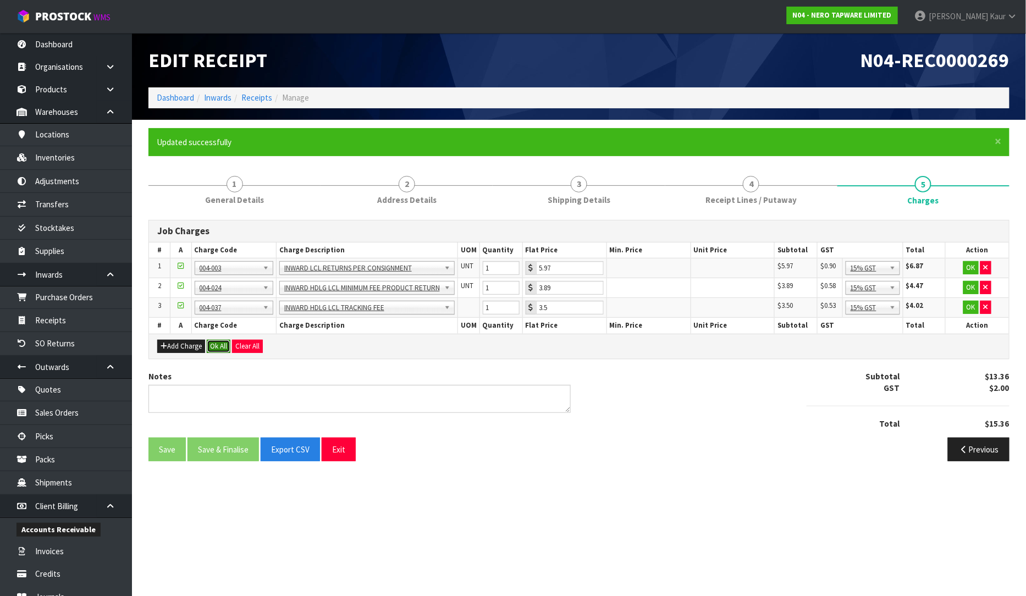
click at [217, 348] on button "Ok All" at bounding box center [219, 346] width 24 height 13
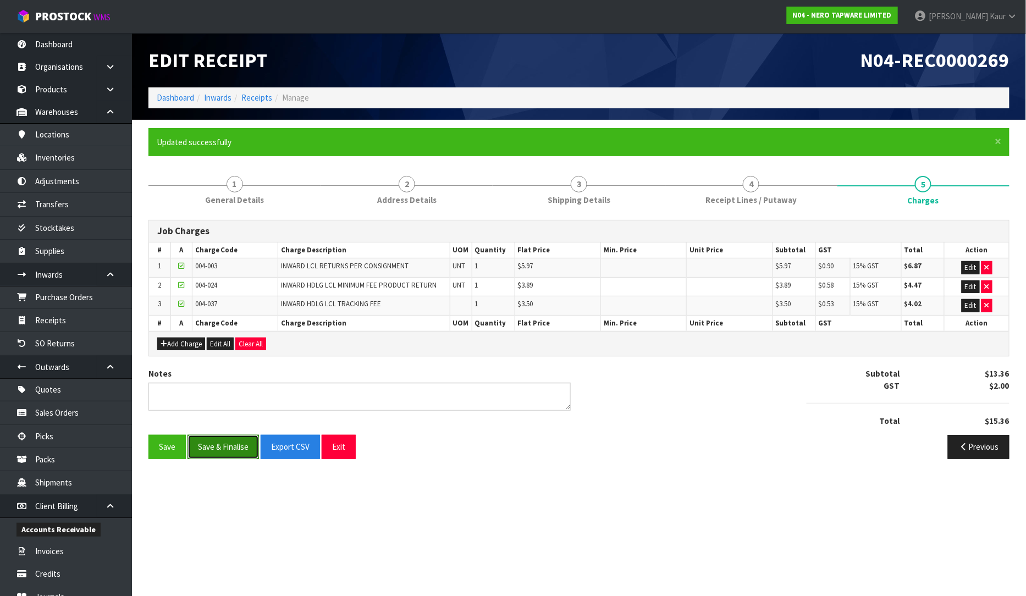
click at [225, 457] on button "Save & Finalise" at bounding box center [222, 447] width 71 height 24
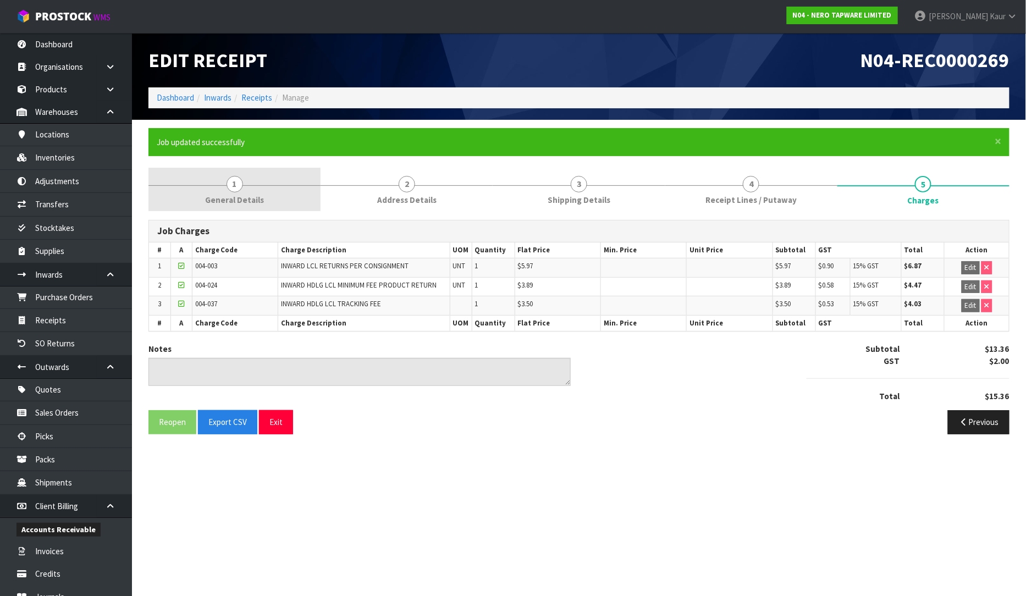
drag, startPoint x: 235, startPoint y: 190, endPoint x: 239, endPoint y: 202, distance: 12.5
click at [235, 190] on span "1" at bounding box center [235, 184] width 16 height 16
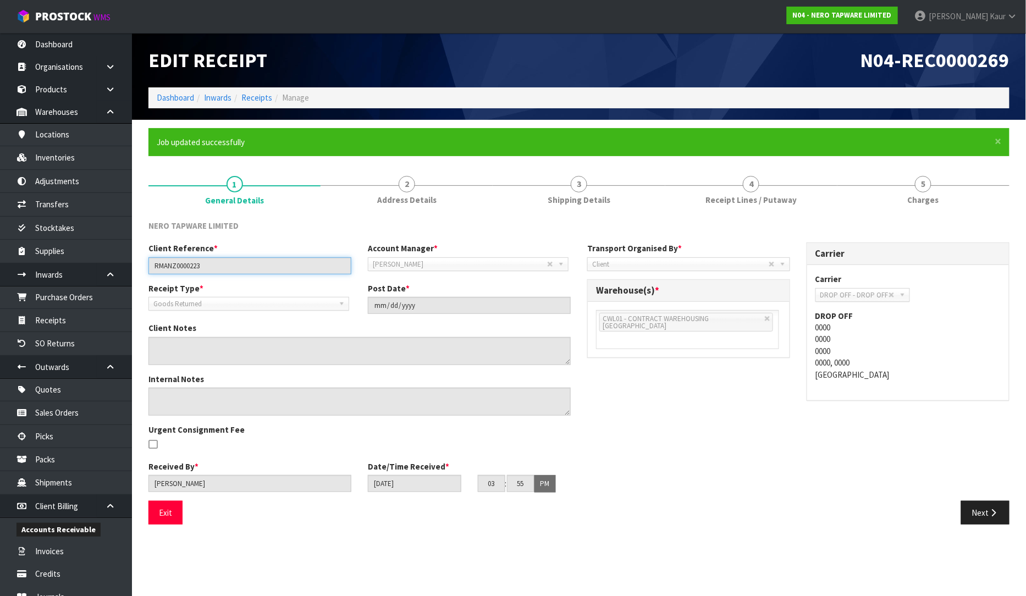
drag, startPoint x: 205, startPoint y: 266, endPoint x: 145, endPoint y: 272, distance: 60.2
click at [145, 272] on div "Client Reference * RMANZ0000223" at bounding box center [249, 257] width 219 height 31
click at [704, 206] on link "4 Receipt Lines / Putaway" at bounding box center [751, 189] width 172 height 43
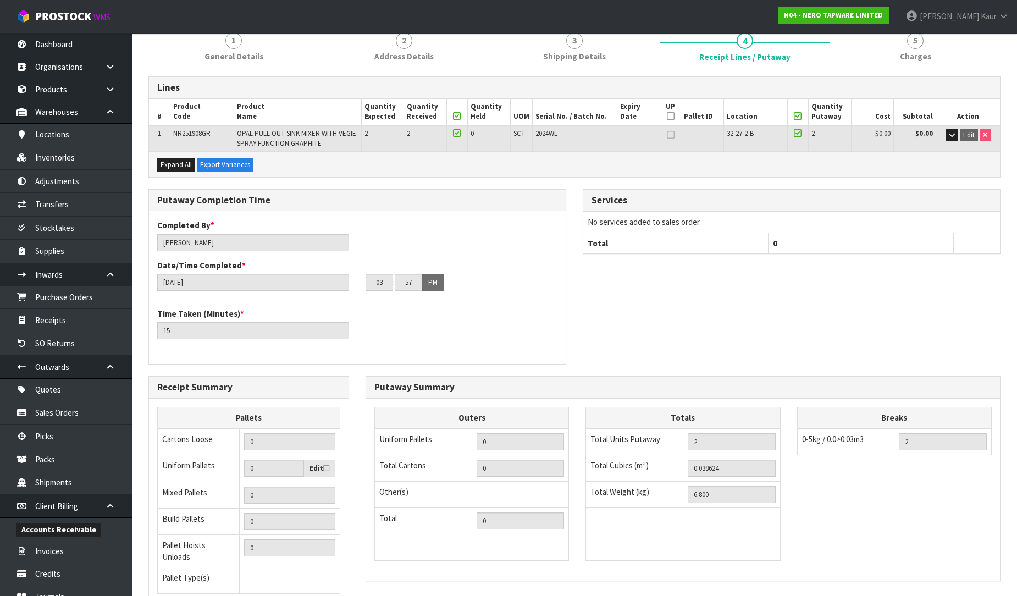
scroll to position [232, 0]
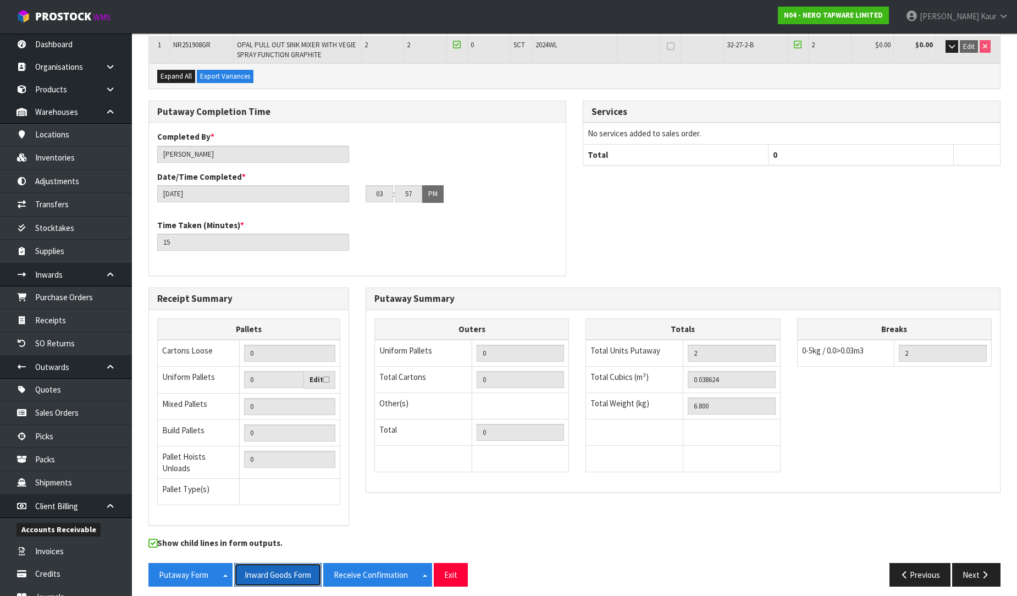
click at [289, 566] on button "Inward Goods Form" at bounding box center [277, 575] width 87 height 24
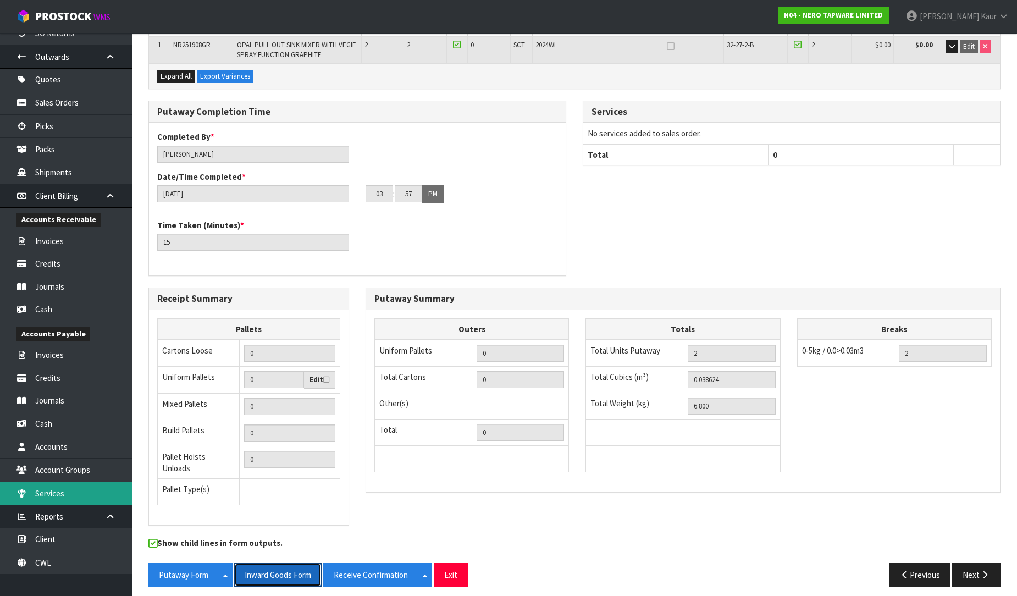
scroll to position [311, 0]
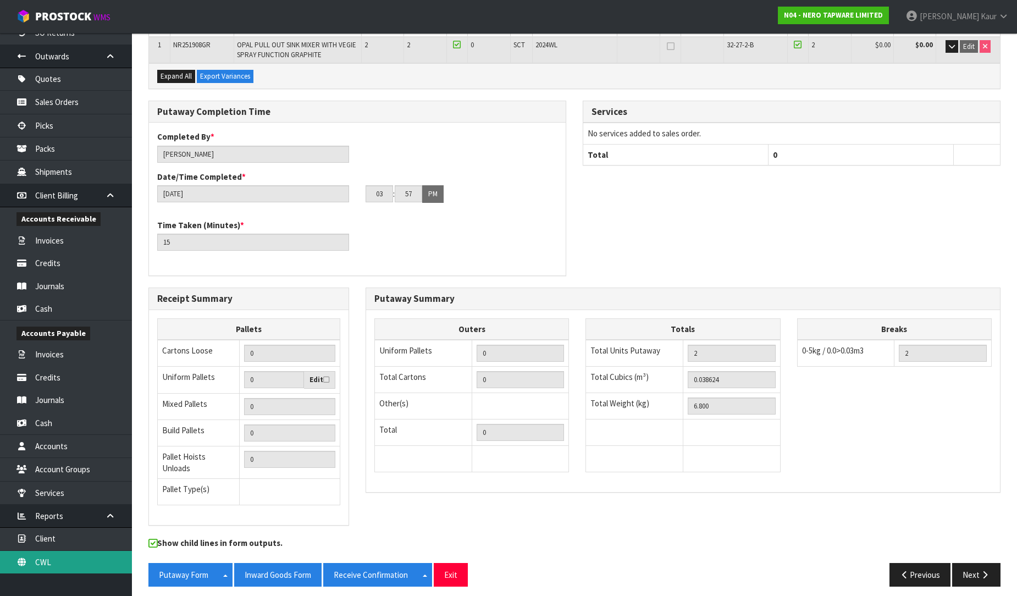
click at [58, 565] on link "CWL" at bounding box center [66, 562] width 132 height 23
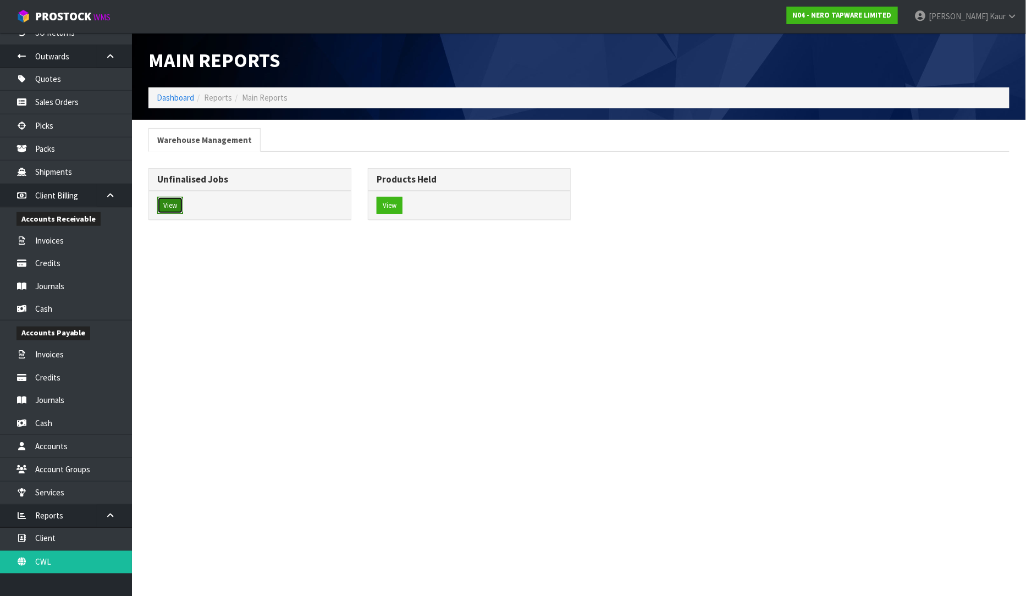
click at [173, 211] on button "View" at bounding box center [170, 206] width 26 height 18
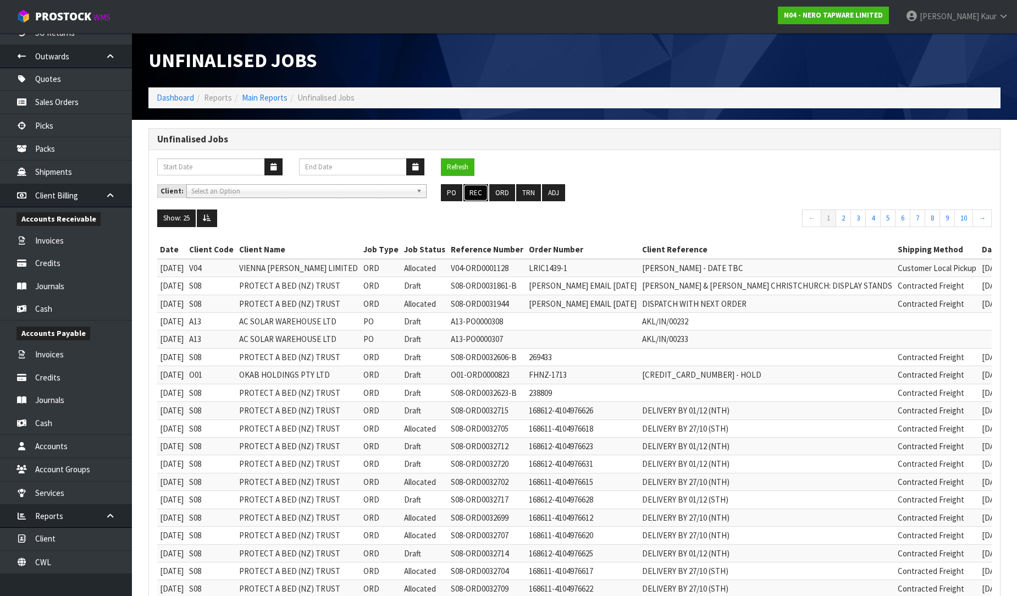
click at [481, 191] on button "REC" at bounding box center [475, 193] width 25 height 18
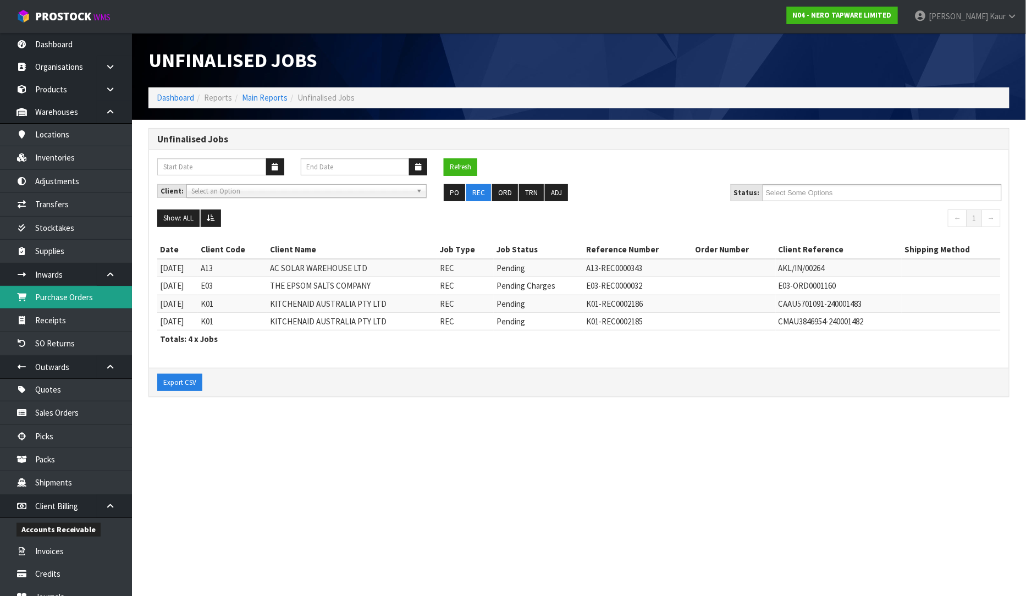
click at [62, 301] on link "Purchase Orders" at bounding box center [66, 297] width 132 height 23
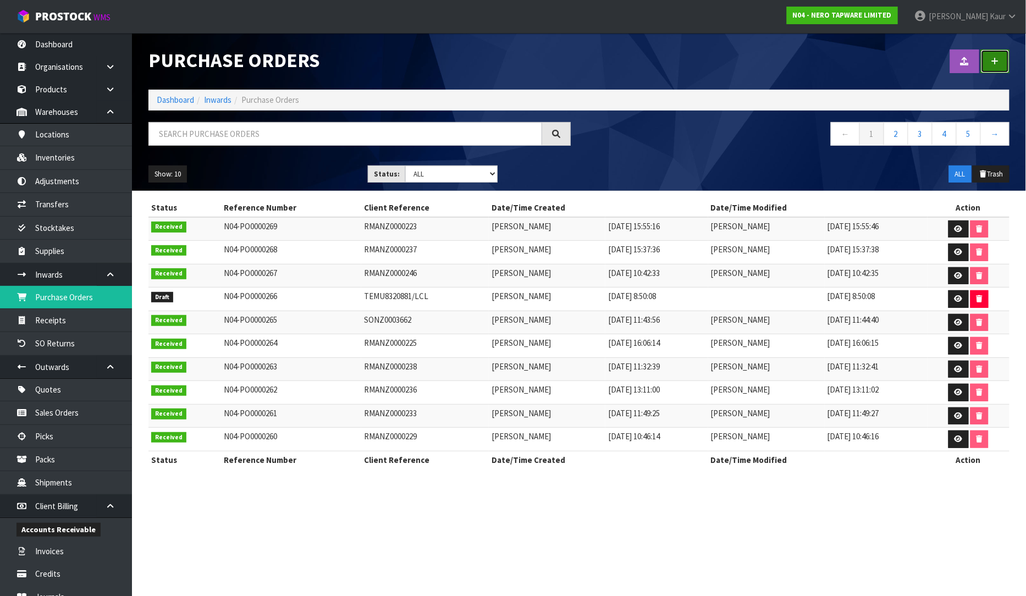
click at [993, 62] on icon at bounding box center [995, 61] width 8 height 8
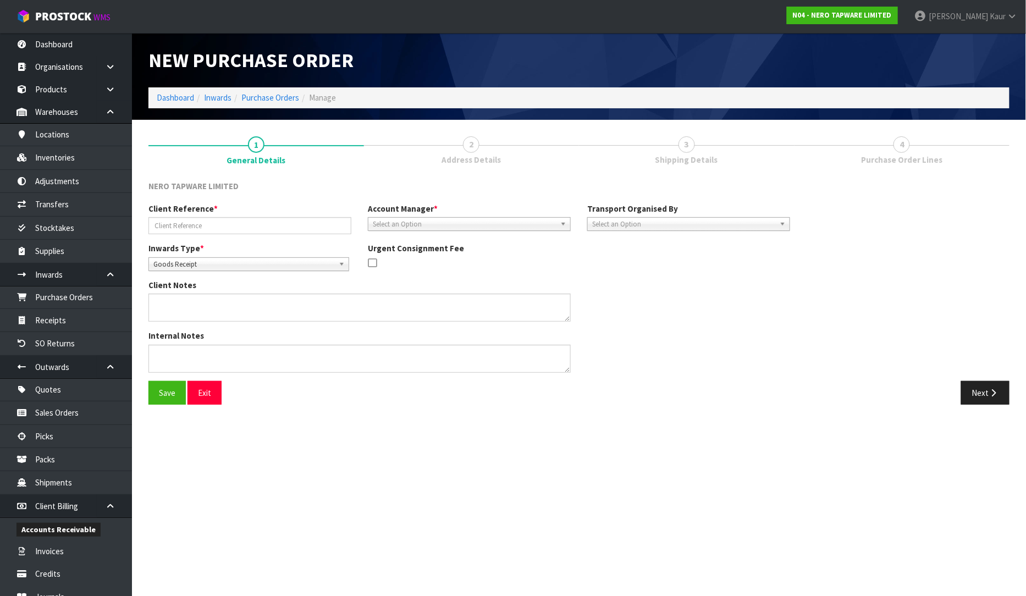
click at [168, 259] on span "Goods Receipt" at bounding box center [243, 264] width 181 height 13
click at [171, 305] on li "Goods Returned" at bounding box center [248, 309] width 195 height 14
click at [196, 228] on input "text" at bounding box center [249, 225] width 203 height 17
type input "RMANZ0000224"
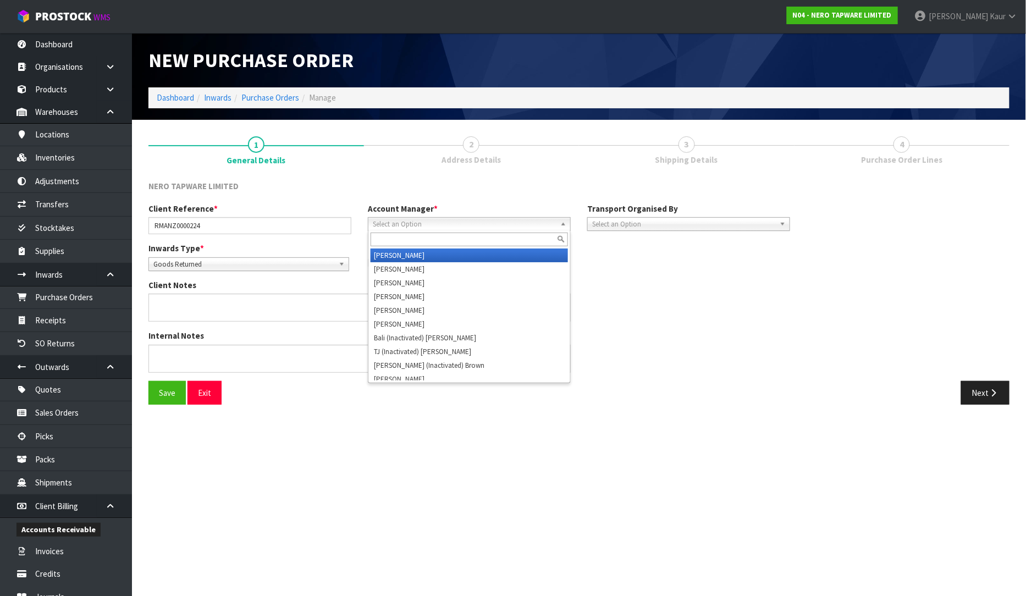
click at [449, 227] on span "Select an Option" at bounding box center [464, 224] width 183 height 13
type input "V"
click at [426, 251] on li "V [PERSON_NAME]" at bounding box center [469, 255] width 197 height 14
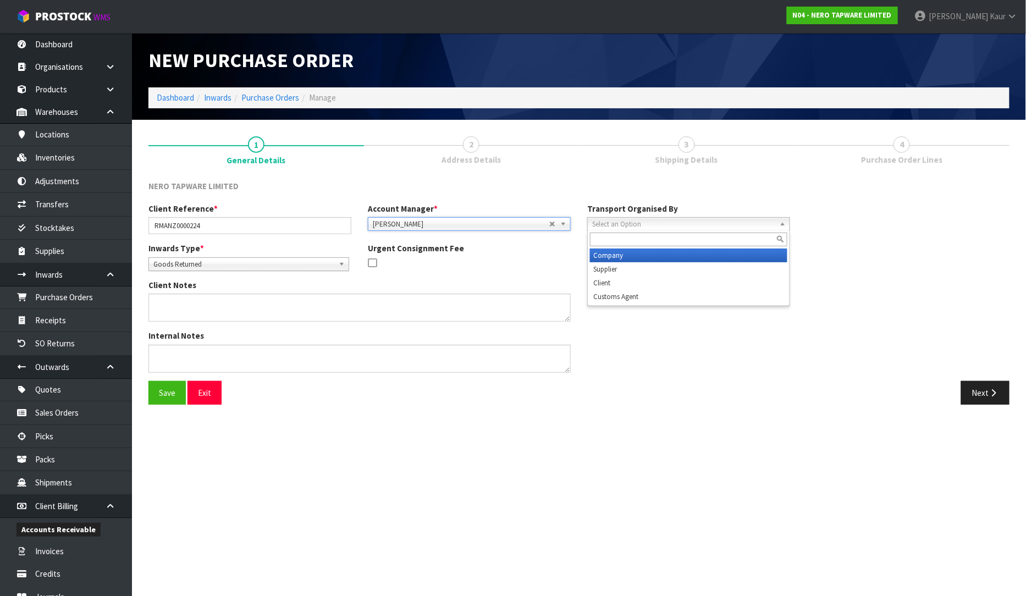
click at [619, 224] on span "Select an Option" at bounding box center [683, 224] width 183 height 13
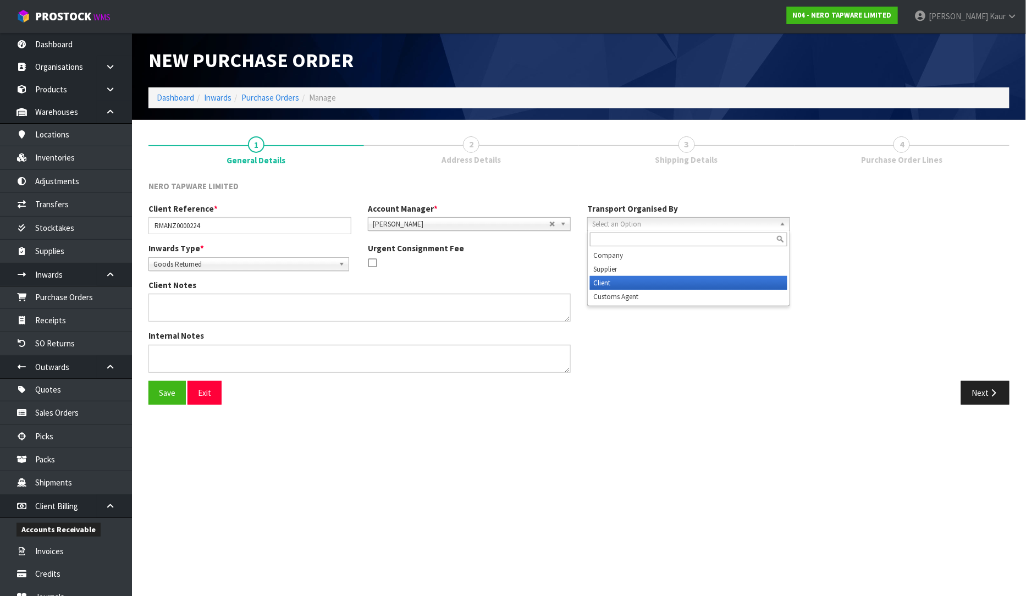
click at [625, 276] on li "Client" at bounding box center [688, 283] width 197 height 14
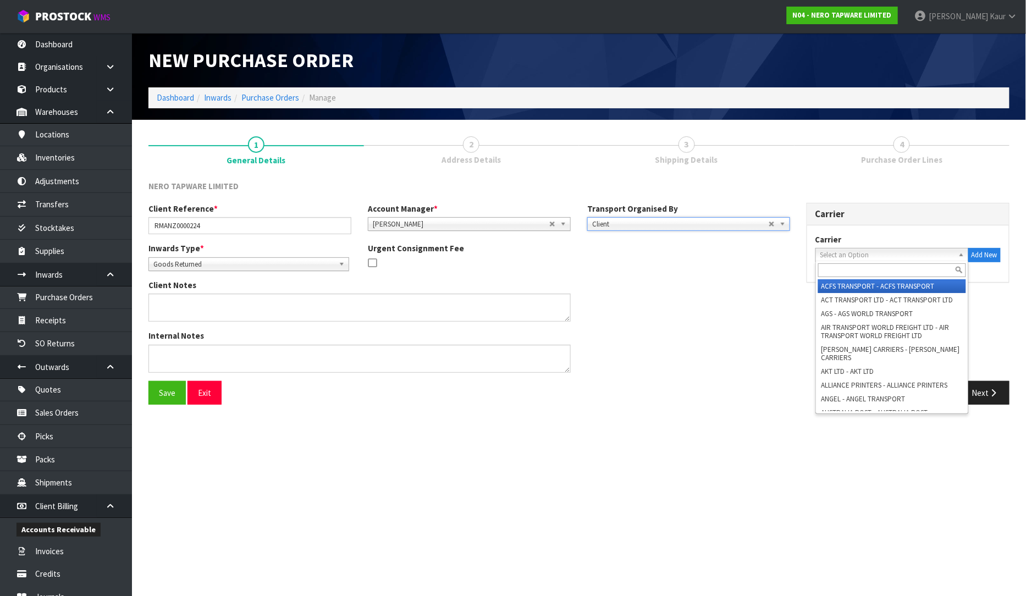
click at [900, 253] on span "Select an Option" at bounding box center [887, 254] width 134 height 13
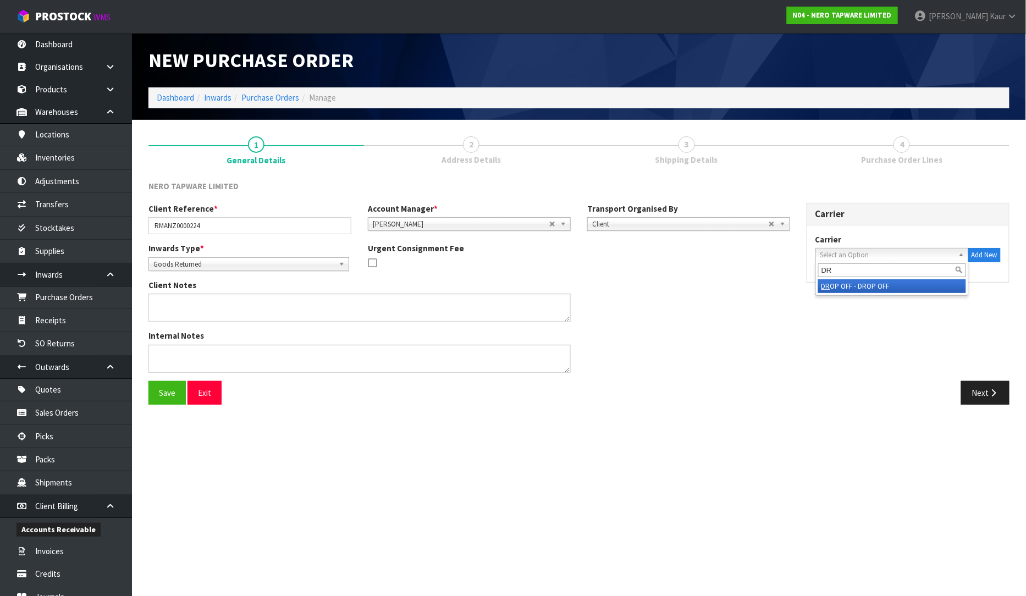
type input "DR"
click at [871, 290] on li "DR OP OFF - DROP OFF" at bounding box center [892, 286] width 148 height 14
click at [980, 390] on button "Next" at bounding box center [985, 393] width 48 height 24
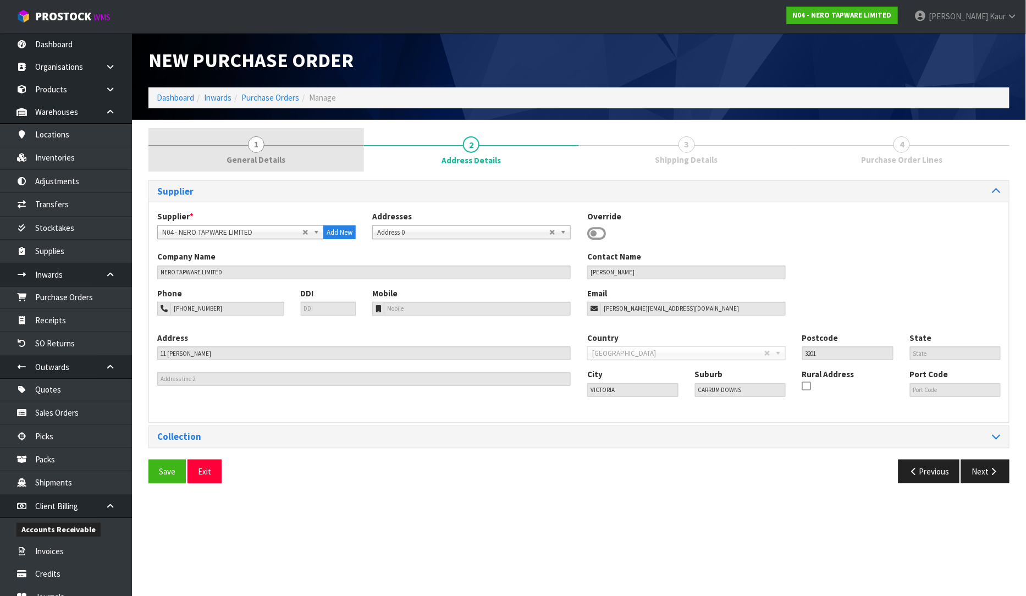
drag, startPoint x: 255, startPoint y: 137, endPoint x: 259, endPoint y: 151, distance: 13.7
click at [255, 138] on span "1" at bounding box center [256, 144] width 16 height 16
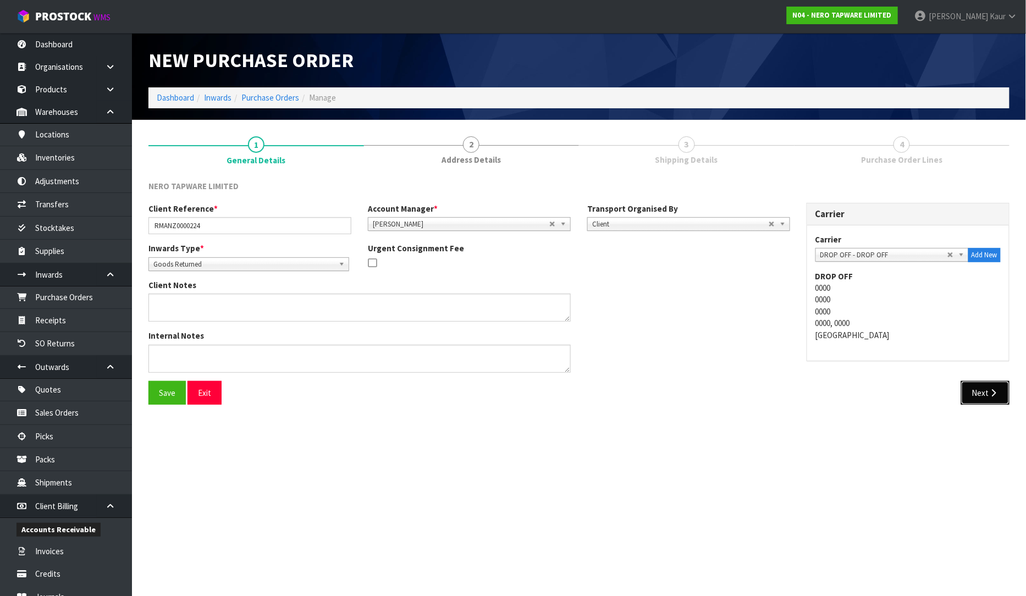
click at [991, 394] on icon "button" at bounding box center [993, 393] width 10 height 8
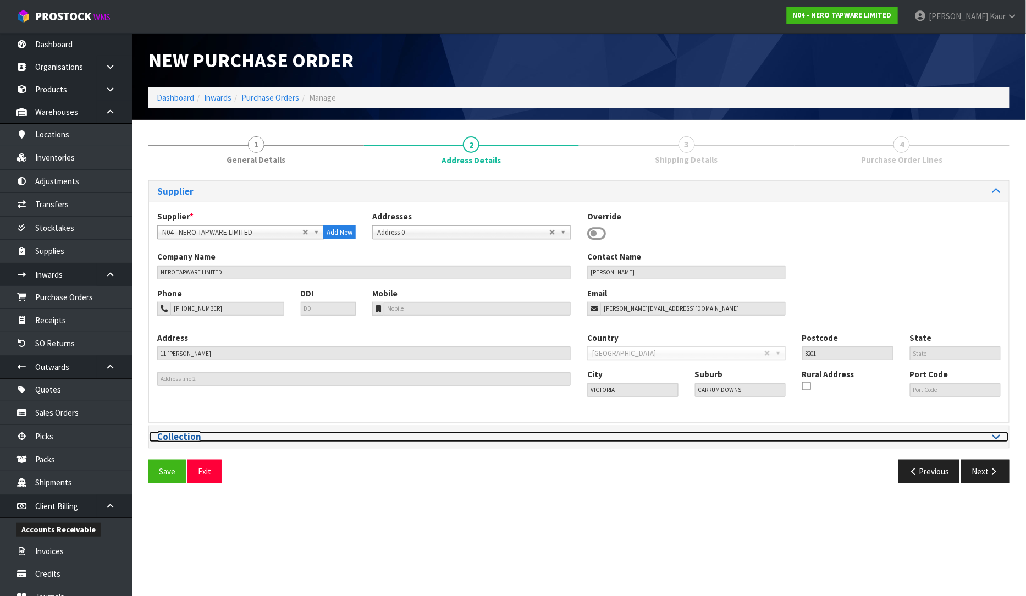
click at [992, 432] on icon at bounding box center [996, 436] width 8 height 9
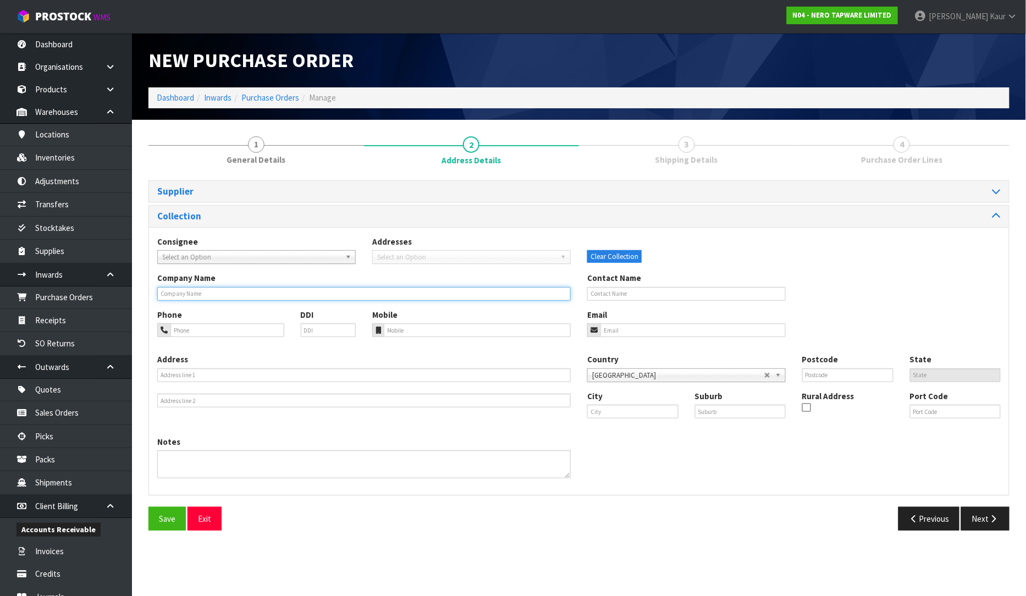
click at [232, 292] on input "text" at bounding box center [363, 294] width 413 height 14
type input "PLACEMAKERS [GEOGRAPHIC_DATA][PERSON_NAME]"
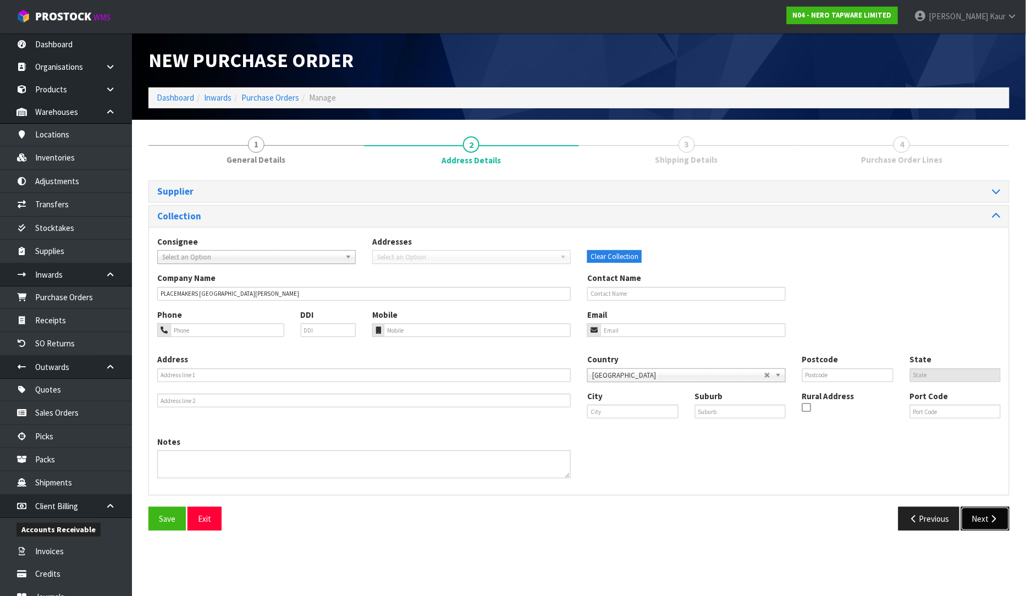
click at [990, 518] on icon "button" at bounding box center [993, 519] width 10 height 8
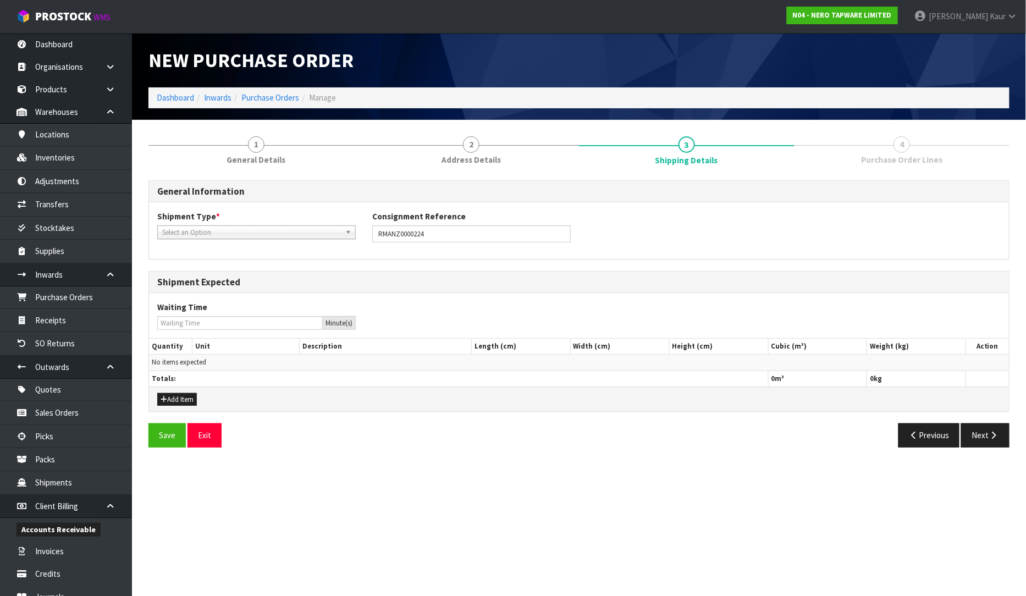
click at [189, 228] on span "Select an Option" at bounding box center [251, 232] width 179 height 13
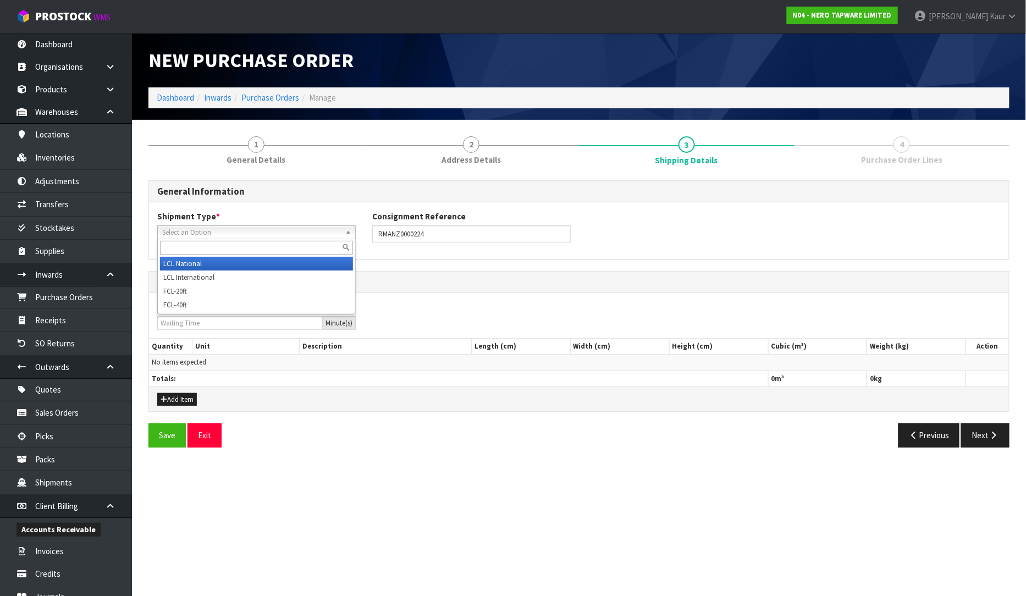
click at [178, 264] on li "LCL National" at bounding box center [256, 264] width 193 height 14
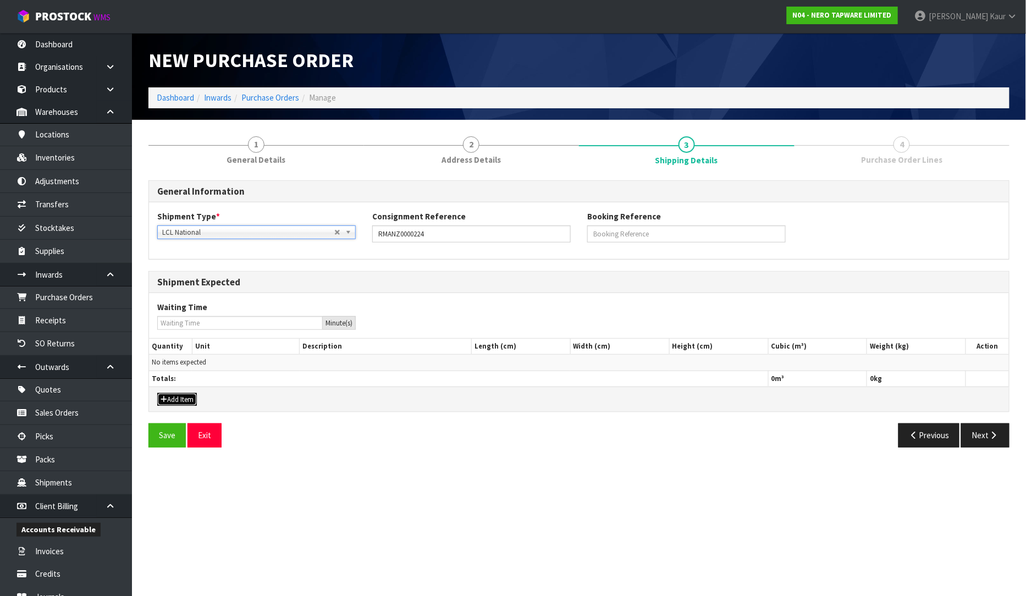
click at [179, 397] on button "Add Item" at bounding box center [177, 399] width 40 height 13
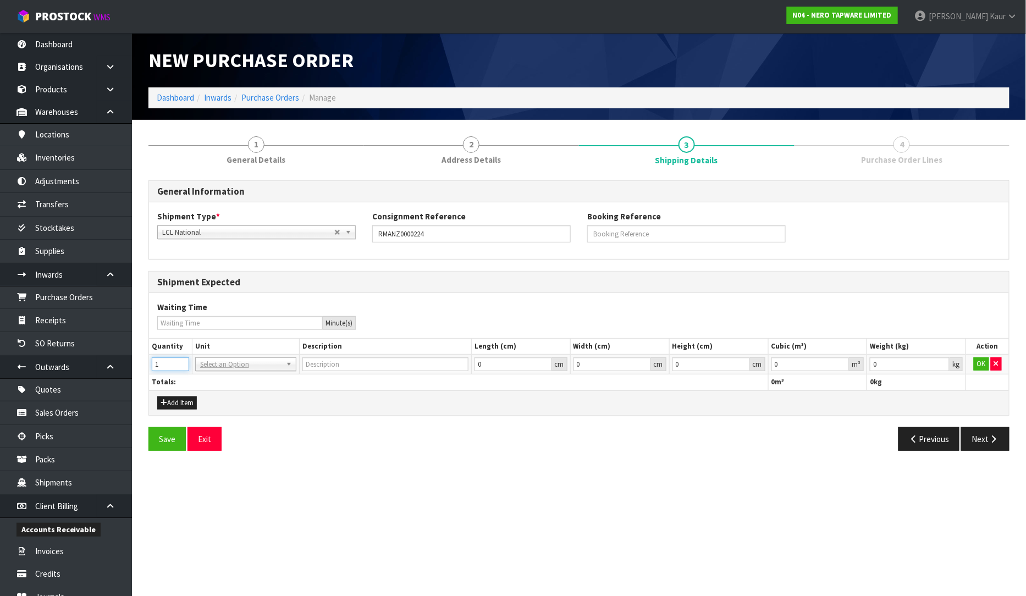
type input "1"
click at [184, 361] on input "1" at bounding box center [170, 364] width 37 height 14
drag, startPoint x: 211, startPoint y: 363, endPoint x: 211, endPoint y: 376, distance: 12.6
click at [211, 376] on input "text" at bounding box center [246, 380] width 96 height 14
type input "CTN"
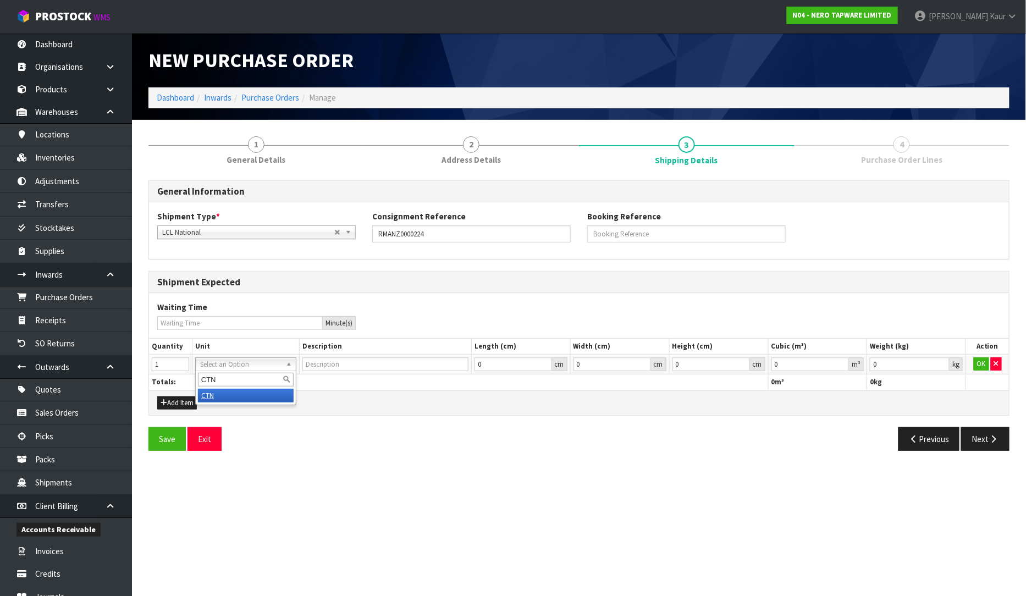
drag, startPoint x: 217, startPoint y: 402, endPoint x: 460, endPoint y: 392, distance: 243.8
type input "CARTON"
type input "2"
click at [180, 361] on input "2" at bounding box center [170, 364] width 37 height 14
type input "0.000001"
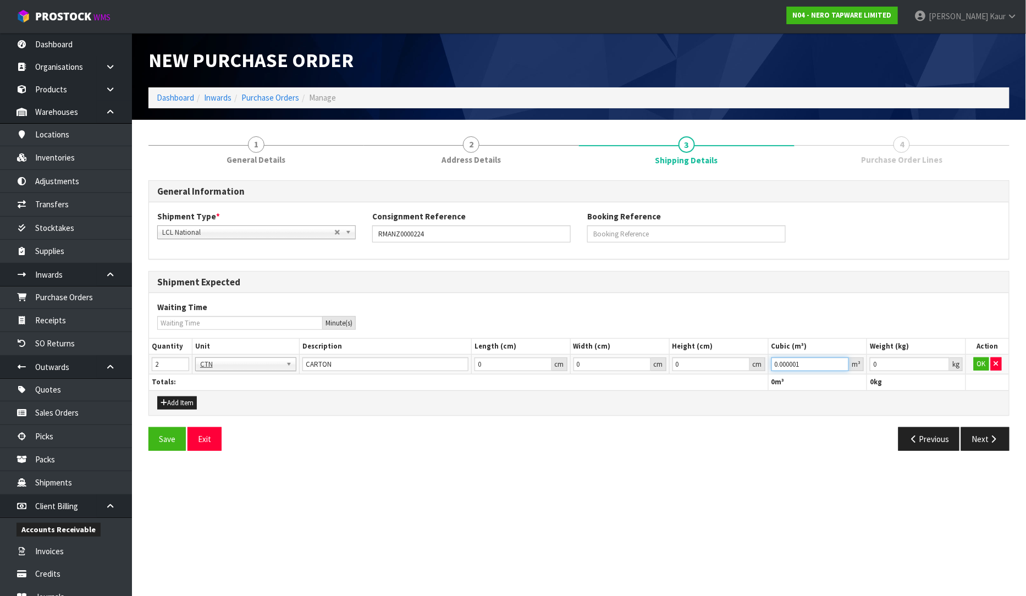
click at [840, 363] on input "0.000001" at bounding box center [810, 364] width 78 height 14
type input "0.001"
click at [942, 360] on input "0.001" at bounding box center [910, 364] width 80 height 14
click at [986, 359] on button "OK" at bounding box center [981, 363] width 15 height 13
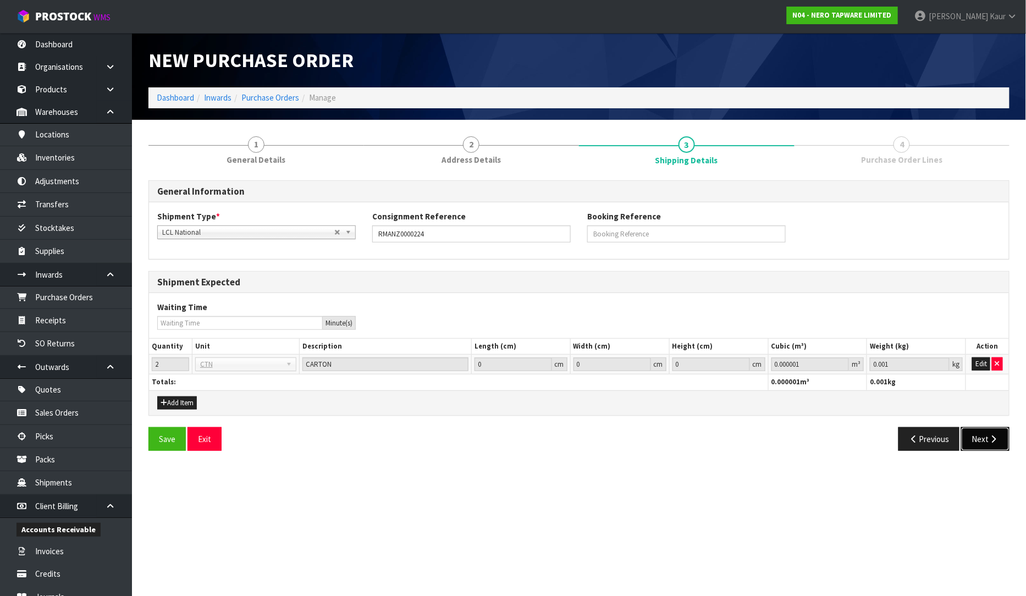
click at [997, 440] on icon "button" at bounding box center [993, 439] width 10 height 8
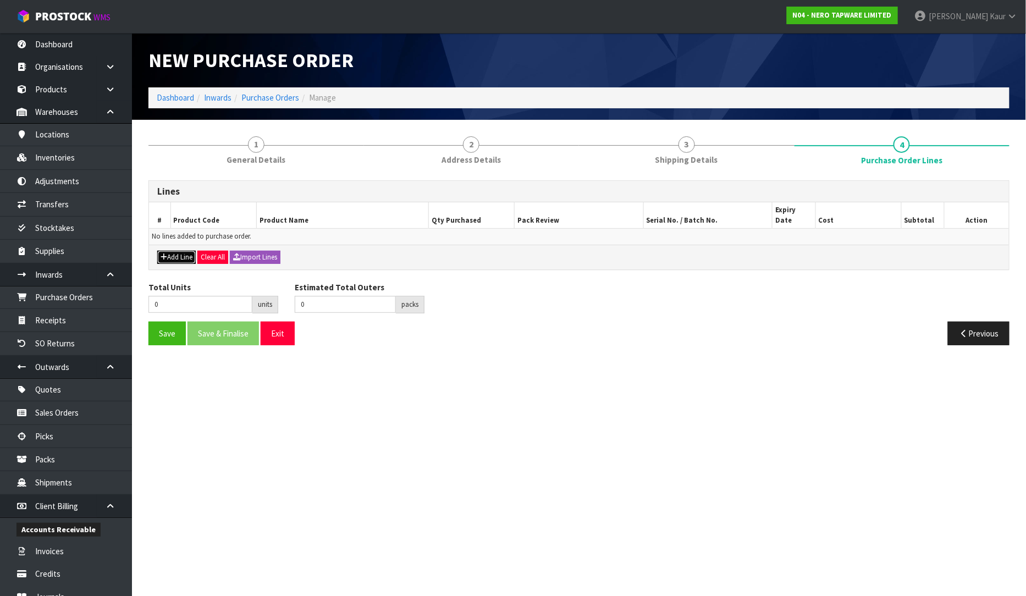
click at [162, 253] on icon "button" at bounding box center [164, 256] width 7 height 7
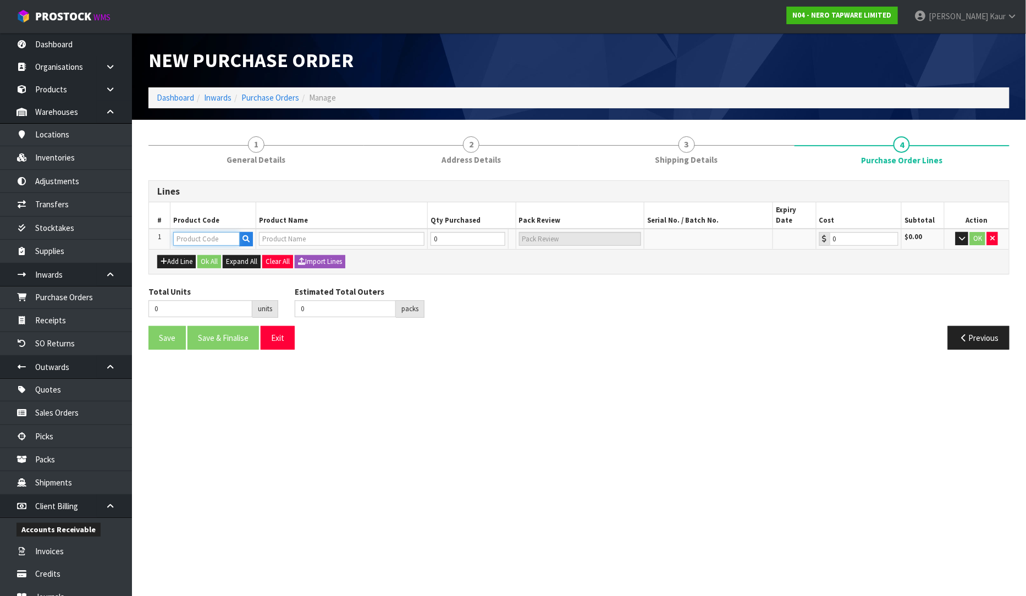
click at [186, 233] on input "text" at bounding box center [206, 239] width 67 height 14
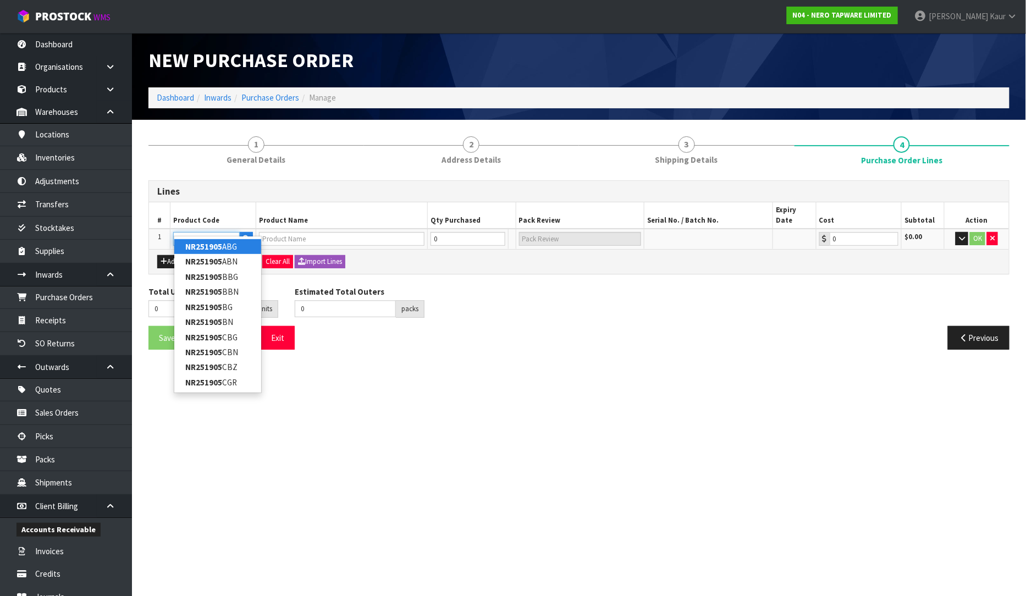
type input "NR251905HGR"
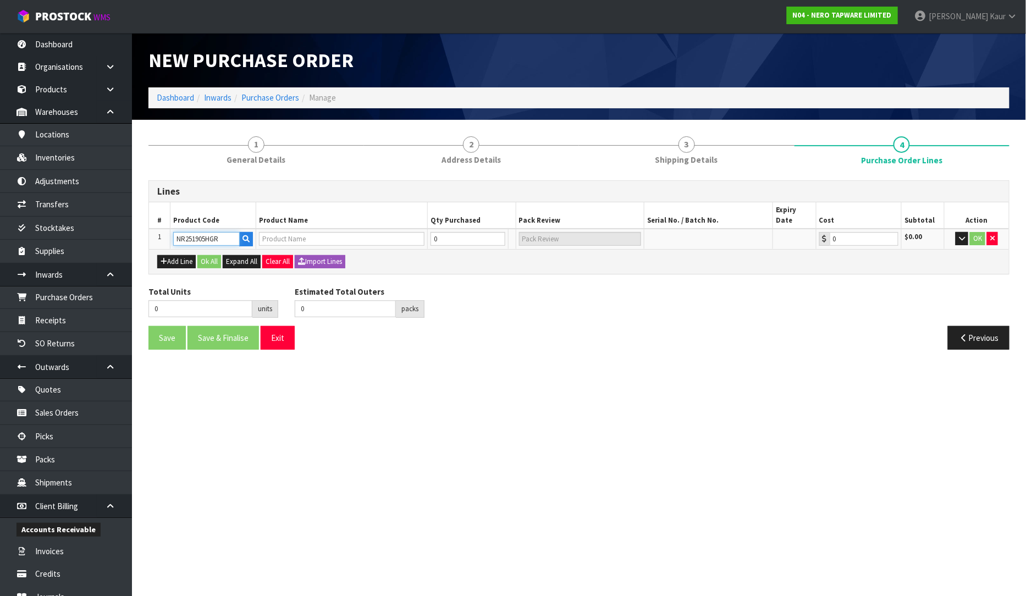
type input "OPAL TWIN SHOWER WITH AIR SHOWER II GRAPHITE"
type input "0.00"
type input "NR251905HGR"
click at [187, 255] on button "Add Line" at bounding box center [176, 261] width 38 height 13
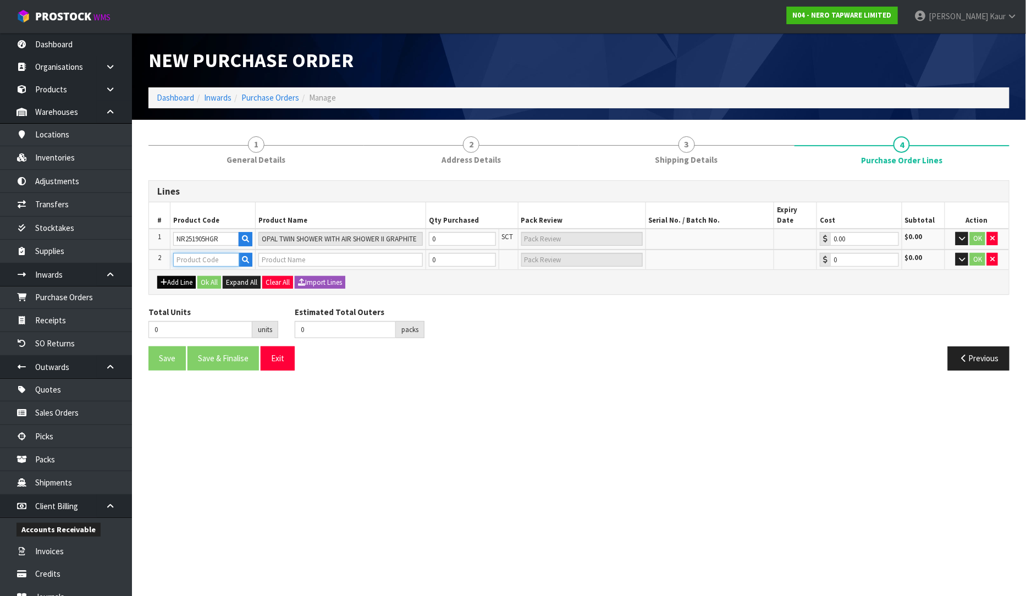
click at [189, 253] on input "text" at bounding box center [206, 260] width 66 height 14
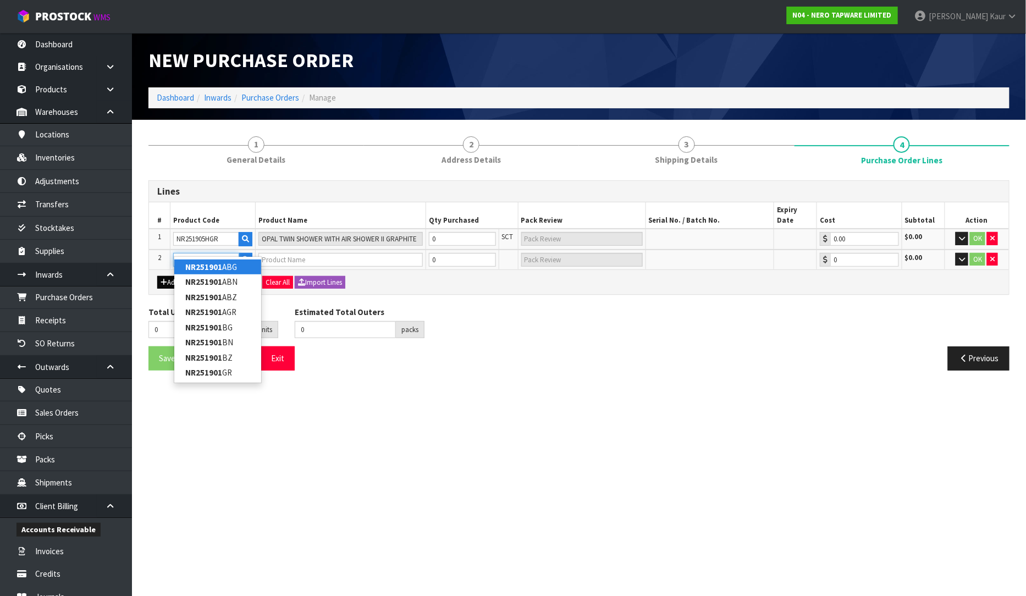
type input "NR251901GR"
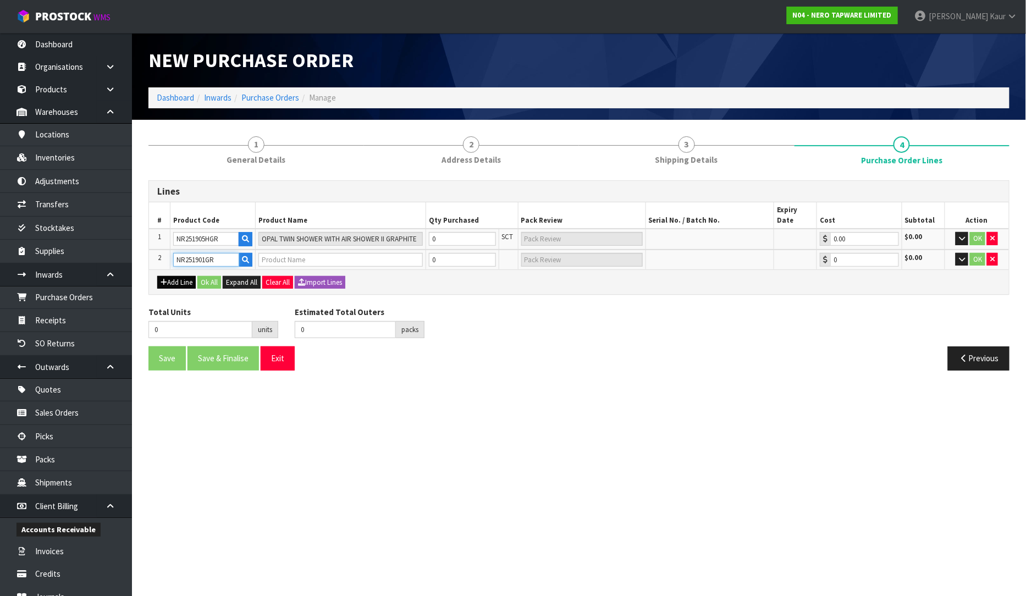
type input "OPAL BASIN MIXER GRAPHITE"
type input "0.00"
type input "NR251901GR"
click at [452, 253] on input "0" at bounding box center [462, 260] width 67 height 14
type input "5"
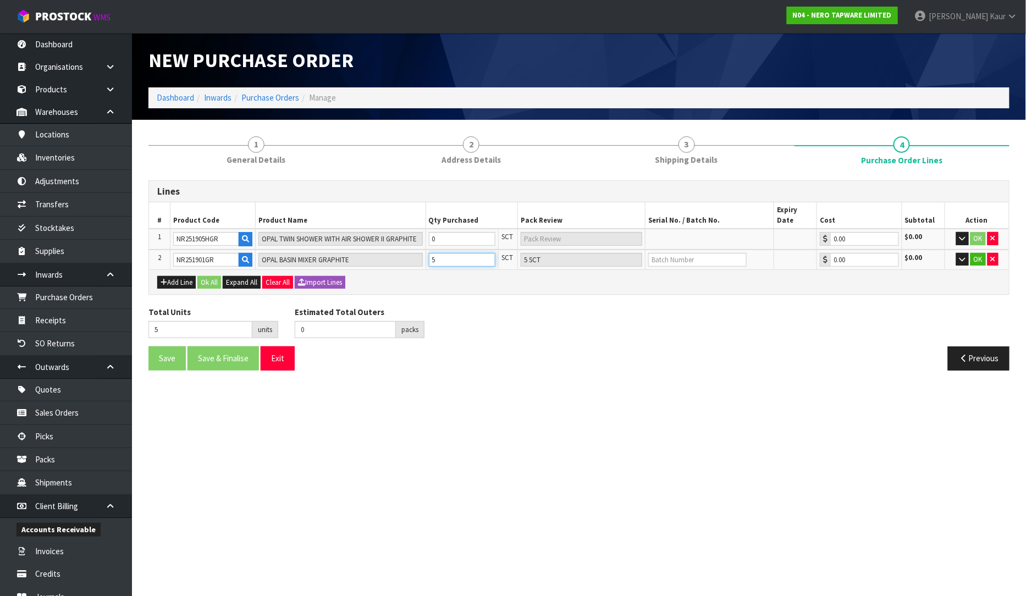
type input "5"
type input "5 SCT"
type input "5"
click at [449, 232] on input "0" at bounding box center [462, 239] width 67 height 14
type input "8"
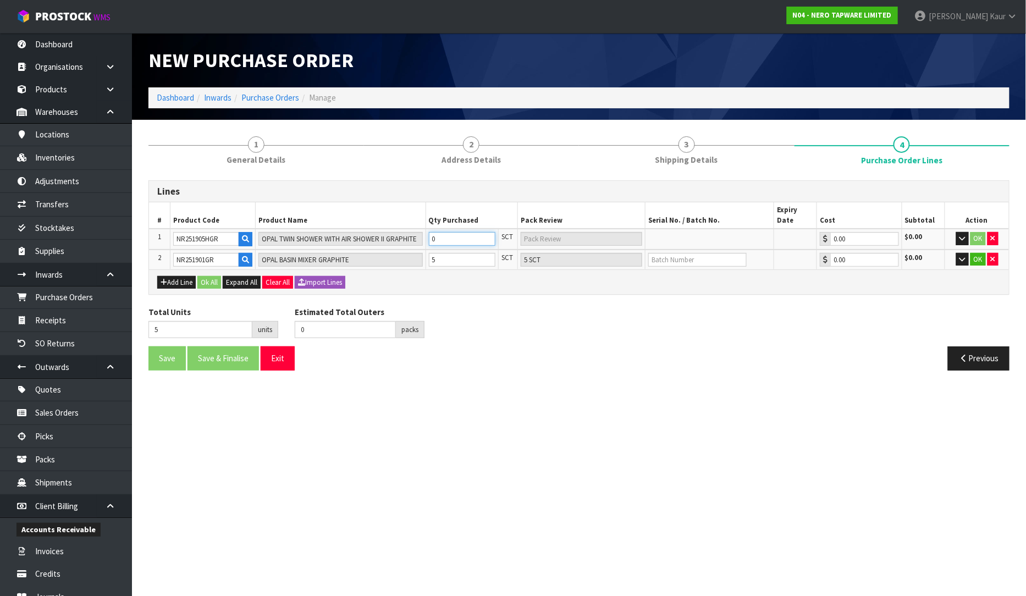
type input "3"
type input "3 SCT"
click at [689, 253] on input "text" at bounding box center [697, 260] width 98 height 14
click at [683, 253] on input "text" at bounding box center [697, 260] width 98 height 14
click at [981, 232] on button "OK" at bounding box center [977, 238] width 15 height 13
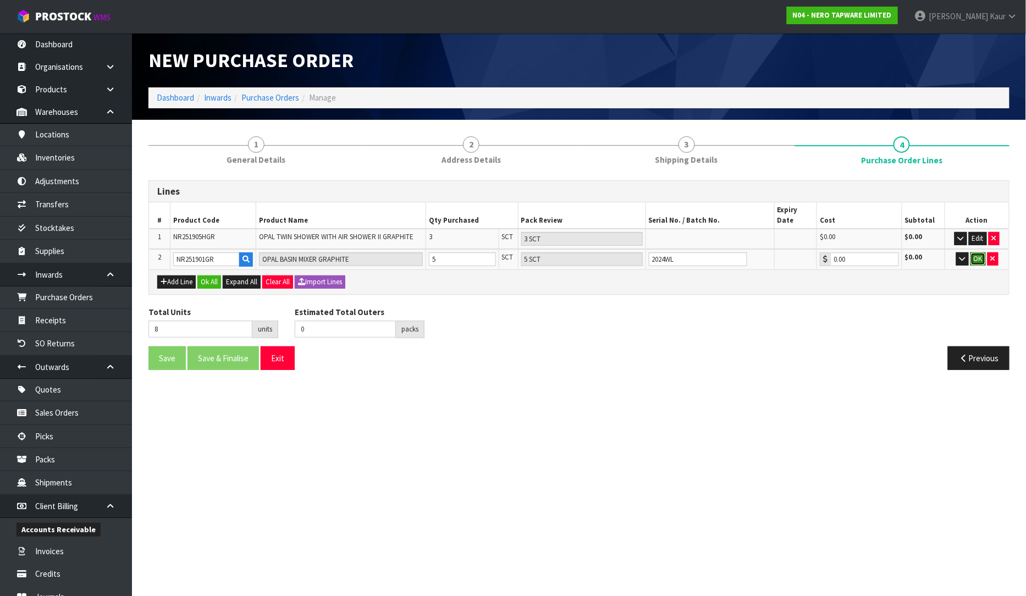
click at [976, 252] on button "OK" at bounding box center [977, 258] width 15 height 13
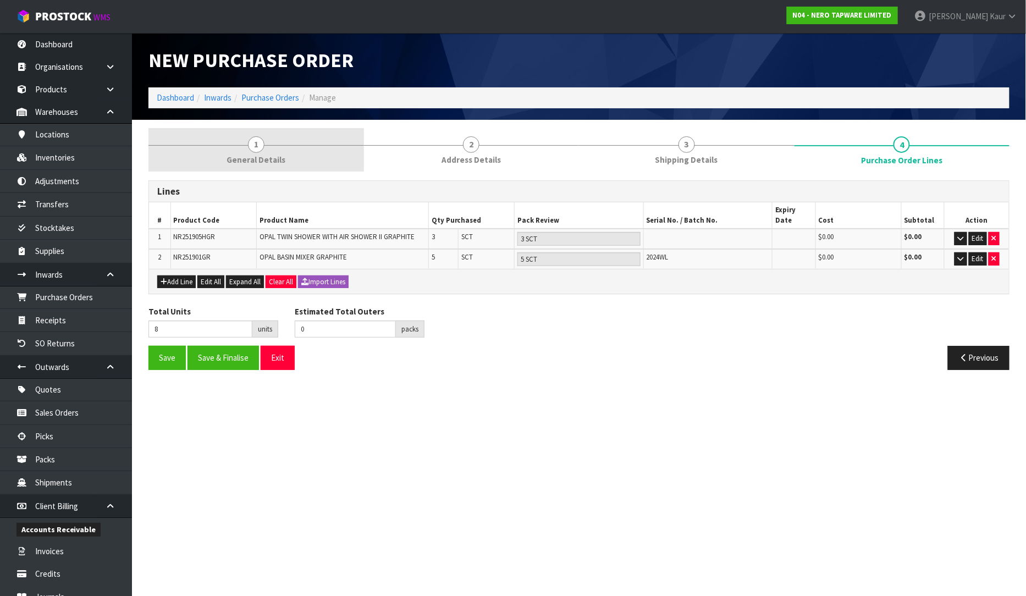
click at [263, 145] on span "1" at bounding box center [256, 144] width 16 height 16
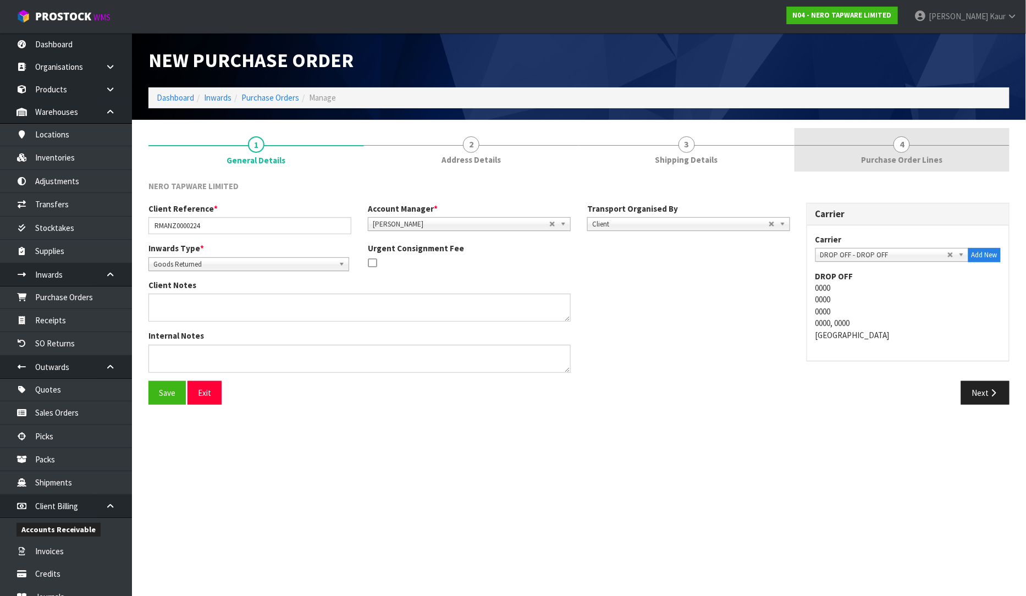
click at [877, 155] on span "Purchase Order Lines" at bounding box center [901, 160] width 81 height 12
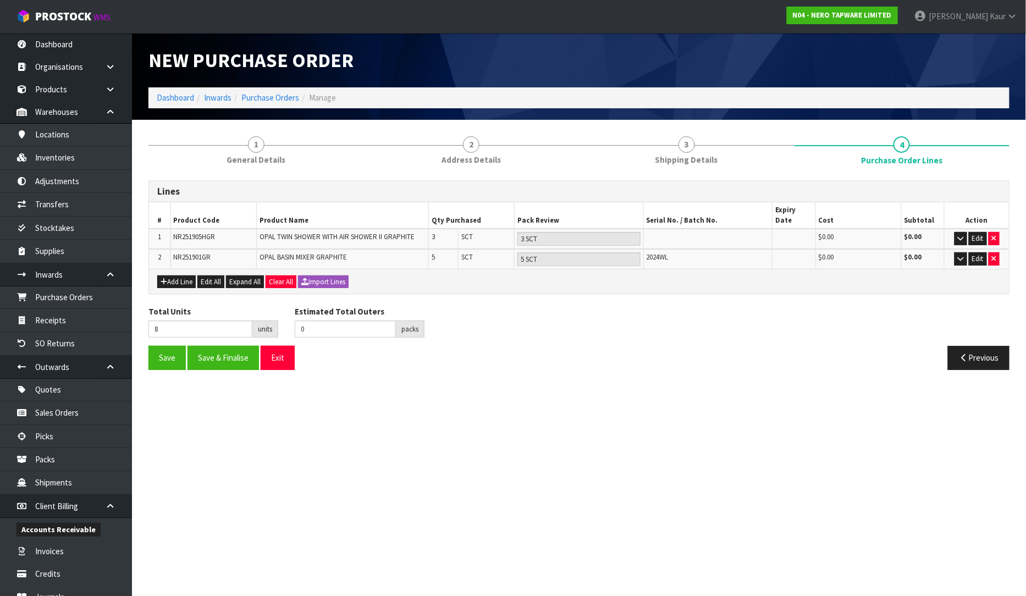
click at [229, 126] on section "1 General Details 2 Address Details 3 Shipping Details 4 Purchase Order Lines L…" at bounding box center [579, 253] width 894 height 267
click at [272, 159] on span "General Details" at bounding box center [256, 160] width 59 height 12
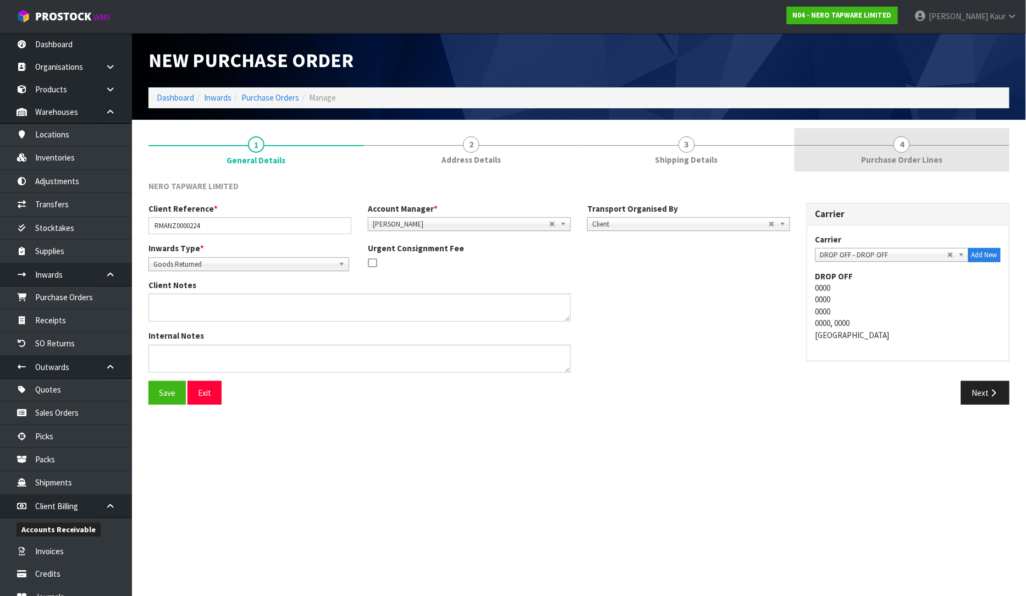
click at [837, 150] on link "4 Purchase Order Lines" at bounding box center [902, 149] width 216 height 43
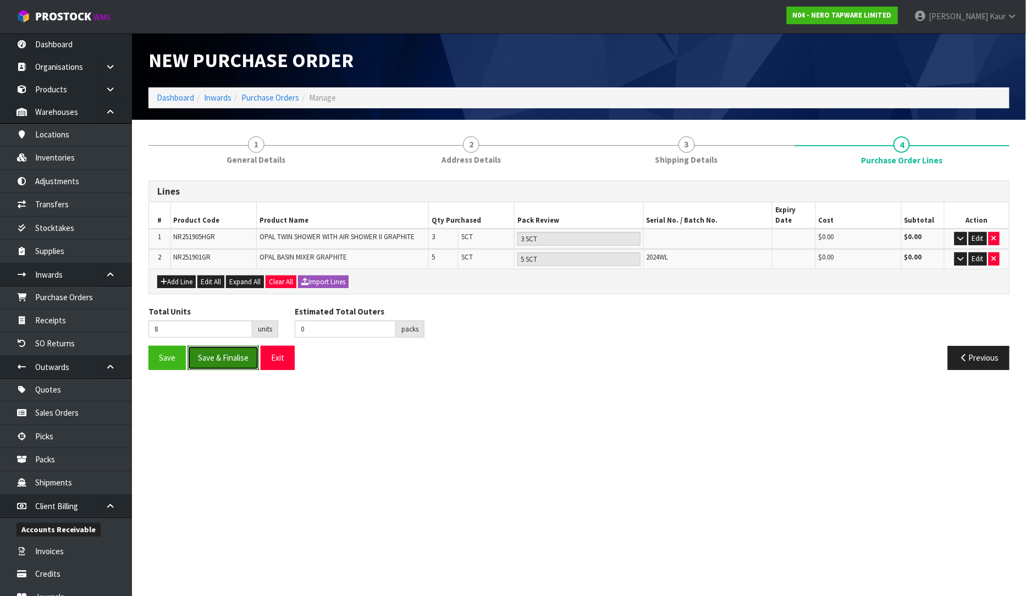
click at [221, 346] on button "Save & Finalise" at bounding box center [222, 358] width 71 height 24
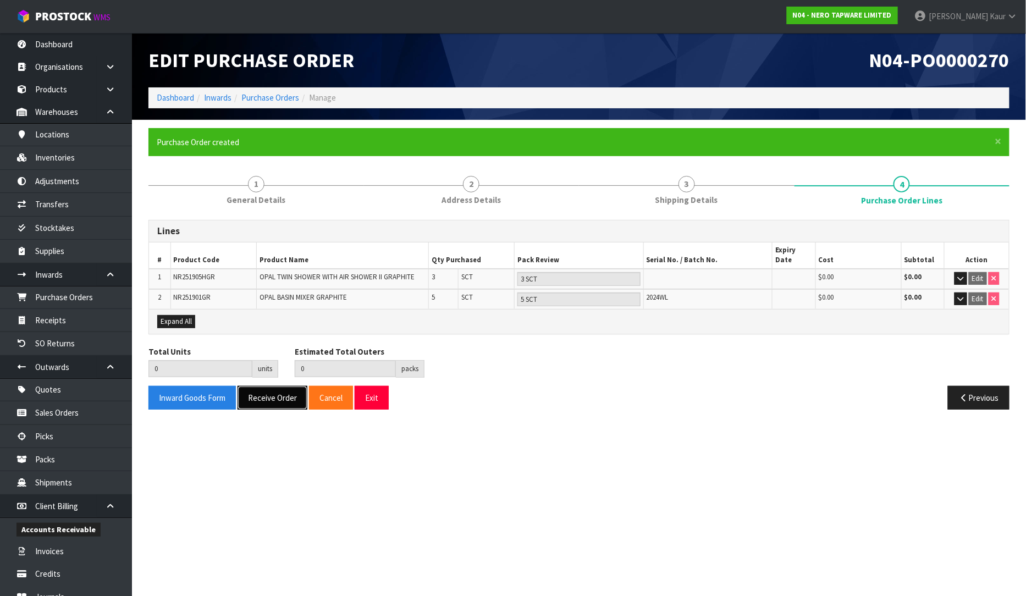
click at [253, 391] on button "Receive Order" at bounding box center [273, 398] width 70 height 24
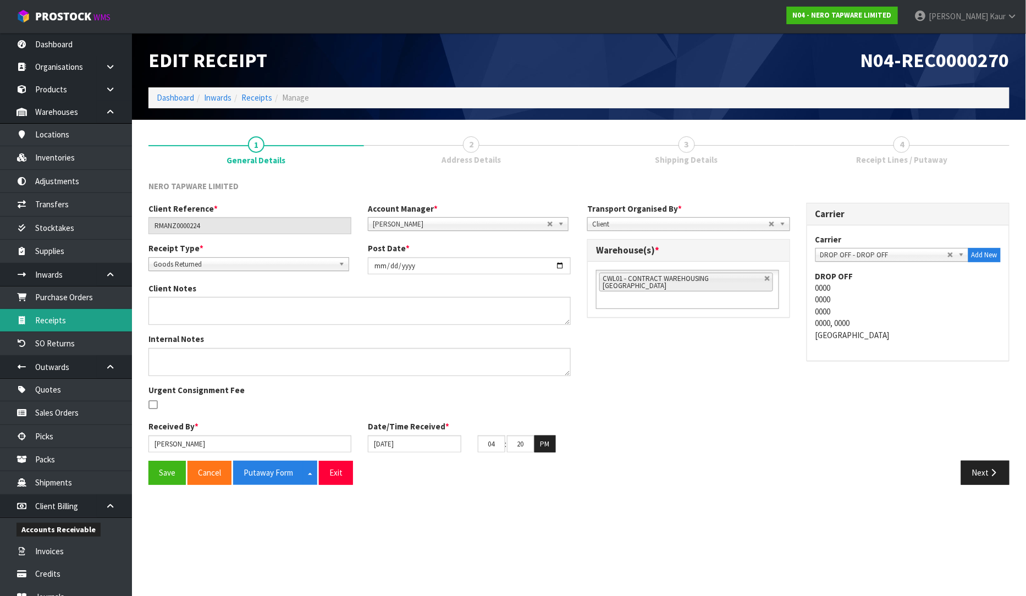
click at [46, 320] on link "Receipts" at bounding box center [66, 320] width 132 height 23
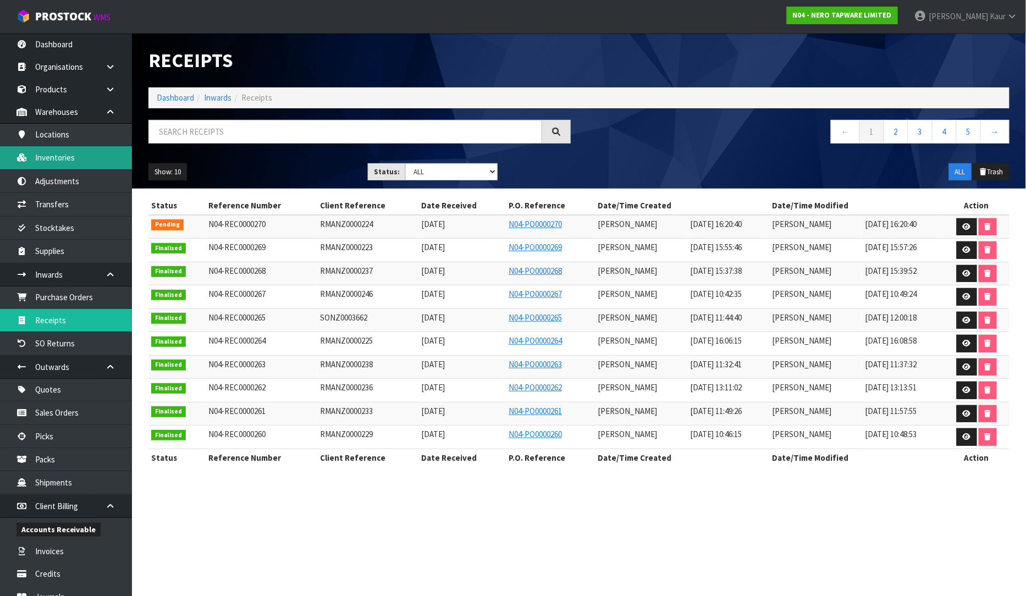
click at [73, 157] on link "Inventories" at bounding box center [66, 157] width 132 height 23
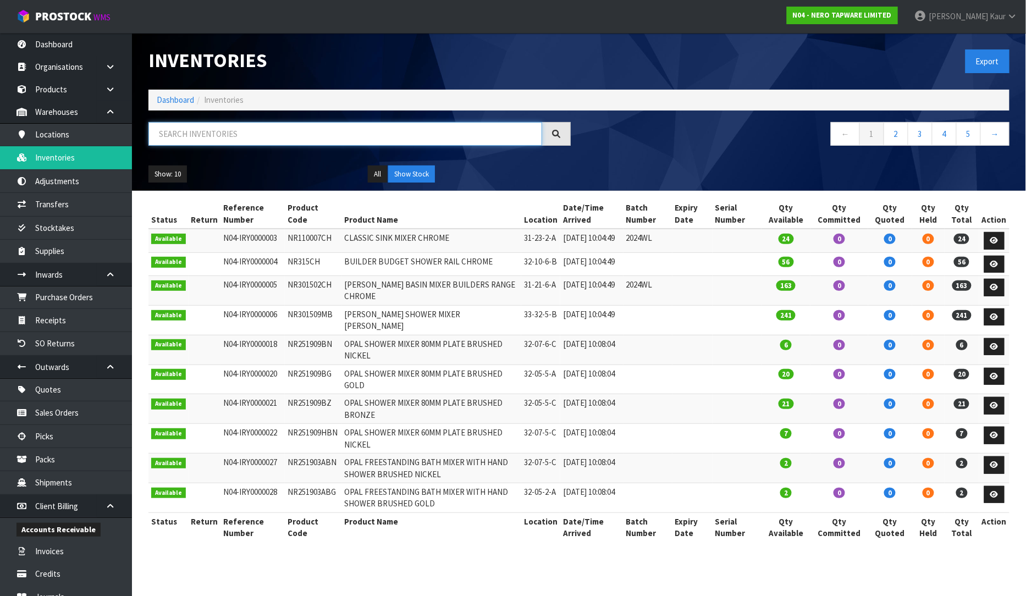
click at [168, 135] on input "text" at bounding box center [345, 134] width 394 height 24
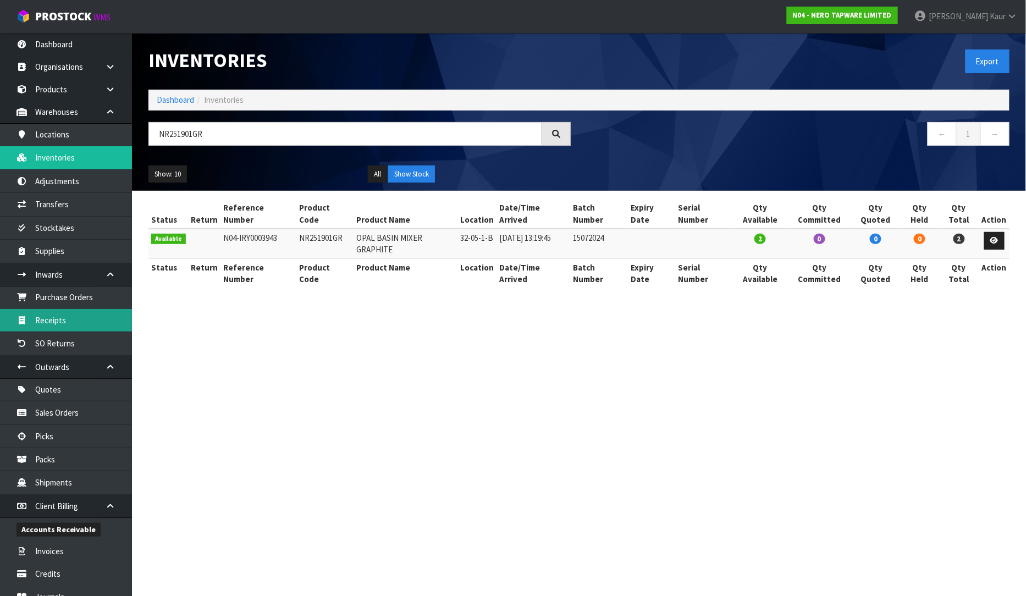
click at [70, 319] on link "Receipts" at bounding box center [66, 320] width 132 height 23
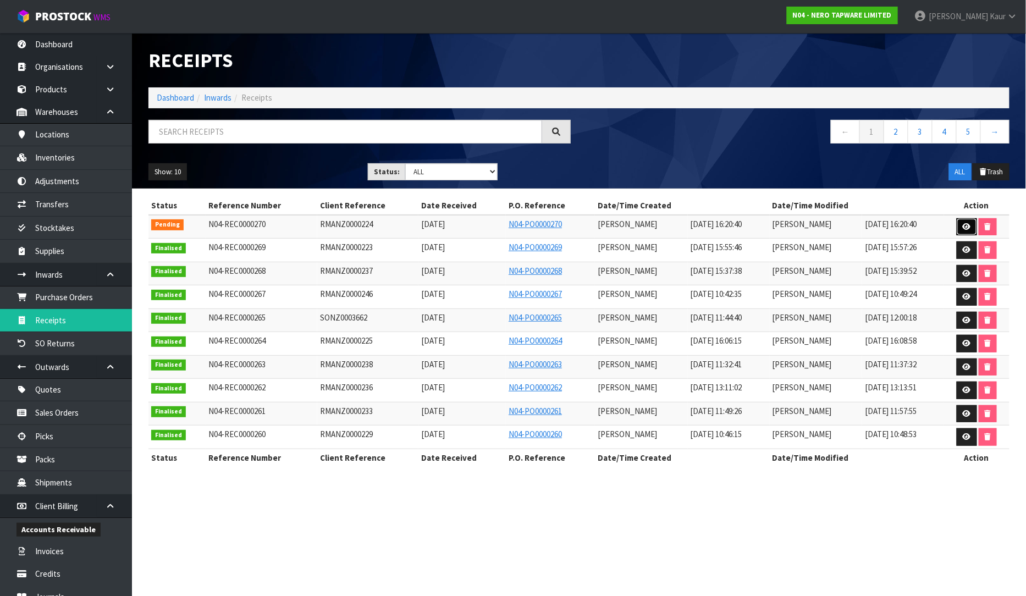
click at [965, 223] on icon at bounding box center [967, 226] width 8 height 7
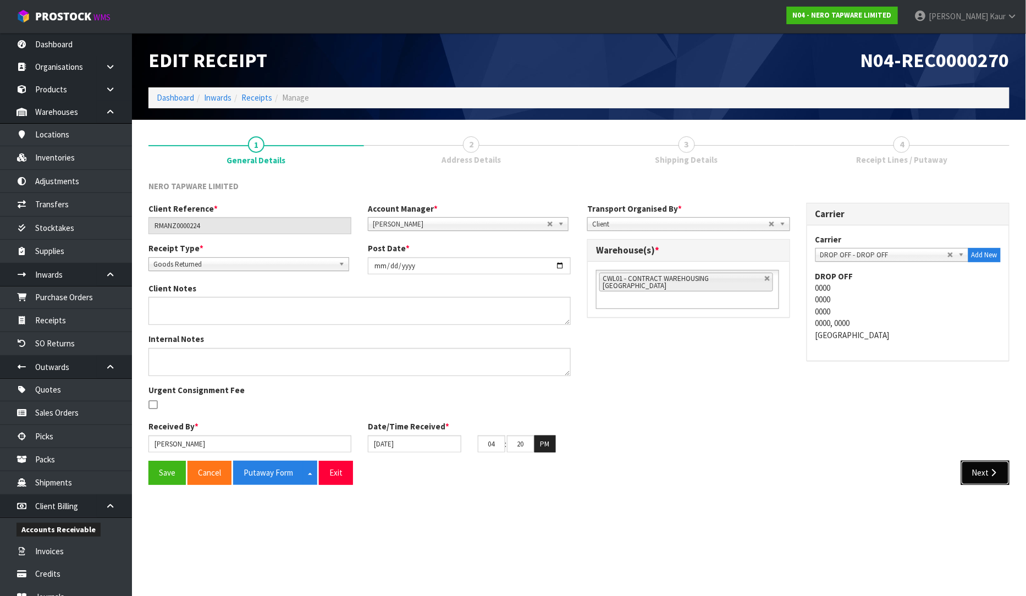
click at [993, 467] on button "Next" at bounding box center [985, 473] width 48 height 24
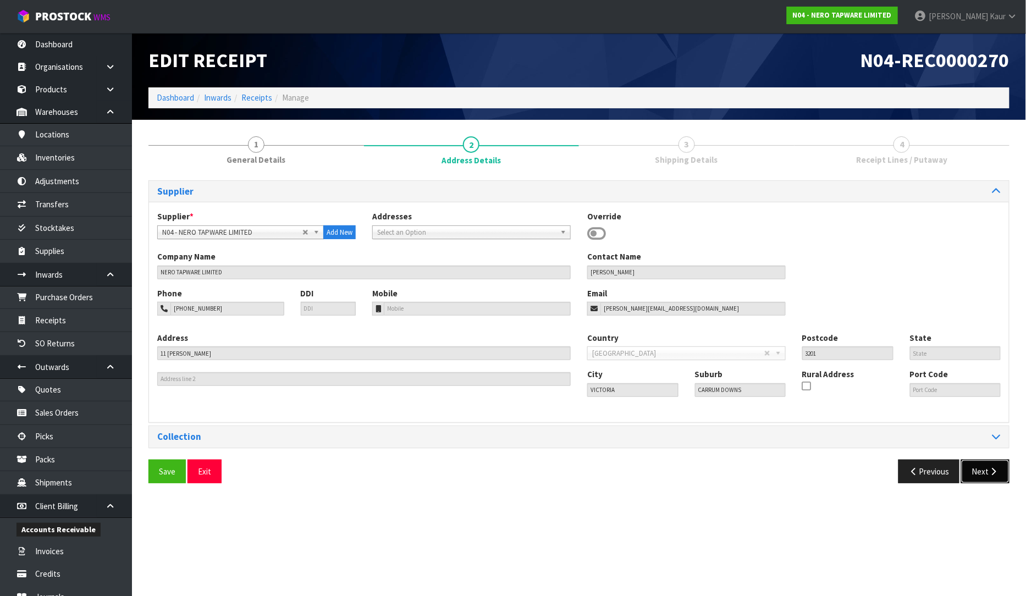
click at [982, 482] on button "Next" at bounding box center [985, 472] width 48 height 24
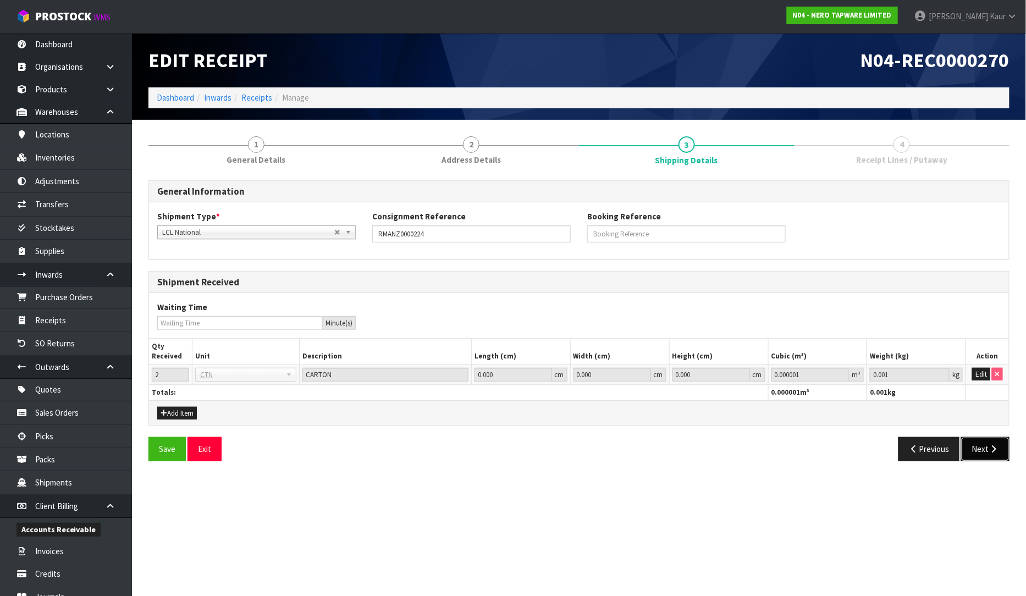
click at [993, 445] on icon "button" at bounding box center [993, 449] width 10 height 8
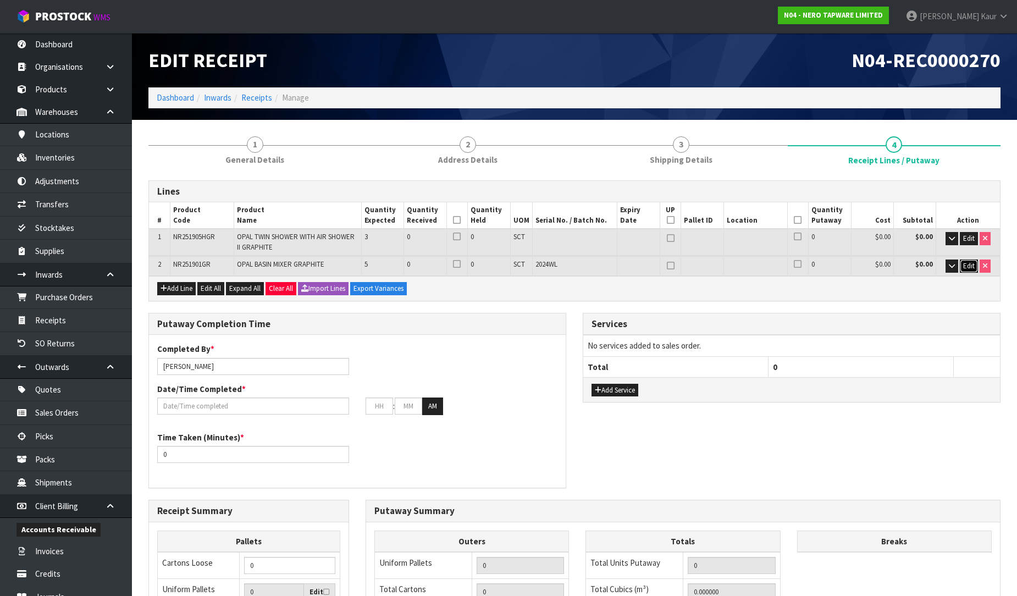
click at [976, 265] on button "Edit" at bounding box center [969, 265] width 18 height 13
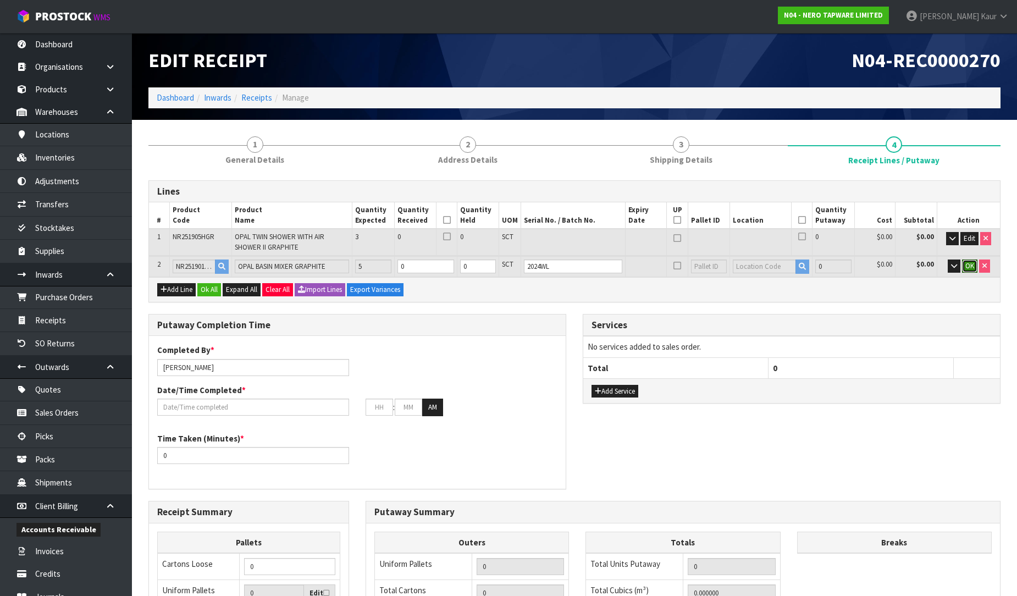
click at [976, 265] on button "OK" at bounding box center [969, 265] width 15 height 13
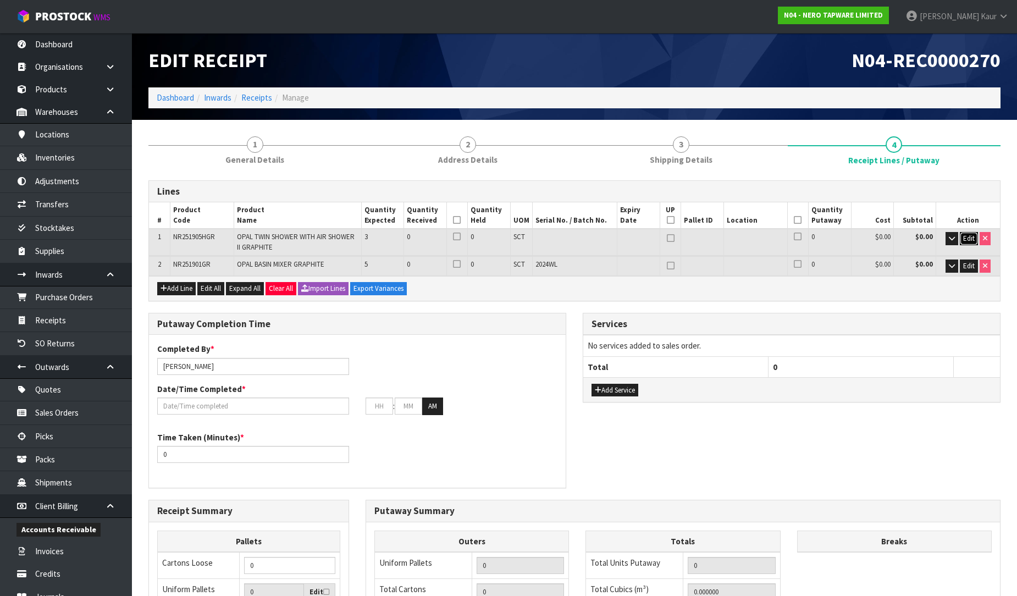
click at [973, 234] on span "Edit" at bounding box center [969, 238] width 12 height 9
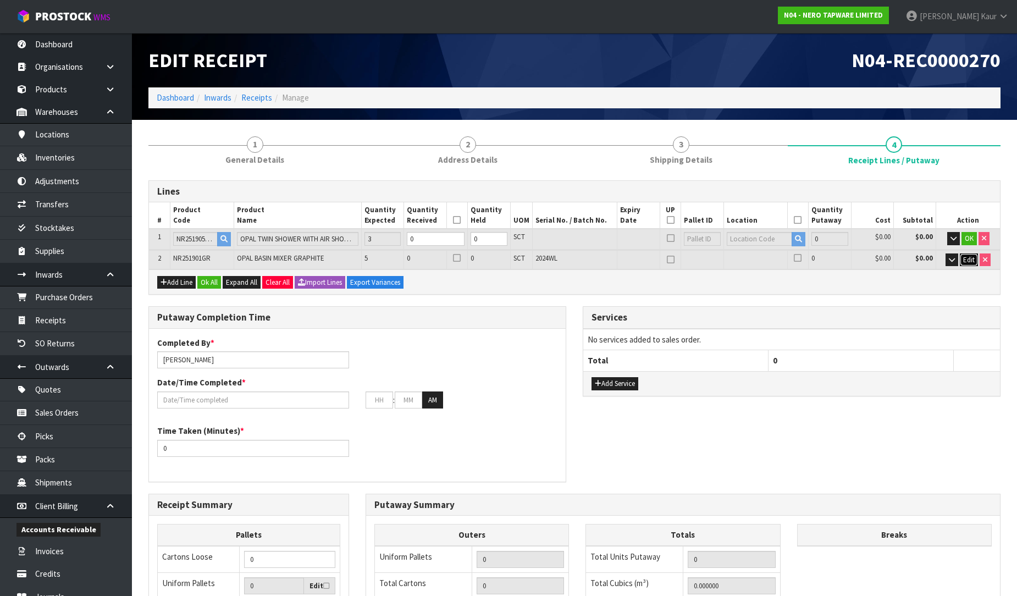
click at [972, 257] on span "Edit" at bounding box center [969, 259] width 12 height 9
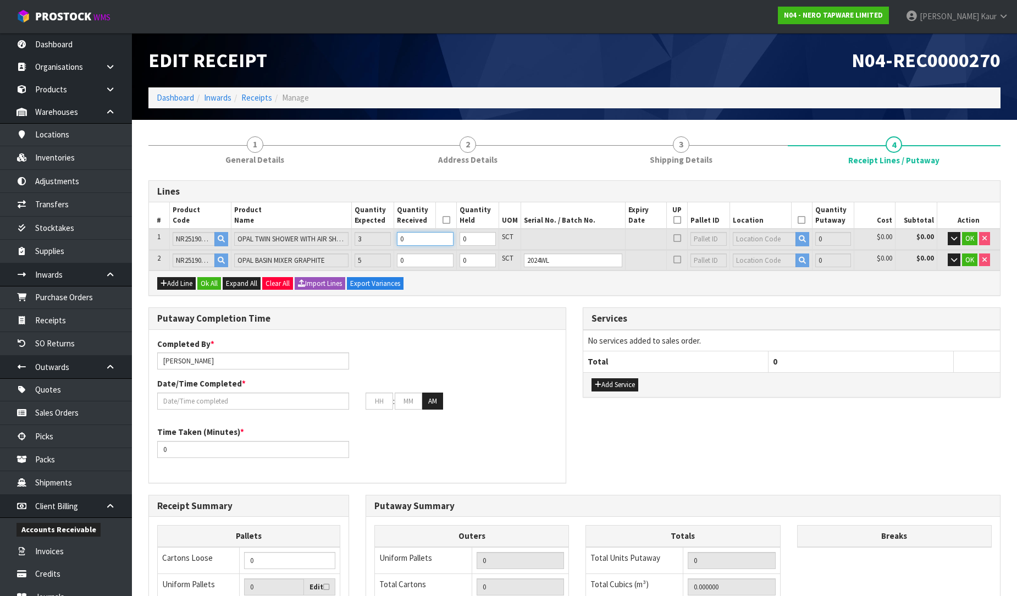
click at [429, 237] on input "0" at bounding box center [425, 239] width 57 height 14
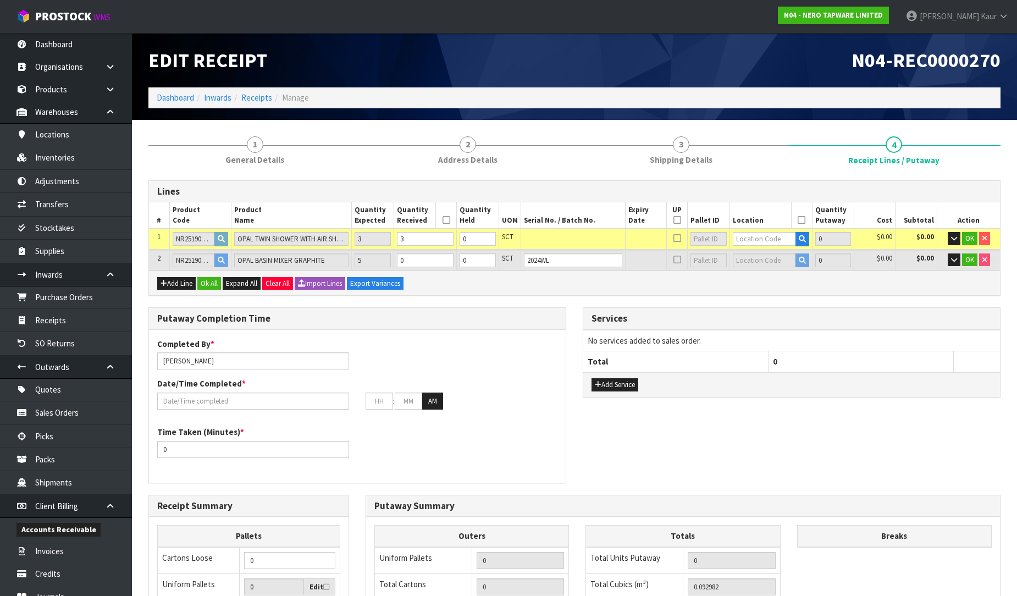
click at [427, 267] on td "0" at bounding box center [425, 260] width 63 height 20
click at [427, 257] on input "0" at bounding box center [425, 260] width 57 height 14
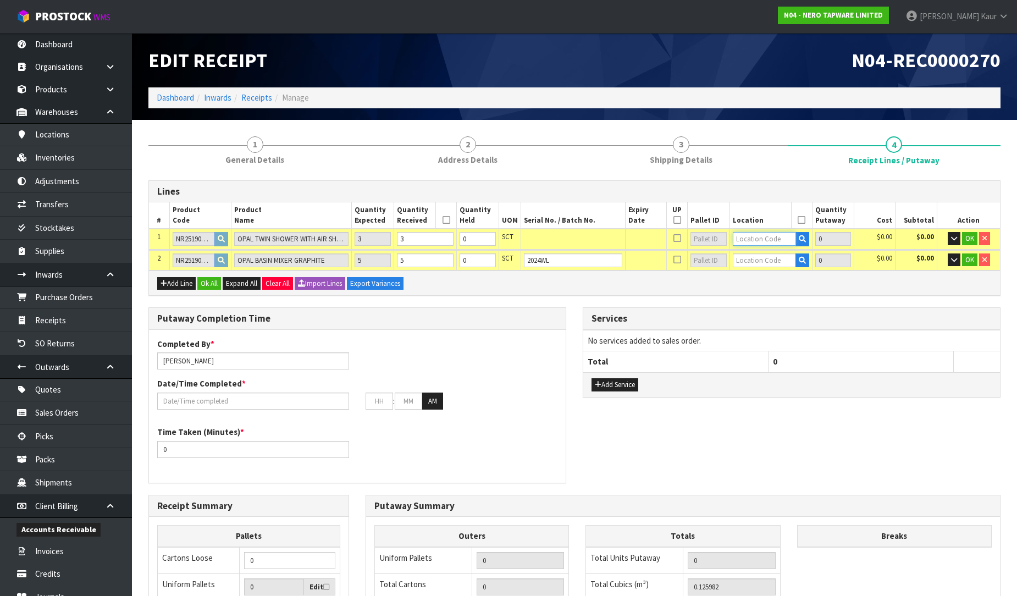
click at [758, 233] on input "text" at bounding box center [764, 239] width 63 height 14
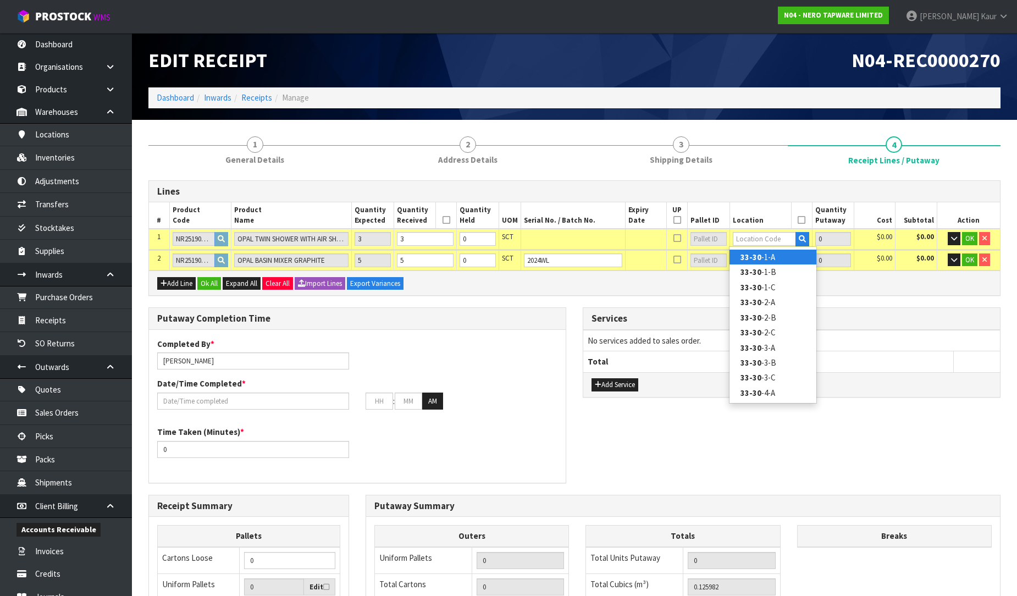
click at [760, 262] on strong "33-30" at bounding box center [751, 257] width 21 height 10
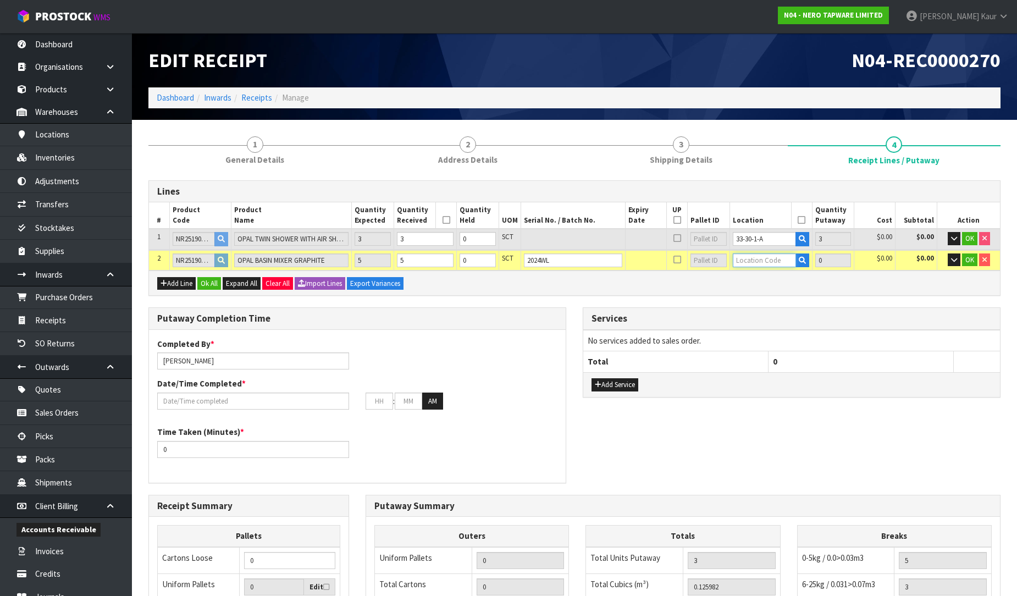
click at [760, 256] on input "text" at bounding box center [764, 260] width 63 height 14
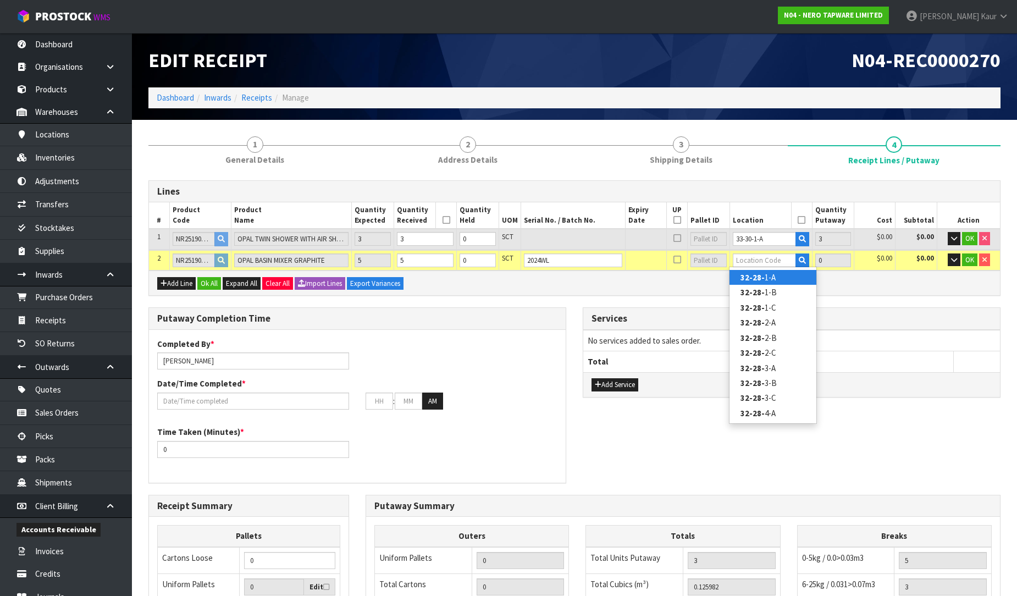
click at [759, 275] on strong "32-28-" at bounding box center [753, 277] width 24 height 10
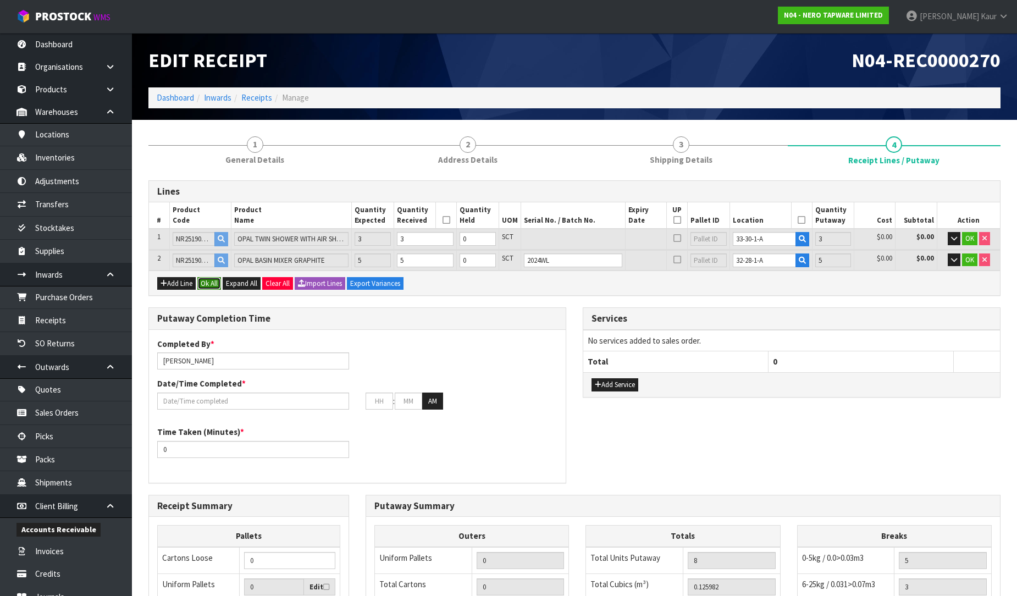
click at [216, 284] on button "Ok All" at bounding box center [209, 283] width 24 height 13
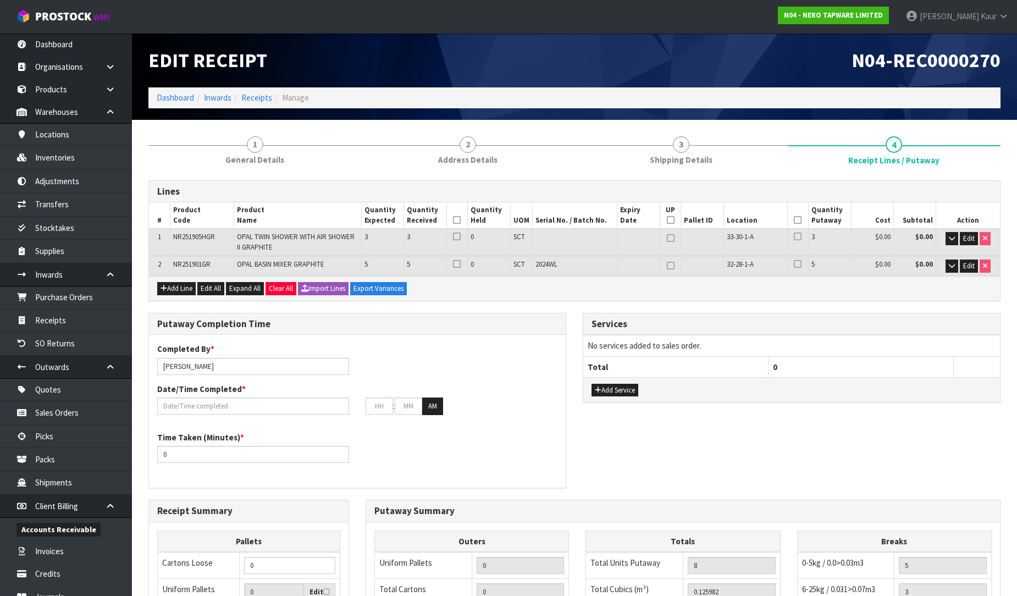
click at [457, 220] on icon at bounding box center [457, 220] width 8 height 1
click at [796, 220] on icon at bounding box center [798, 220] width 8 height 1
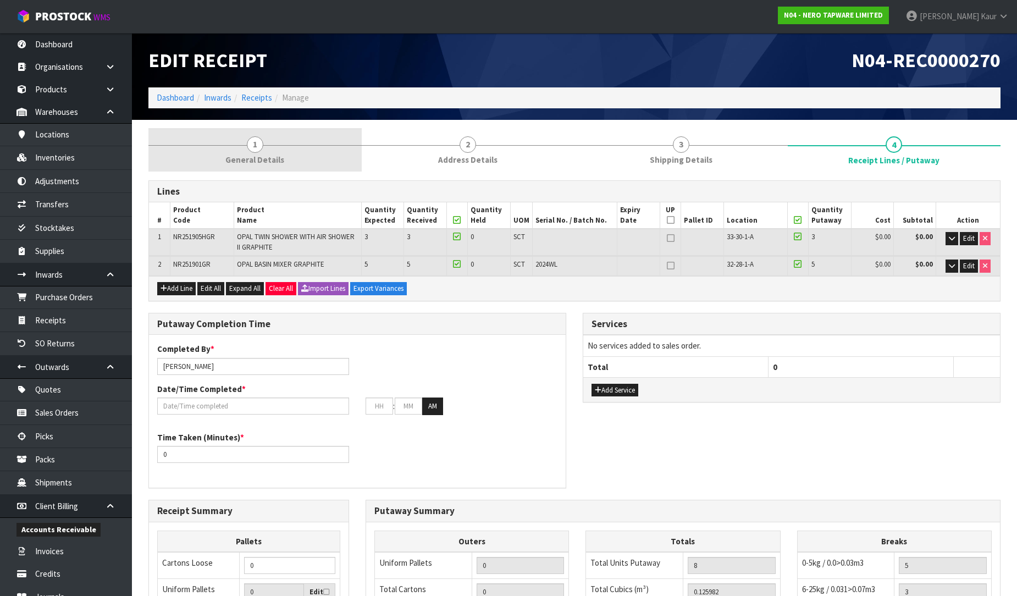
click at [281, 151] on link "1 General Details" at bounding box center [254, 149] width 213 height 43
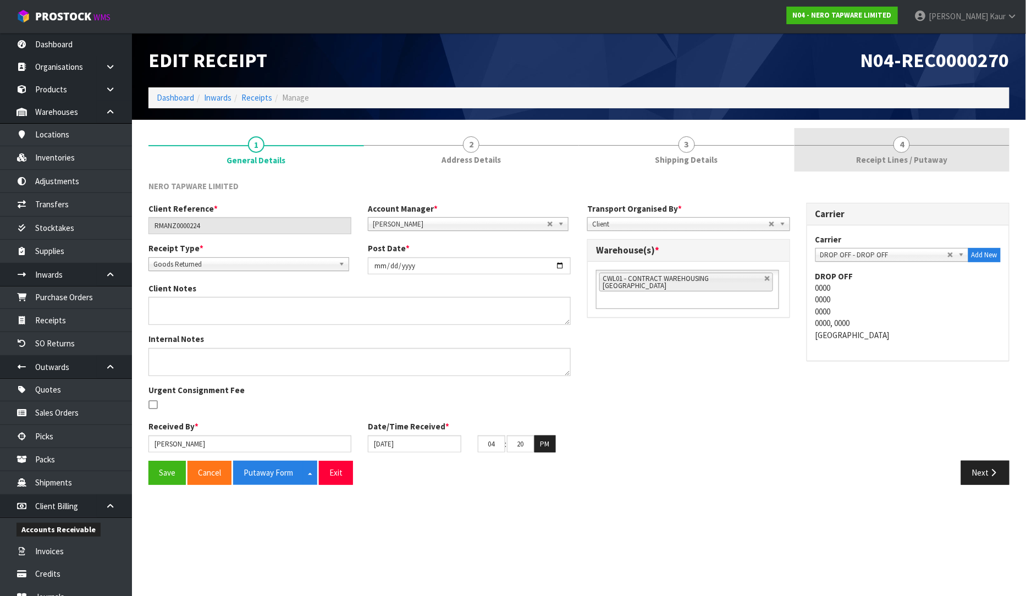
click at [916, 151] on link "4 Receipt Lines / Putaway" at bounding box center [902, 149] width 216 height 43
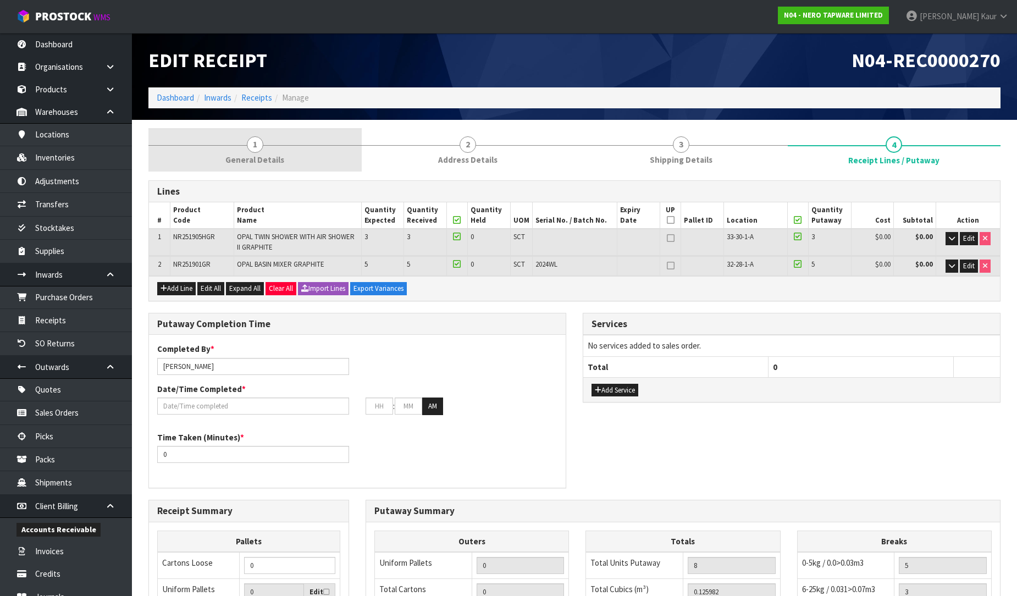
click at [219, 152] on link "1 General Details" at bounding box center [254, 149] width 213 height 43
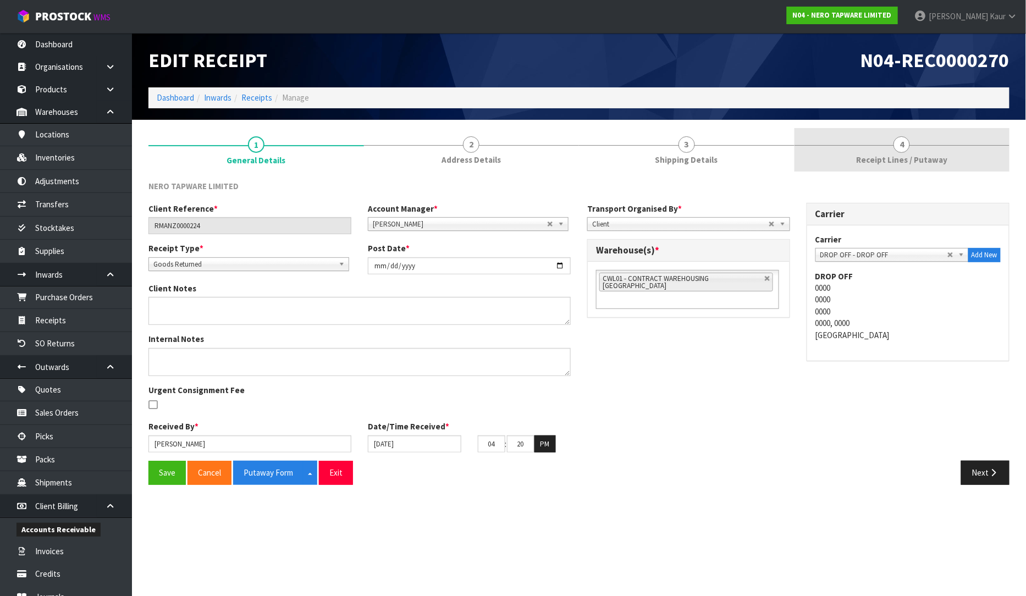
click at [921, 157] on span "Receipt Lines / Putaway" at bounding box center [901, 160] width 91 height 12
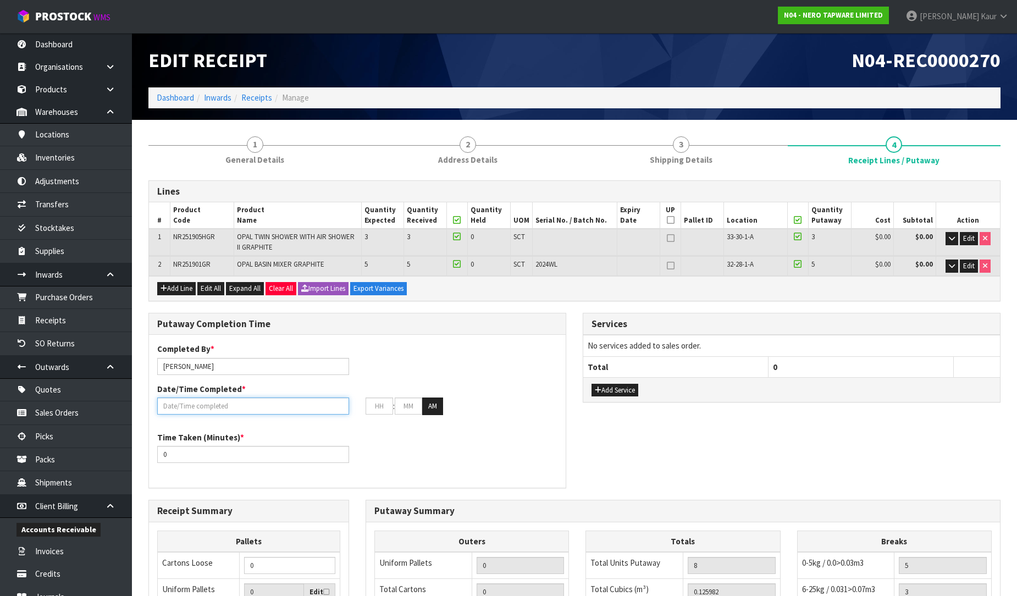
click at [179, 405] on input "text" at bounding box center [253, 405] width 192 height 17
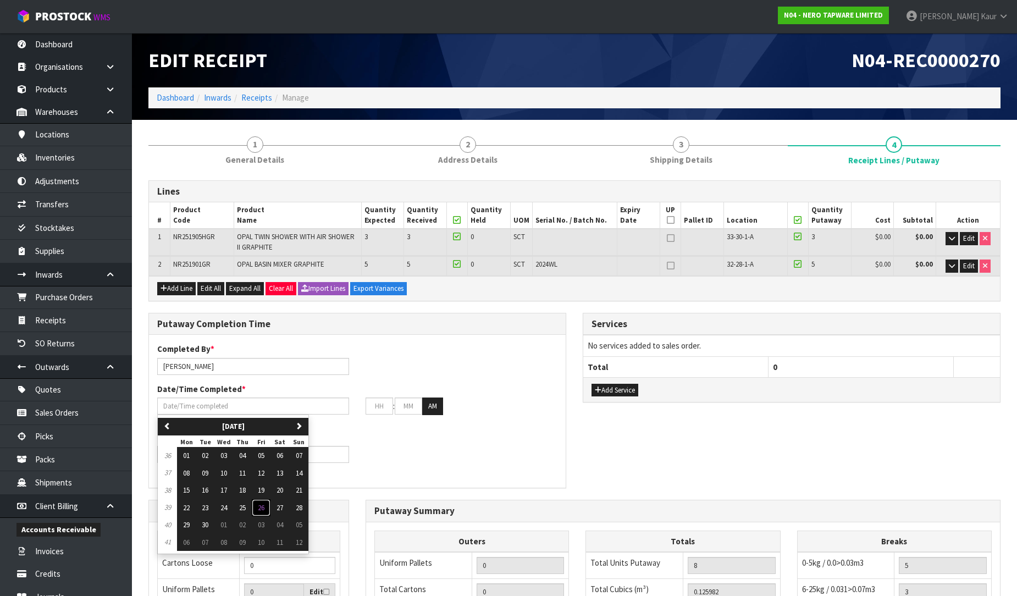
drag, startPoint x: 266, startPoint y: 509, endPoint x: 261, endPoint y: 506, distance: 5.9
click at [262, 509] on span "26" at bounding box center [261, 507] width 7 height 9
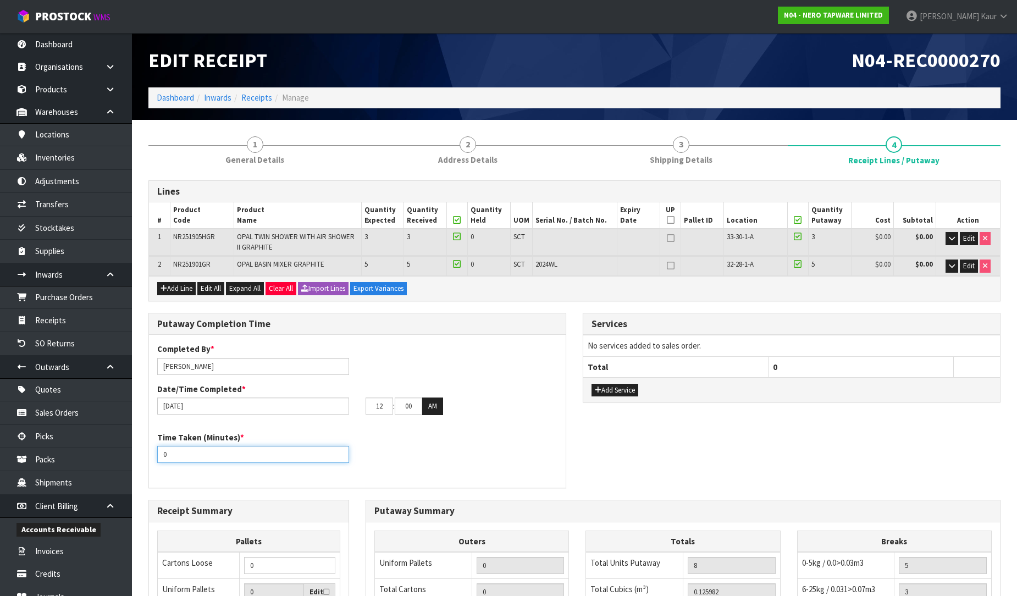
drag, startPoint x: 188, startPoint y: 458, endPoint x: 145, endPoint y: 458, distance: 42.9
click at [145, 458] on div "Putaway Completion Time Completed By * [PERSON_NAME] Date/Time Completed * [DAT…" at bounding box center [357, 406] width 434 height 187
drag, startPoint x: 385, startPoint y: 408, endPoint x: 358, endPoint y: 401, distance: 27.3
click at [358, 401] on div "12 : 00 : 00 AM" at bounding box center [461, 406] width 208 height 18
drag, startPoint x: 389, startPoint y: 408, endPoint x: 382, endPoint y: 409, distance: 7.2
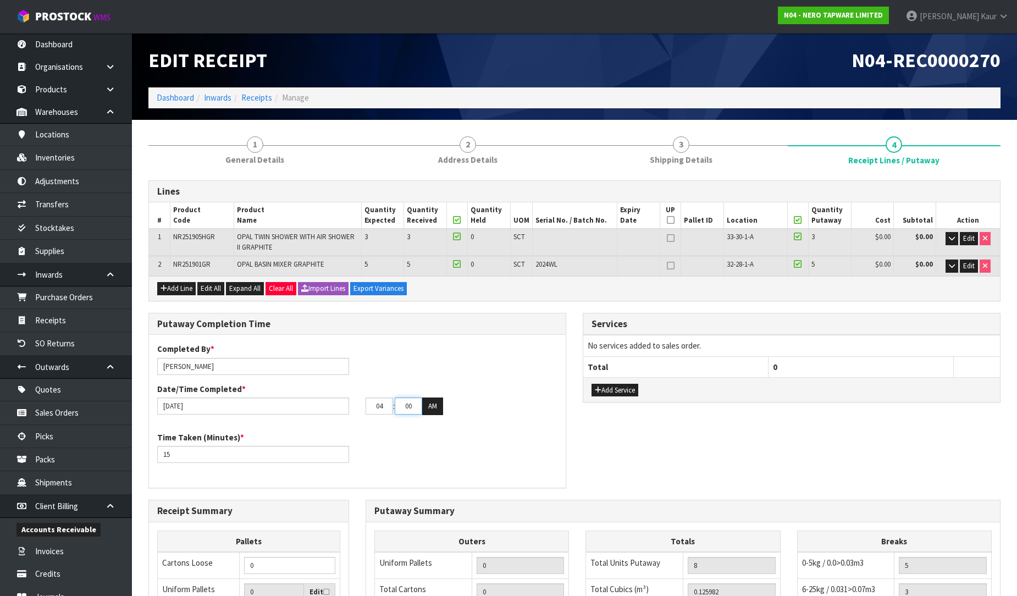
click at [382, 409] on tr "04 : 00 : 00 AM" at bounding box center [405, 406] width 78 height 18
click at [432, 404] on button "AM" at bounding box center [432, 406] width 21 height 18
click at [418, 437] on div "Time Taken (Minutes) * 15" at bounding box center [357, 452] width 417 height 40
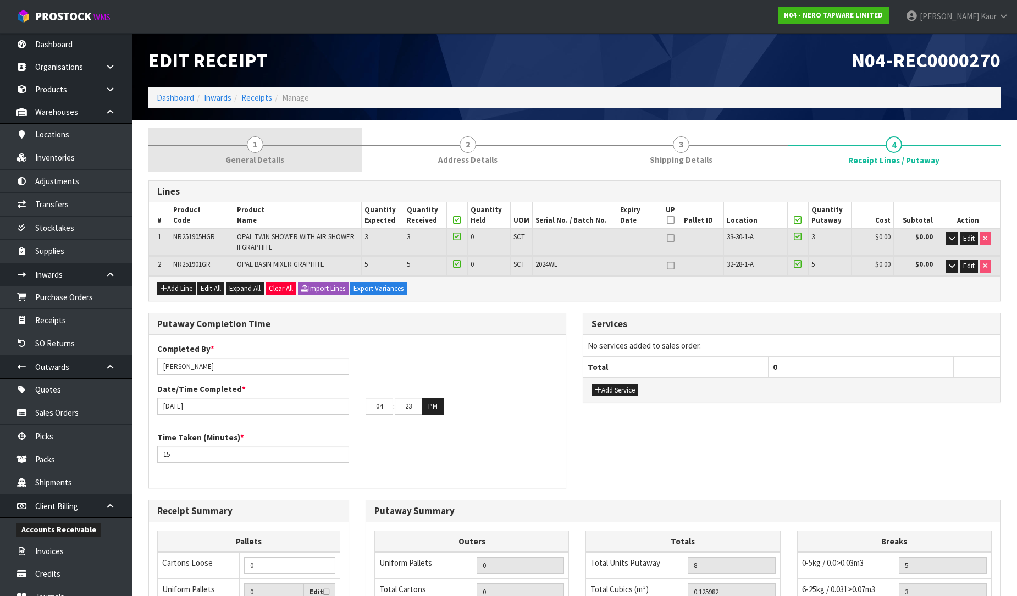
click at [282, 139] on link "1 General Details" at bounding box center [254, 149] width 213 height 43
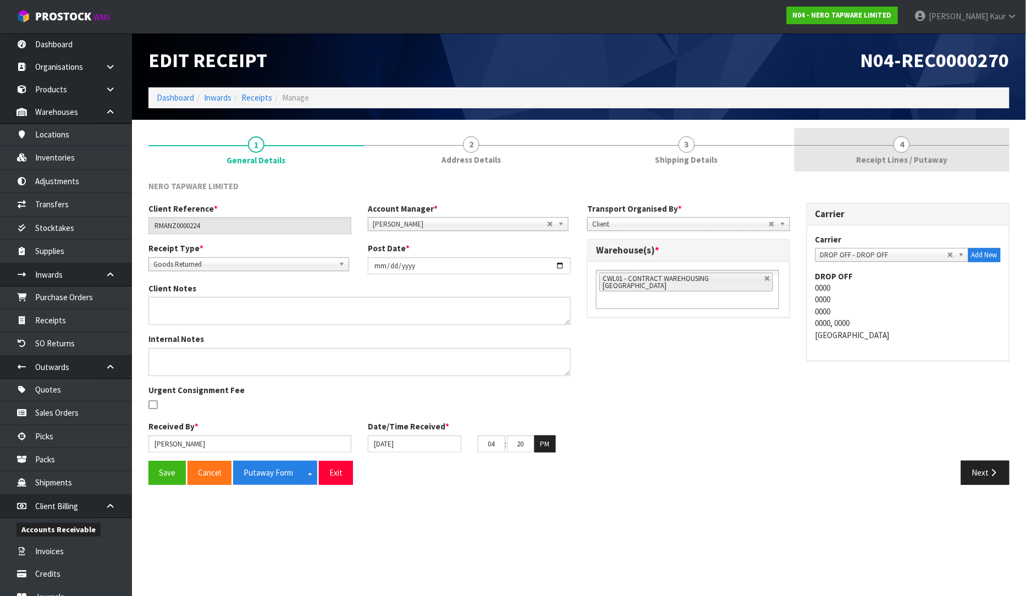
click at [935, 152] on link "4 Receipt Lines / Putaway" at bounding box center [902, 149] width 216 height 43
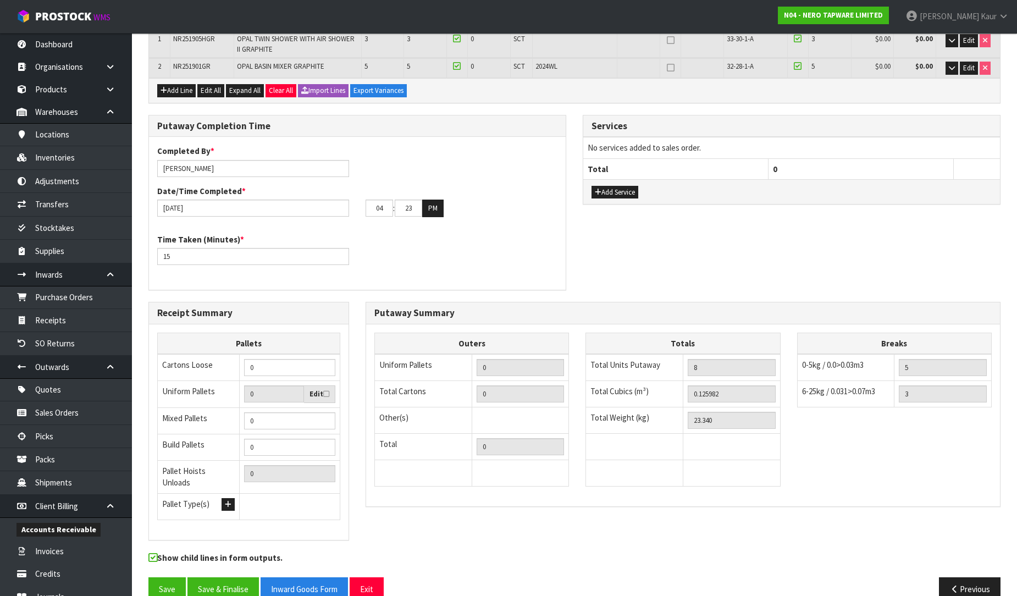
scroll to position [212, 0]
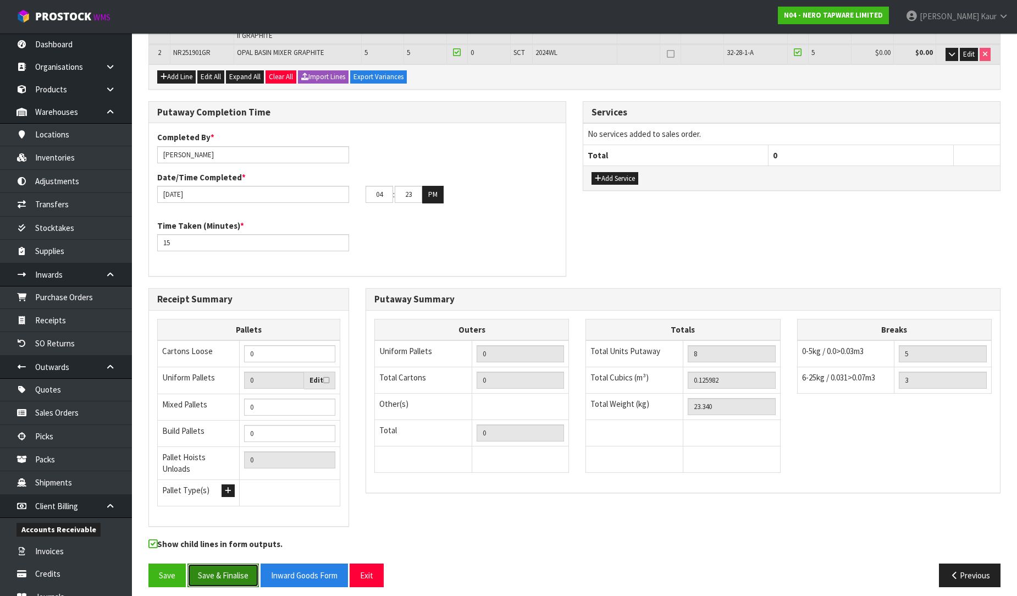
click at [220, 564] on button "Save & Finalise" at bounding box center [222, 576] width 71 height 24
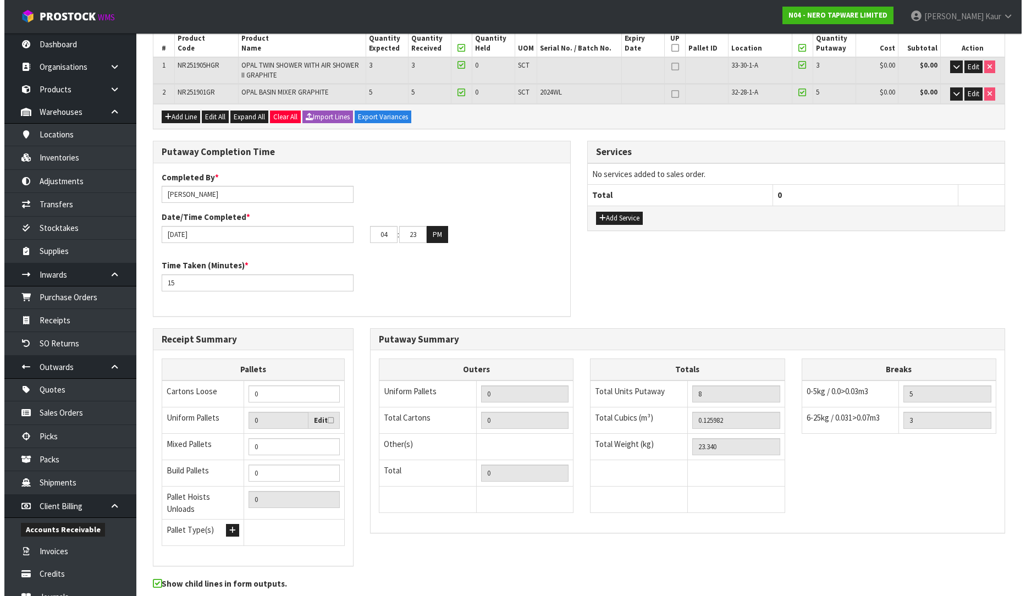
scroll to position [0, 0]
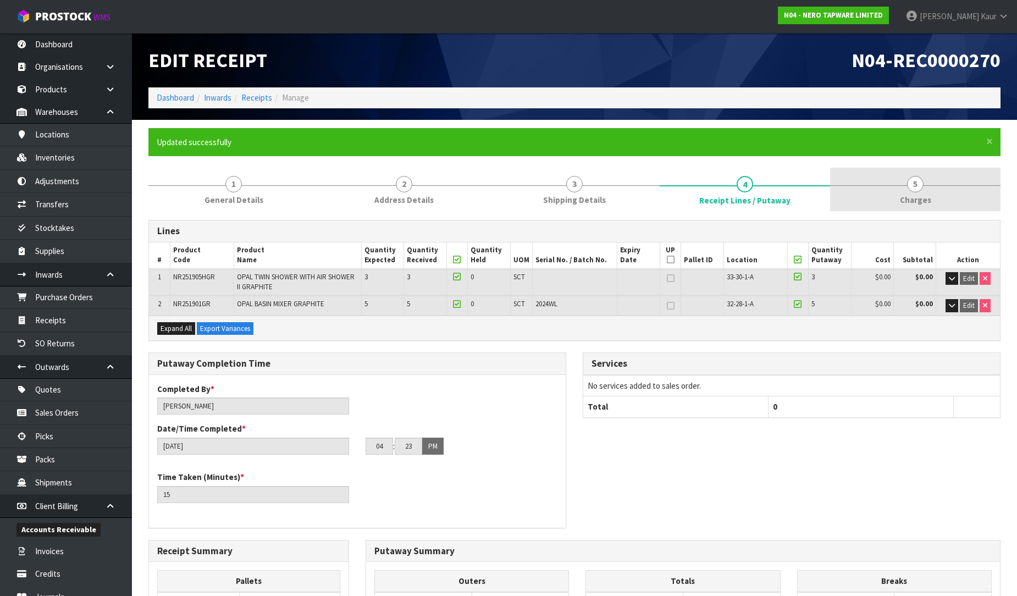
click at [909, 190] on span "5" at bounding box center [915, 184] width 16 height 16
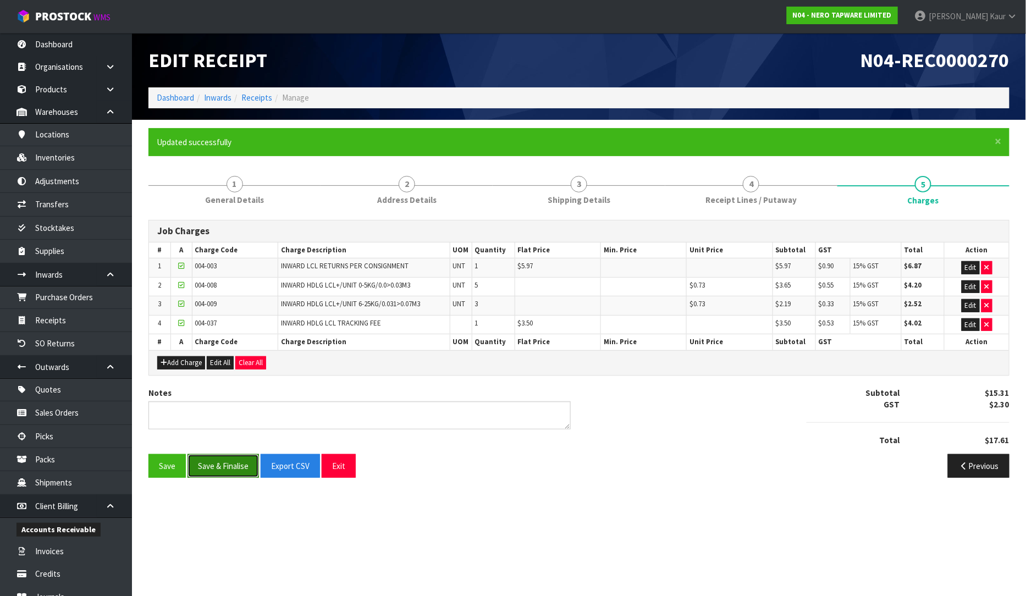
drag, startPoint x: 0, startPoint y: 0, endPoint x: 213, endPoint y: 463, distance: 509.5
click at [213, 463] on button "Save & Finalise" at bounding box center [222, 466] width 71 height 24
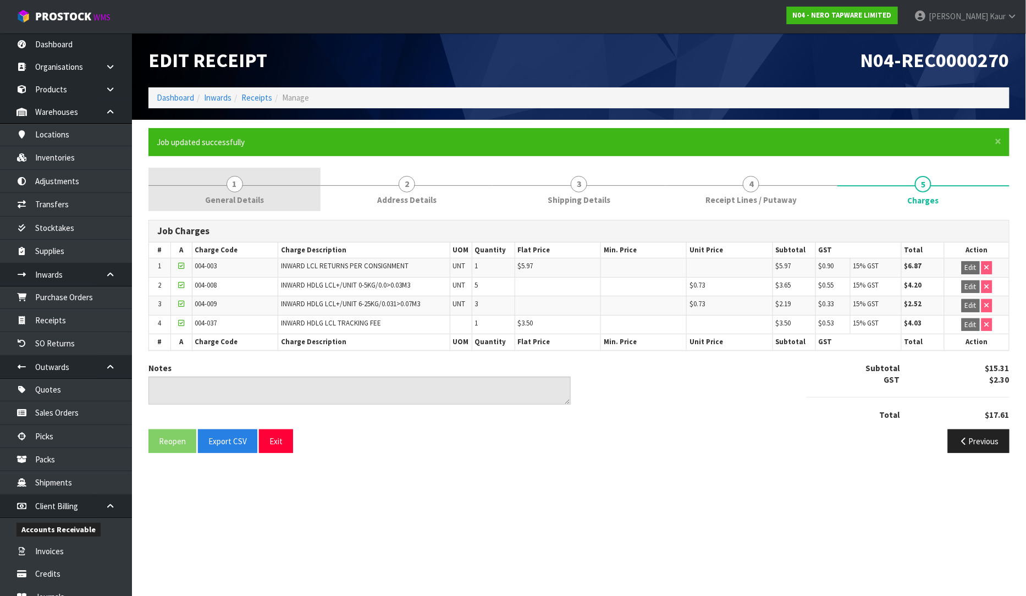
drag, startPoint x: 217, startPoint y: 191, endPoint x: 223, endPoint y: 201, distance: 11.4
click at [217, 191] on link "1 General Details" at bounding box center [234, 189] width 172 height 43
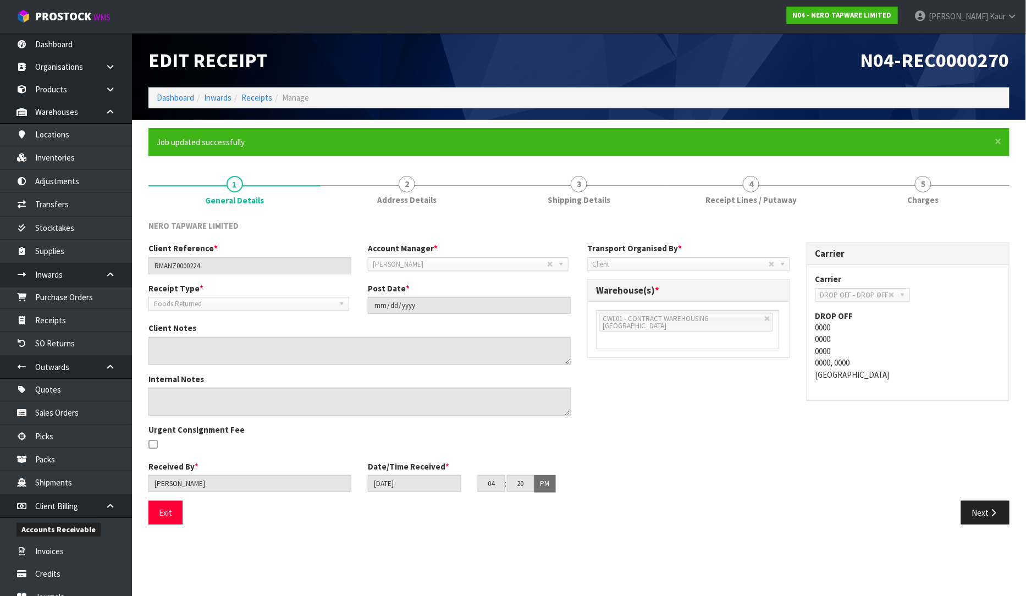
drag, startPoint x: 238, startPoint y: 273, endPoint x: 145, endPoint y: 265, distance: 93.2
click at [145, 265] on div "Client Reference * RMANZ0000224 Account Manager * Zubair Moolla Rod Giles Kirst…" at bounding box center [359, 262] width 439 height 40
drag, startPoint x: 710, startPoint y: 190, endPoint x: 661, endPoint y: 272, distance: 95.9
click at [710, 190] on link "4 Receipt Lines / Putaway" at bounding box center [751, 189] width 172 height 43
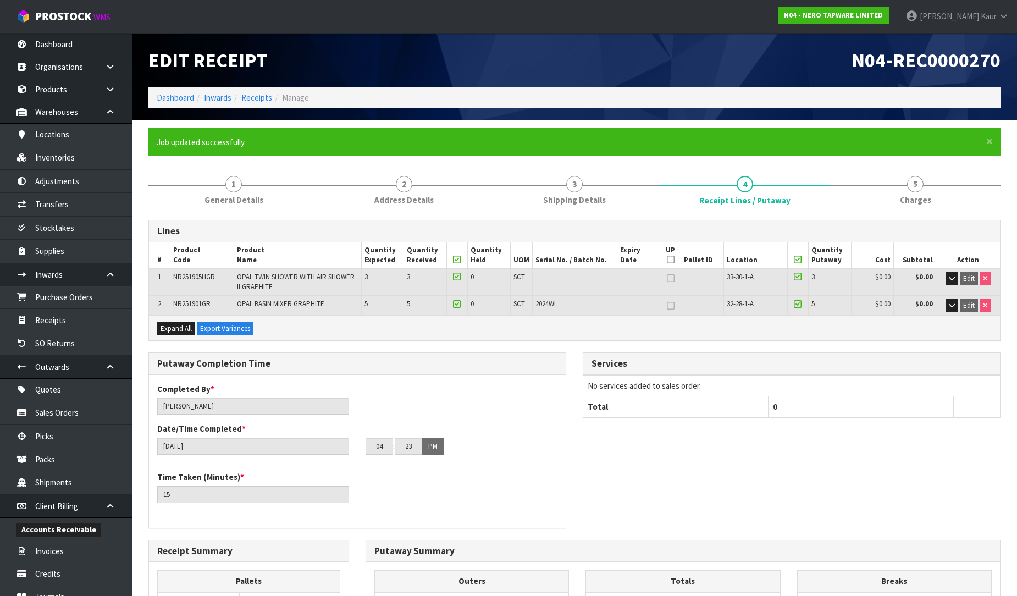
scroll to position [251, 0]
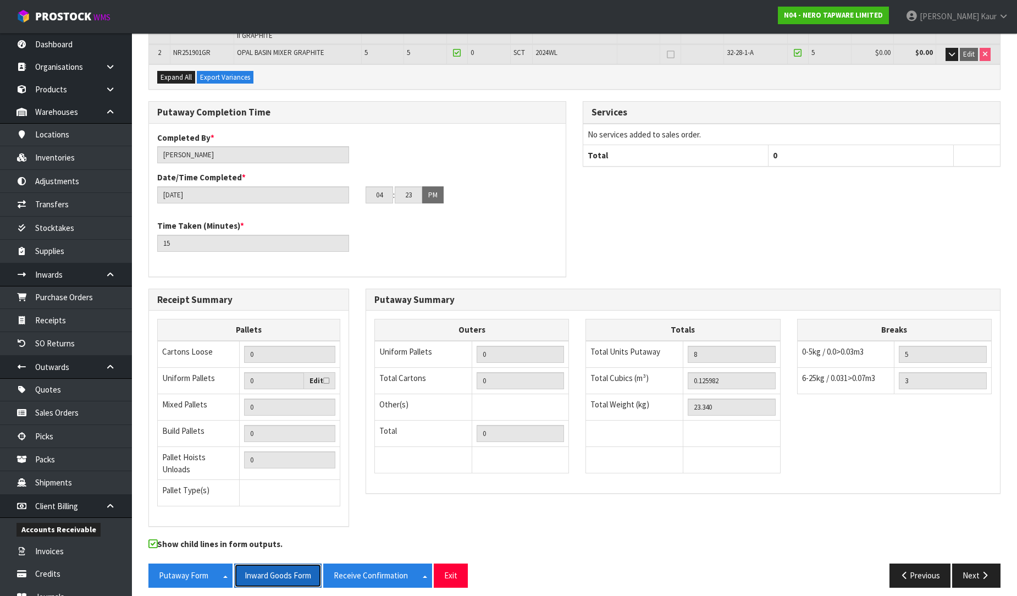
click at [275, 570] on button "Inward Goods Form" at bounding box center [277, 576] width 87 height 24
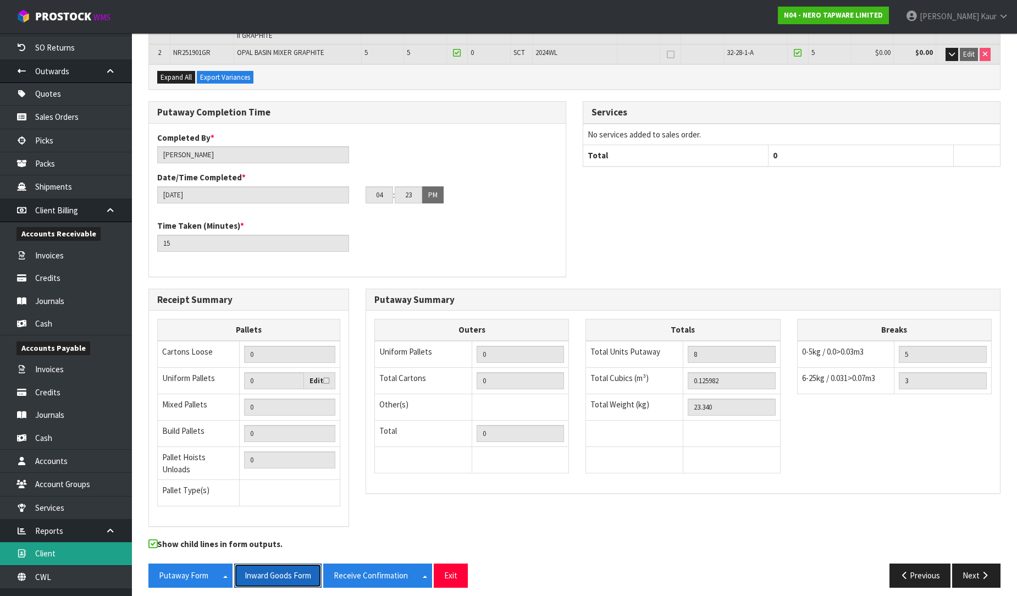
scroll to position [305, 0]
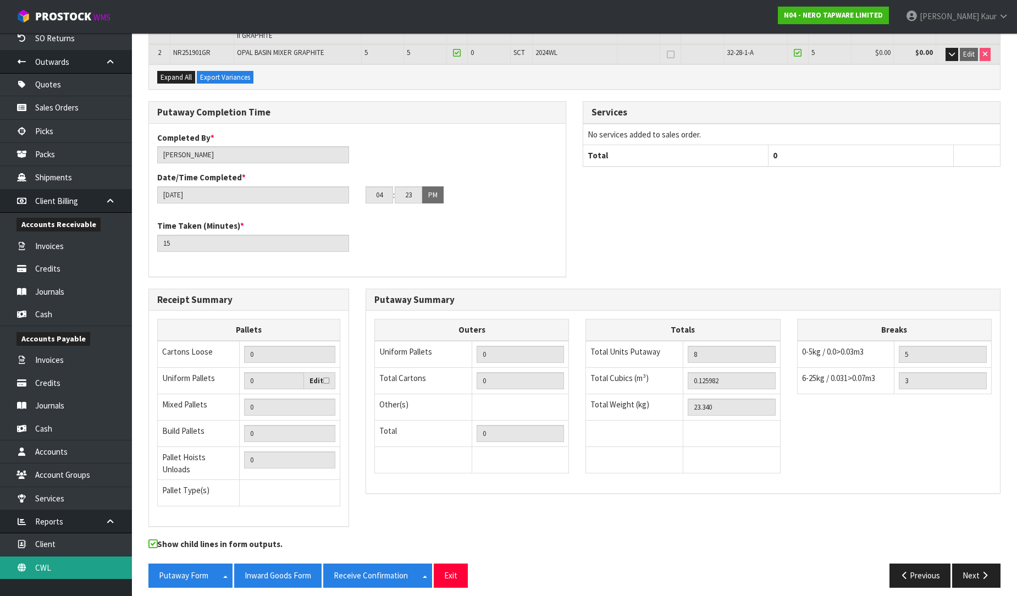
drag, startPoint x: 86, startPoint y: 575, endPoint x: 94, endPoint y: 536, distance: 39.2
click at [86, 573] on link "CWL" at bounding box center [66, 567] width 132 height 23
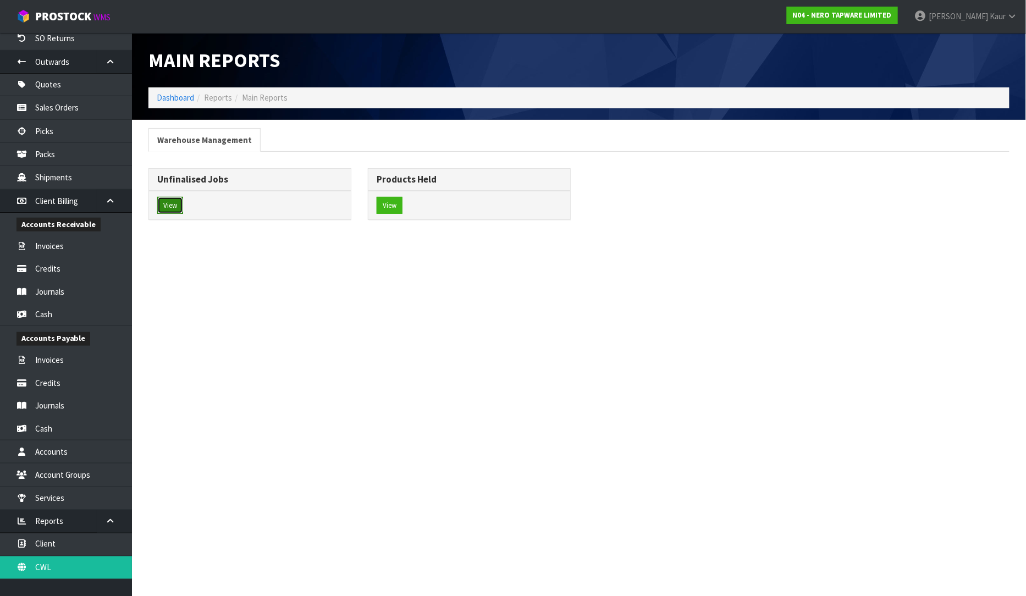
click at [165, 211] on button "View" at bounding box center [170, 206] width 26 height 18
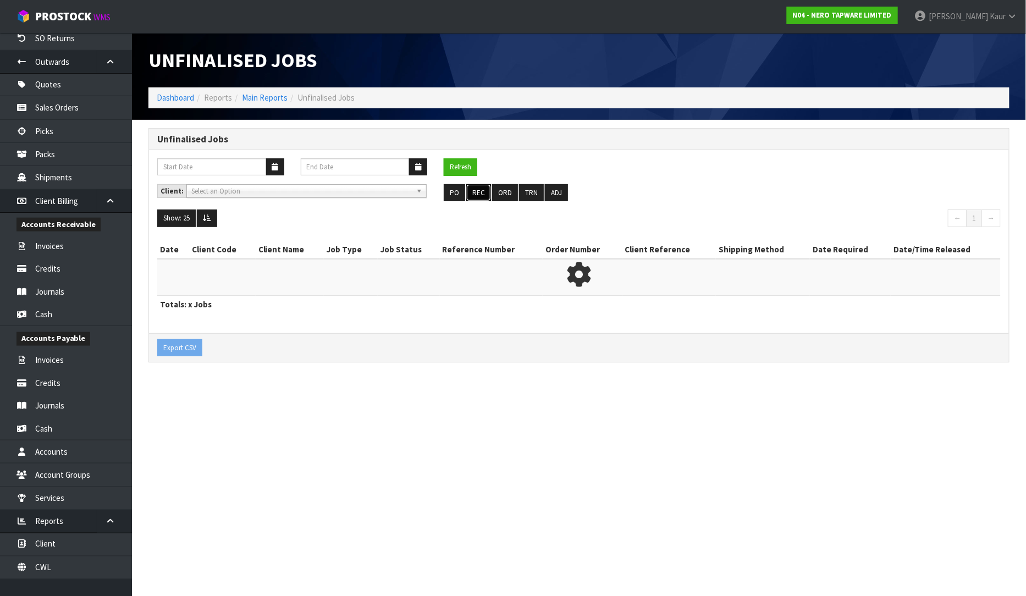
click at [477, 195] on button "REC" at bounding box center [478, 193] width 25 height 18
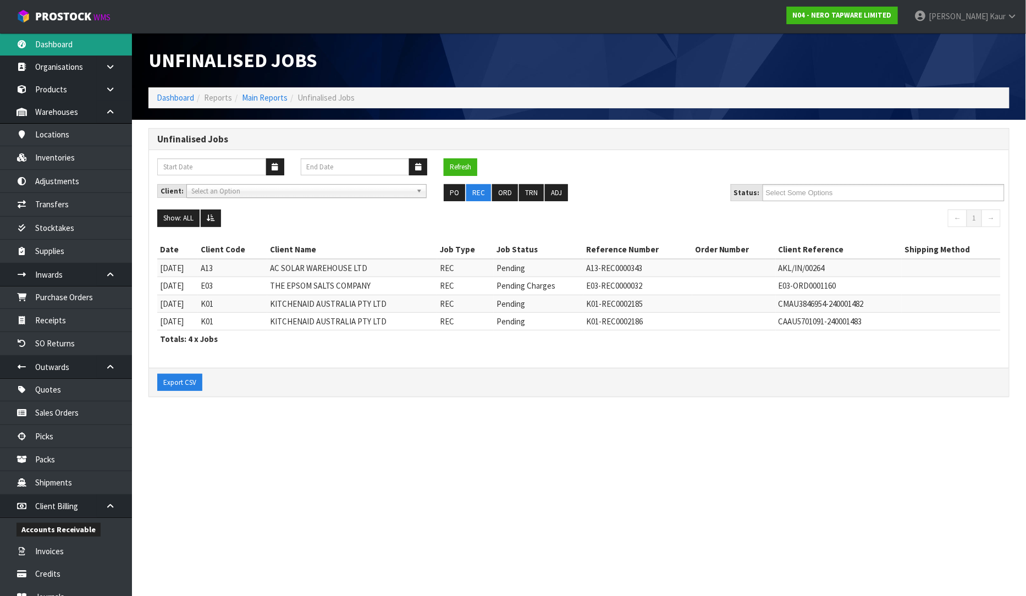
click at [81, 51] on link "Dashboard" at bounding box center [66, 44] width 132 height 23
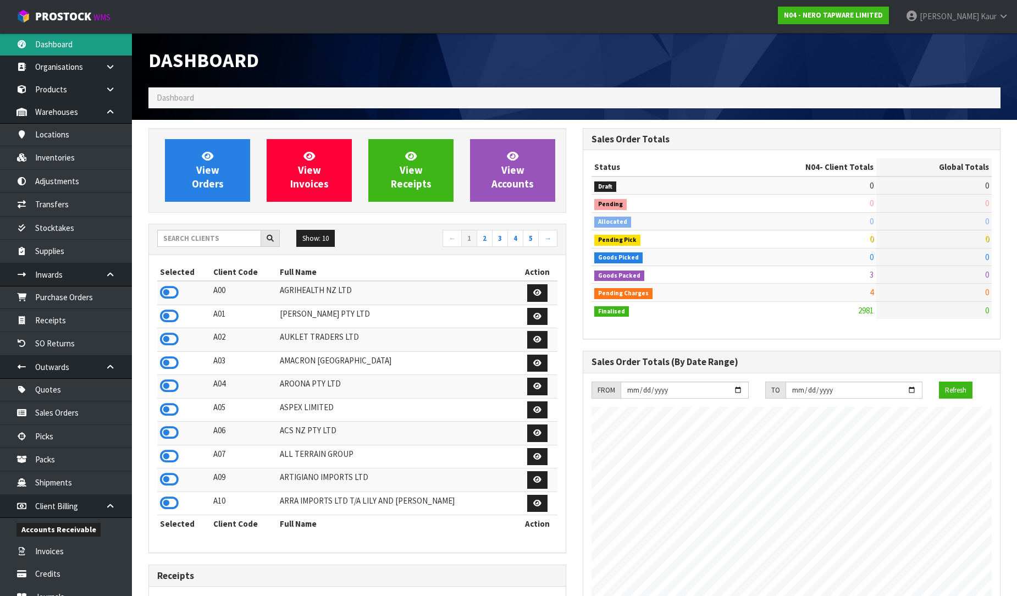
scroll to position [869, 434]
click at [684, 47] on div at bounding box center [792, 41] width 434 height 16
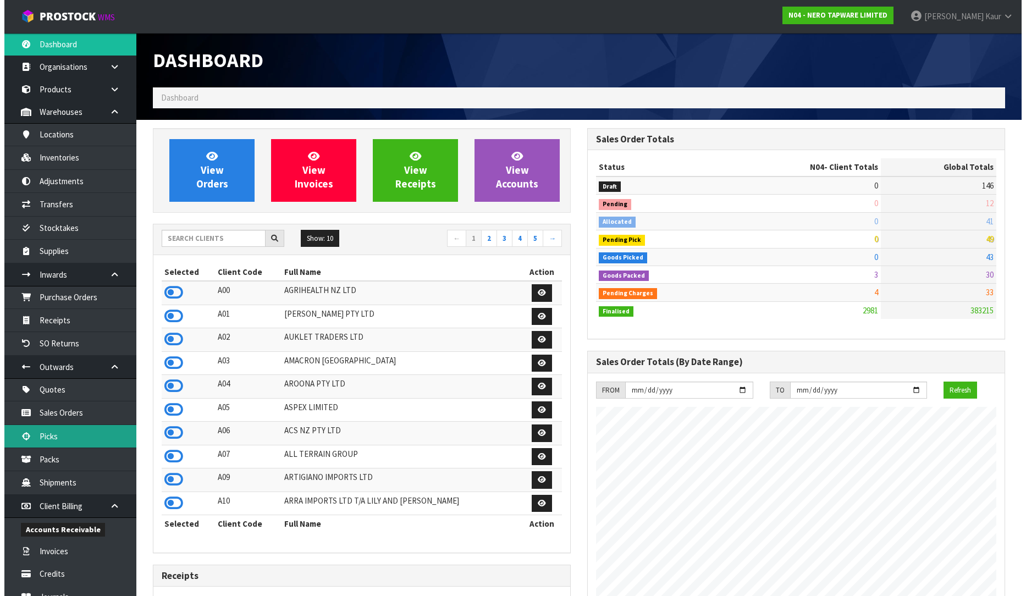
scroll to position [311, 0]
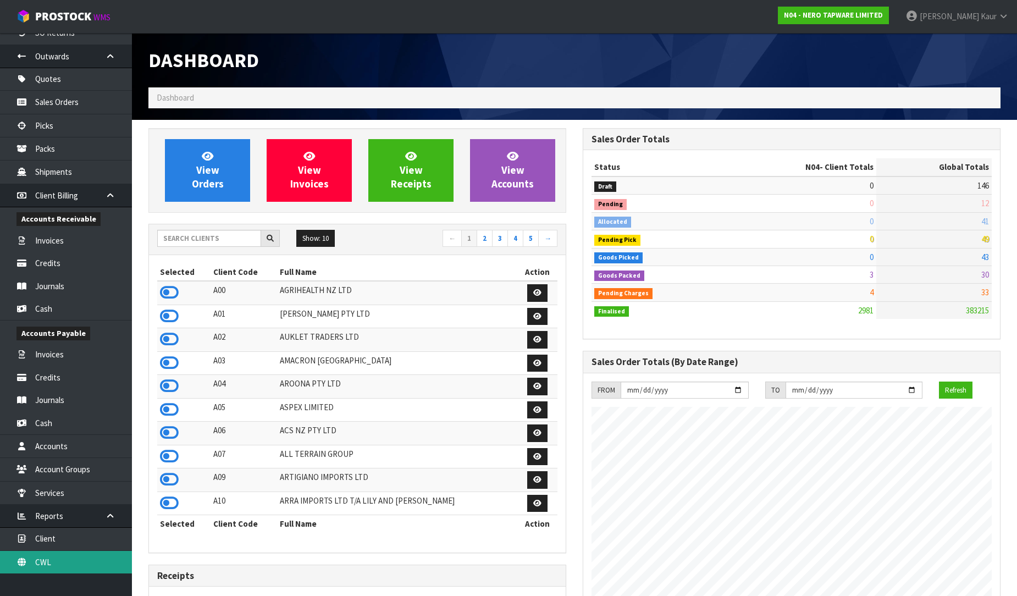
click at [77, 566] on link "CWL" at bounding box center [66, 562] width 132 height 23
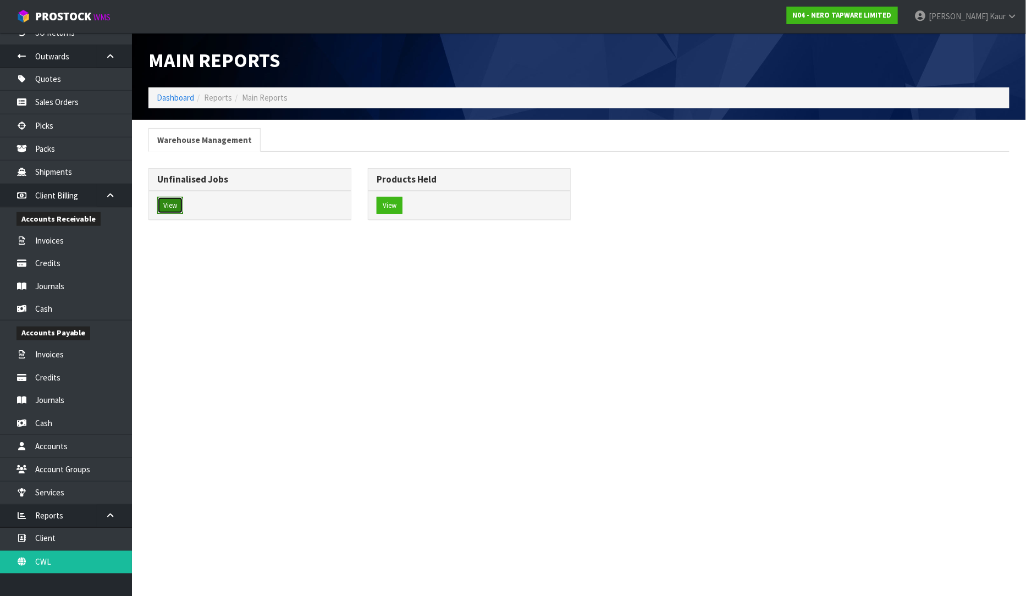
click at [173, 203] on button "View" at bounding box center [170, 206] width 26 height 18
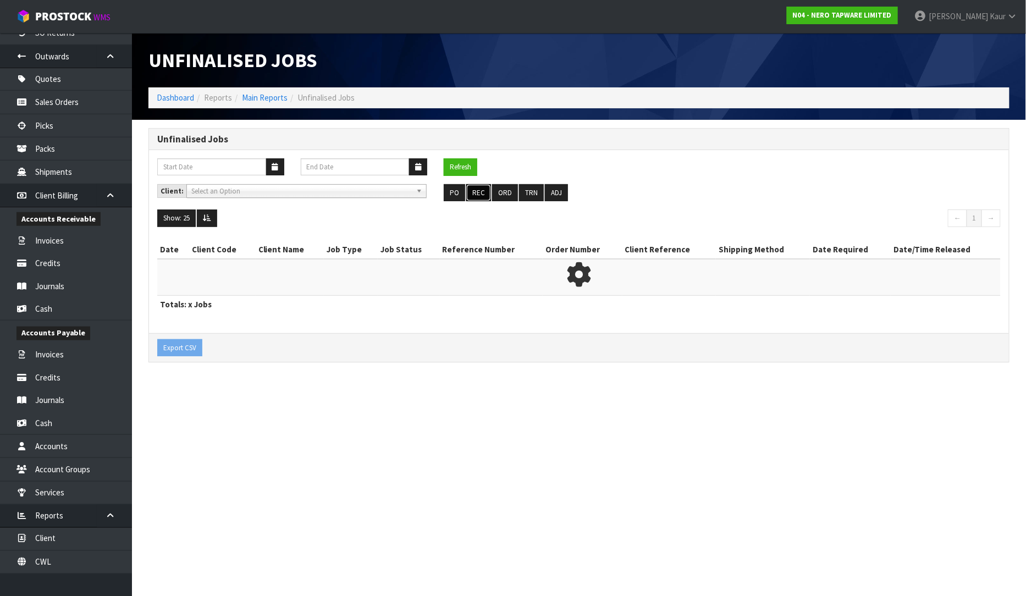
click at [485, 196] on button "REC" at bounding box center [478, 193] width 25 height 18
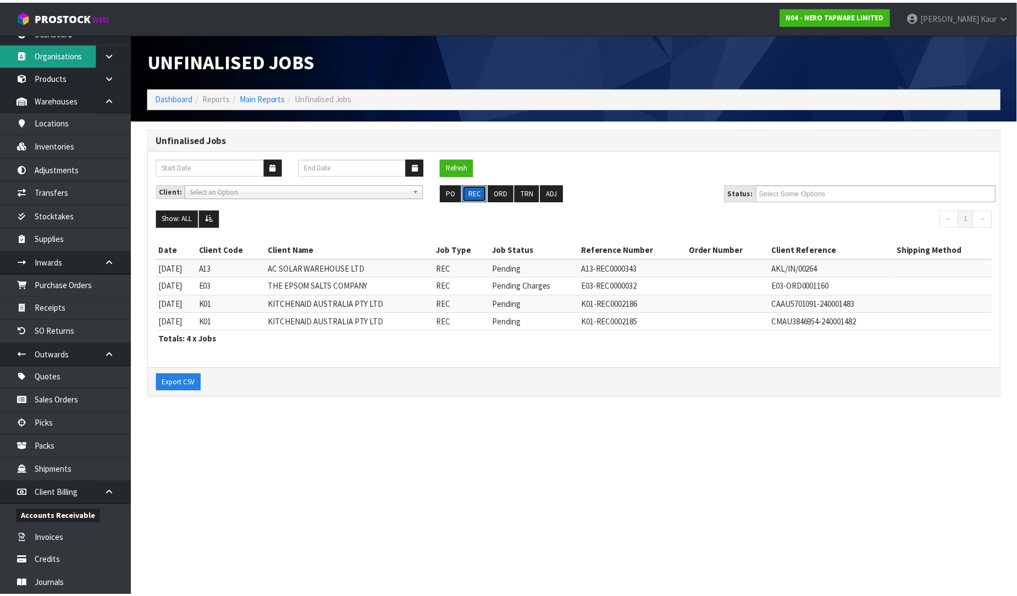
scroll to position [6, 0]
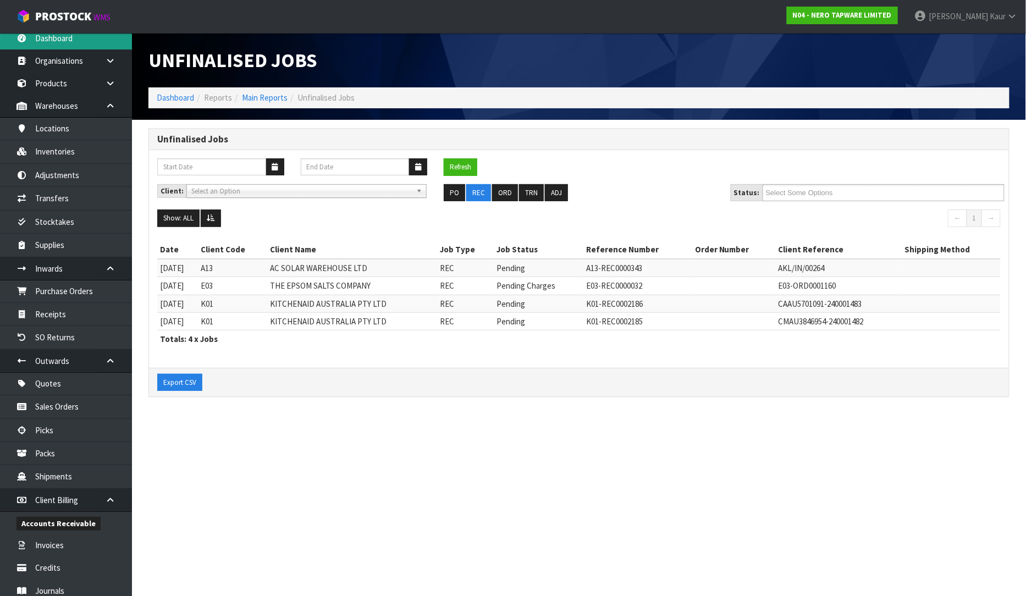
click at [69, 41] on link "Dashboard" at bounding box center [66, 38] width 132 height 23
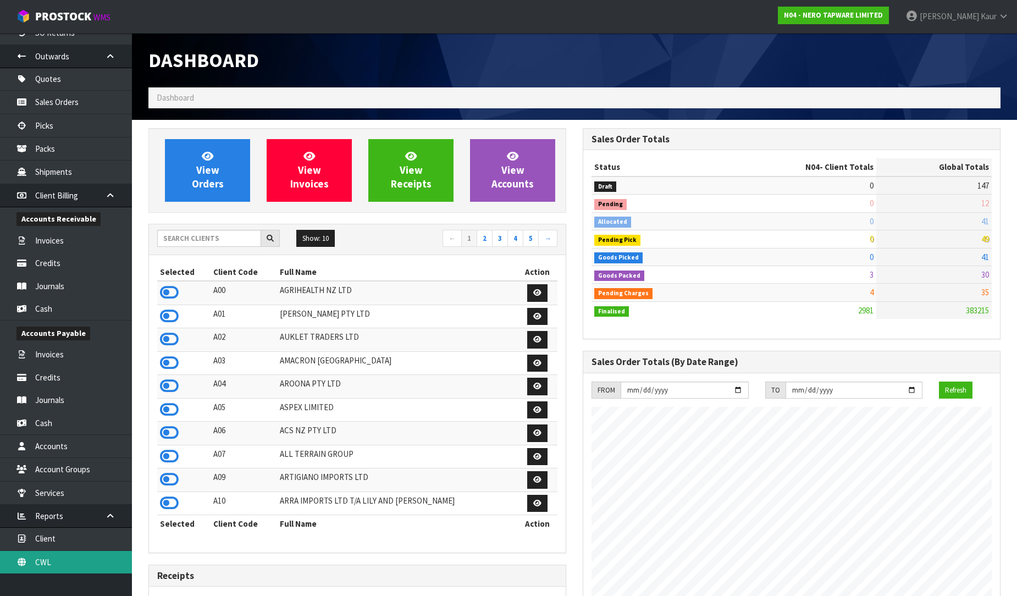
scroll to position [61, 0]
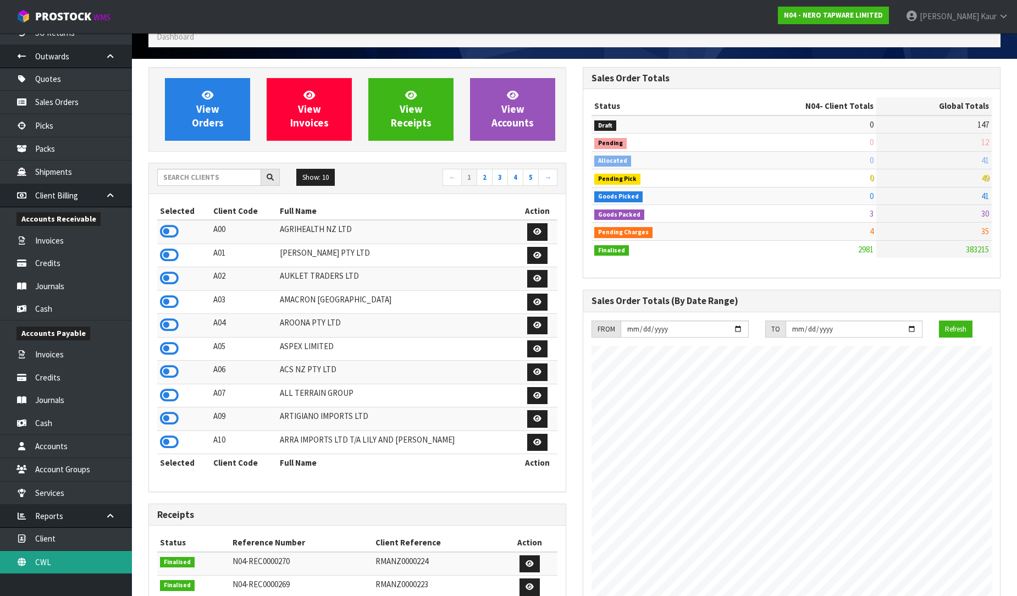
click at [57, 562] on link "CWL" at bounding box center [66, 562] width 132 height 23
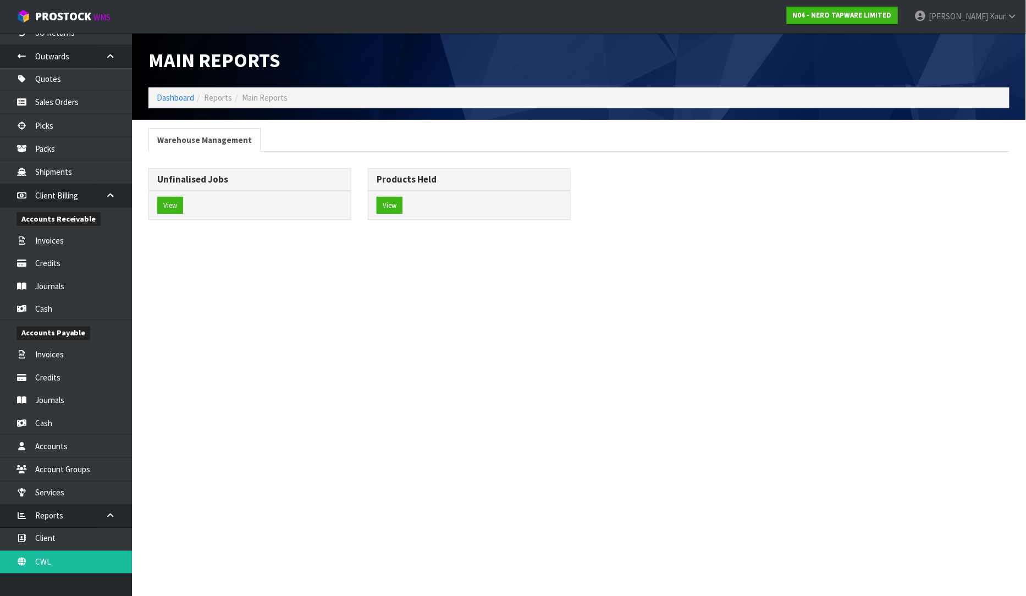
click at [174, 192] on div "View" at bounding box center [250, 205] width 202 height 29
click at [167, 209] on button "View" at bounding box center [170, 206] width 26 height 18
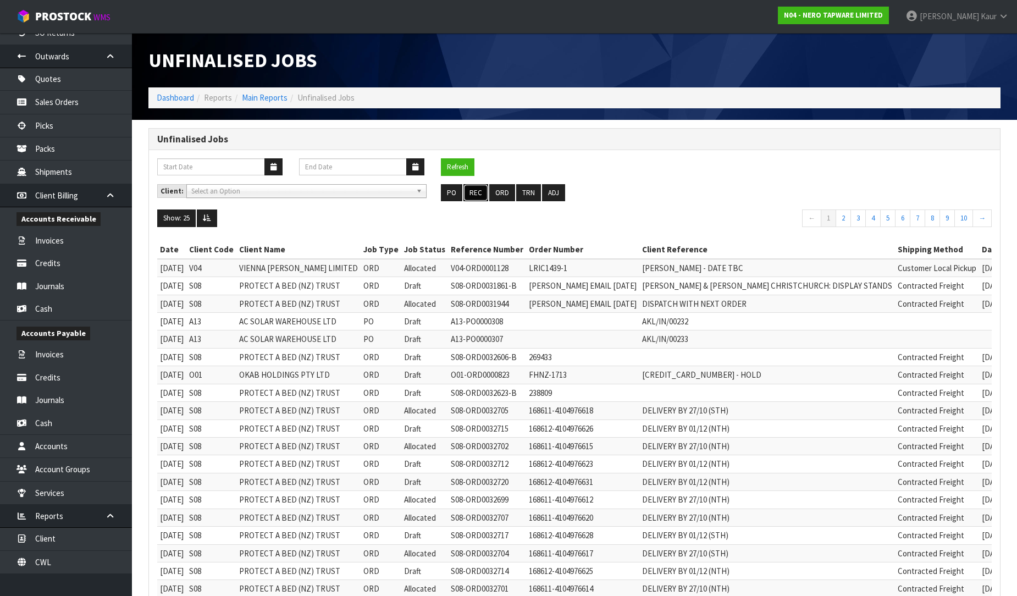
click at [481, 193] on button "REC" at bounding box center [475, 193] width 25 height 18
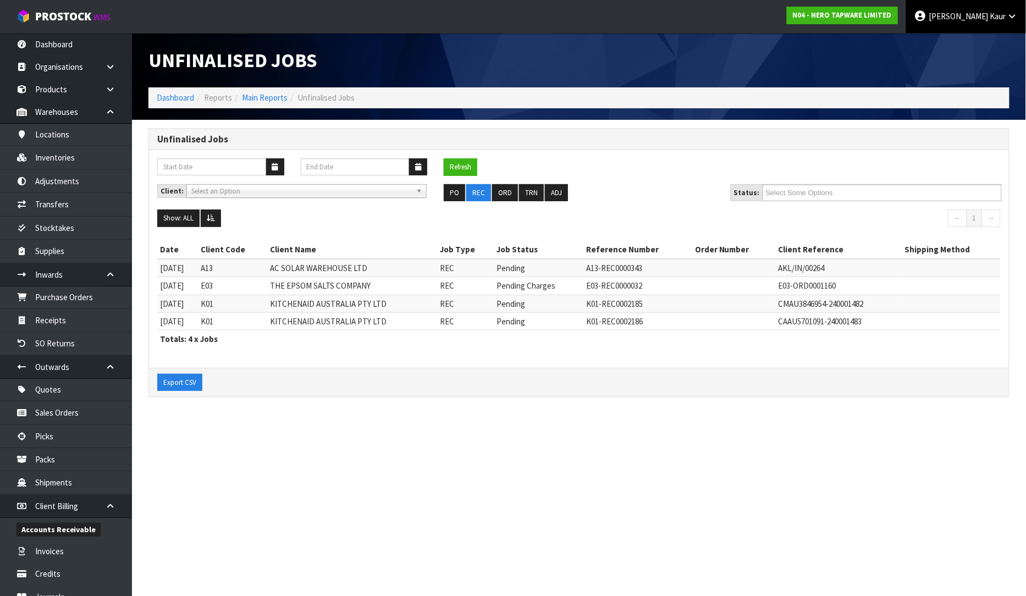
click at [997, 13] on span "Kaur" at bounding box center [998, 16] width 16 height 10
click at [986, 46] on link "Logout" at bounding box center [981, 43] width 87 height 15
